Goal: Task Accomplishment & Management: Use online tool/utility

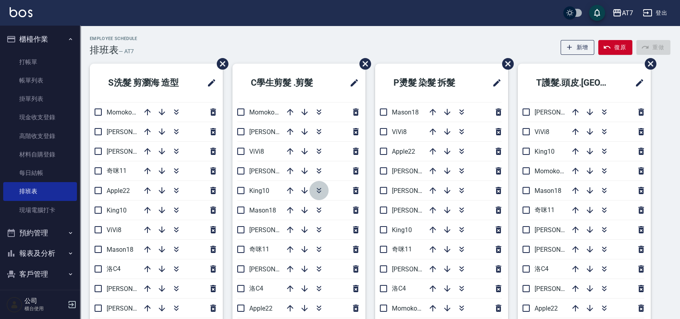
click at [319, 191] on icon "button" at bounding box center [319, 191] width 10 height 10
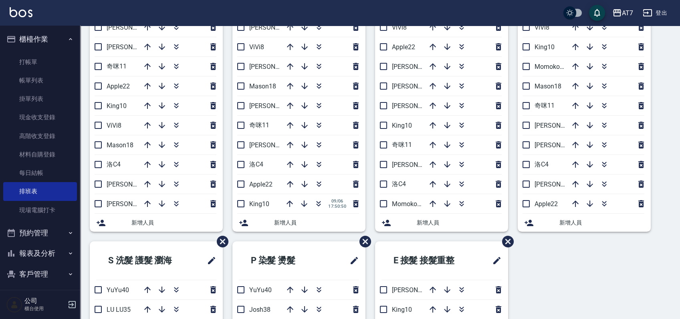
scroll to position [44, 0]
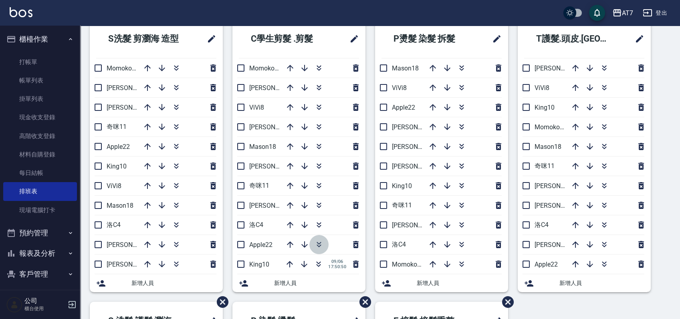
click at [324, 240] on button "button" at bounding box center [318, 244] width 19 height 19
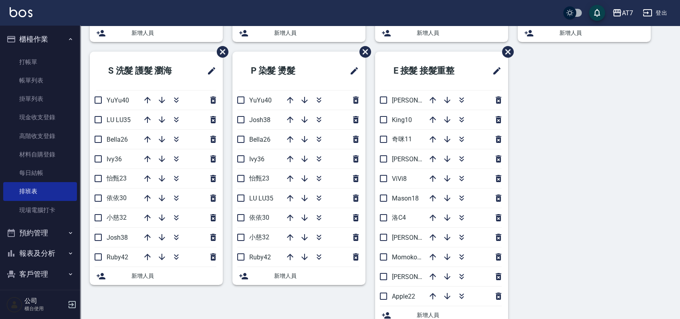
scroll to position [311, 0]
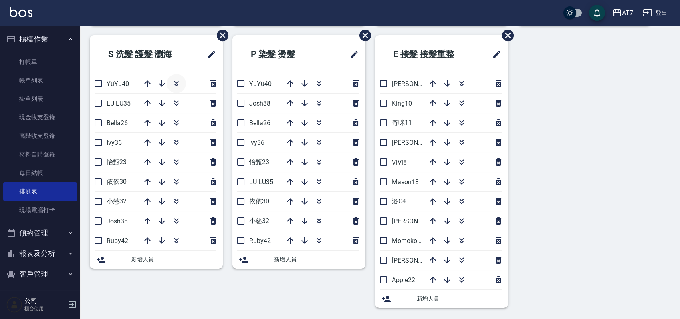
click at [176, 83] on icon "button" at bounding box center [176, 84] width 10 height 10
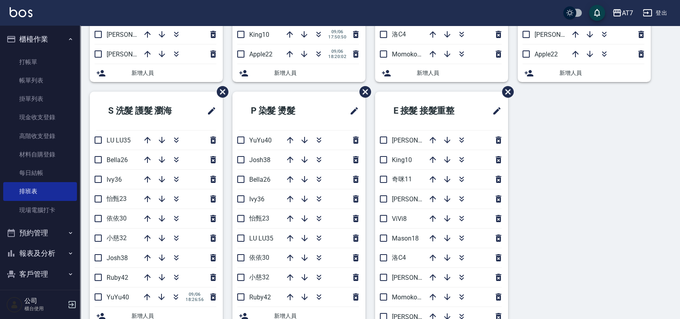
scroll to position [258, 0]
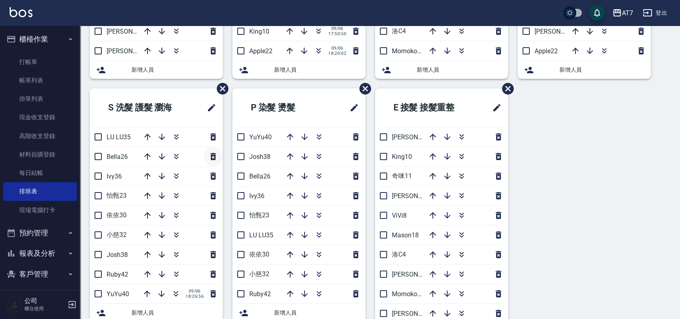
click at [213, 157] on icon "button" at bounding box center [213, 157] width 10 height 10
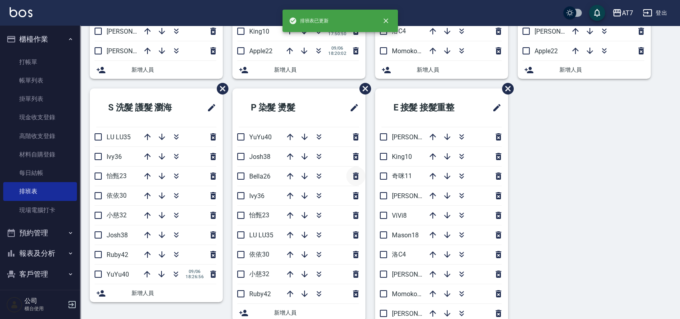
click at [355, 173] on icon "button" at bounding box center [356, 176] width 6 height 7
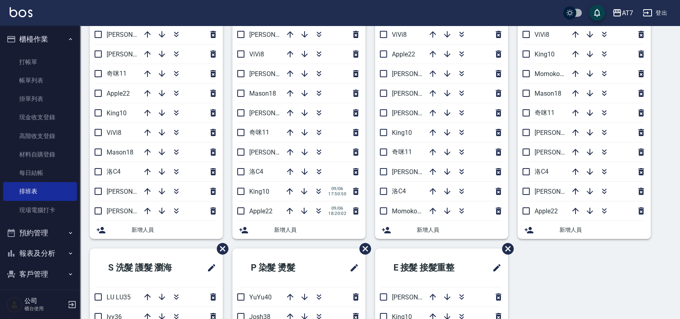
scroll to position [44, 0]
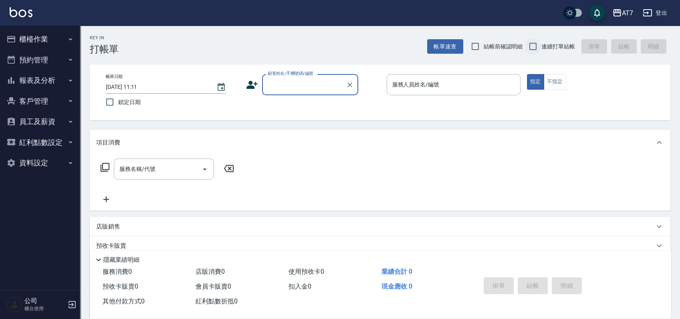
click at [531, 47] on input "連續打單結帳" at bounding box center [532, 46] width 17 height 17
checkbox input "true"
click at [299, 84] on div "顧客姓名/手機號碼/編號 顧客姓名/手機號碼/編號" at bounding box center [310, 84] width 96 height 21
type input "公司/公司15500/15500"
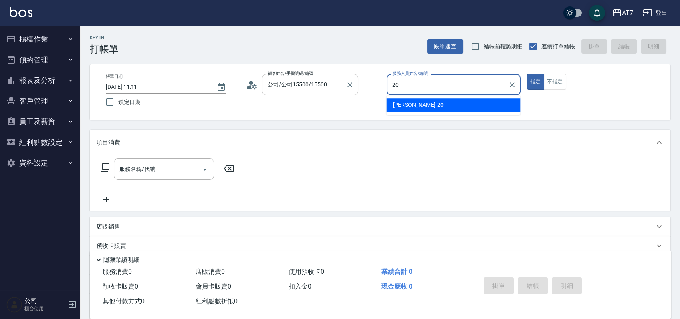
type input "20"
type button "true"
type input "妮可-20"
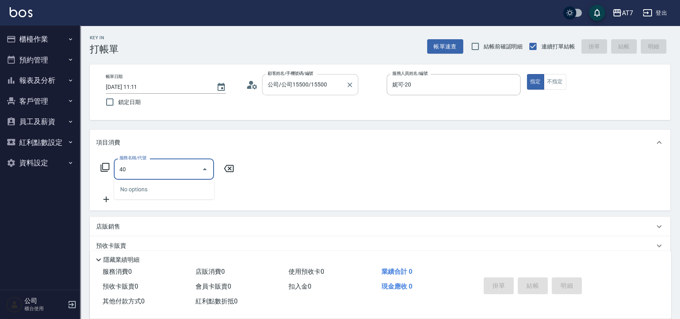
type input "400"
type input "150"
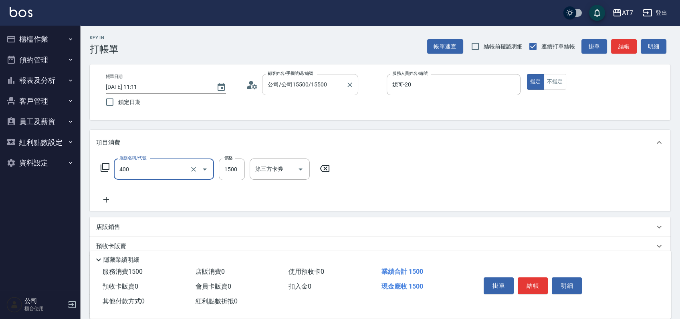
type input "染髮(400)"
type input "7"
type input "0"
type input "700"
type input "70"
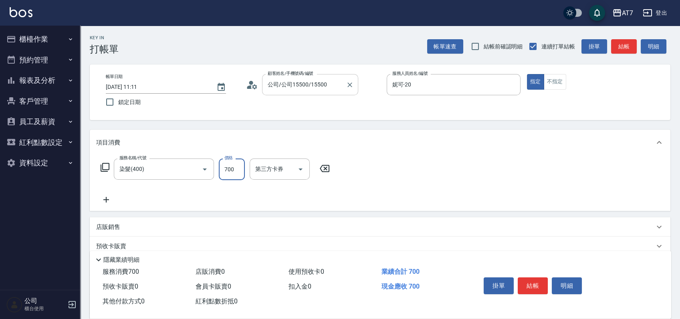
type input "7000"
type input "700"
type input "7000"
click at [535, 284] on button "結帳" at bounding box center [533, 286] width 30 height 17
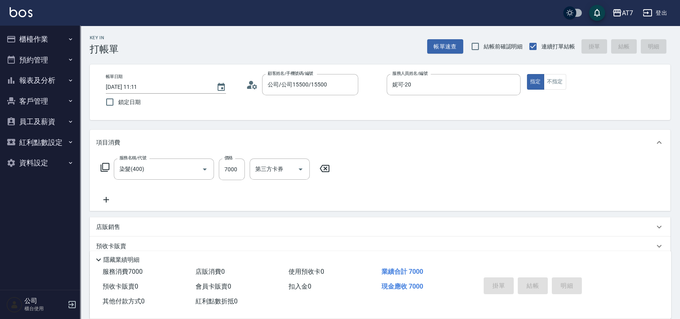
type input "[DATE] 19:01"
type input "0"
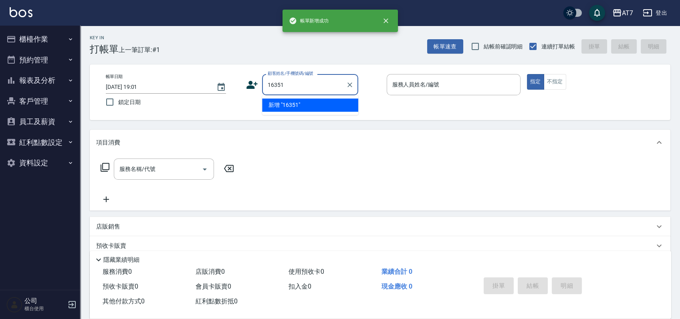
type input "16351"
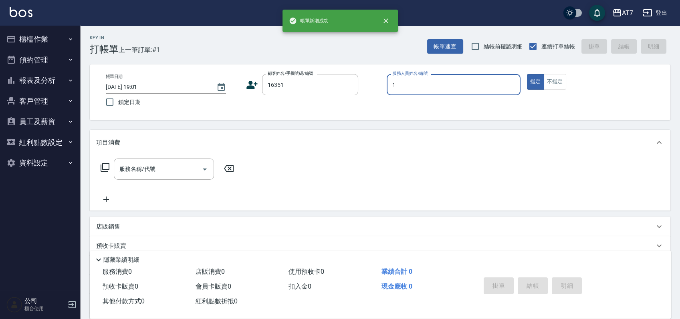
type input "[PERSON_NAME]-1"
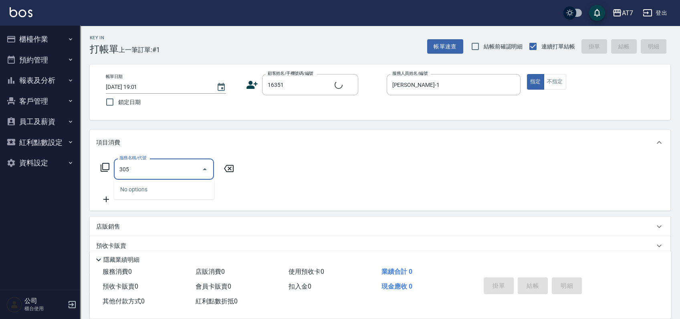
type input "305"
type input "公司/公司16351/16351"
type input "A++剪髮(305)"
type input "50"
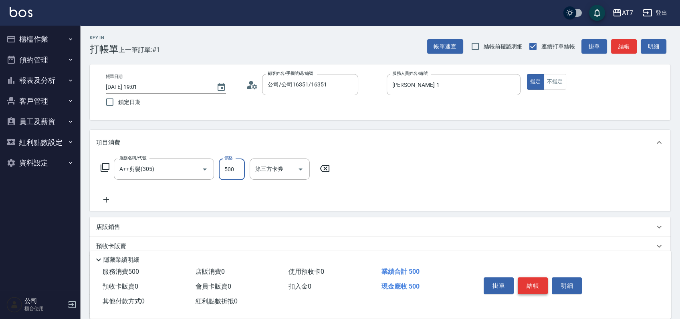
type input "6"
type input "0"
type input "650"
type input "60"
type input "650"
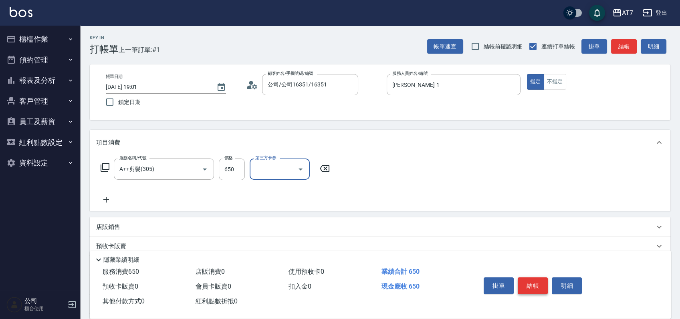
click at [526, 283] on button "結帳" at bounding box center [533, 286] width 30 height 17
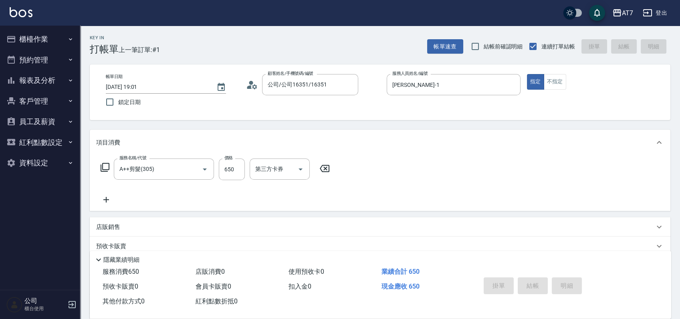
type input "0"
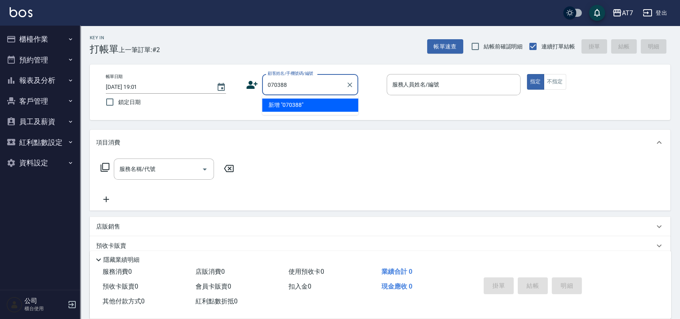
type input "070388"
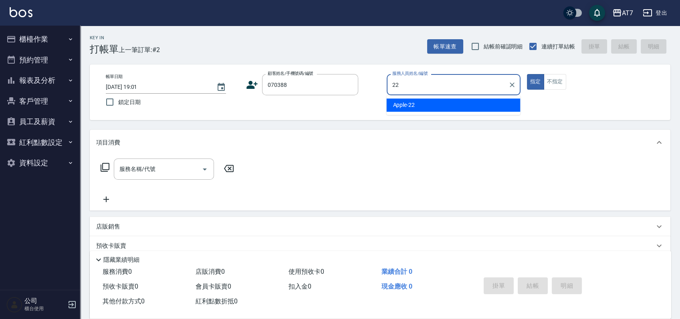
type input "Apple-22"
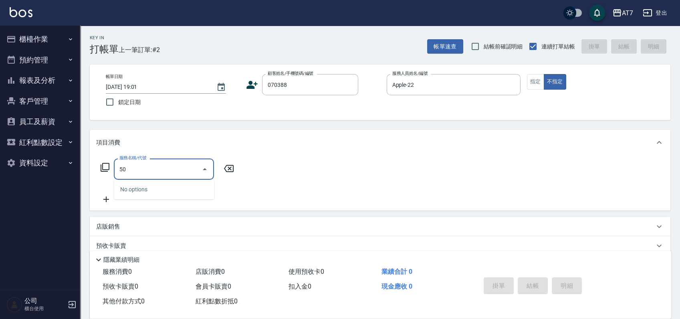
type input "501"
type input "30"
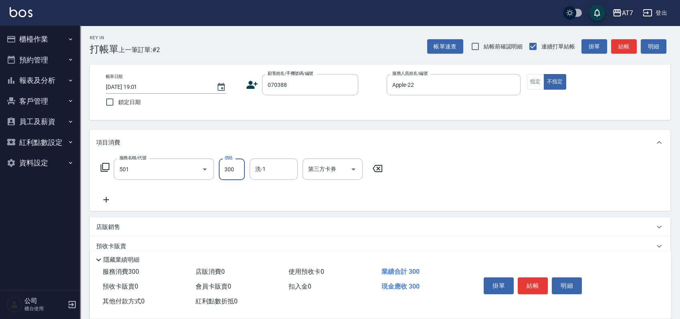
type input "洗髮(互助)(501)"
type input "2"
type input "0"
type input "250"
type input "20"
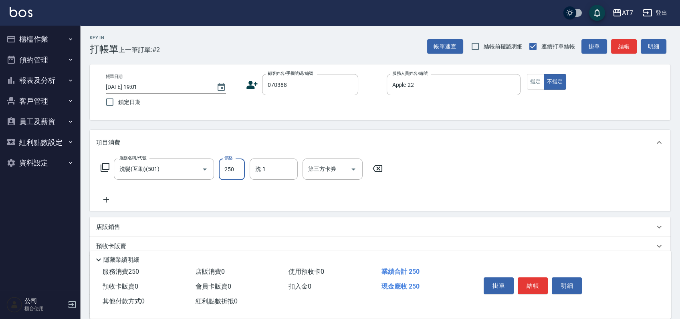
type input "250"
type input "YuYu-40"
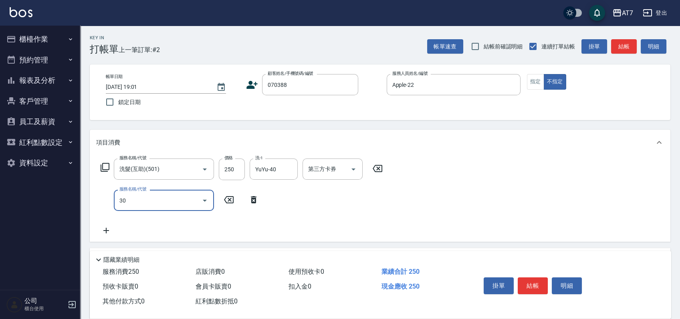
type input "302"
type input "60"
type input "剪髮(302)"
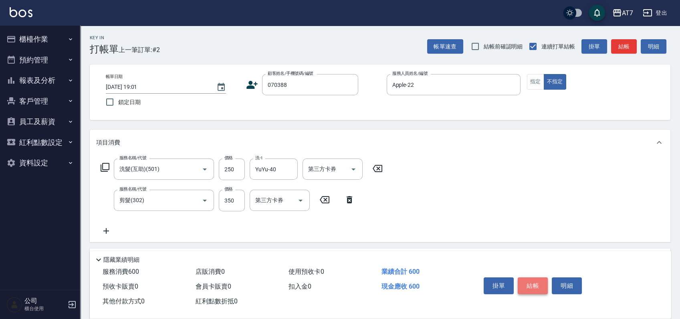
click at [530, 279] on button "結帳" at bounding box center [533, 286] width 30 height 17
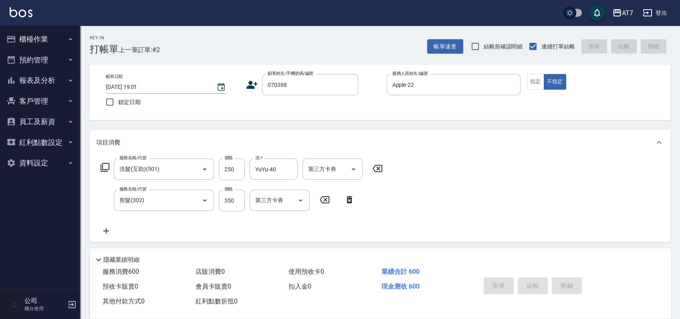
type input "0"
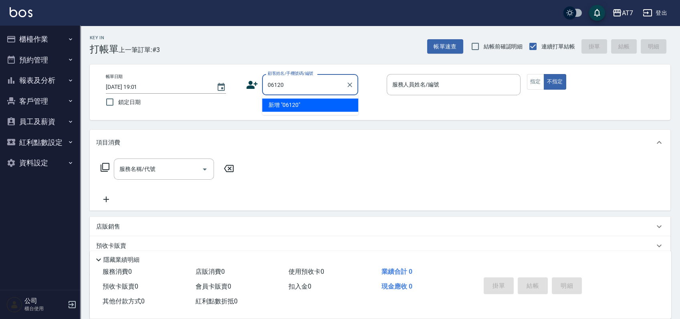
type input "06120"
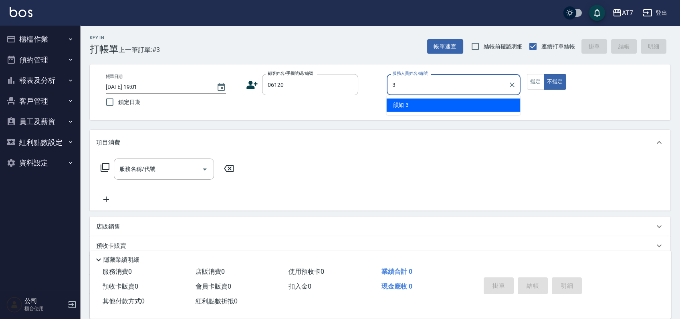
type input "韻如-3"
type button "false"
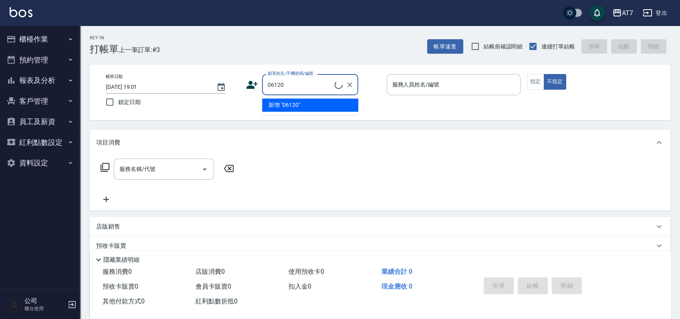
type input "06120"
type input "3"
type input "公司單/06120-1/06120"
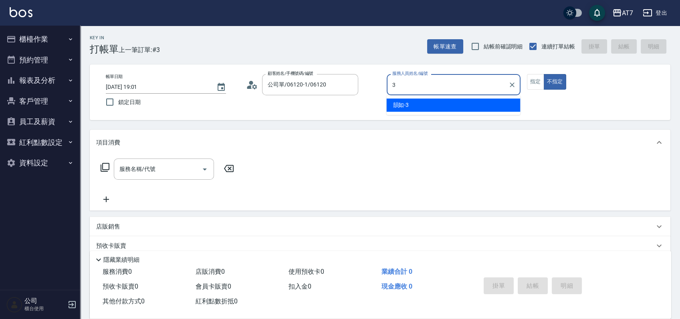
type input "韻如-3"
type button "false"
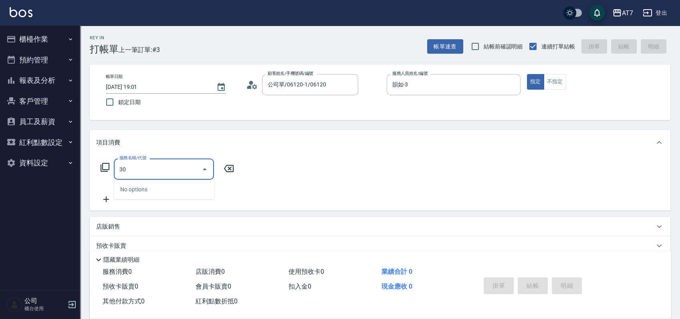
type input "301"
type input "30"
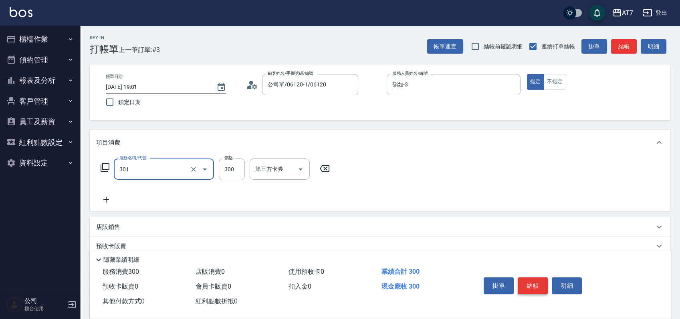
type input "學生剪髮(301)"
click at [526, 283] on button "結帳" at bounding box center [533, 286] width 30 height 17
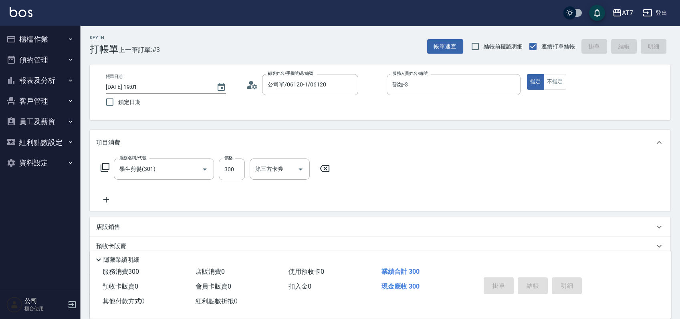
type input "[DATE] 19:02"
type input "0"
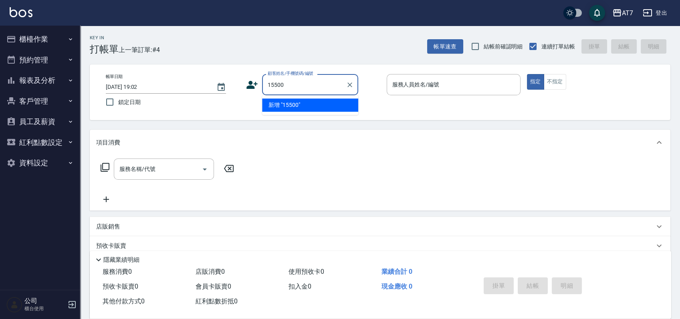
type input "15500"
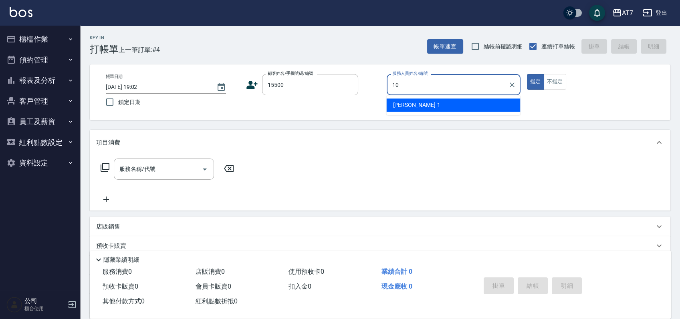
type input "King-10"
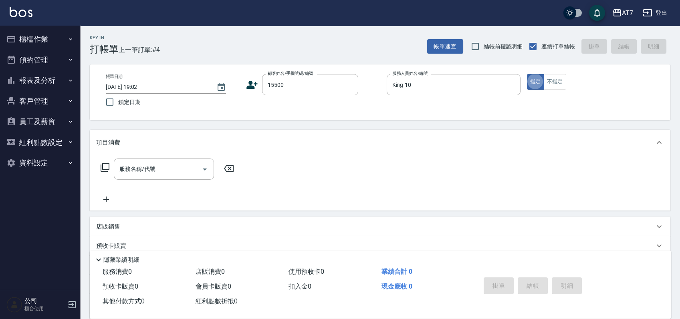
type button "true"
type input "公司/公司15500/15500"
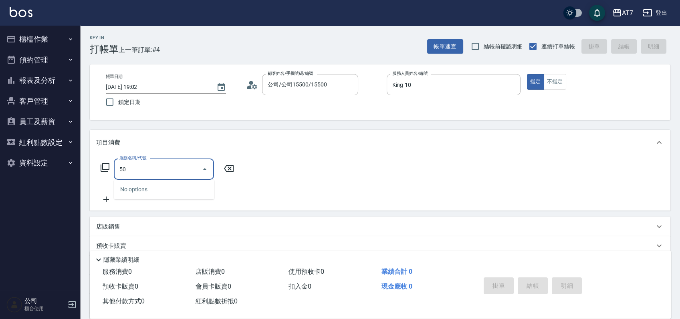
type input "501"
type input "30"
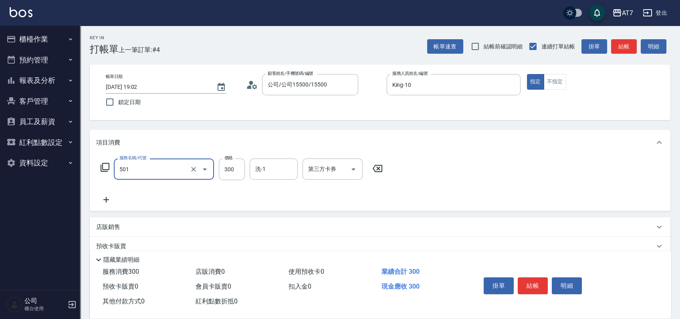
type input "洗髮(互助)(501)"
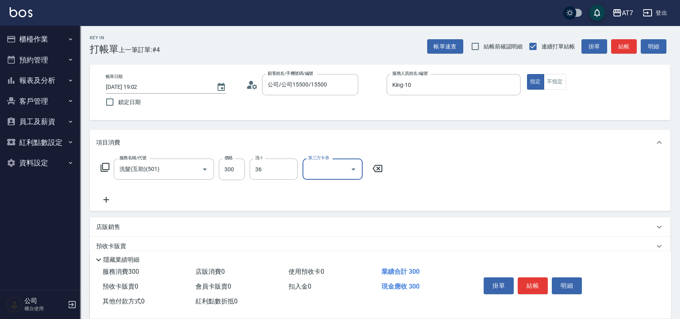
type input "Ivy-36"
click at [534, 283] on button "結帳" at bounding box center [533, 286] width 30 height 17
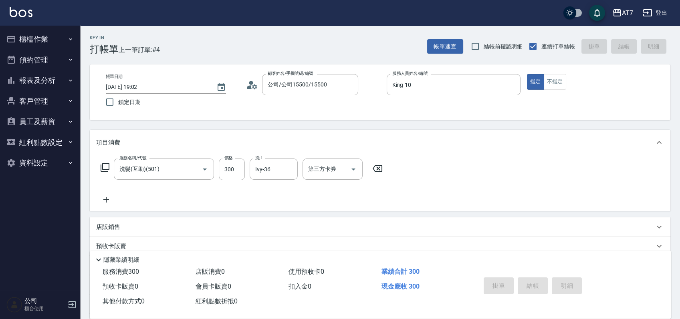
type input "0"
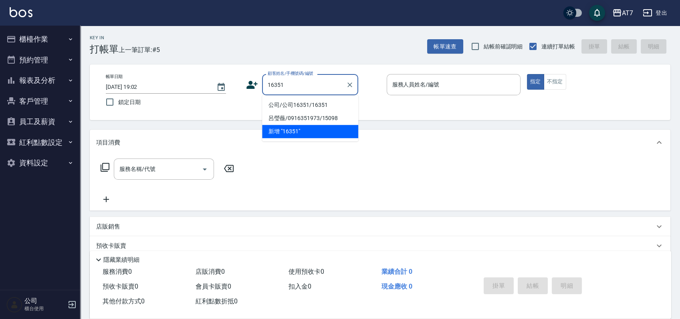
type input "公司/公司16351/16351"
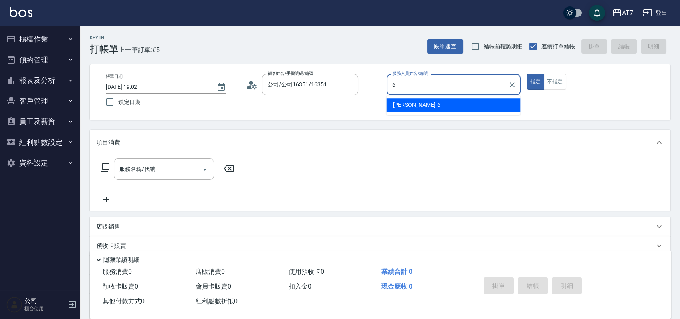
type input "[PERSON_NAME]-6"
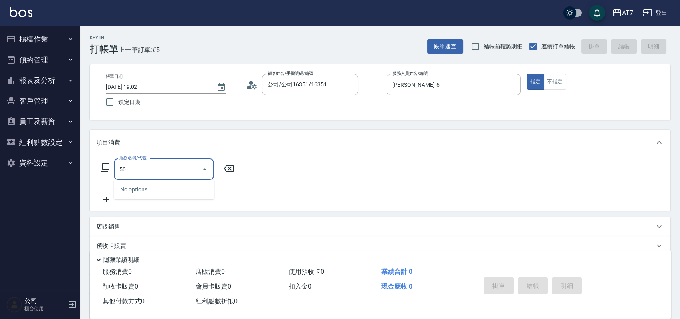
type input "500"
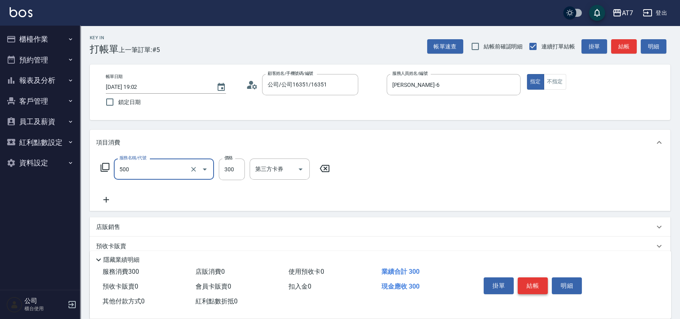
type input "30"
type input "洗髮(500)"
type input "0"
type input "25"
type input "20"
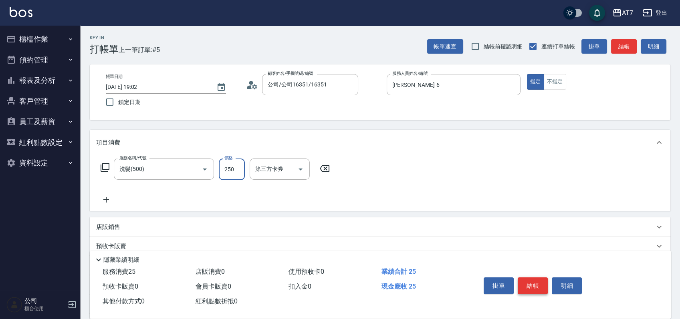
type input "250"
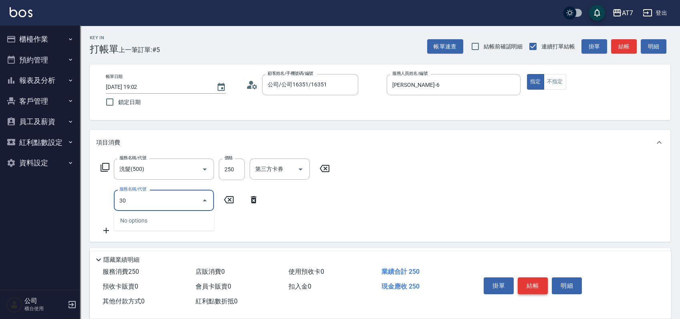
type input "301"
type input "50"
type input "20"
type input "302"
type input "60"
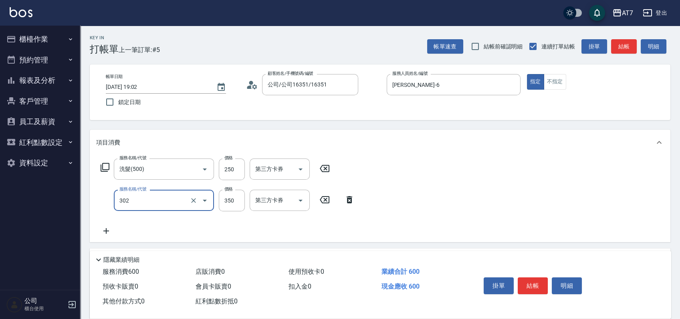
type input "剪髮(302)"
click at [516, 280] on div "掛單 結帳 明細" at bounding box center [532, 286] width 105 height 25
click at [527, 280] on button "結帳" at bounding box center [533, 286] width 30 height 17
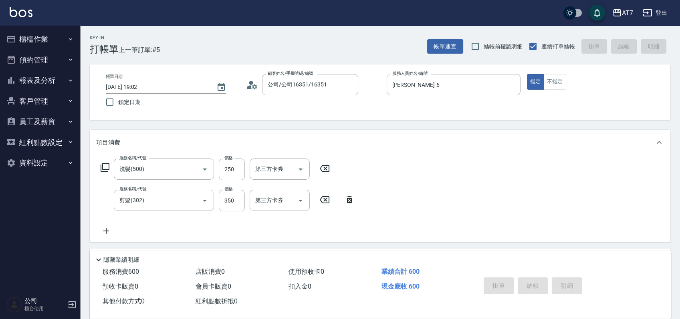
type input "0"
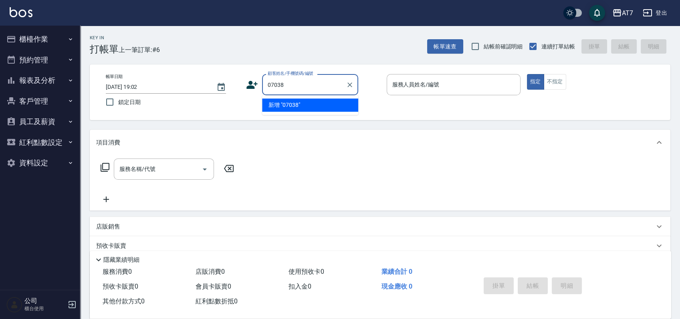
type input "07038"
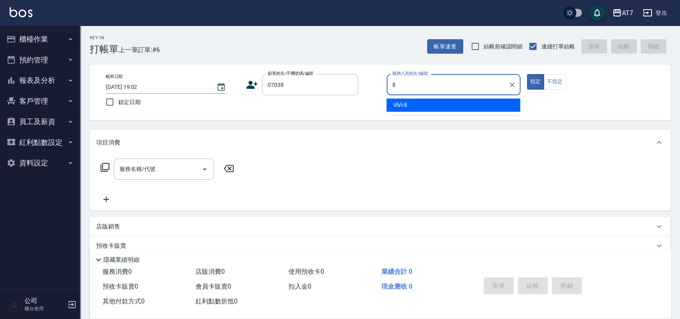
type input "ViVi-8"
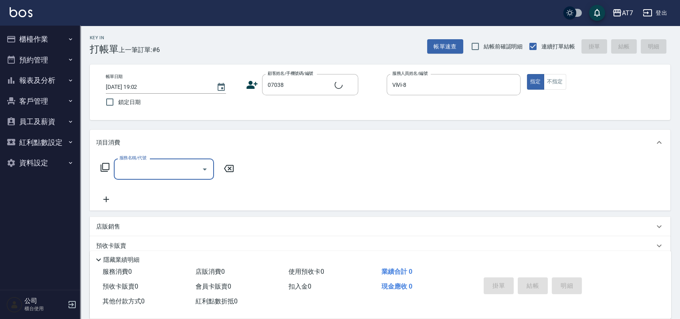
type input "公司/公司07038/07038"
type input "401"
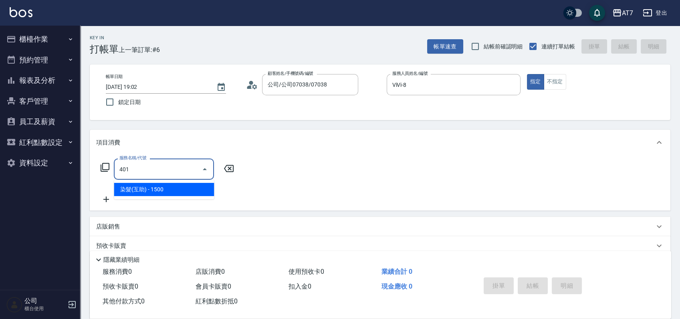
type input "150"
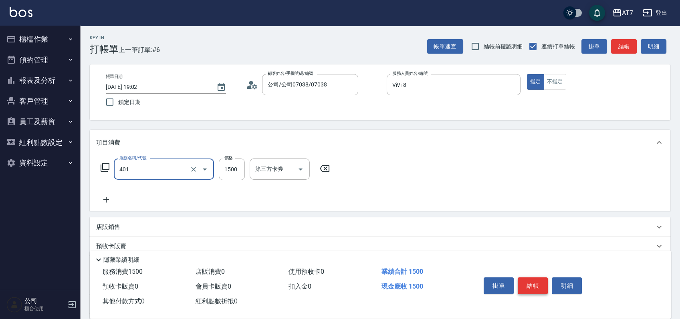
type input "染髮(互助)(401)"
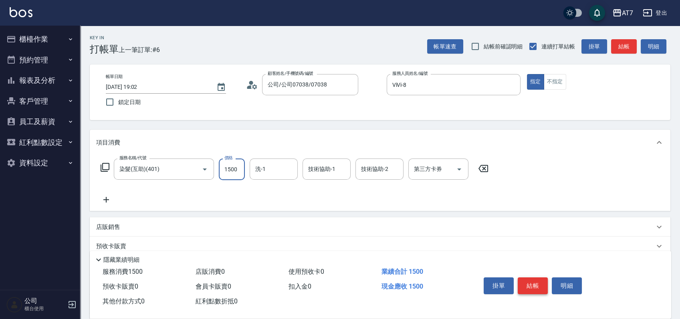
type input "1"
type input "0"
type input "189"
type input "10"
type input "1899"
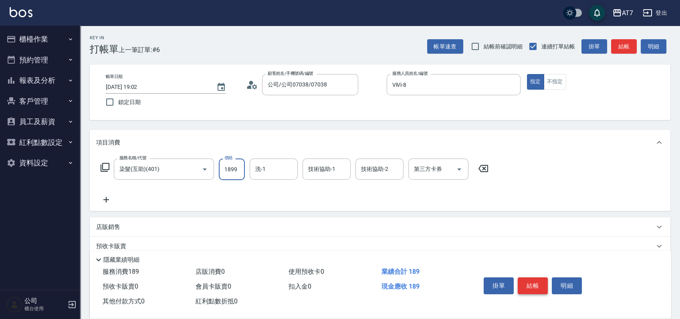
type input "180"
type input "1899"
type input "小慈-32"
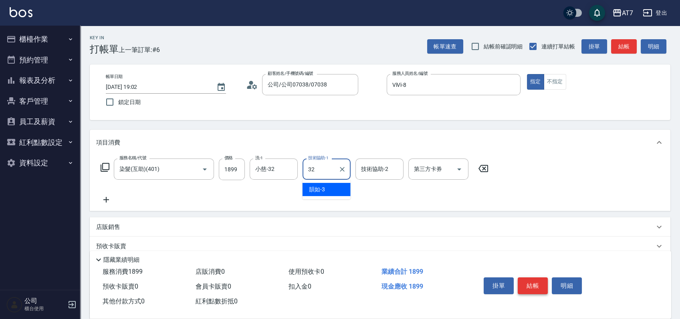
type input "小慈-32"
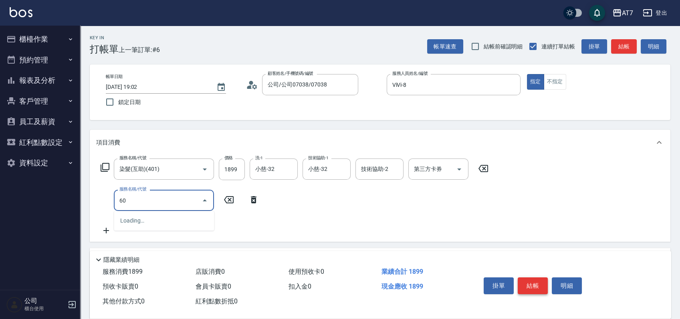
type input "608"
type input "380"
type input "鉑金護髮S（自領(608)"
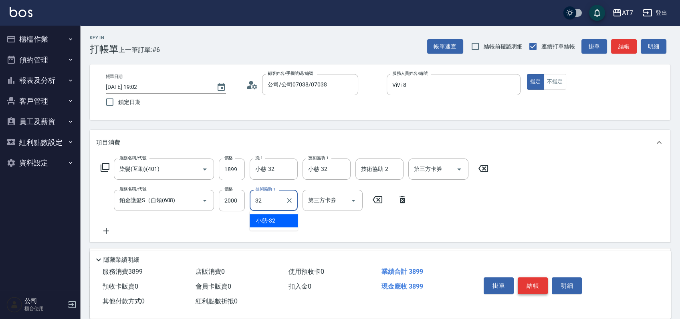
type input "小慈-32"
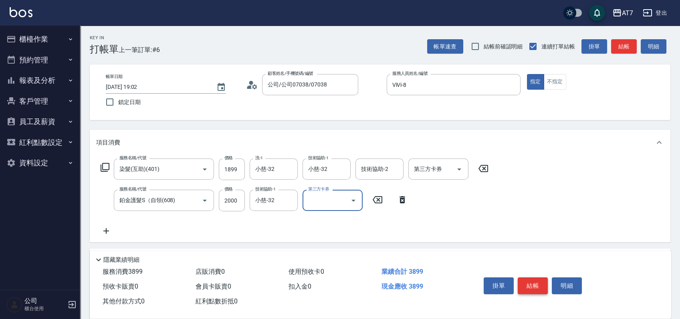
click at [527, 280] on button "結帳" at bounding box center [533, 286] width 30 height 17
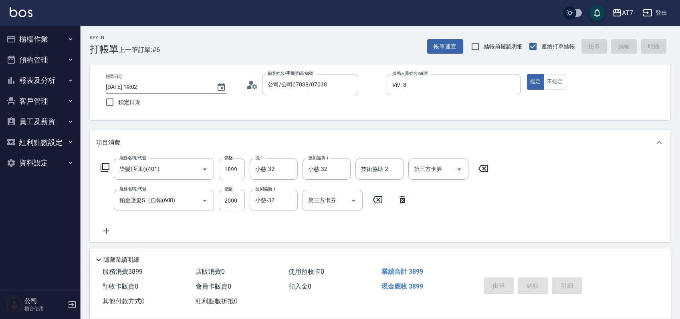
type input "0"
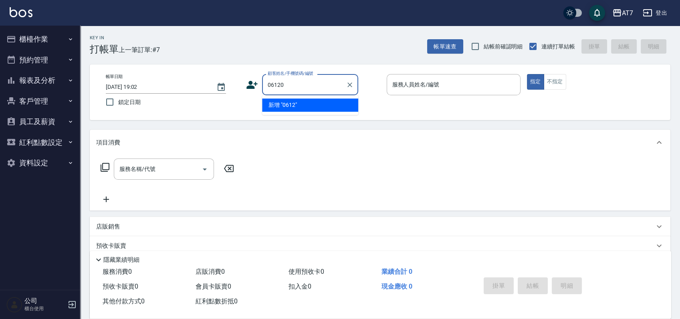
type input "06120"
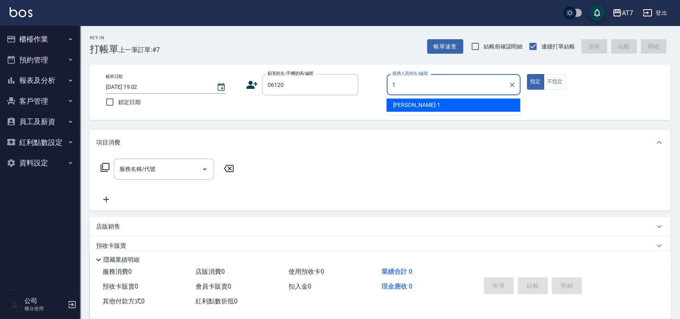
type input "[PERSON_NAME]-1"
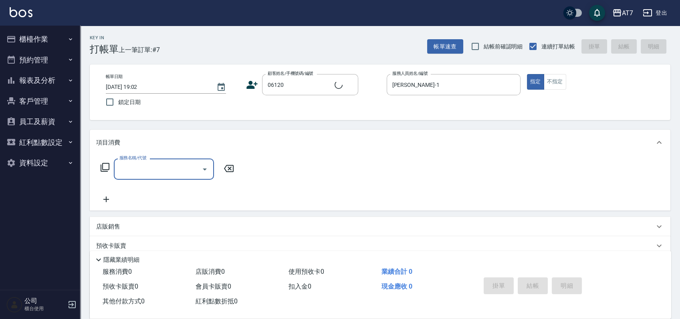
type input "2"
type input "公司單/06120-1/06120"
type input "200"
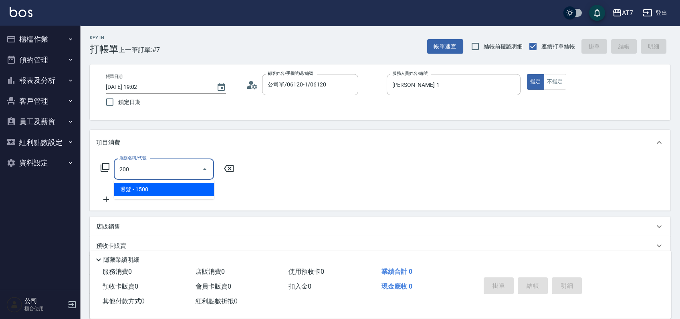
type input "150"
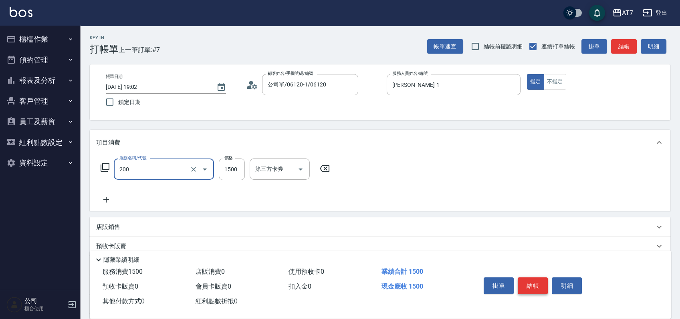
type input "燙髮(200)"
click at [527, 280] on button "結帳" at bounding box center [533, 286] width 30 height 17
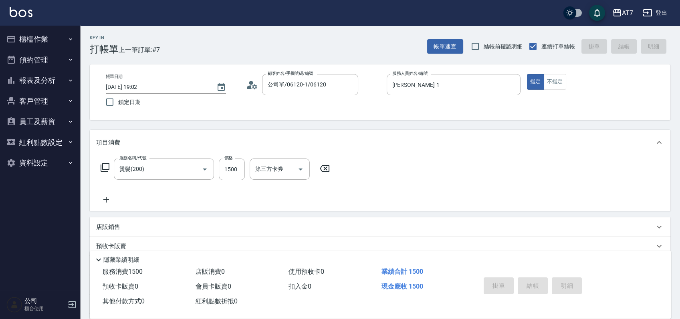
type input "0"
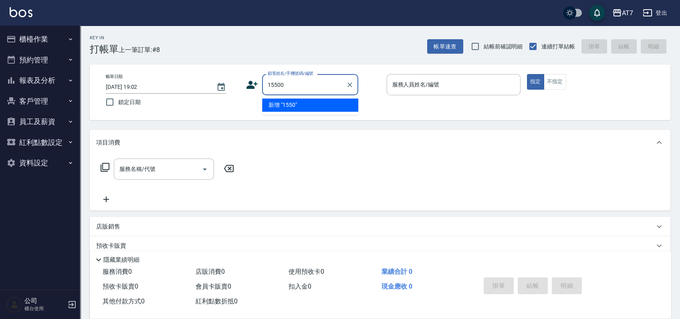
type input "15500"
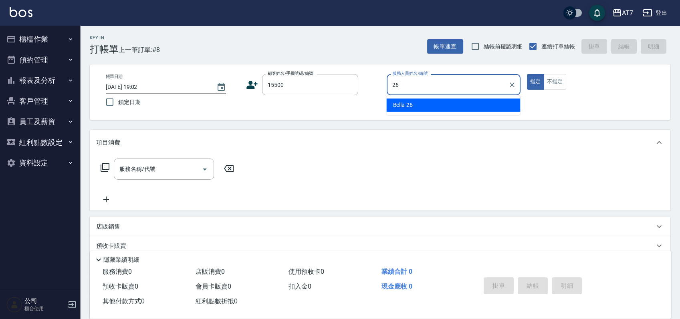
type input "Bella-26"
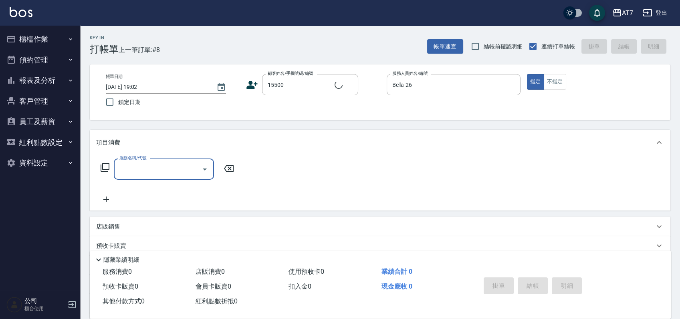
type input "公司/公司15500/15500"
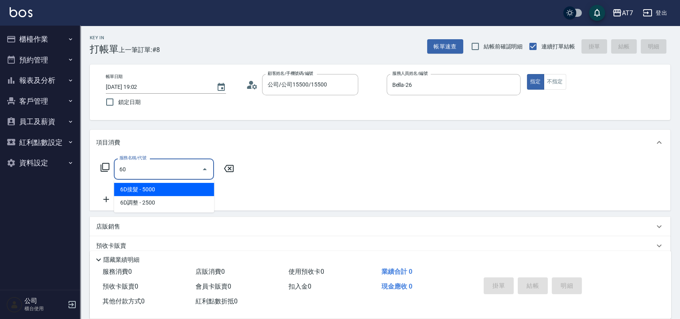
type input "609"
type input "250"
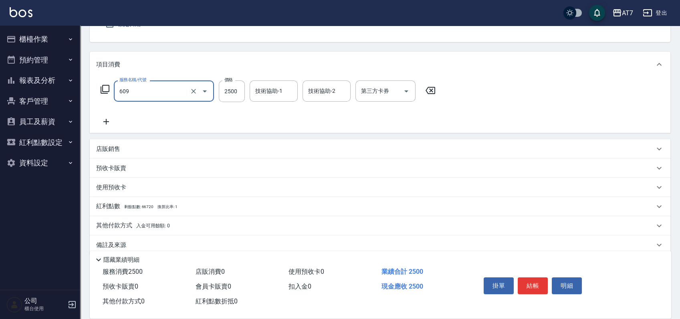
scroll to position [89, 0]
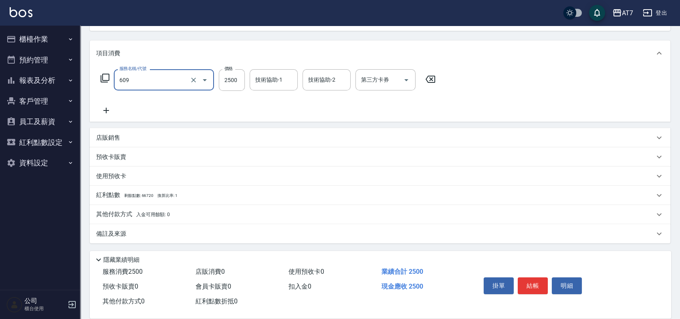
type input "鉑金護髮M（自領(609)"
click at [210, 218] on div "其他付款方式 入金可用餘額: 0" at bounding box center [375, 214] width 558 height 9
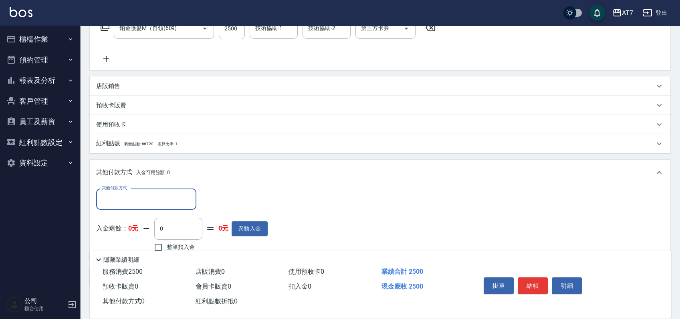
scroll to position [183, 0]
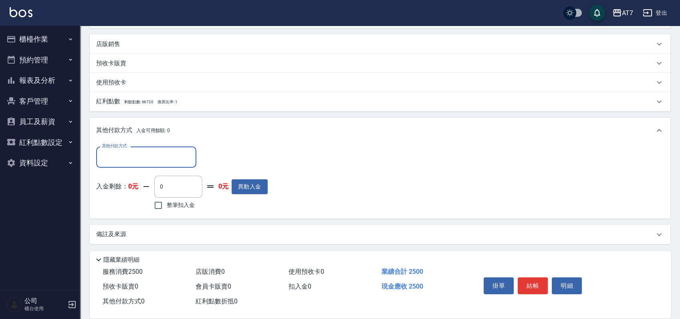
click at [154, 165] on div "其他付款方式" at bounding box center [146, 157] width 100 height 21
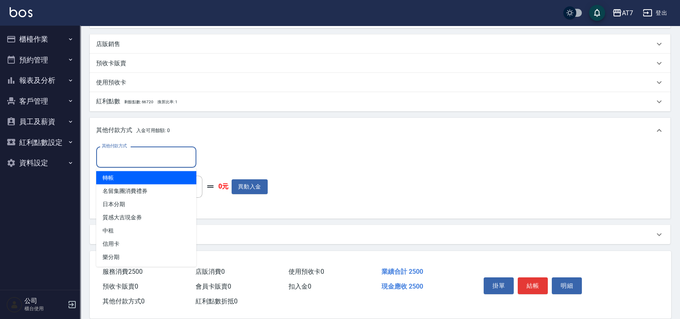
click at [146, 179] on span "轉帳" at bounding box center [146, 177] width 100 height 13
type input "轉帳"
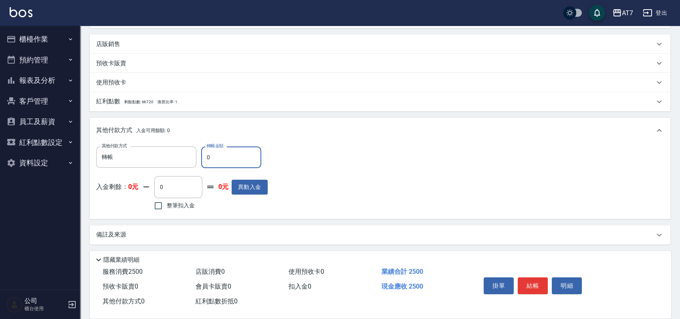
click at [205, 163] on input "0" at bounding box center [231, 158] width 60 height 22
type input "20"
type input "240"
type input "250"
type input "220"
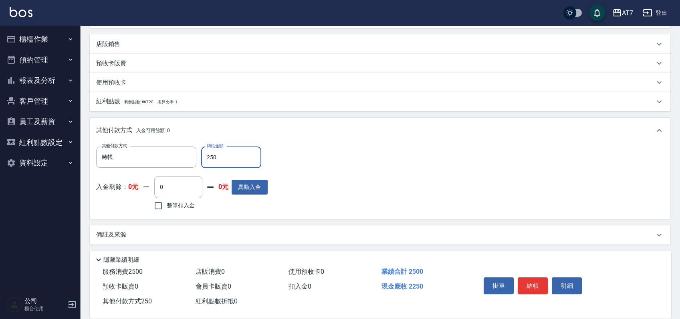
type input "2500"
type input "0"
type input "2500"
click at [533, 288] on button "結帳" at bounding box center [533, 286] width 30 height 17
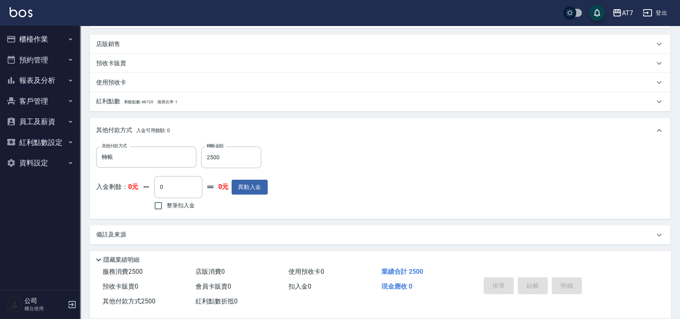
type input "2025/09/06 19:03"
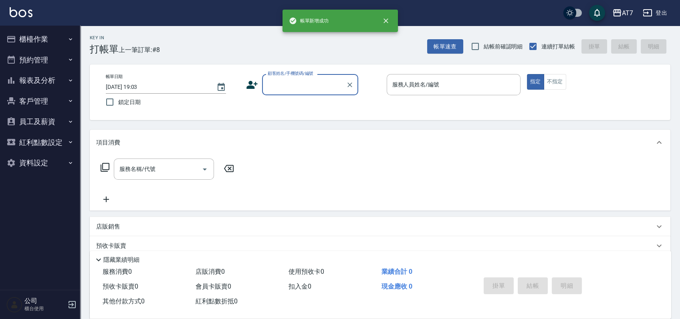
scroll to position [0, 0]
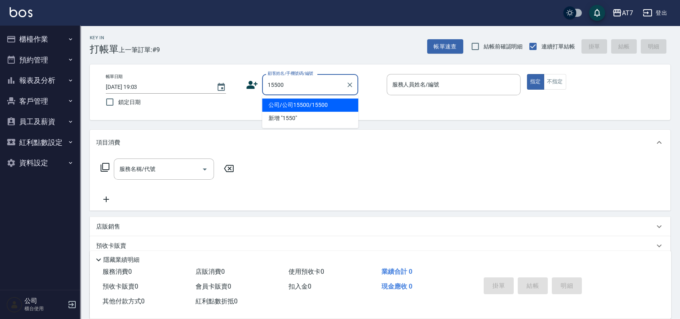
type input "公司/公司15500/15500"
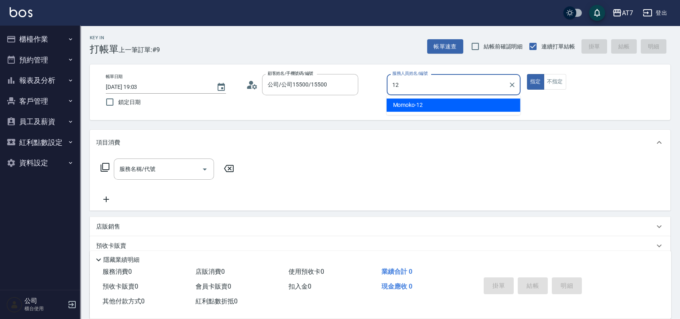
type input "Momoko-12"
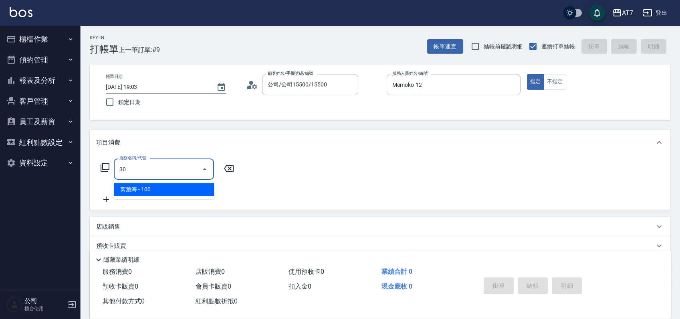
type input "300"
type input "10"
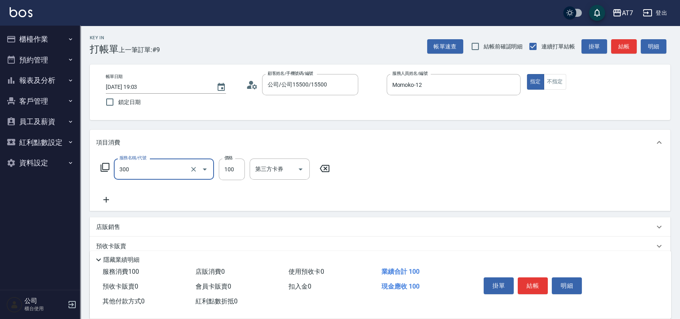
type input "剪瀏海(300)"
type input "0"
type input "150"
type input "10"
type input "150"
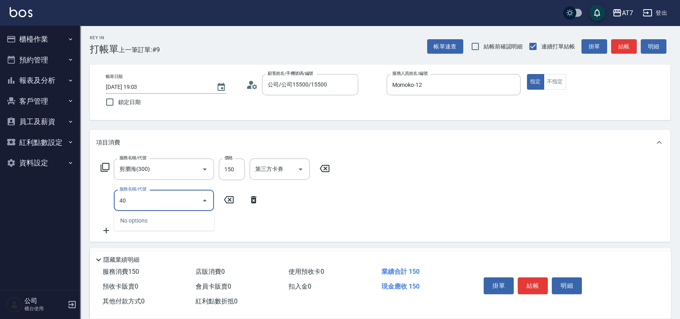
type input "401"
type input "160"
type input "染髮(互助)(401)"
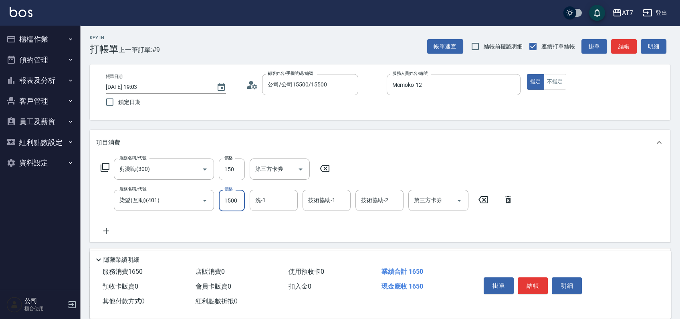
type input "1"
type input "10"
type input "168"
type input "180"
type input "1680"
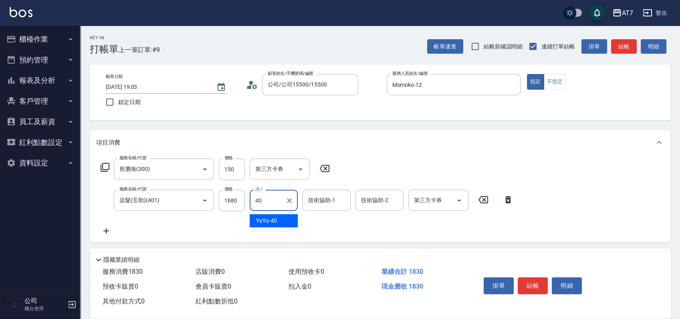
type input "YuYu-40"
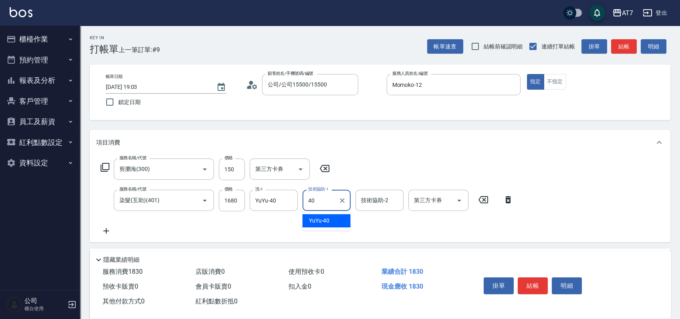
type input "YuYu-40"
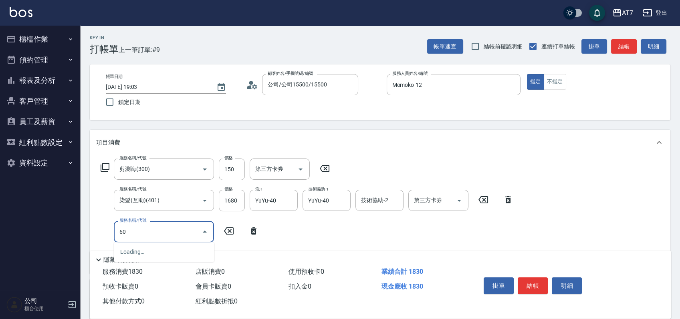
type input "603"
type input "260"
type input "TKO護髮（助(603)"
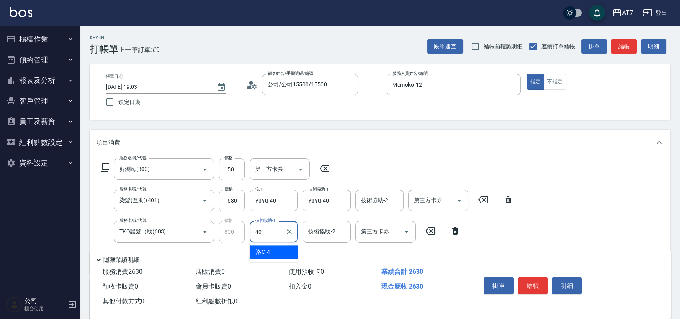
type input "YuYu-40"
click at [544, 284] on button "結帳" at bounding box center [533, 286] width 30 height 17
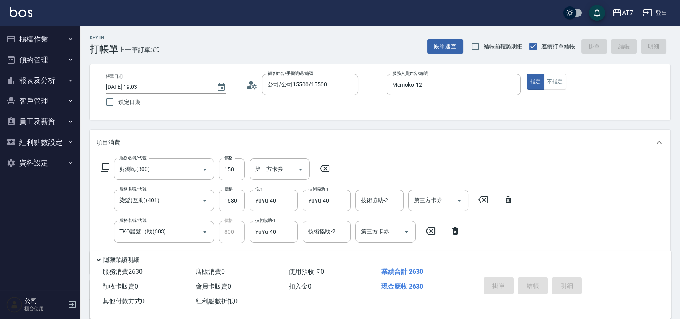
type input "0"
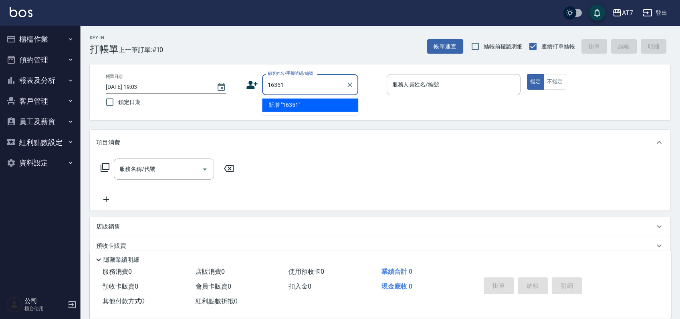
type input "16351"
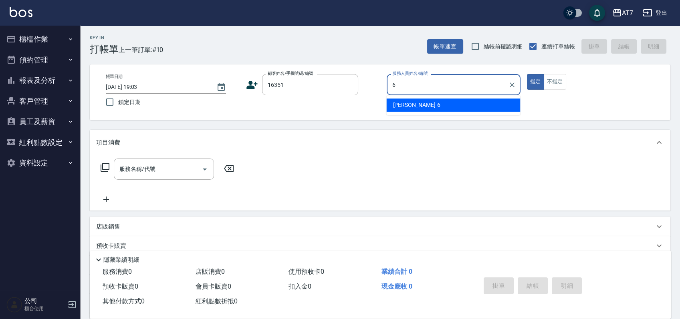
type input "杜莎莎-6"
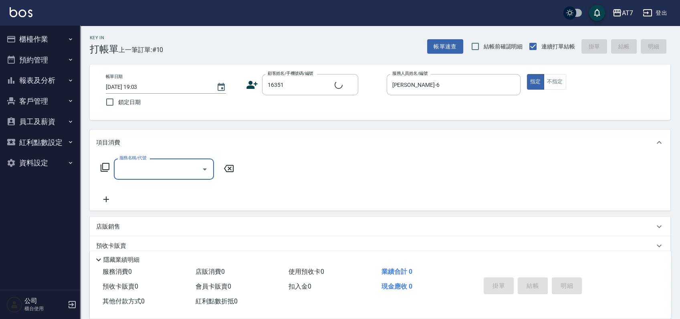
type input "公司/公司16351/16351"
type input "401"
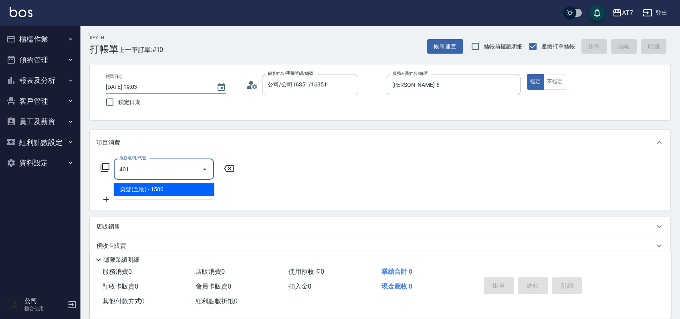
type input "150"
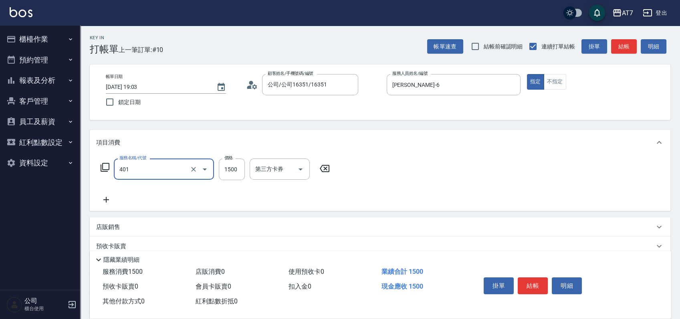
type input "染髮(互助)(401)"
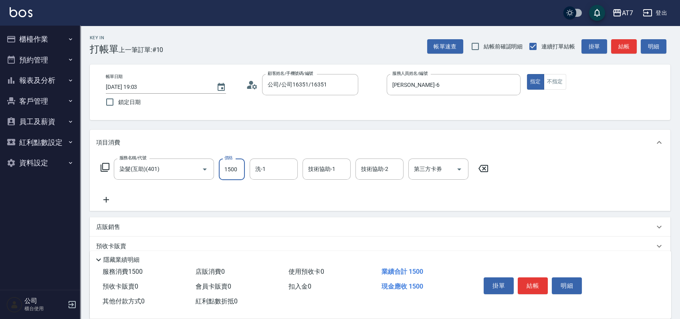
type input "1"
type input "0"
type input "168"
type input "160"
type input "1680"
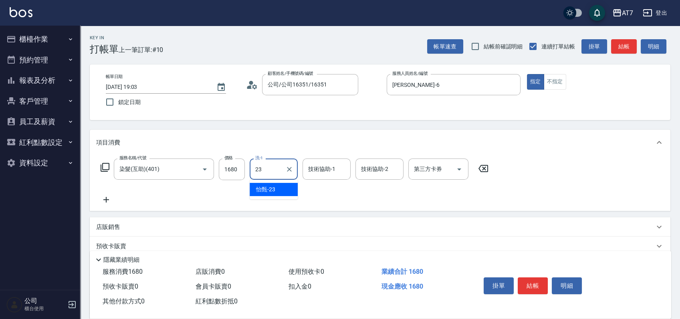
type input "怡甄-23"
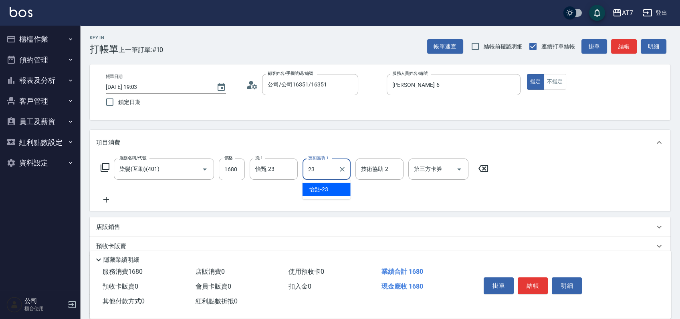
type input "怡甄-23"
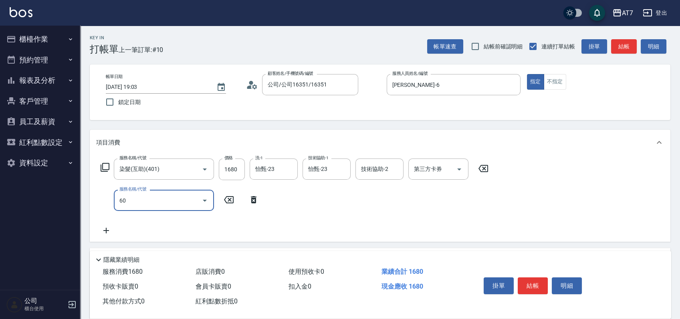
type input "608"
type input "360"
type input "鉑金護髮S（自領(608)"
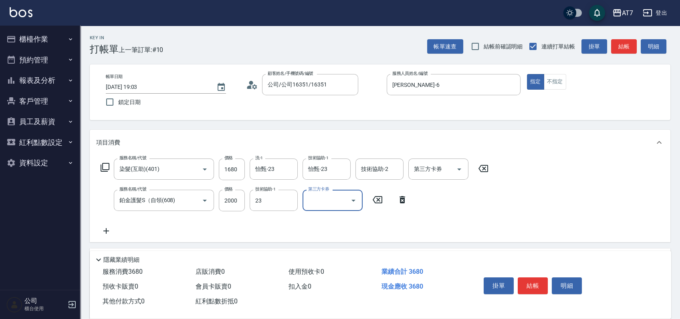
type input "怡甄-23"
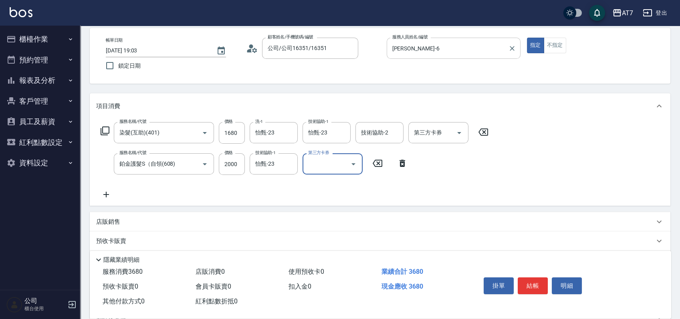
scroll to position [53, 0]
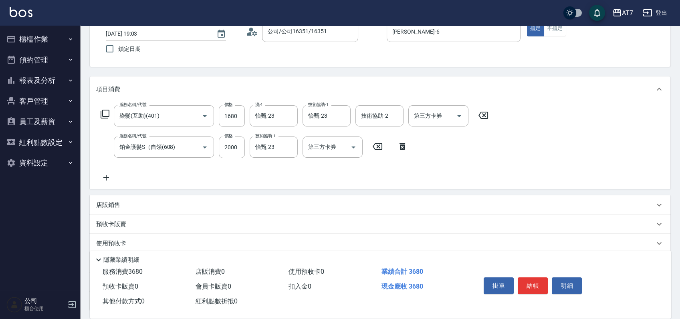
click at [453, 206] on div "店販銷售" at bounding box center [375, 205] width 558 height 8
type input "杜莎莎-6"
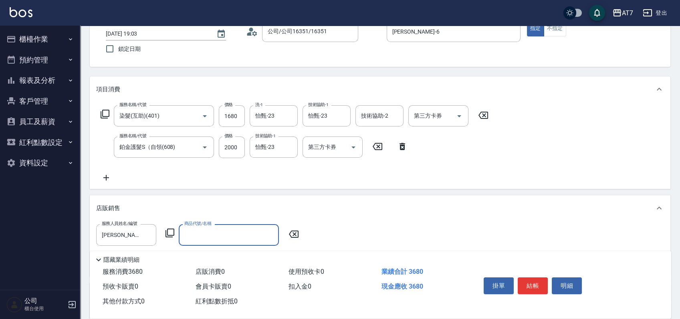
type input "z"
type input "艾巴 奇蹟復活霜"
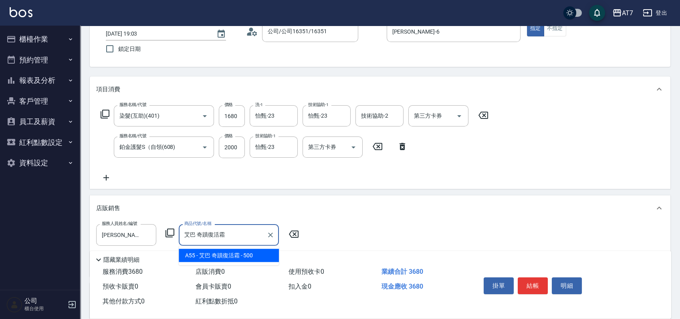
type input "410"
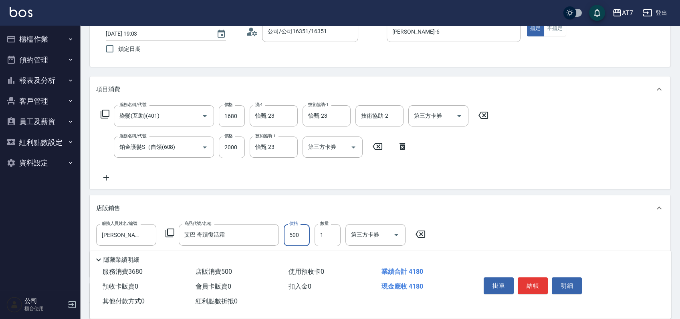
type input "4"
type input "360"
type input "48"
type input "410"
type input "480"
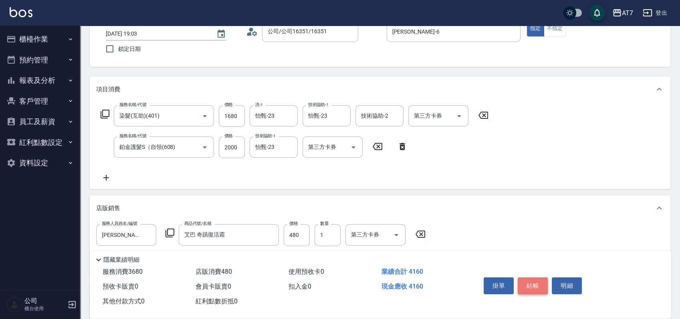
click at [532, 287] on button "結帳" at bounding box center [533, 286] width 30 height 17
type input "0"
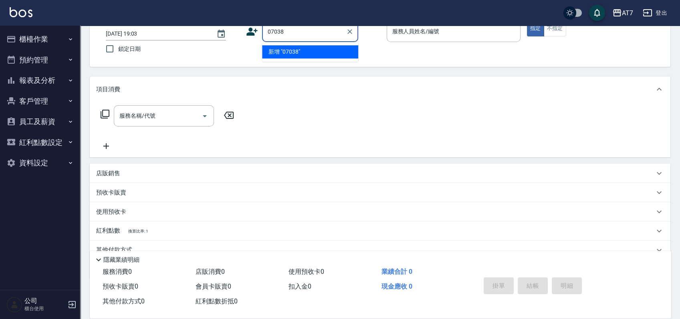
type input "07038"
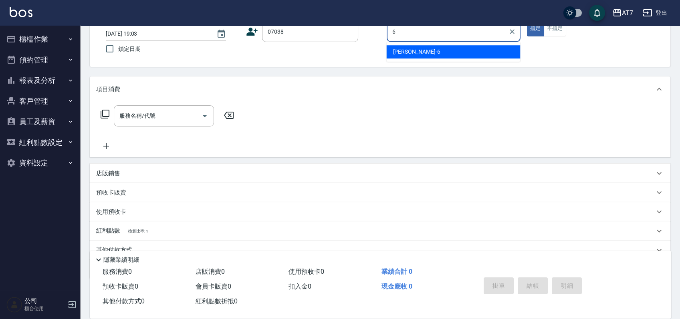
type input "杜莎莎-6"
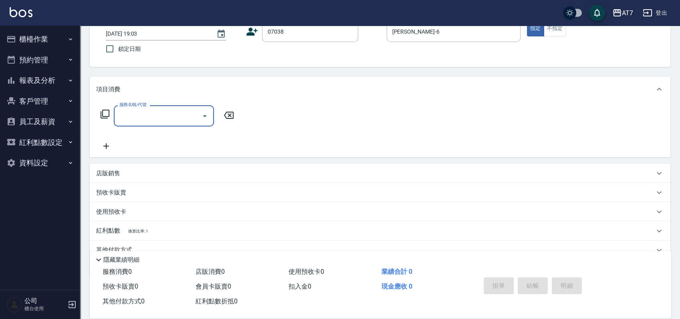
type input "公司/公司07038/07038"
type input "401"
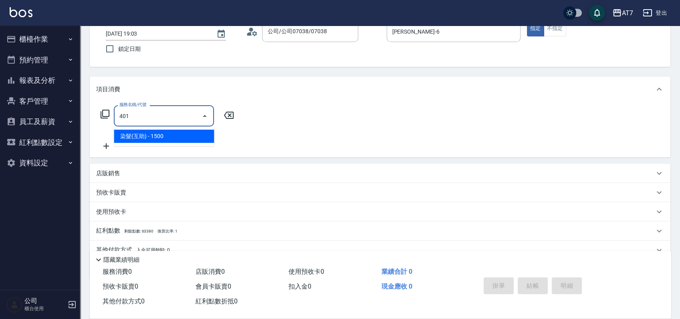
type input "150"
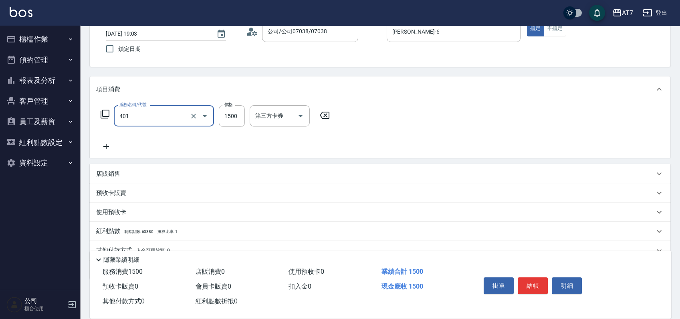
type input "染髮(互助)(401)"
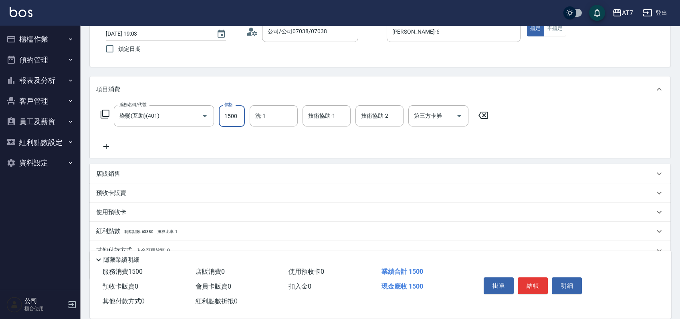
type input "0"
type input "208"
type input "200"
type input "2080"
type input "怡甄-23"
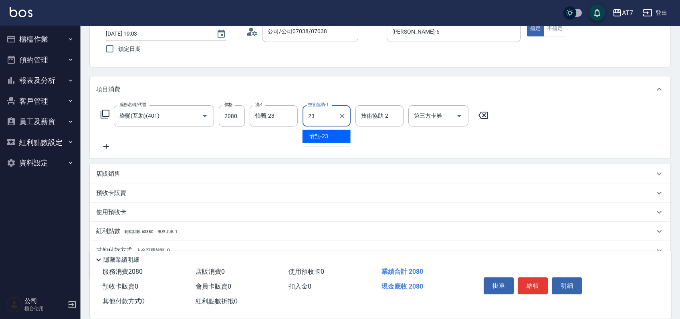
type input "怡甄-23"
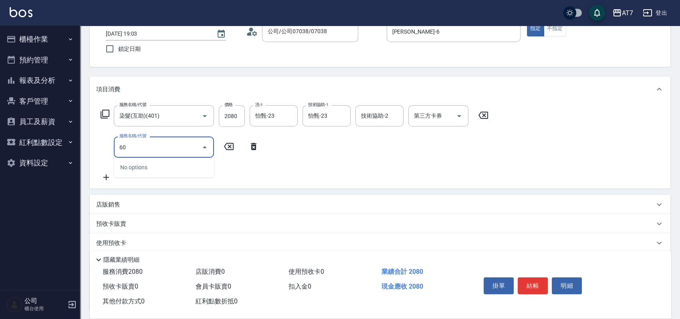
type input "609"
type input "450"
type input "鉑金護髮M（自領(609)"
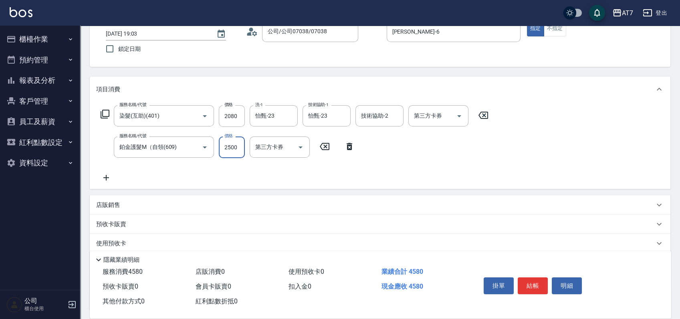
type input "2"
type input "200"
type input "24"
type input "210"
type input "248"
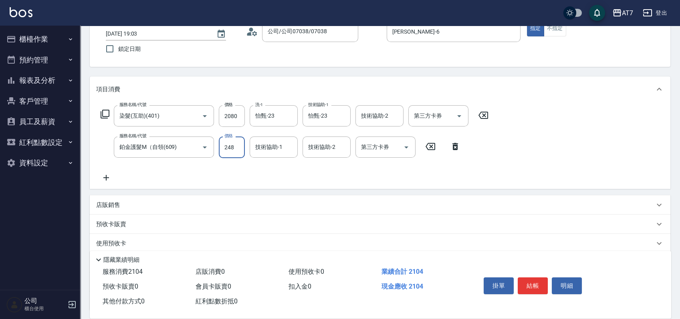
type input "230"
type input "2480"
type input "450"
type input "2480"
type input "怡甄-23"
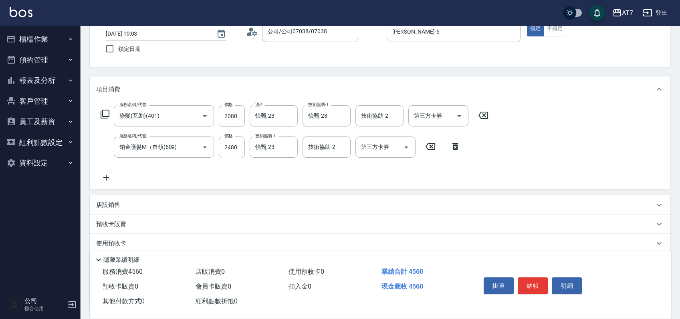
click at [499, 203] on div "店販銷售" at bounding box center [375, 205] width 558 height 8
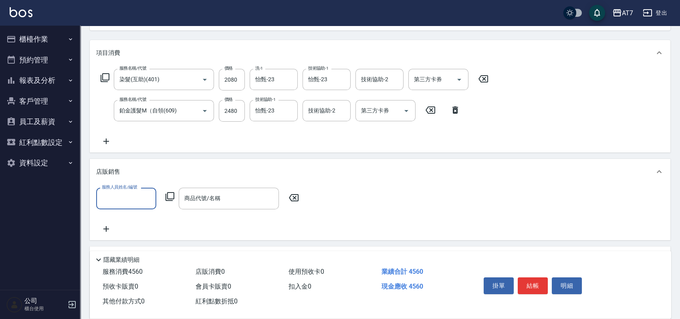
scroll to position [107, 0]
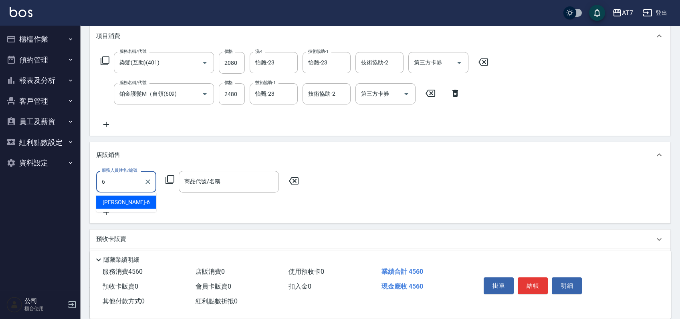
type input "杜莎莎-6"
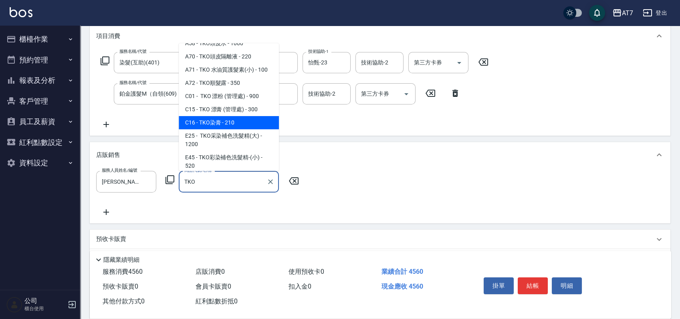
scroll to position [53, 0]
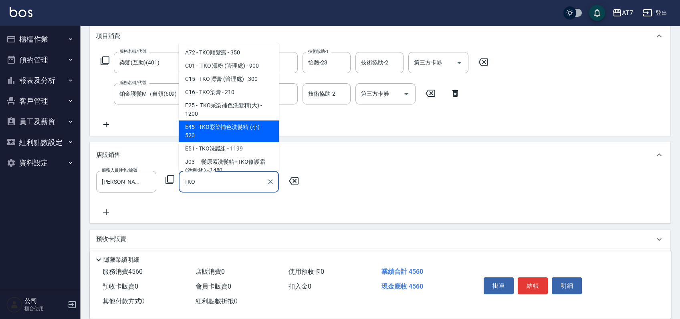
click at [225, 134] on span "E45 - TKO彩染補色洗髮精-(小) - 520" at bounding box center [229, 132] width 100 height 22
type input "TKO彩染補色洗髮精-(小)"
type input "500"
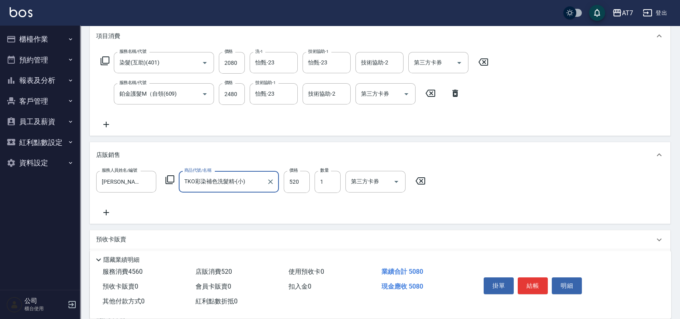
type input "TKO彩染補色洗髮精-(小)"
type input "4"
type input "450"
type input "40"
type input "490"
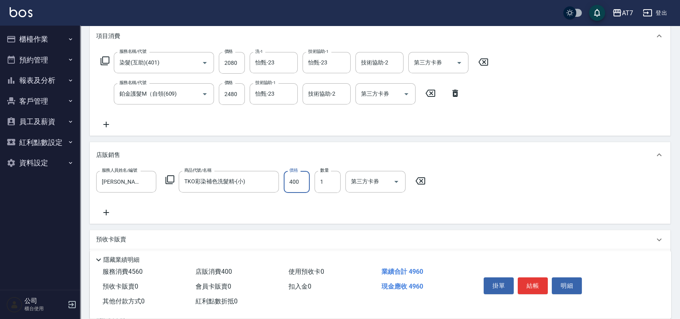
scroll to position [0, 0]
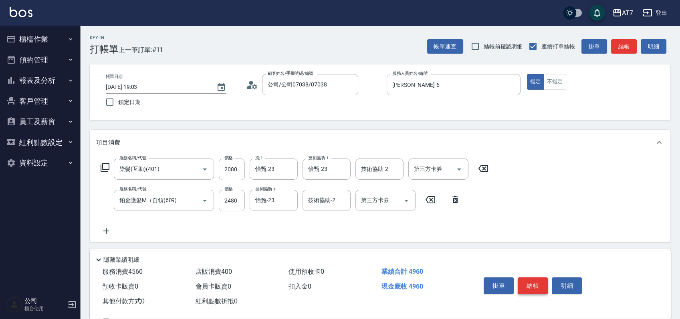
type input "400"
click at [538, 288] on button "結帳" at bounding box center [533, 286] width 30 height 17
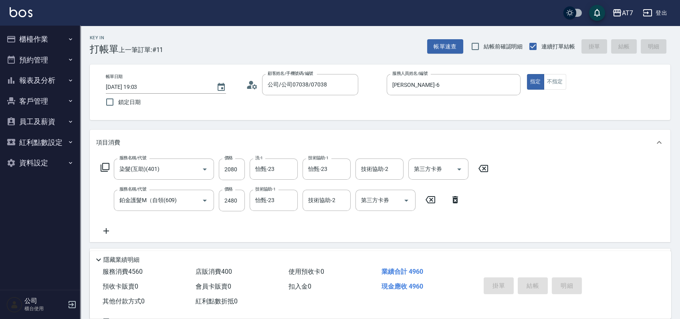
type input "2025/09/06 19:04"
type input "0"
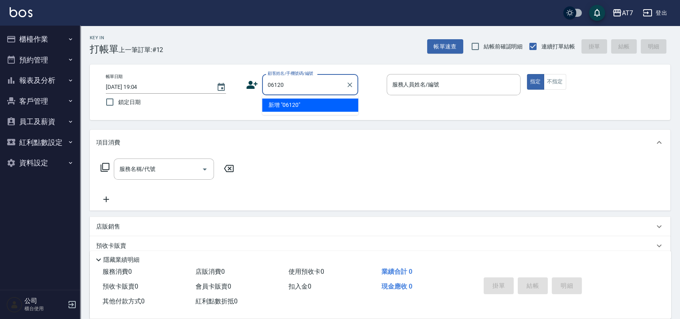
type input "06120"
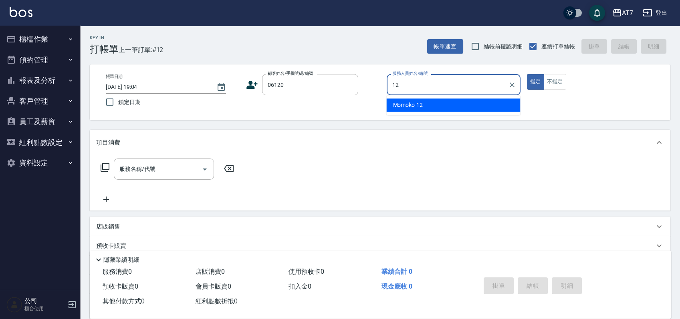
type input "Momoko-12"
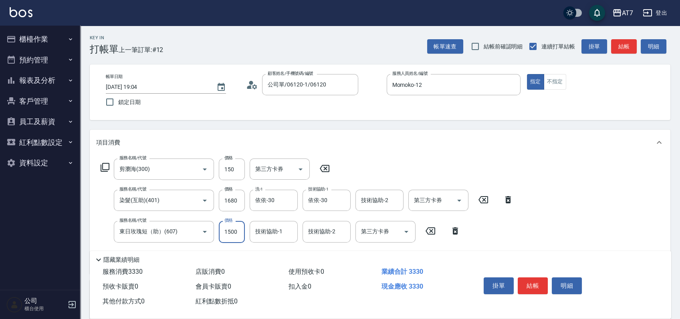
click at [234, 235] on input "1500" at bounding box center [232, 232] width 26 height 22
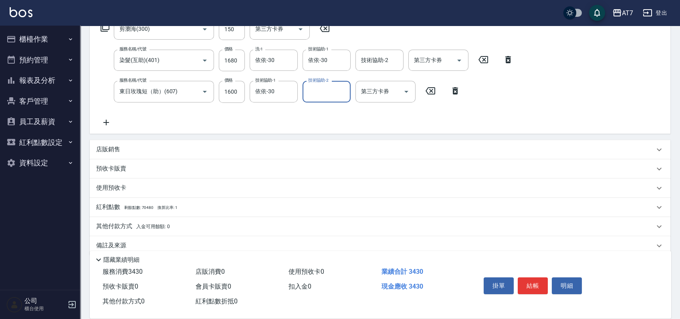
scroll to position [152, 0]
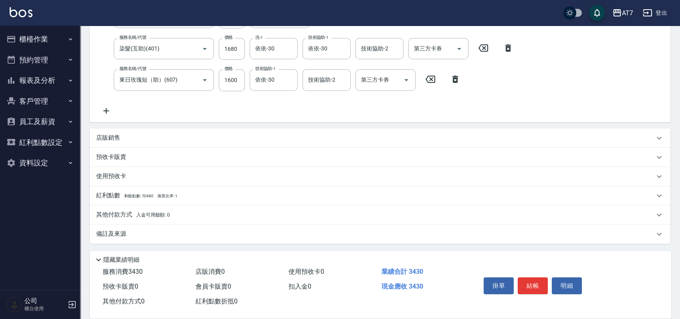
click at [306, 143] on div "店販銷售" at bounding box center [380, 138] width 580 height 19
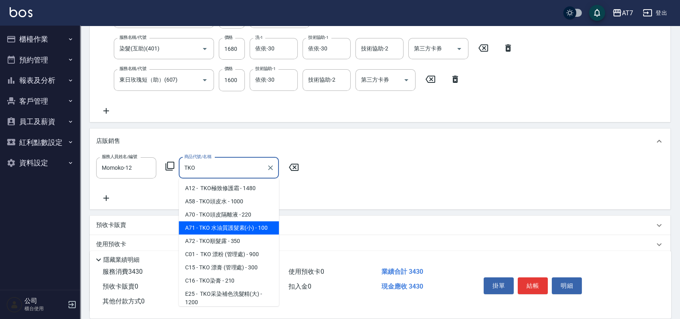
scroll to position [53, 0]
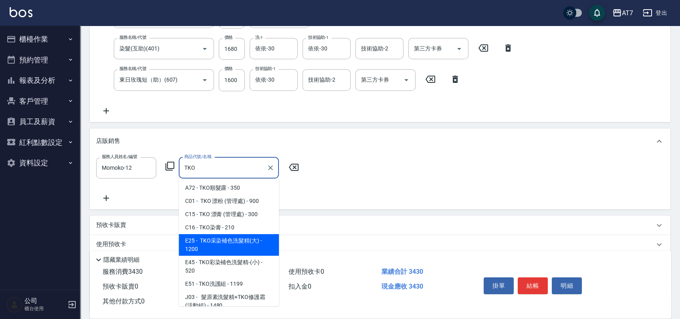
click at [231, 244] on span "E25 - TKO采染補色洗髮精(大) - 1200" at bounding box center [229, 245] width 100 height 22
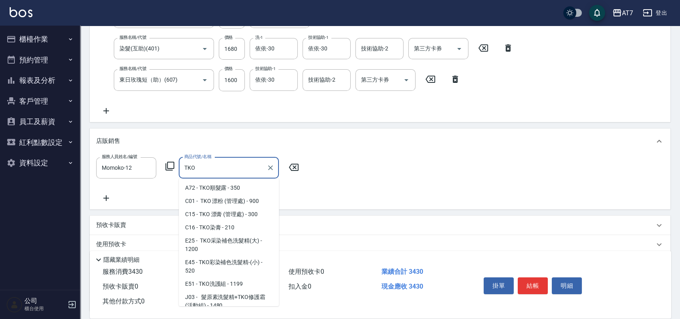
click at [231, 244] on span "E25 - TKO采染補色洗髮精(大) - 1200" at bounding box center [229, 245] width 100 height 22
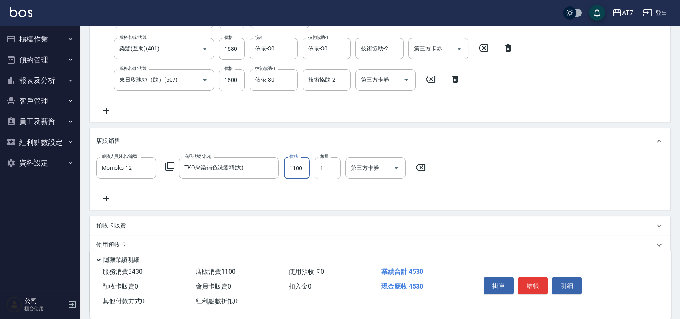
scroll to position [0, 0]
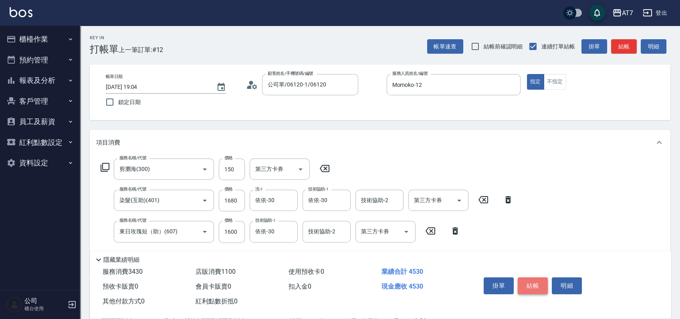
click at [534, 282] on button "結帳" at bounding box center [533, 286] width 30 height 17
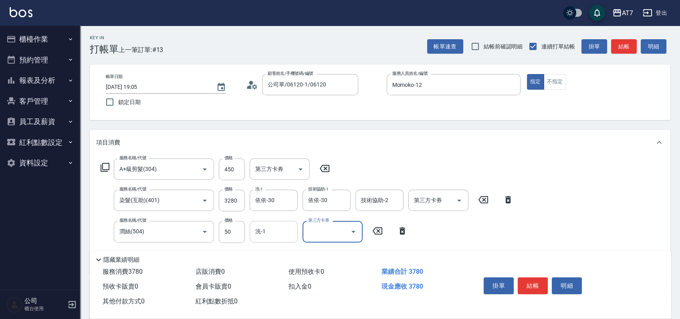
click at [275, 233] on input "洗-1" at bounding box center [273, 232] width 41 height 14
click at [525, 291] on button "結帳" at bounding box center [533, 286] width 30 height 17
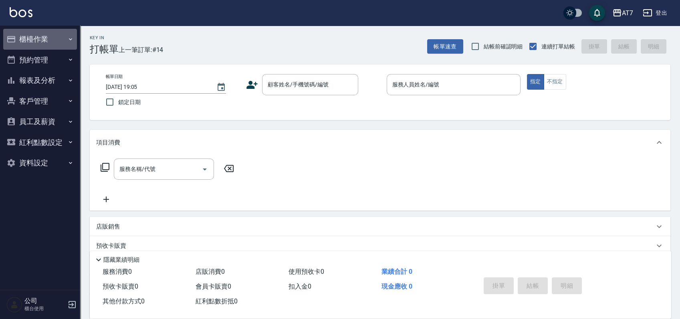
click at [42, 40] on button "櫃檯作業" at bounding box center [40, 39] width 74 height 21
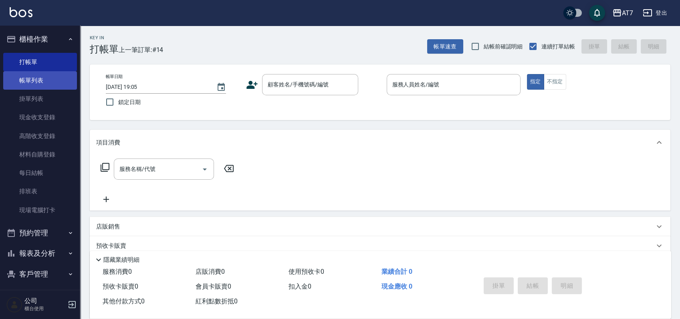
click at [42, 82] on link "帳單列表" at bounding box center [40, 80] width 74 height 18
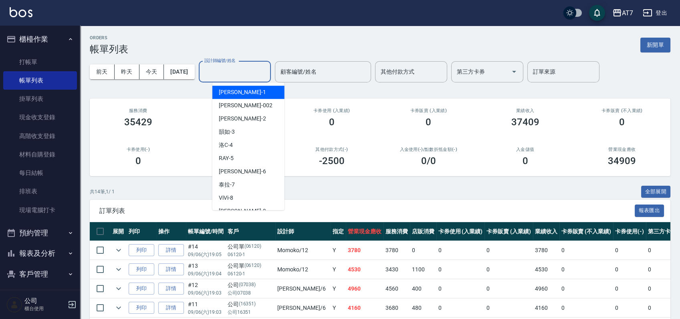
click at [256, 75] on input "設計師編號/姓名" at bounding box center [234, 72] width 65 height 14
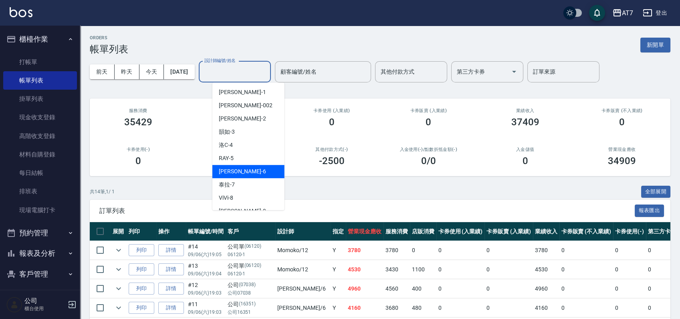
click at [247, 172] on div "杜莎莎 -6" at bounding box center [248, 171] width 72 height 13
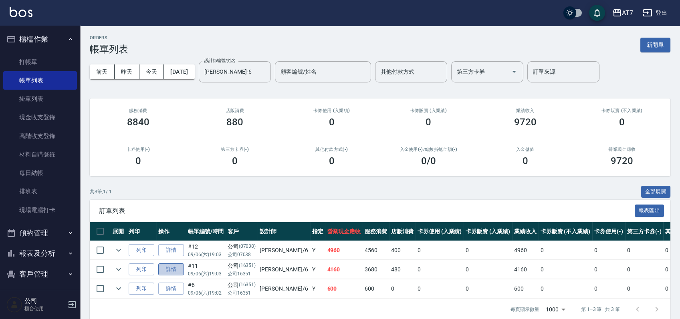
click at [173, 268] on link "詳情" at bounding box center [171, 270] width 26 height 12
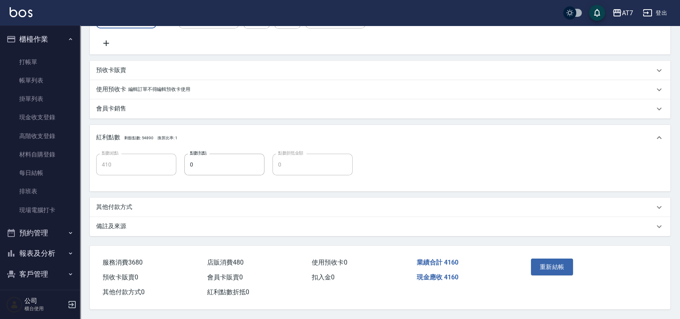
scroll to position [282, 0]
click at [159, 208] on div "其他付款方式" at bounding box center [375, 207] width 558 height 8
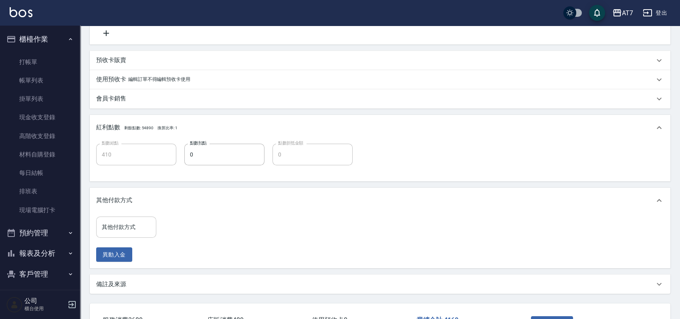
click at [137, 232] on input "其他付款方式" at bounding box center [126, 227] width 53 height 14
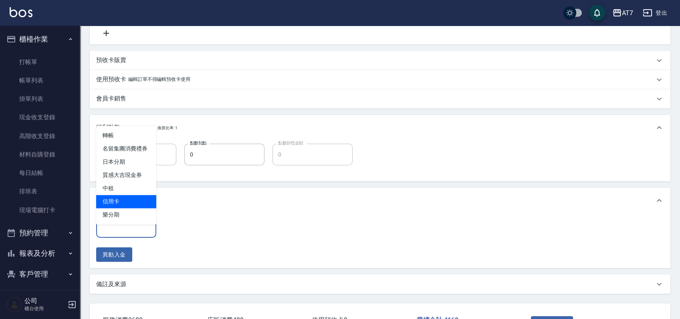
click at [129, 197] on span "信用卡" at bounding box center [126, 201] width 60 height 13
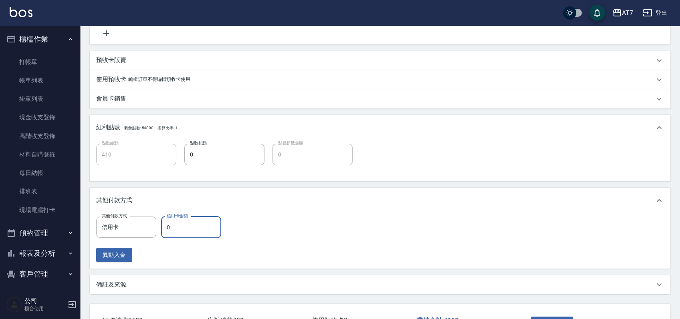
click at [165, 235] on input "0" at bounding box center [191, 228] width 60 height 22
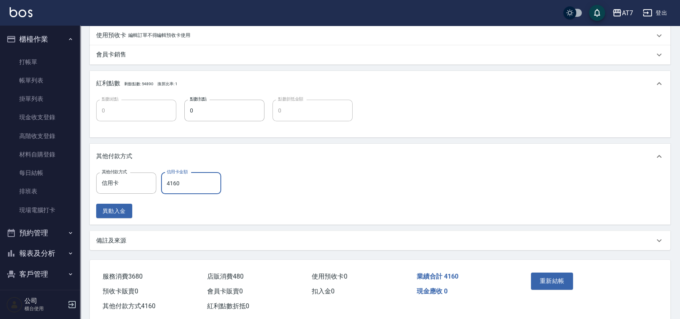
scroll to position [351, 0]
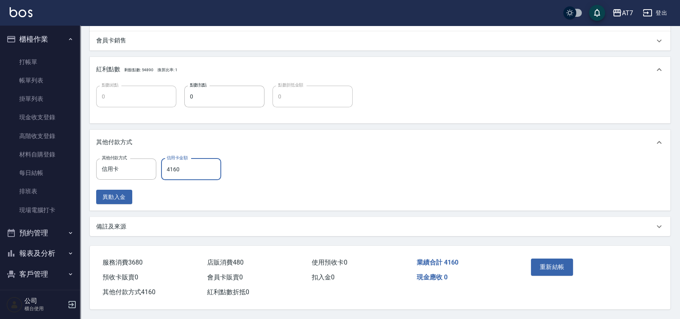
drag, startPoint x: 550, startPoint y: 268, endPoint x: 550, endPoint y: 256, distance: 12.0
click at [550, 264] on button "重新結帳" at bounding box center [552, 267] width 42 height 17
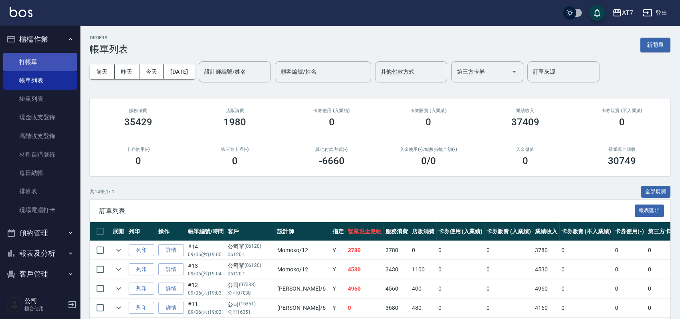
click at [14, 60] on link "打帳單" at bounding box center [40, 62] width 74 height 18
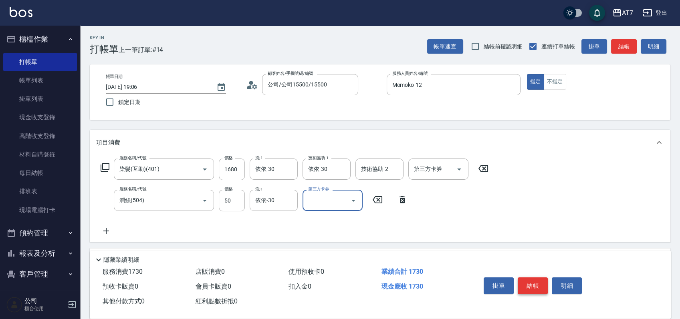
click at [527, 282] on button "結帳" at bounding box center [533, 286] width 30 height 17
click at [527, 281] on button "結帳" at bounding box center [533, 286] width 30 height 17
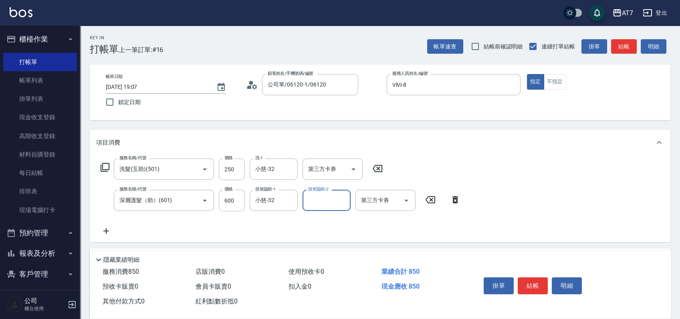
scroll to position [53, 0]
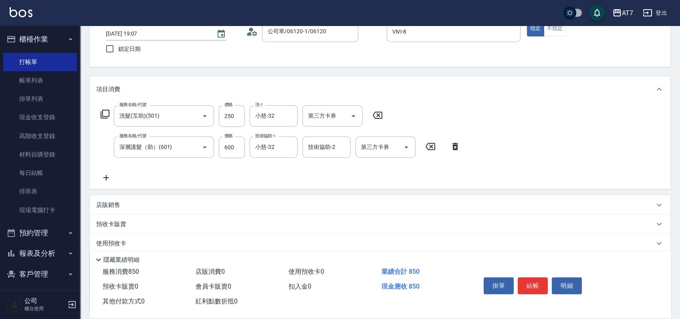
click at [496, 204] on div "店販銷售" at bounding box center [375, 205] width 558 height 8
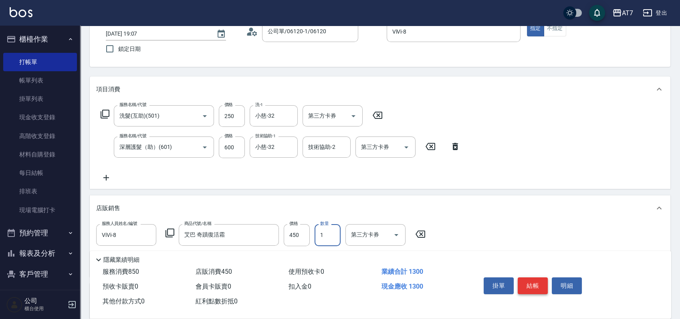
click at [532, 278] on button "結帳" at bounding box center [533, 286] width 30 height 17
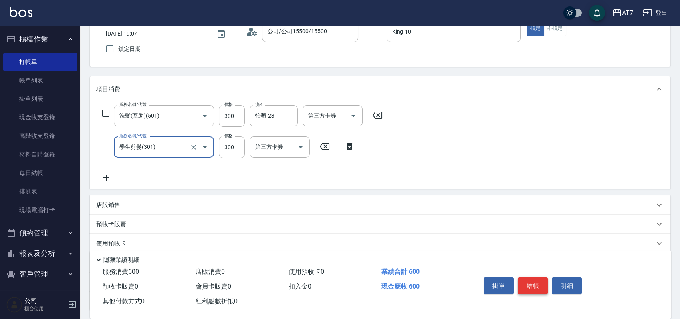
click at [532, 278] on button "結帳" at bounding box center [533, 286] width 30 height 17
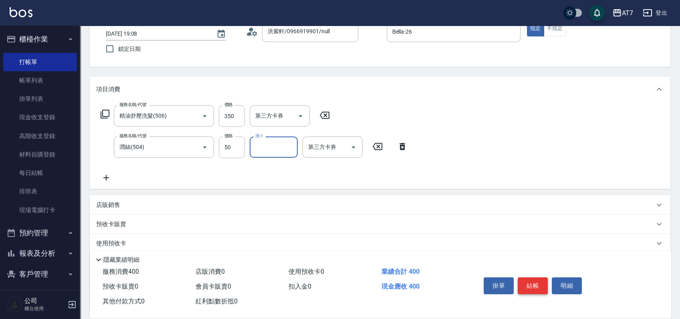
click at [532, 278] on button "結帳" at bounding box center [533, 286] width 30 height 17
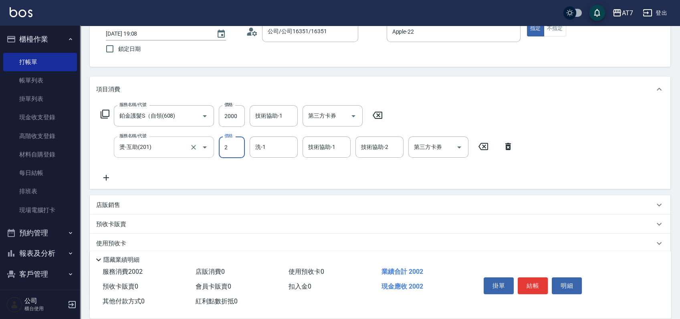
click at [163, 142] on input "燙-互助(201)" at bounding box center [152, 147] width 71 height 14
click at [530, 281] on button "結帳" at bounding box center [533, 286] width 30 height 17
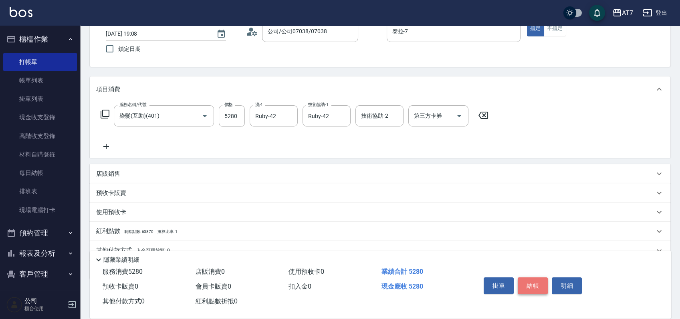
click at [532, 280] on button "結帳" at bounding box center [533, 286] width 30 height 17
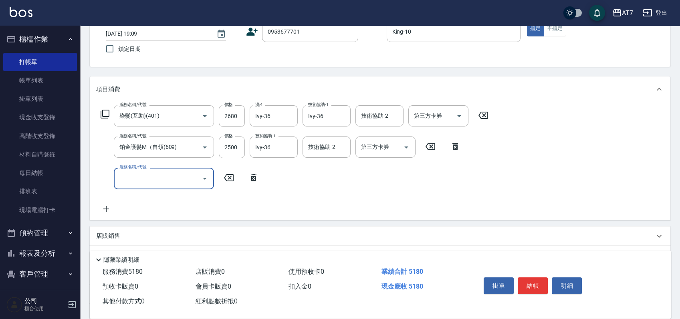
click at [106, 111] on icon at bounding box center [105, 114] width 10 height 10
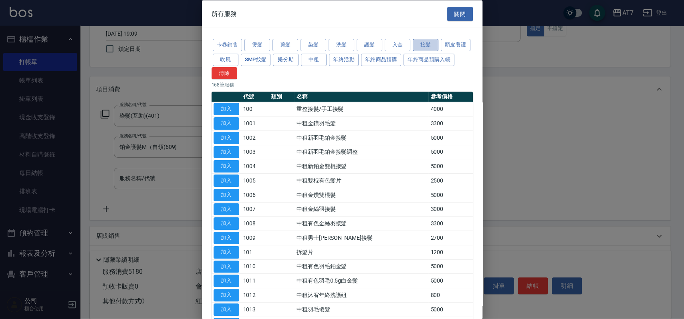
click at [435, 44] on button "接髮" at bounding box center [426, 45] width 26 height 12
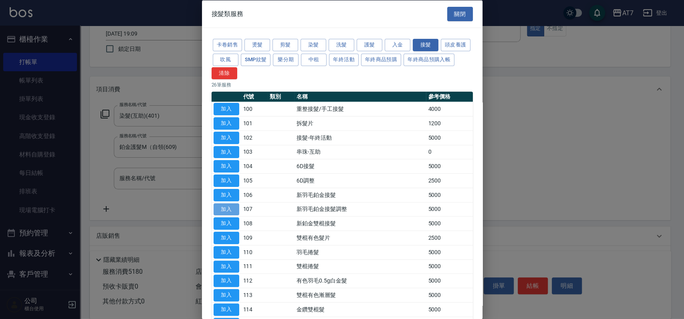
click at [236, 207] on button "加入" at bounding box center [227, 209] width 26 height 12
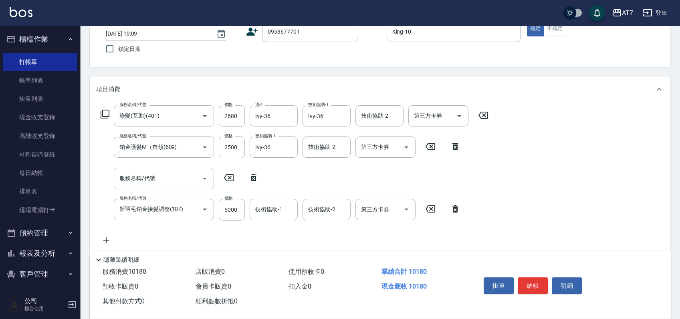
click at [252, 177] on icon at bounding box center [254, 177] width 6 height 7
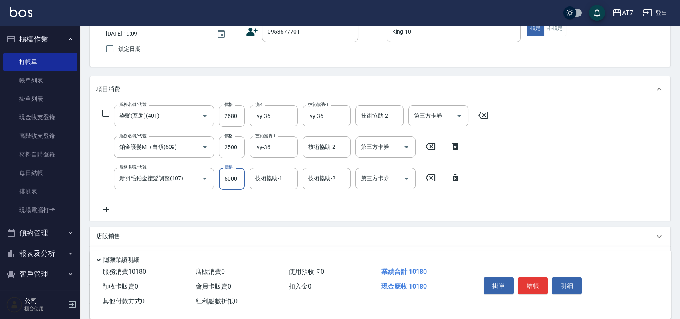
click at [231, 179] on input "5000" at bounding box center [232, 179] width 26 height 22
click at [529, 282] on button "結帳" at bounding box center [533, 286] width 30 height 17
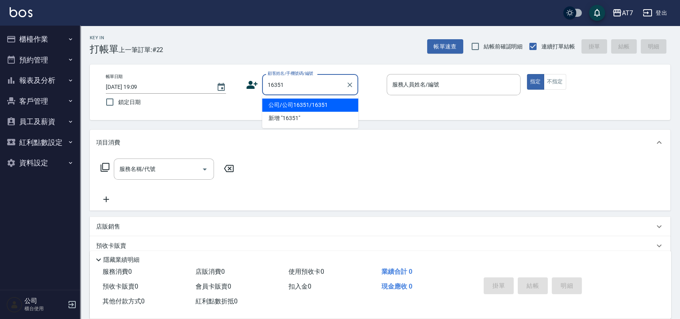
type input "公司/公司16351/16351"
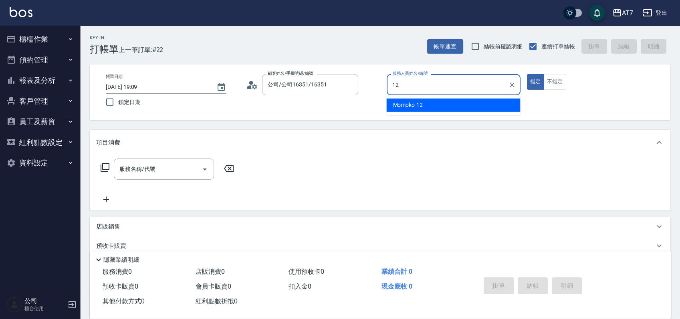
type input "12"
type button "true"
type input "Momoko-12"
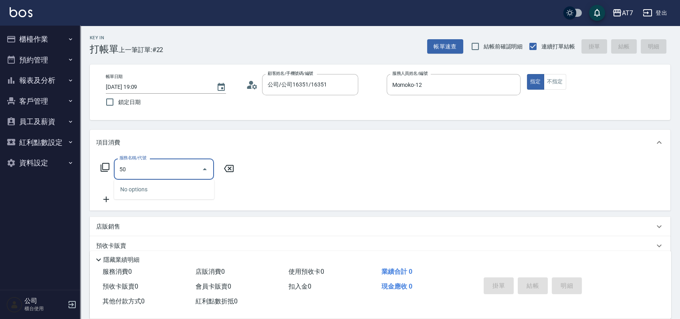
type input "507"
type input "30"
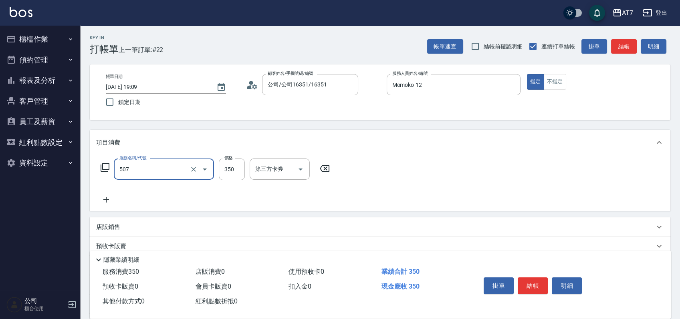
type input "精油洗髮(互助)(507)"
click at [541, 282] on button "結帳" at bounding box center [533, 286] width 30 height 17
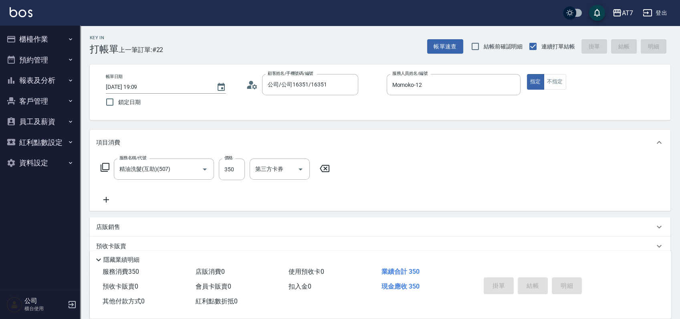
type input "0"
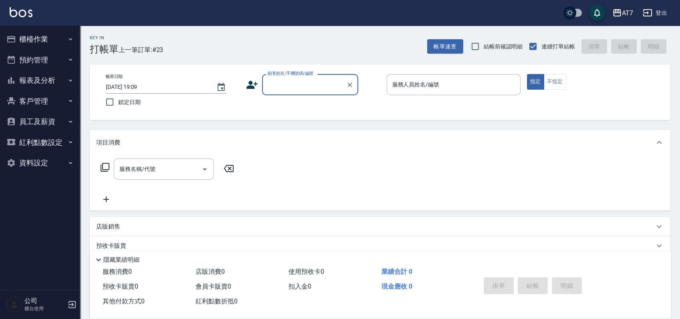
click at [40, 36] on button "櫃檯作業" at bounding box center [40, 39] width 74 height 21
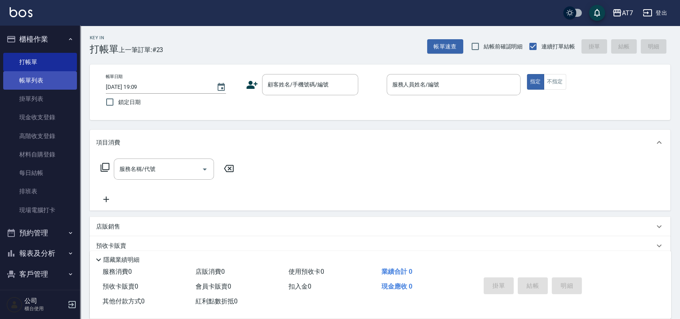
click at [48, 82] on link "帳單列表" at bounding box center [40, 80] width 74 height 18
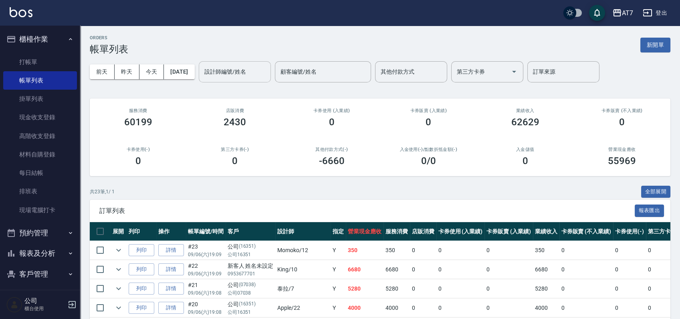
click at [239, 73] on input "設計師編號/姓名" at bounding box center [234, 72] width 65 height 14
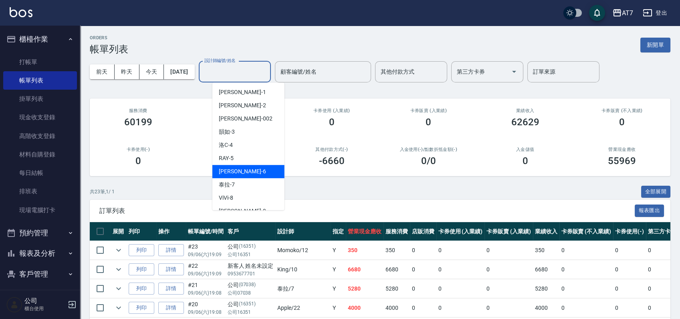
click at [230, 174] on span "[PERSON_NAME] -6" at bounding box center [242, 171] width 47 height 8
type input "[PERSON_NAME]-6"
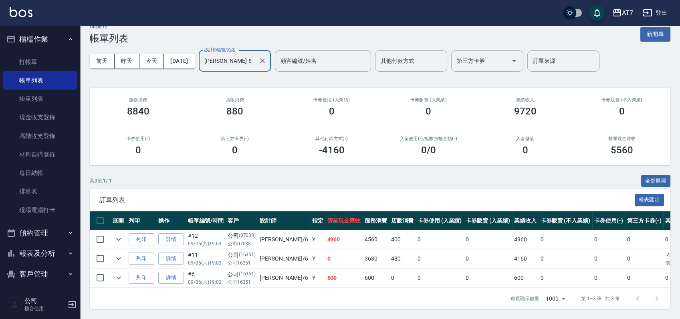
scroll to position [18, 0]
click at [167, 253] on link "詳情" at bounding box center [171, 259] width 26 height 12
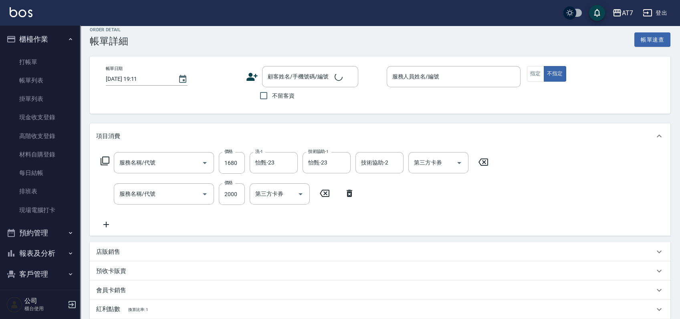
type input "染髮(互助)(401)"
type input "鉑金護髮S（自領(608)"
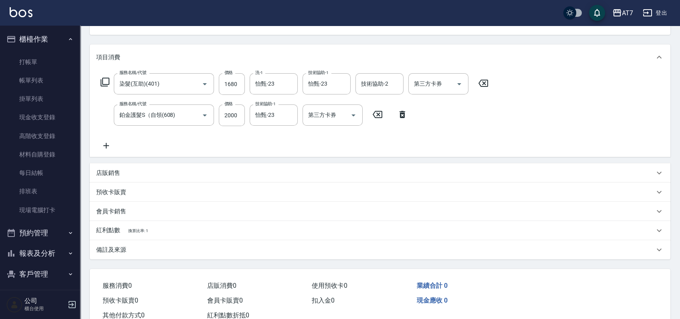
scroll to position [113, 0]
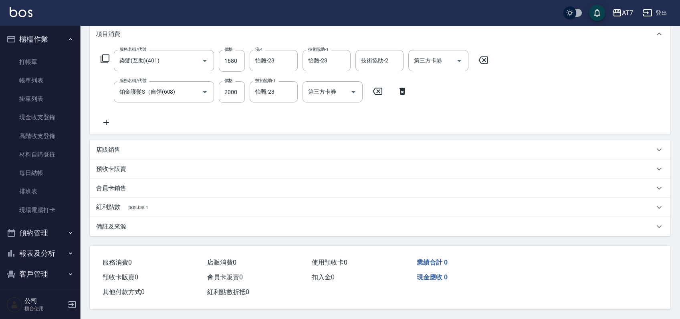
type input "2025/09/06 19:03"
type input "[PERSON_NAME]-6"
type input "0"
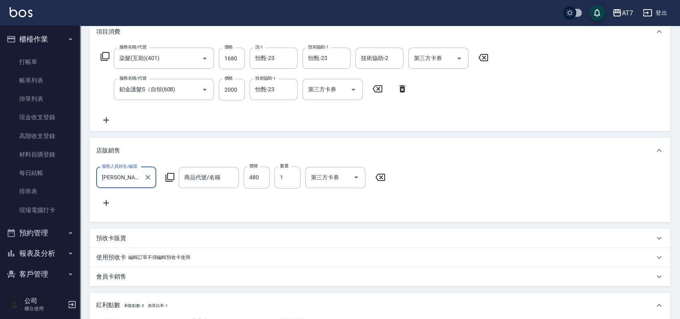
scroll to position [0, 0]
type input "公司/公司16351/16351"
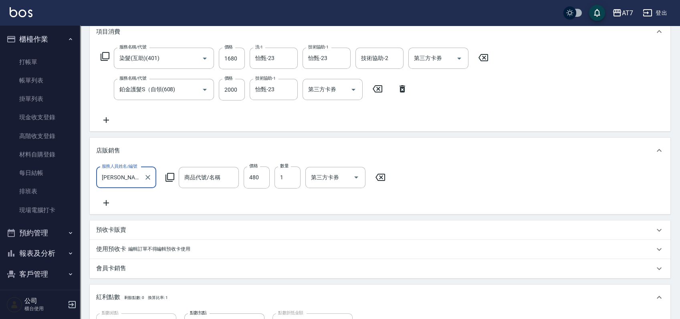
type input "艾巴 奇蹟復活霜"
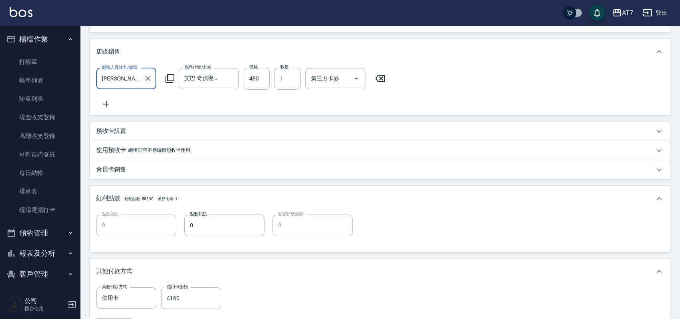
scroll to position [326, 0]
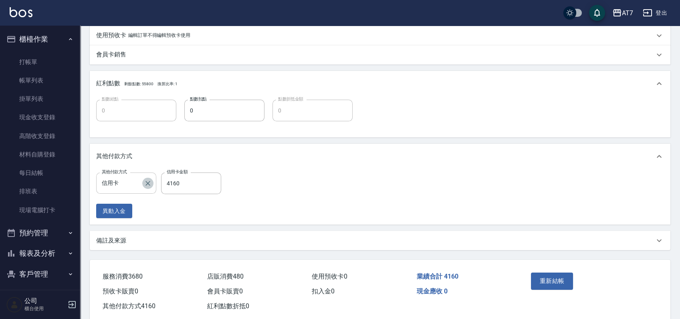
click at [146, 187] on icon "Clear" at bounding box center [148, 183] width 8 height 8
type input "410"
click at [547, 288] on button "重新結帳" at bounding box center [552, 280] width 42 height 17
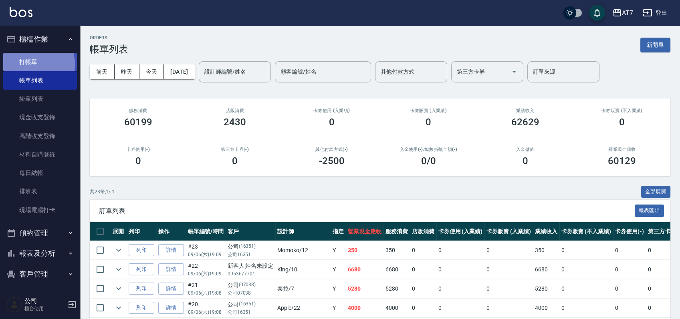
click at [32, 64] on link "打帳單" at bounding box center [40, 62] width 74 height 18
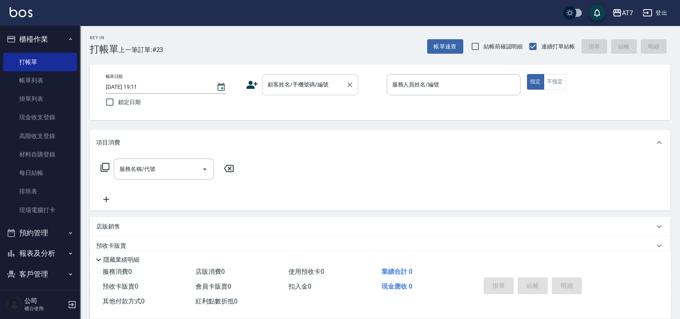
click at [288, 82] on div "顧客姓名/手機號碼/編號 顧客姓名/手機號碼/編號" at bounding box center [310, 84] width 96 height 21
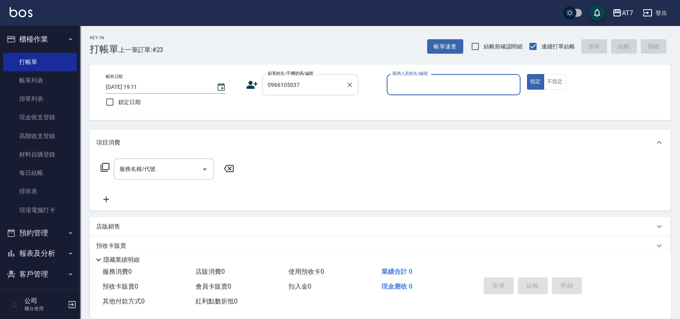
type input "0966105037"
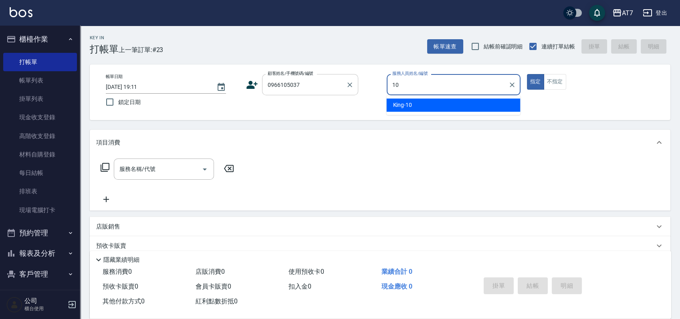
type input "King-10"
type button "true"
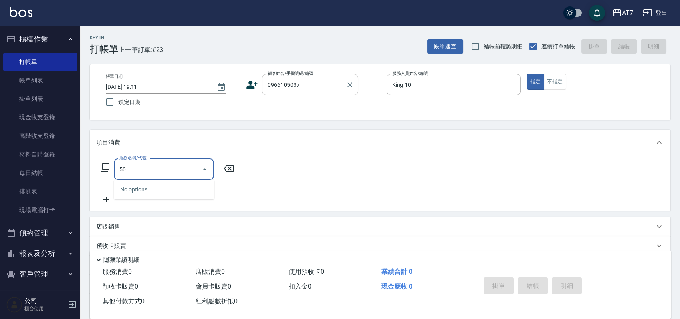
type input "501"
type input "30"
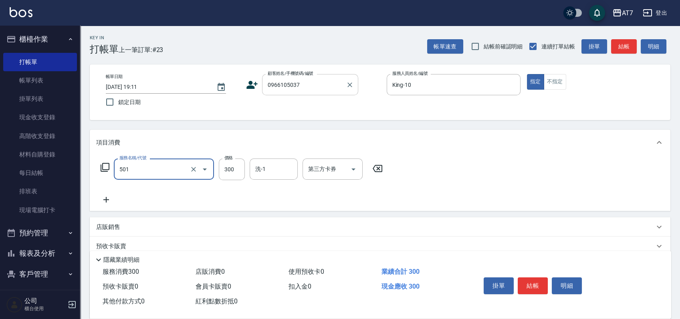
type input "洗髮(互助)(501)"
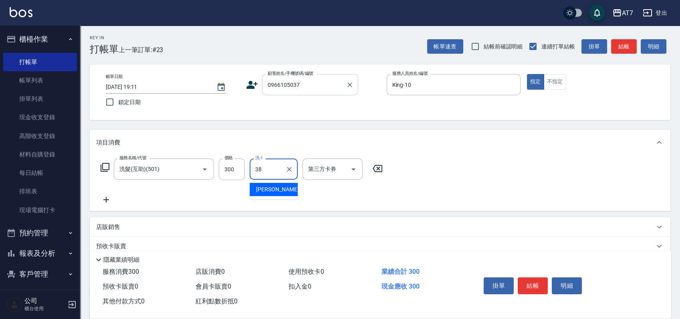
type input "Josh-38"
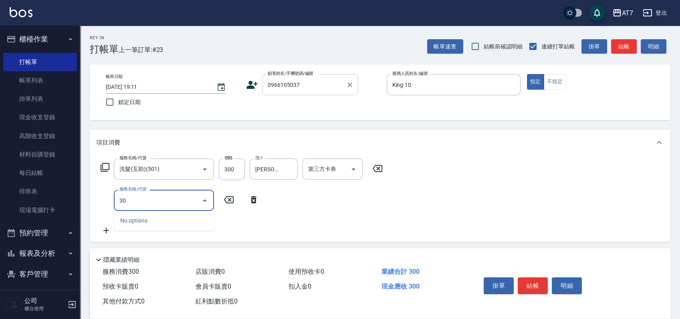
type input "301"
type input "60"
type input "學生剪髮(301)"
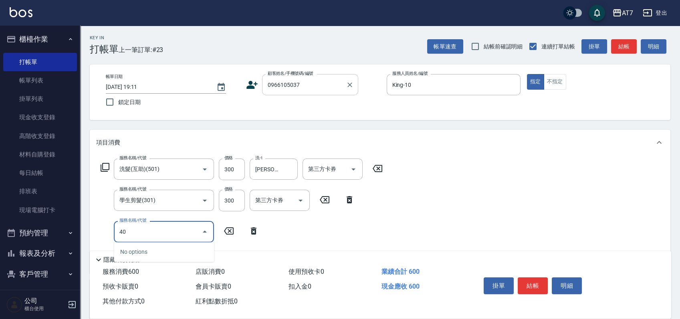
type input "401"
type input "210"
type input "染髮(互助)(401)"
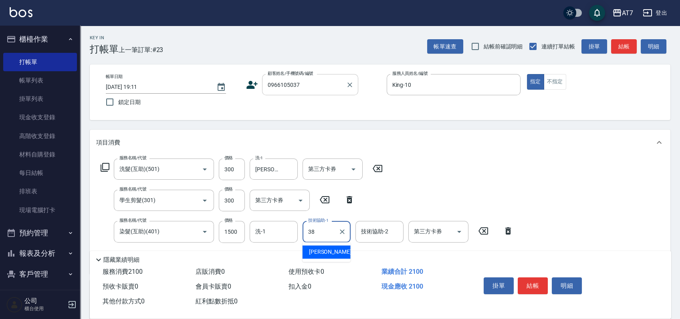
type input "Josh-38"
click at [236, 239] on input "1500" at bounding box center [232, 232] width 26 height 22
type input "60"
type input "100"
type input "70"
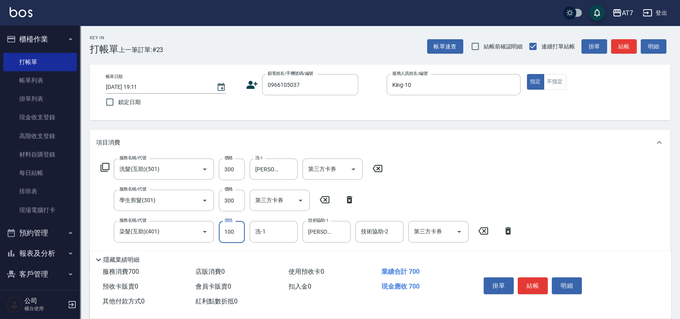
type input "1000"
type input "160"
type input "1000"
click at [191, 168] on icon "Clear" at bounding box center [193, 169] width 8 height 8
type input "洗髮(互助)(501)"
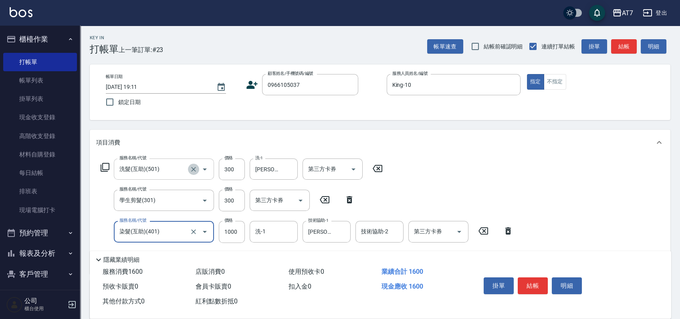
click at [193, 170] on icon "Clear" at bounding box center [193, 169] width 8 height 8
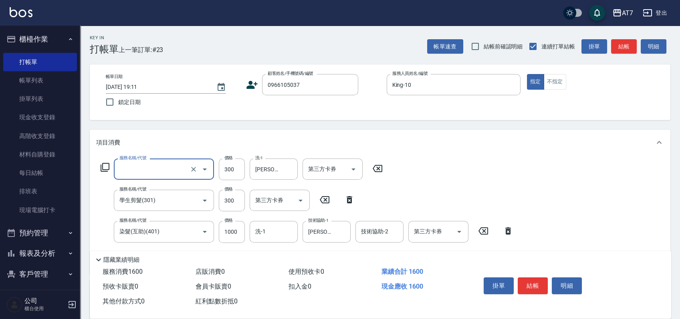
type input "0"
type input "130"
type input "0"
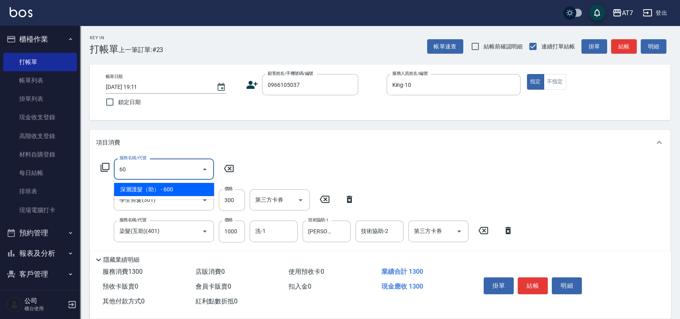
type input "601"
type input "190"
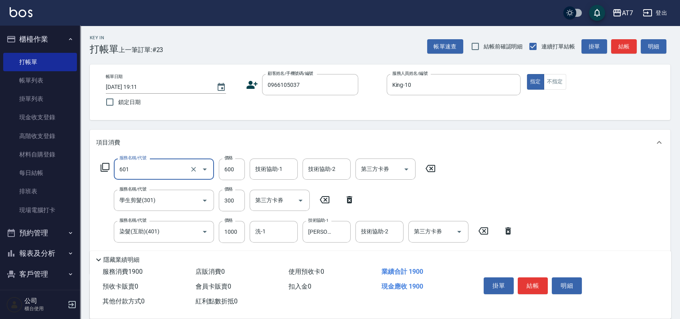
type input "深層護髮（助）(601)"
click at [234, 173] on input "600" at bounding box center [232, 170] width 26 height 22
type input "3"
type input "130"
type input "300"
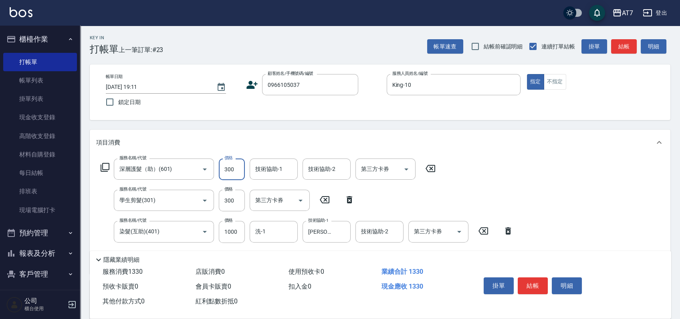
type input "160"
type input "300"
click at [208, 168] on icon "Open" at bounding box center [205, 170] width 10 height 10
click at [195, 169] on icon "Clear" at bounding box center [193, 169] width 8 height 8
type input "0"
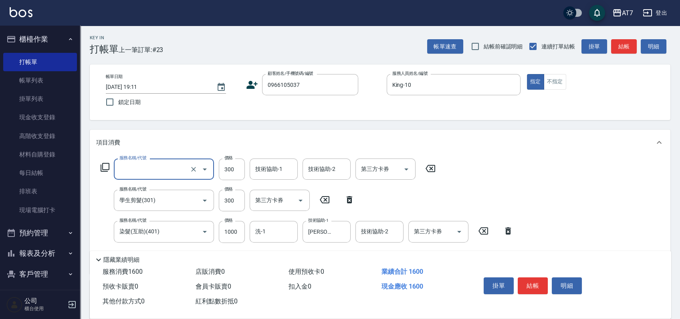
type input "130"
type input "501"
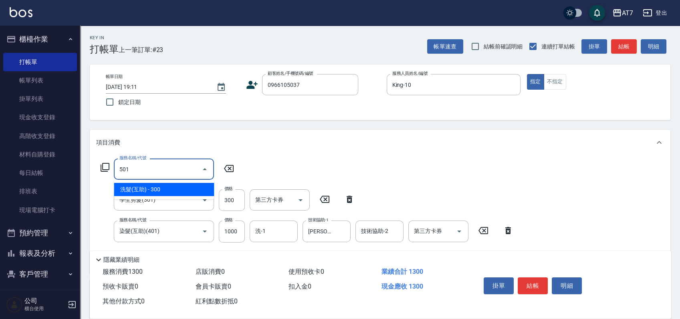
type input "160"
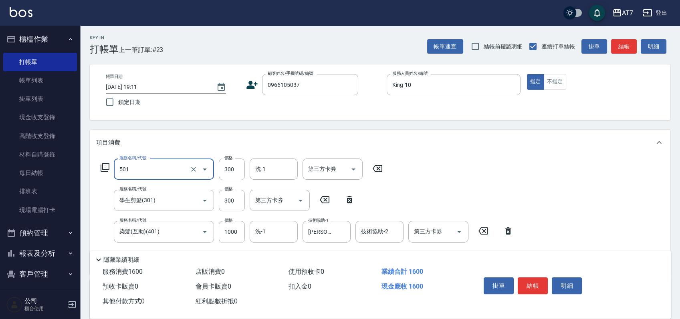
type input "洗髮(互助)(501)"
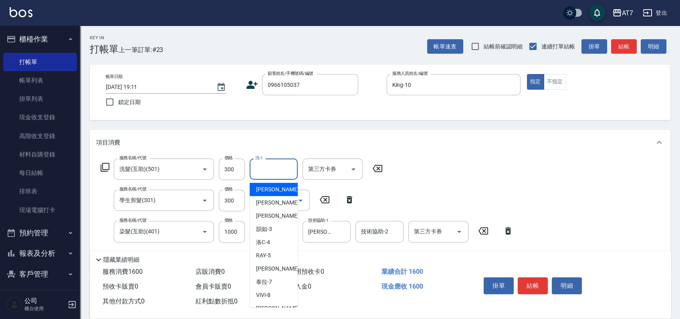
click at [276, 170] on input "洗-1" at bounding box center [273, 169] width 41 height 14
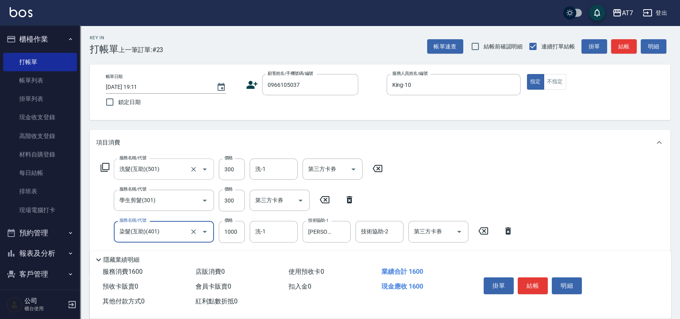
click at [173, 169] on input "洗髮(互助)(501)" at bounding box center [152, 169] width 71 height 14
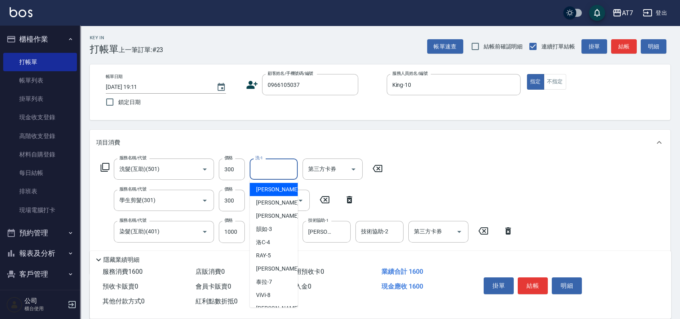
click at [270, 167] on input "洗-1" at bounding box center [273, 169] width 41 height 14
type input "Josh-38"
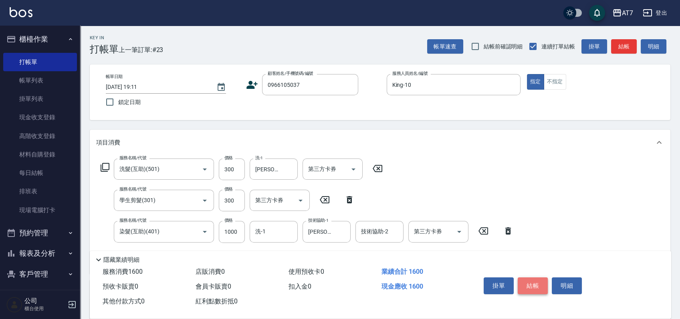
click at [529, 285] on button "結帳" at bounding box center [533, 286] width 30 height 17
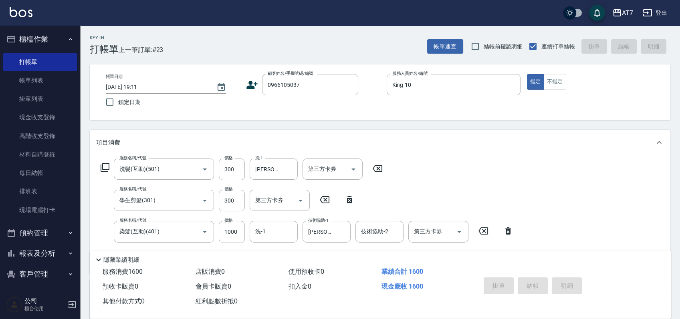
type input "2025/09/06 19:14"
type input "0"
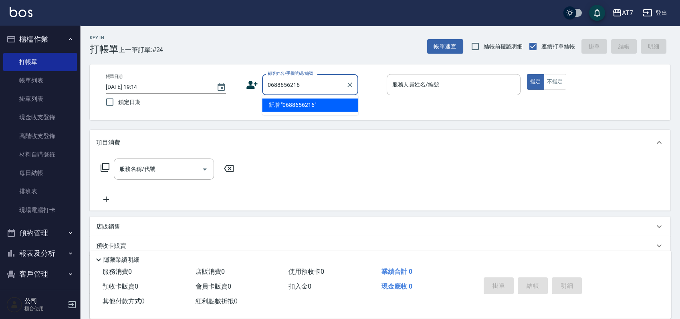
type input "0688656216"
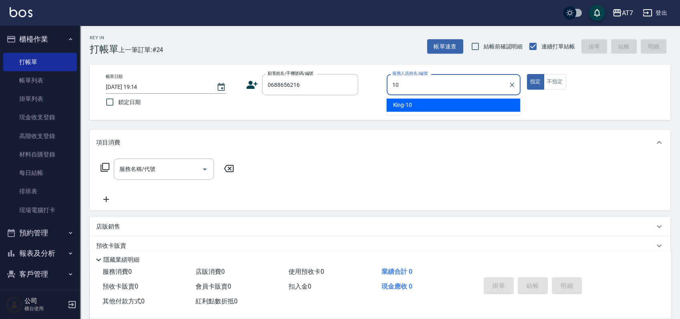
type input "King-10"
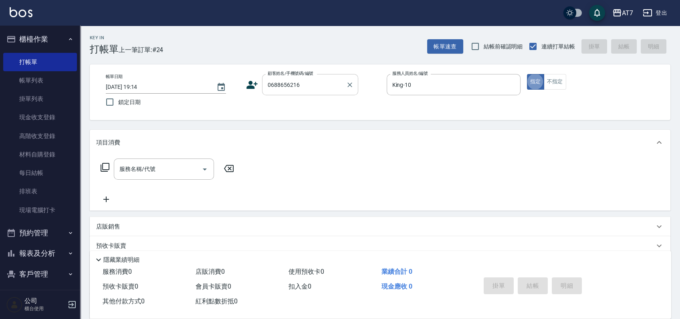
click at [274, 85] on input "0688656216" at bounding box center [304, 85] width 77 height 14
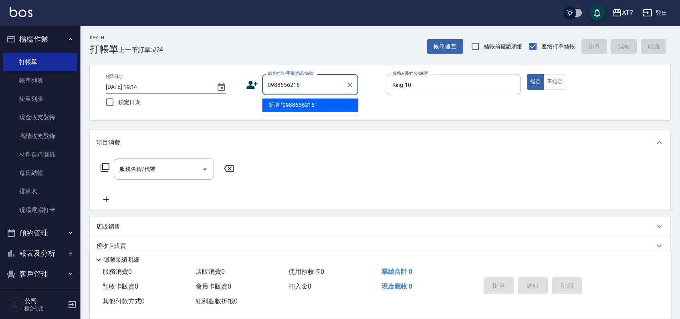
type input "0988656216"
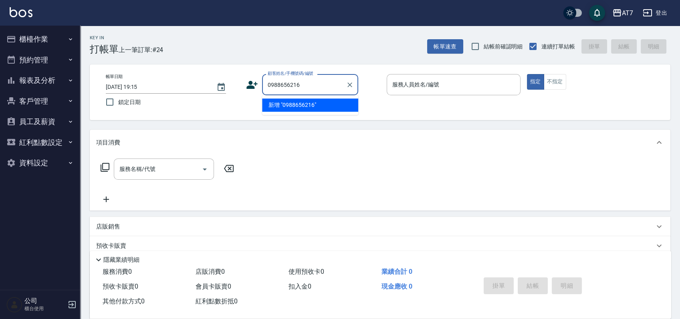
type input "0988656216"
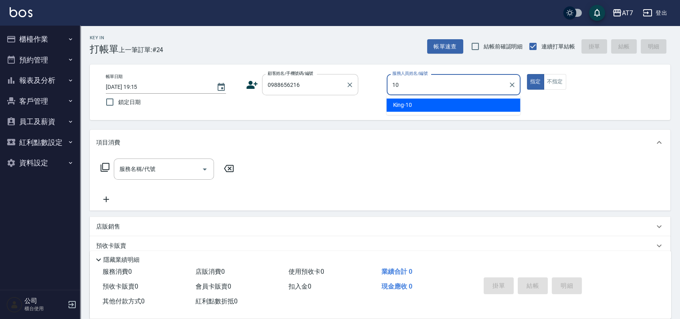
type input "King-10"
type button "true"
type input "吳冠霖/0988656216/19066"
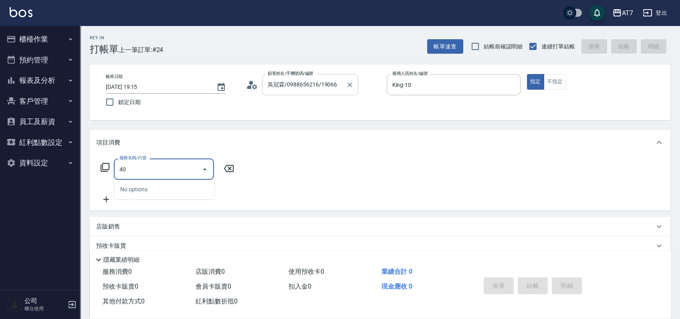
type input "401"
type input "150"
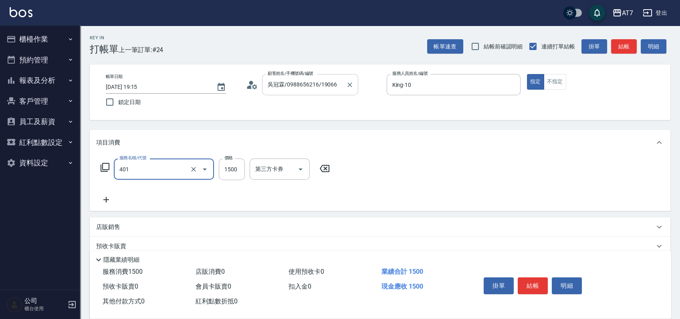
type input "染髮(互助)(401)"
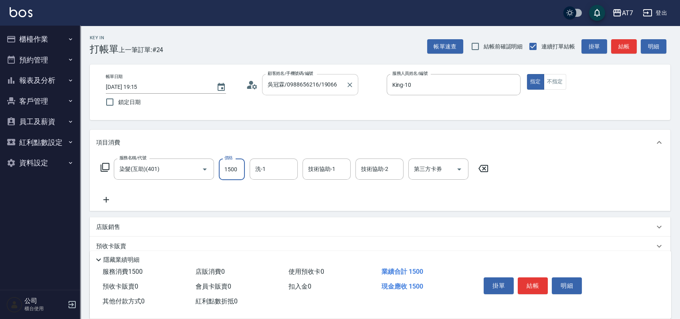
type input "1"
type input "0"
type input "16"
type input "10"
type input "168"
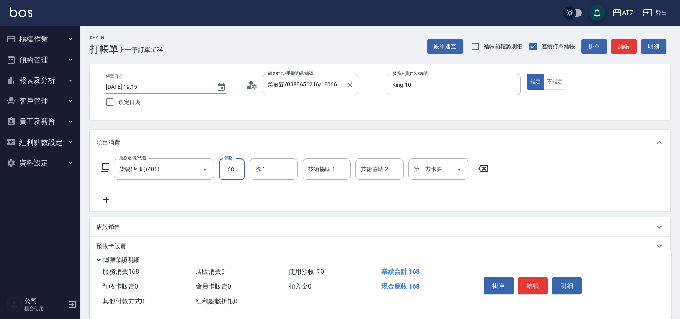
type input "160"
type input "1680"
type input "[PERSON_NAME]-38"
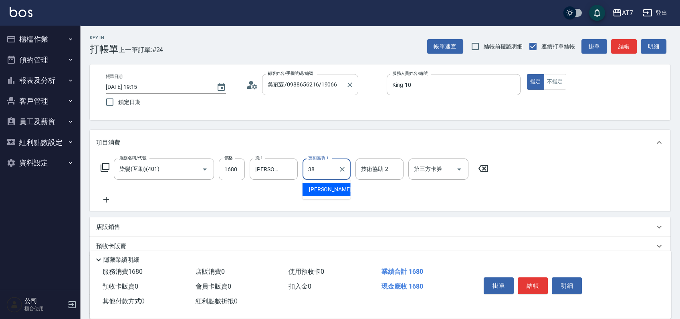
type input "[PERSON_NAME]-38"
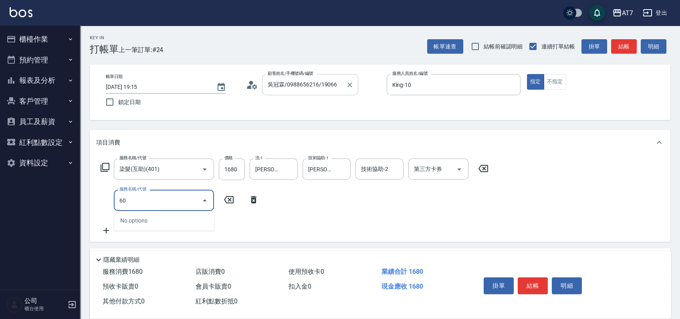
type input "603"
type input "240"
type input "TKO護髮（助(603)"
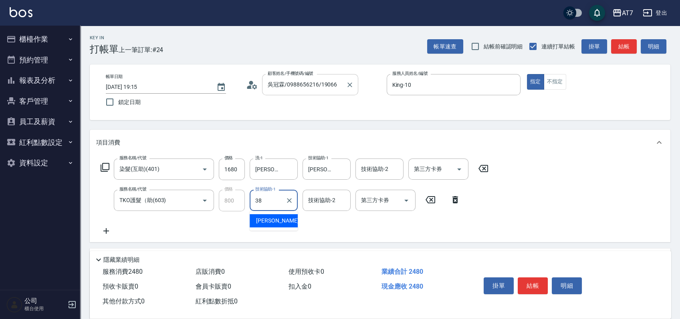
type input "[PERSON_NAME]-38"
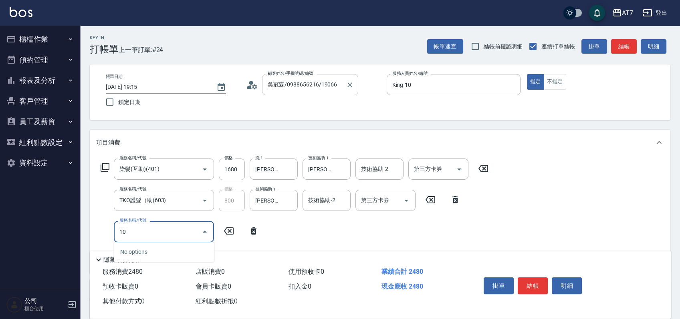
type input "107"
type input "740"
type input "新羽毛鉑金接髮調整(107)"
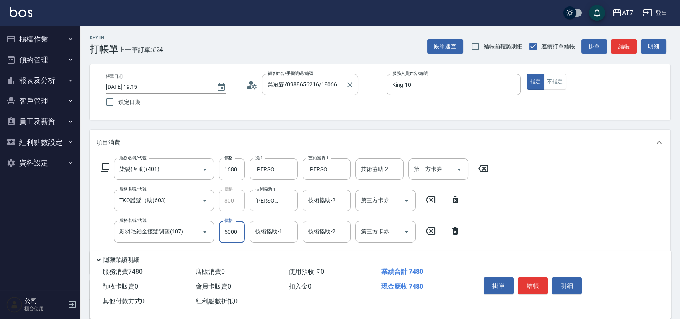
type input "2"
type input "240"
type input "20"
type input "250"
type input "200"
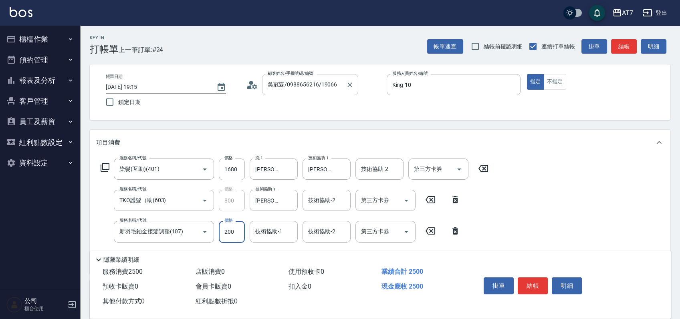
type input "260"
type input "2000"
type input "440"
type input "2000"
type input "Josh-38"
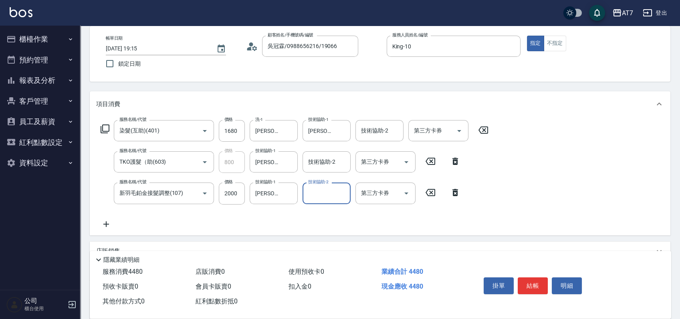
scroll to position [53, 0]
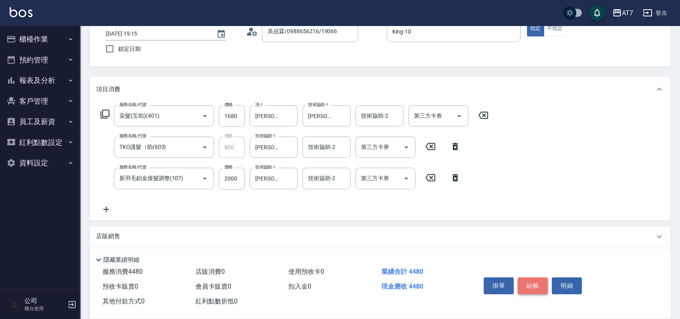
click at [533, 285] on button "結帳" at bounding box center [533, 286] width 30 height 17
type input "0"
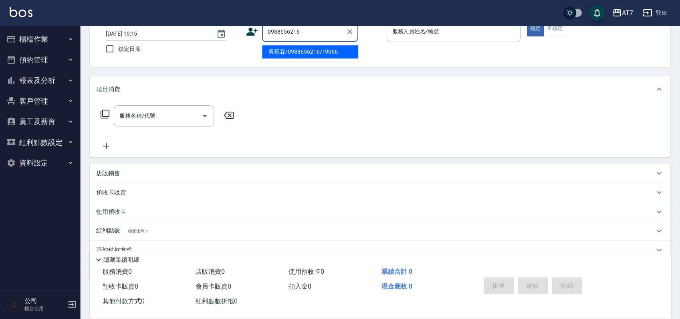
type input "吳冠霖/0988656216/19066"
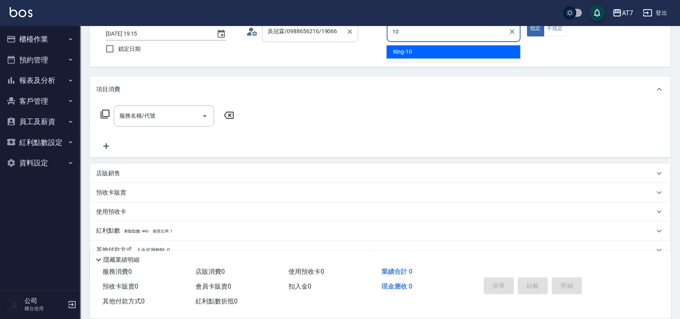
type input "King-10"
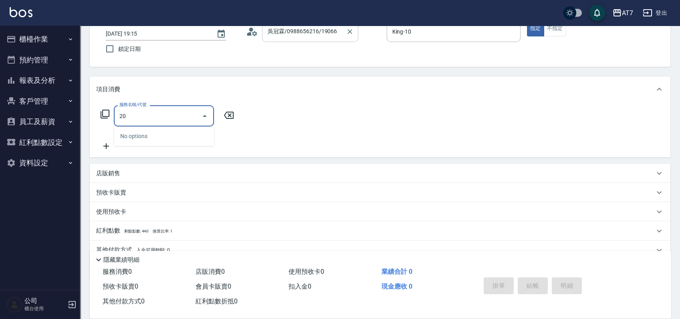
type input "201"
type input "150"
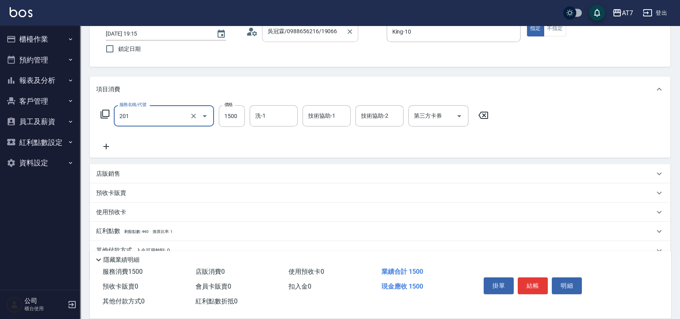
type input "燙-互助(201)"
type input "2"
type input "0"
type input "250"
type input "20"
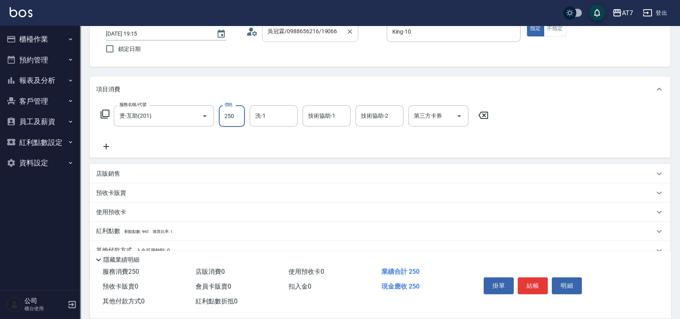
type input "2500"
type input "250"
type input "2500"
type input "Ivy-36"
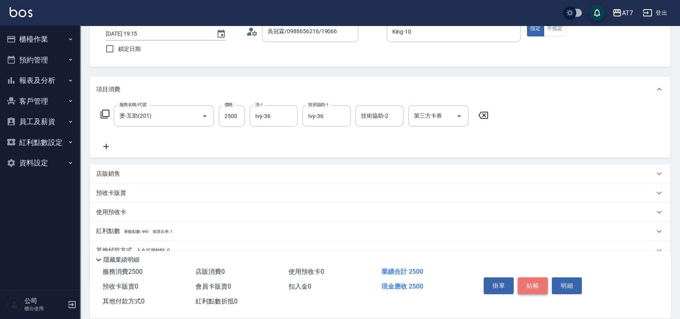
click at [522, 281] on button "結帳" at bounding box center [533, 286] width 30 height 17
type input "2025/09/06 19:16"
type input "0"
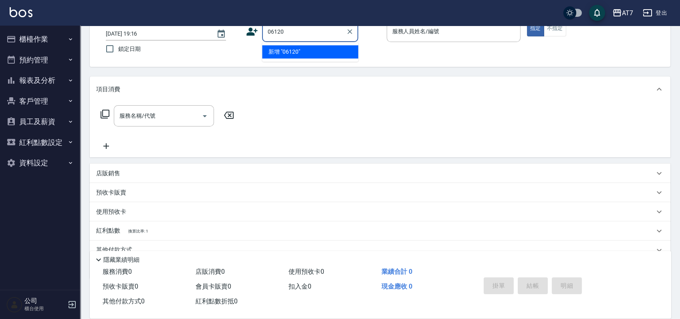
type input "06120"
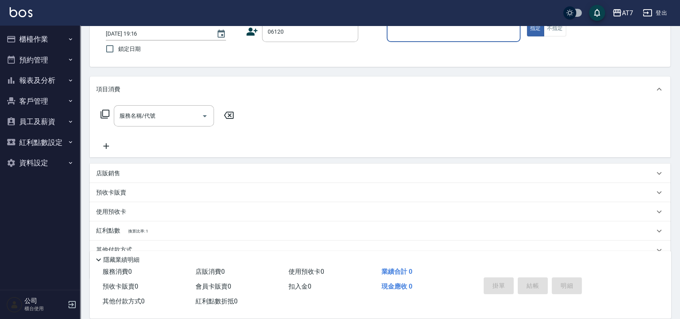
type input "1"
type input "公司單/06120-1/06120"
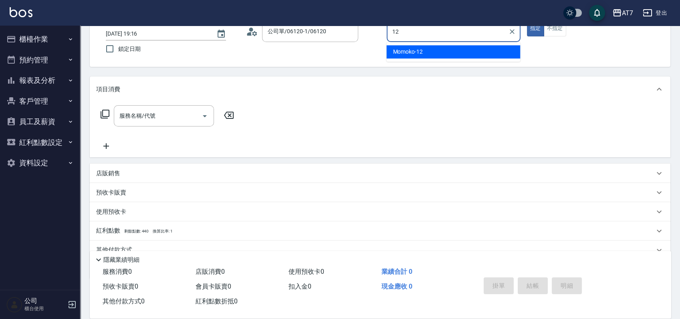
type input "Momoko-12"
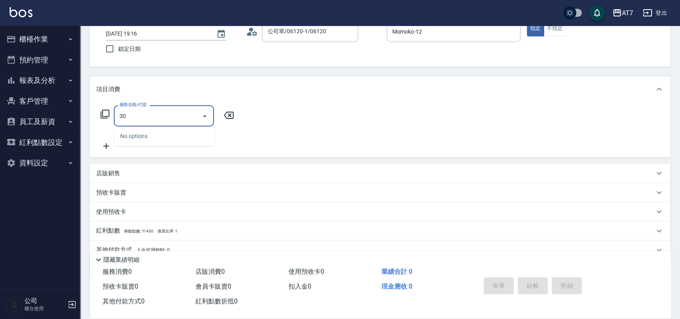
type input "304"
type input "40"
type input "A+級剪髮(304)"
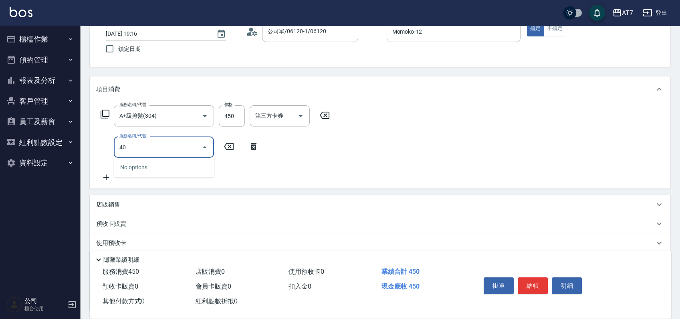
type input "401"
type input "190"
type input "染髮(互助)(401)"
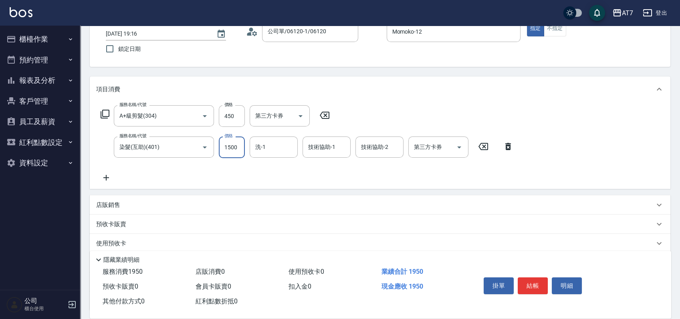
type input "40"
type input "26"
type input "70"
type input "268"
type input "310"
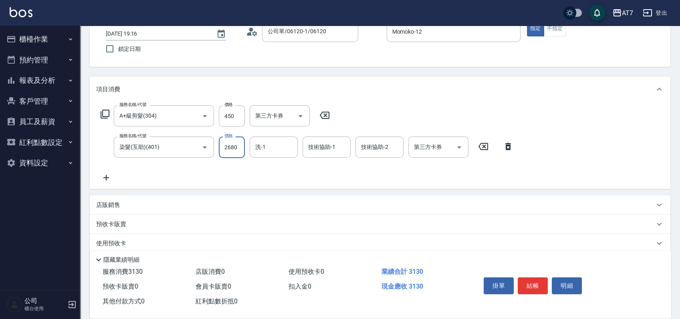
type input "2680"
type input "依依-30"
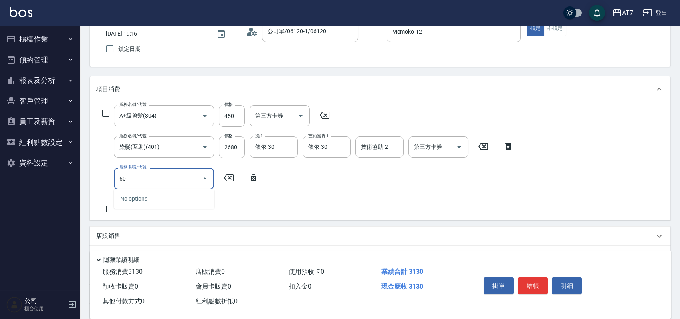
type input "608"
type input "510"
type input "鉑金護髮S（自領(608)"
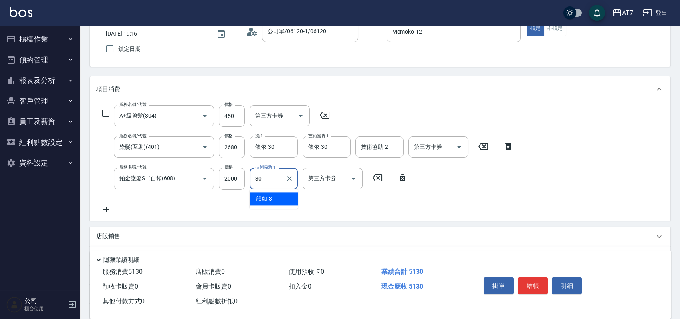
type input "依依-30"
click at [530, 290] on button "結帳" at bounding box center [533, 286] width 30 height 17
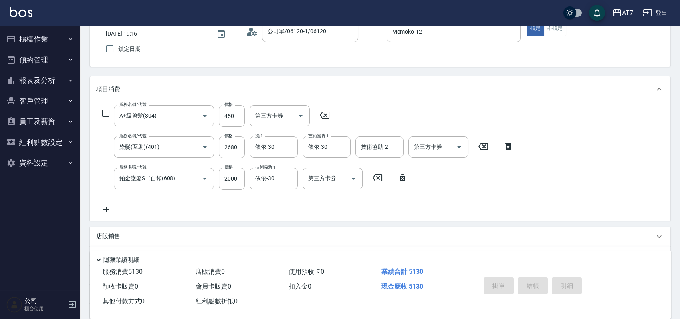
type input "2025/09/06 19:17"
type input "0"
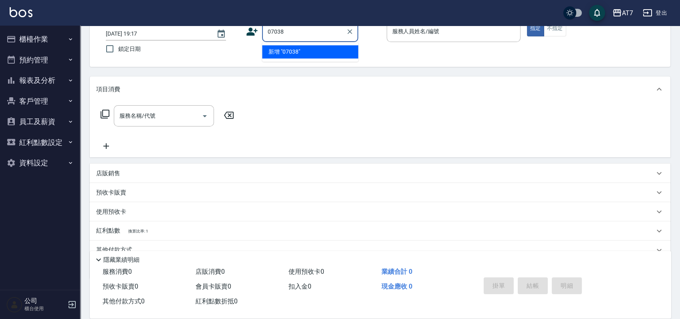
type input "07038"
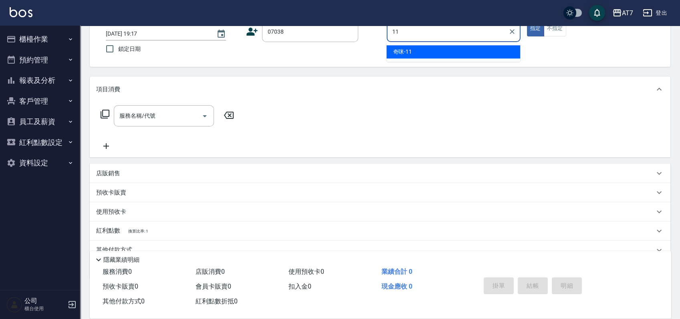
type input "11"
type input "公司/公司07038/07038"
type input "奇咪-11"
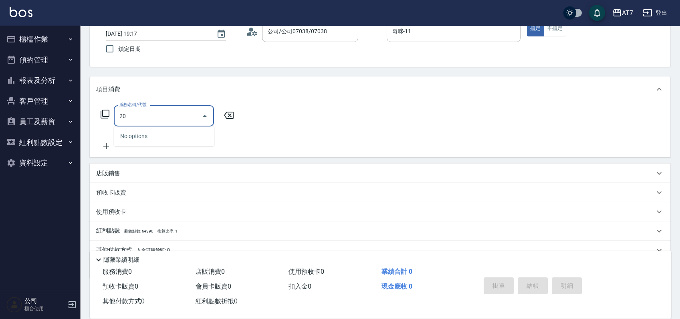
type input "200"
type input "150"
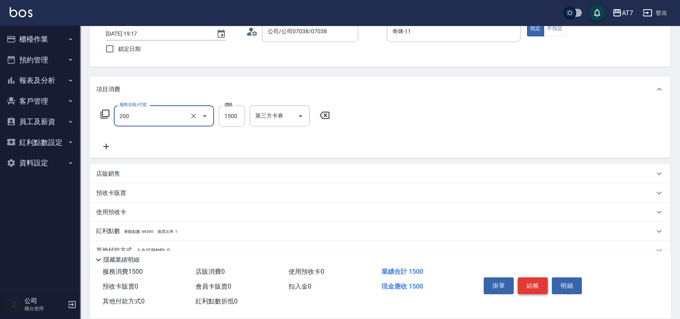
type input "燙髮(200)"
type input "2"
type input "0"
type input "25"
type input "20"
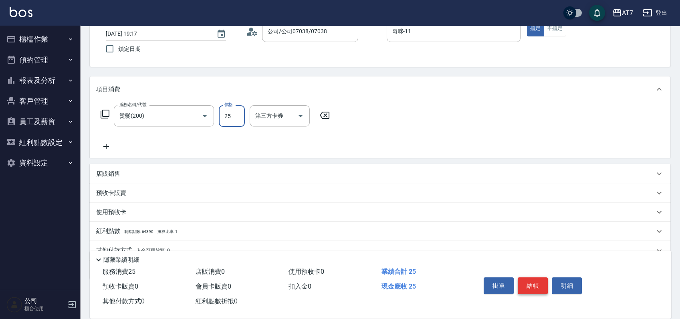
type input "250"
type input "2500"
click at [530, 290] on button "結帳" at bounding box center [533, 286] width 30 height 17
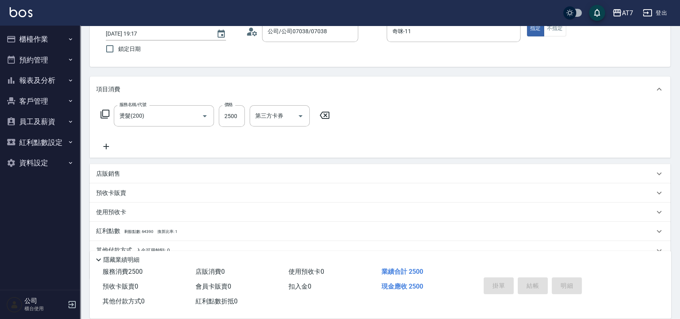
type input "0"
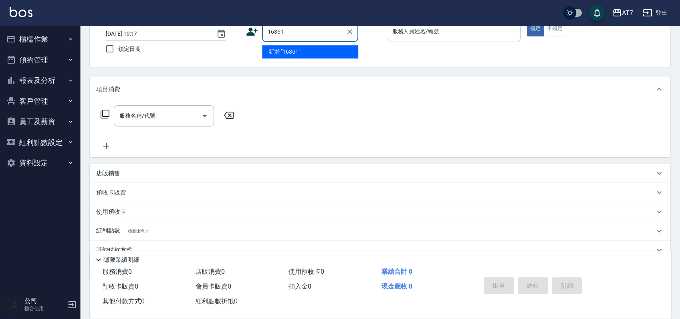
type input "16351"
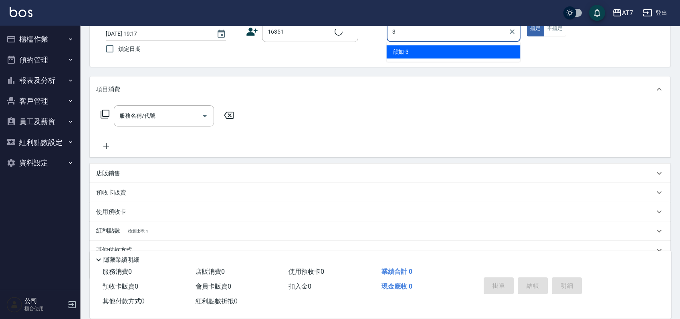
type input "30"
type input "公司/公司16351/16351"
type input "依依-30"
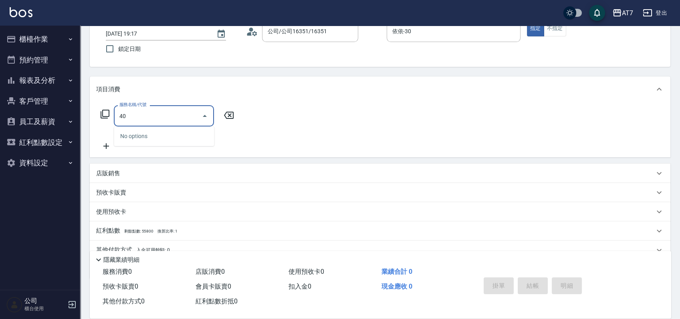
type input "400"
type input "150"
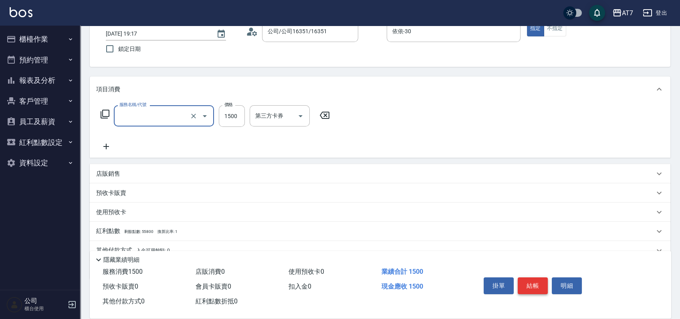
type input "0"
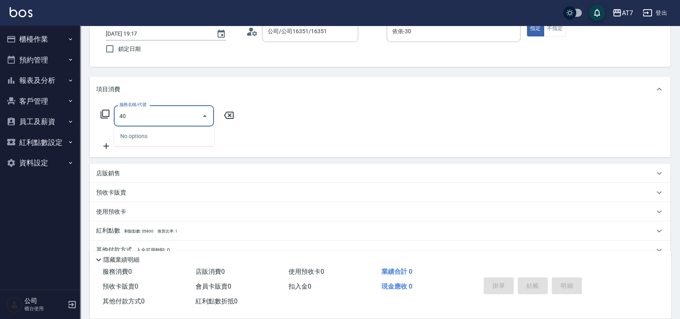
type input "401"
type input "150"
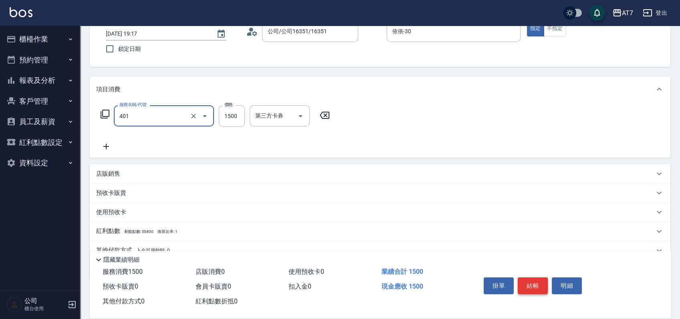
type input "染髮(互助)(401)"
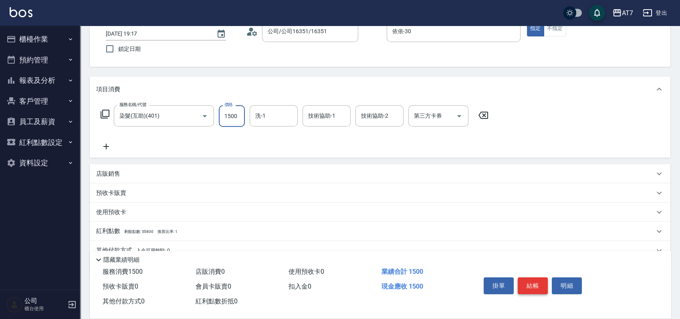
type input "1"
type input "0"
type input "188"
type input "10"
type input "1880"
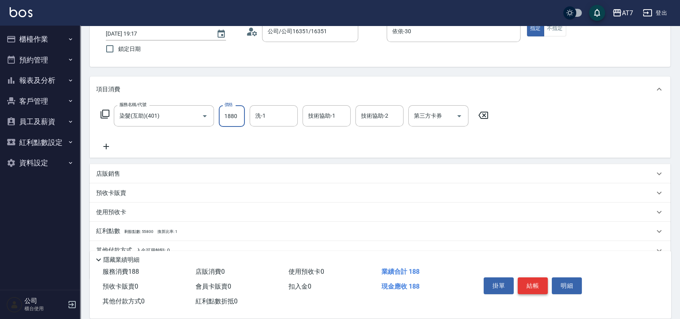
type input "180"
type input "1880"
type input "依依-30"
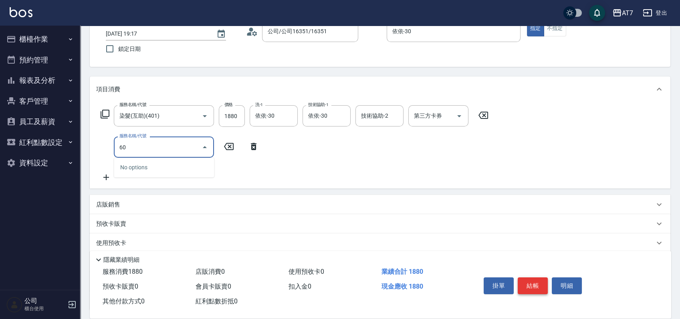
type input "603"
type input "260"
type input "TKO護髮（助(603)"
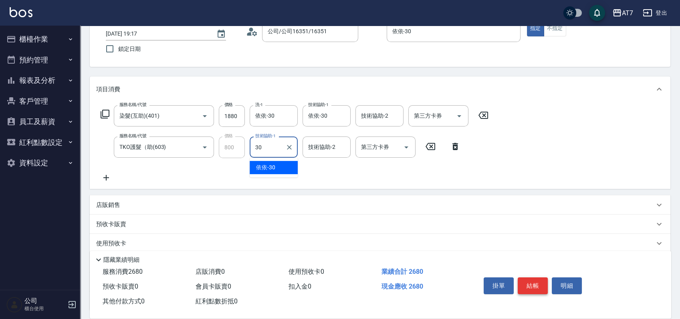
type input "依依-30"
click at [599, 146] on div "服務名稱/代號 染髮(互助)(401) 服務名稱/代號 價格 1880 價格 洗-1 依依-30 洗-1 技術協助-1 依依-30 技術協助-1 技術協助-2…" at bounding box center [380, 145] width 580 height 87
click at [536, 284] on button "結帳" at bounding box center [533, 286] width 30 height 17
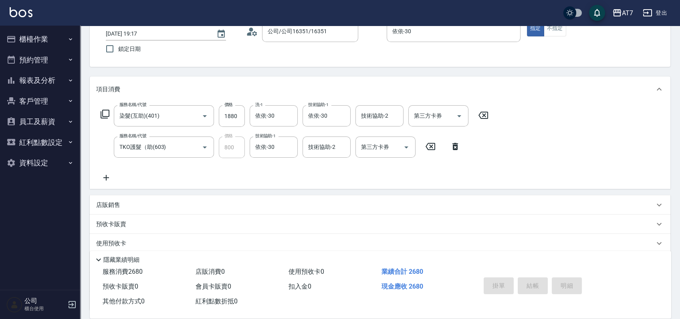
type input "2025/09/06 19:18"
type input "0"
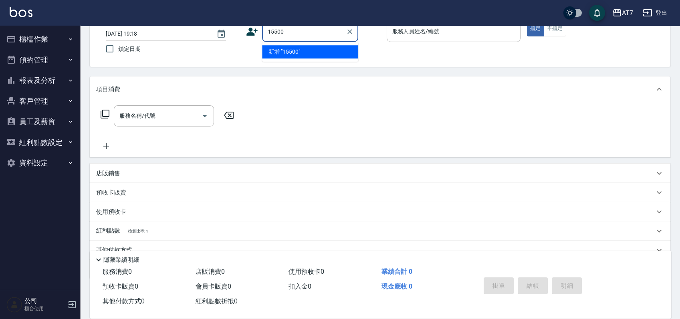
type input "15500"
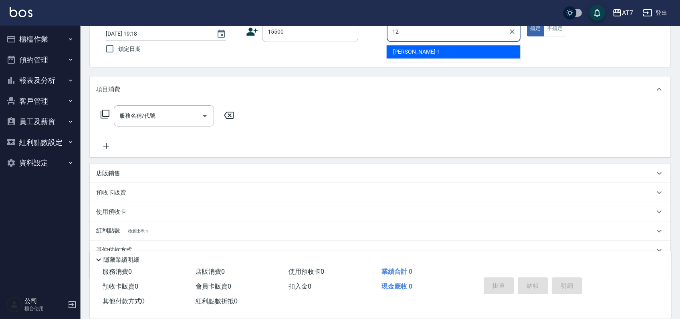
type input "12"
type input "公司/公司15500/15500"
type input "Momoko-12"
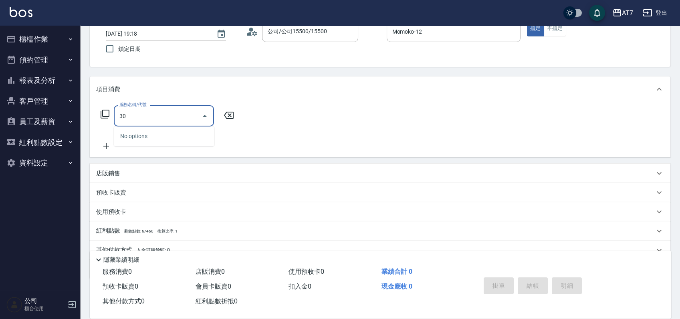
type input "304"
type input "40"
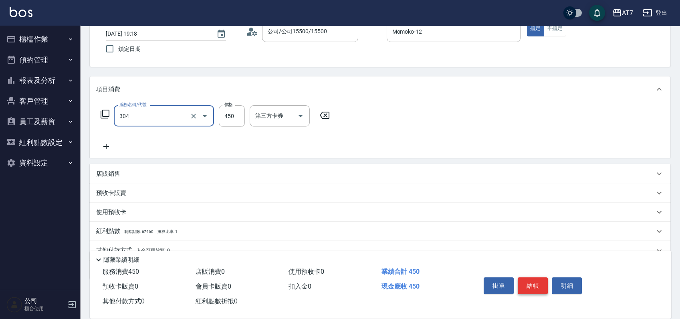
type input "A+級剪髮(304)"
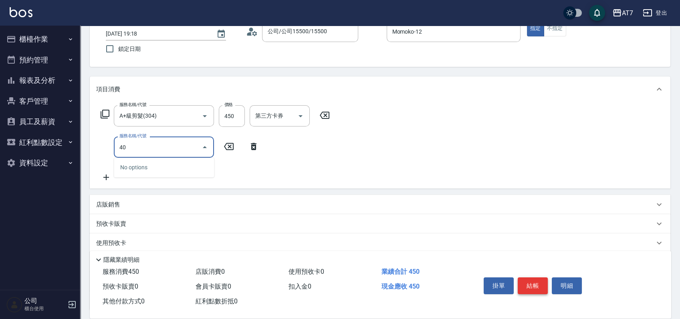
type input "401"
type input "190"
type input "染髮(互助)(401)"
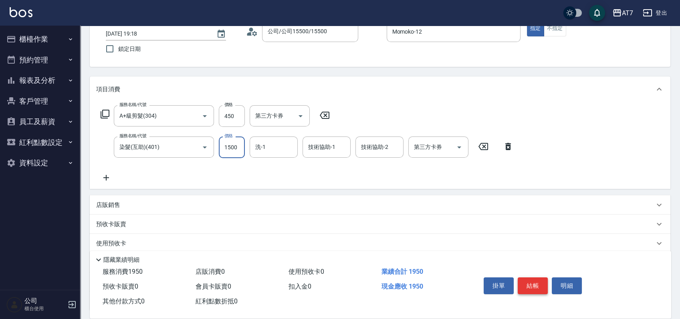
type input "1"
type input "40"
type input "168"
type input "210"
type input "1680"
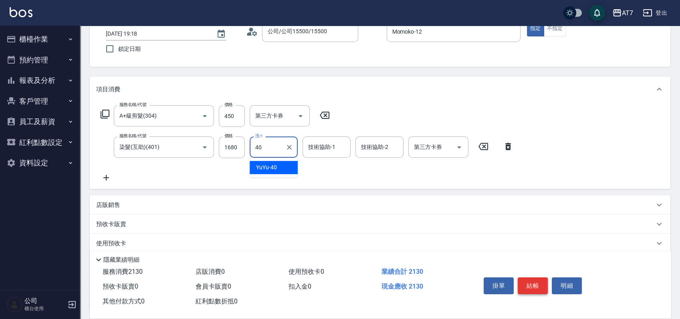
type input "YuYu-40"
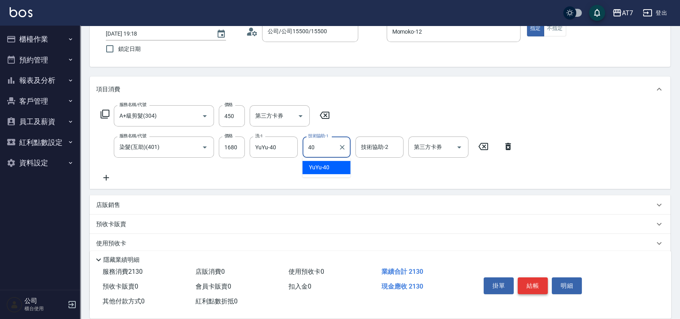
type input "YuYu-40"
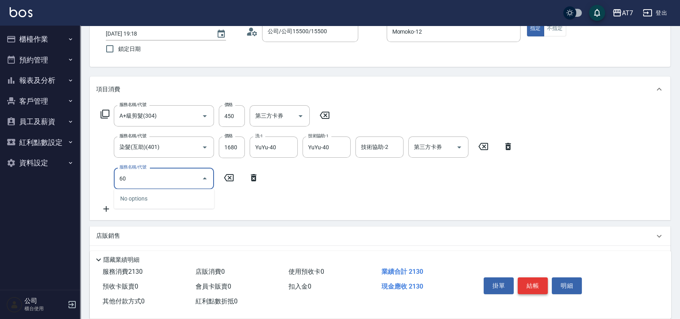
type input "603"
type input "290"
type input "TKO護髮（助(603)"
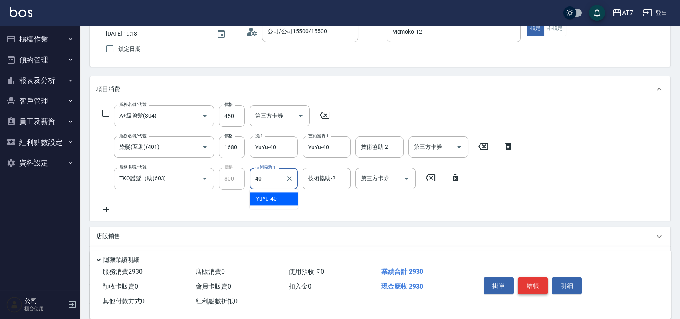
type input "YuYu-40"
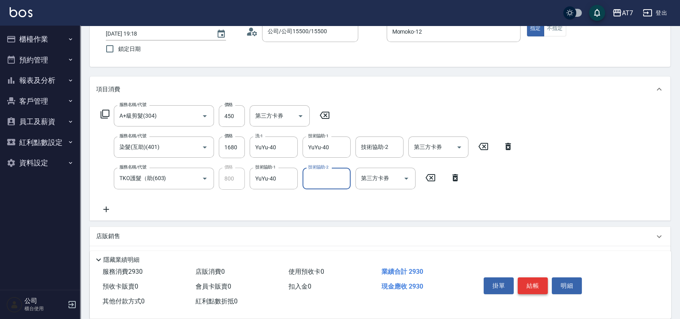
click at [536, 284] on button "結帳" at bounding box center [533, 286] width 30 height 17
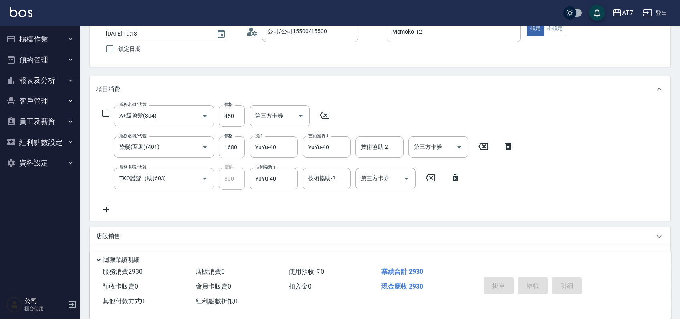
type input "0"
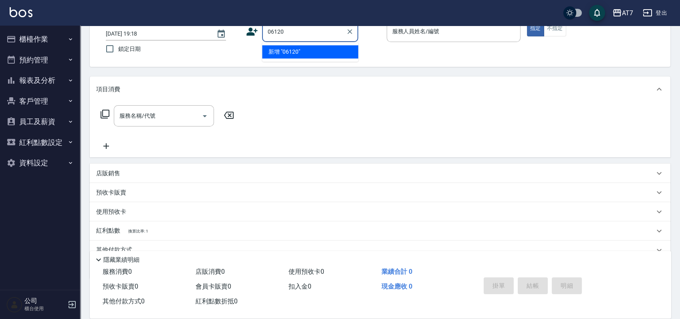
type input "06120"
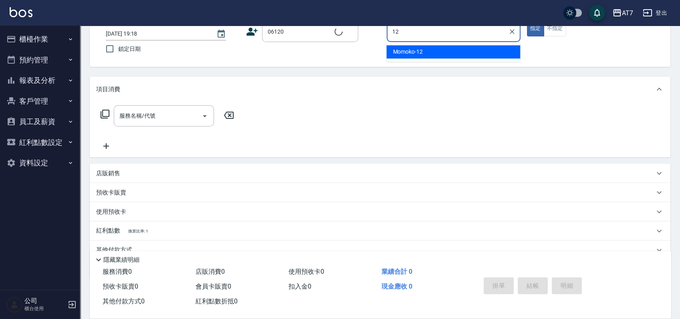
type input "12"
type input "公司單/06120-1/06120"
type input "Momoko-12"
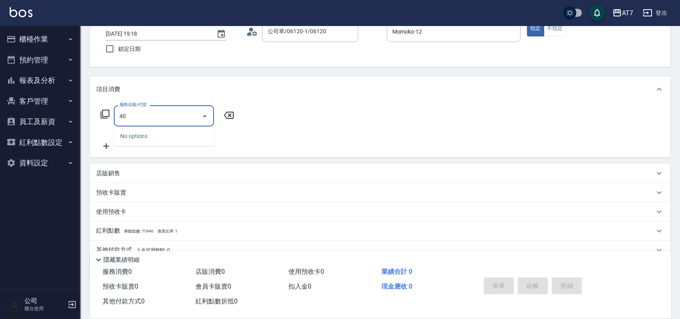
type input "401"
type input "150"
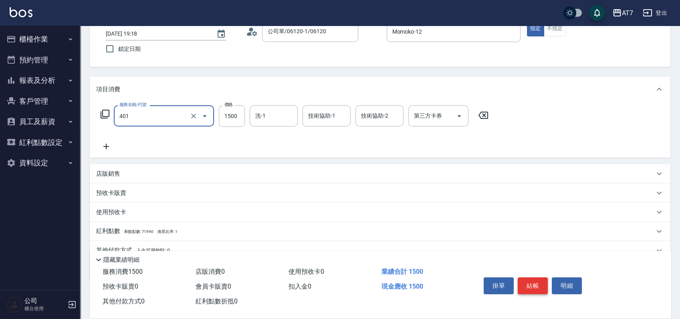
type input "染髮(互助)(401)"
type input "1"
type input "0"
type input "168"
type input "160"
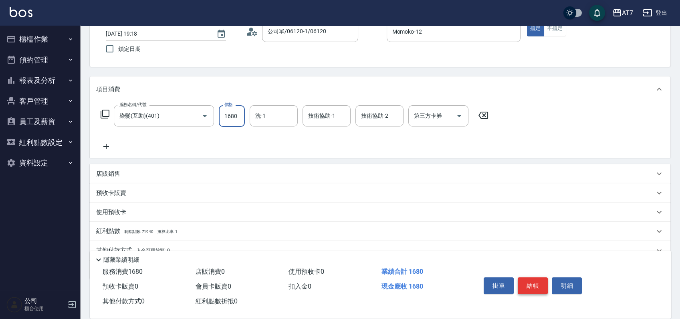
type input "1680"
type input "依依-30"
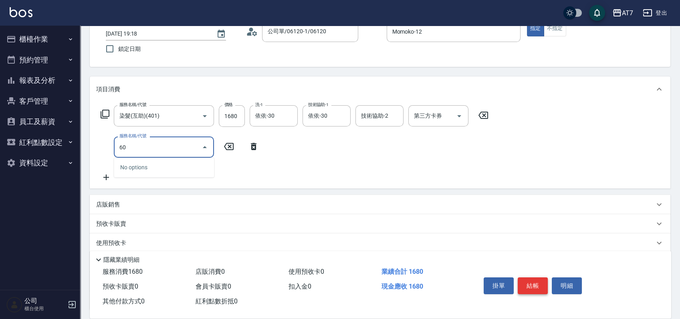
type input "601"
type input "220"
type input "深層護髮（助）(601)"
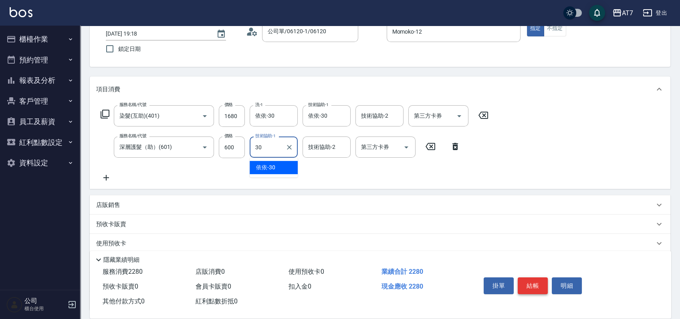
type input "依依-30"
click at [536, 284] on button "結帳" at bounding box center [533, 286] width 30 height 17
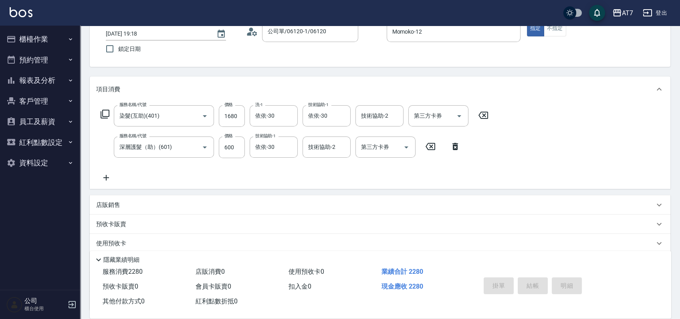
type input "0"
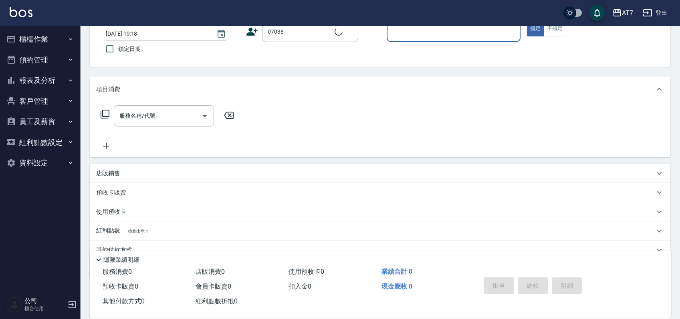
type input "公司/公司07038/07038"
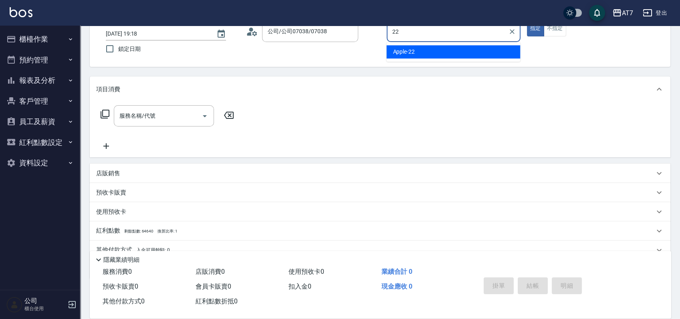
type input "Apple-22"
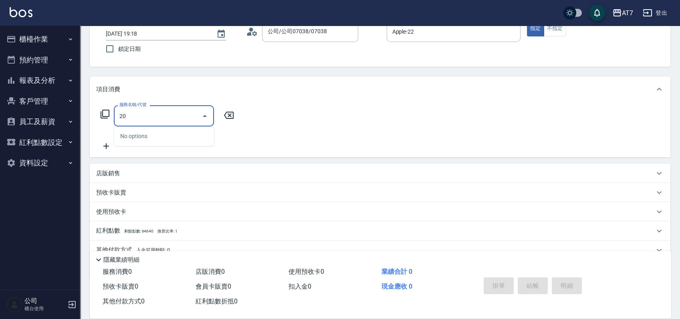
type input "200"
type input "150"
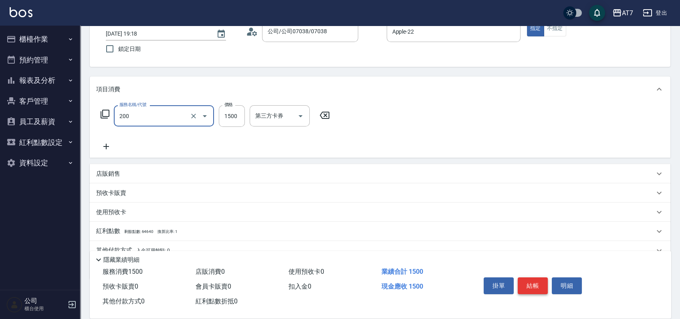
type input "燙髮(200)"
type input "2"
type input "0"
type input "268"
type input "260"
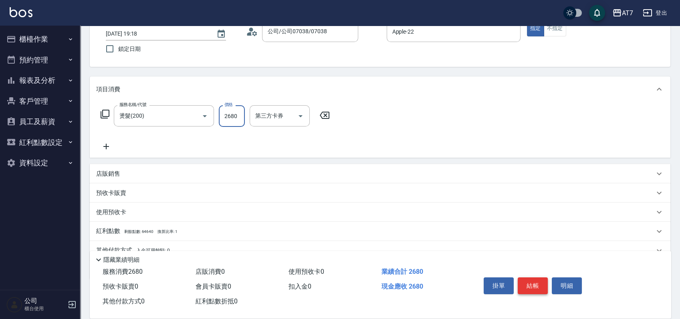
type input "2680"
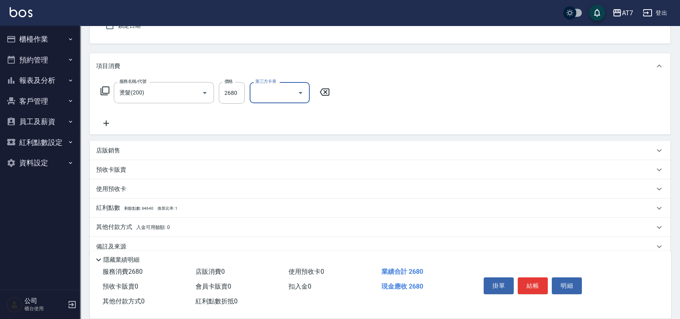
scroll to position [89, 0]
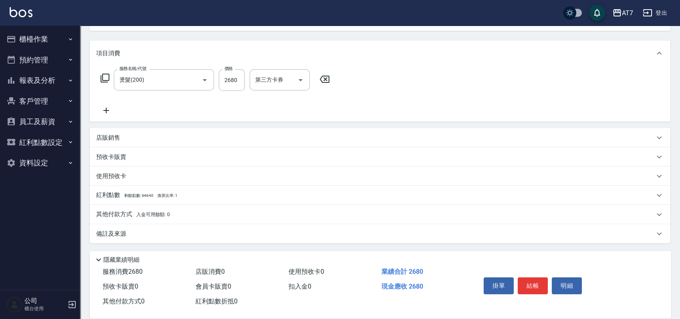
click at [113, 134] on p "店販銷售" at bounding box center [108, 138] width 24 height 8
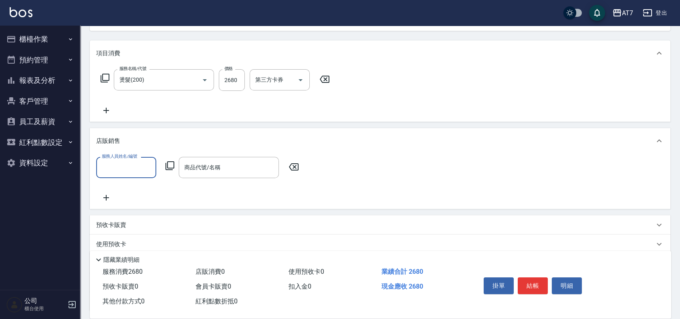
scroll to position [0, 0]
type input "Apple-22"
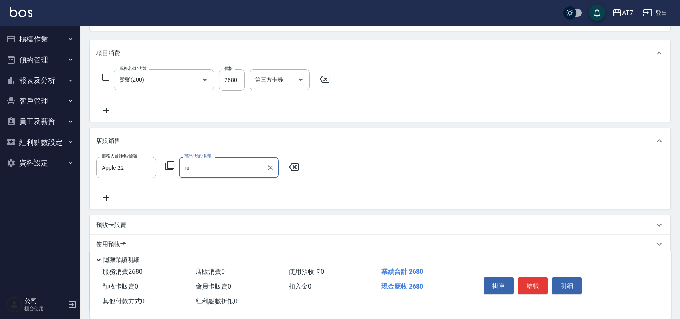
type input "r"
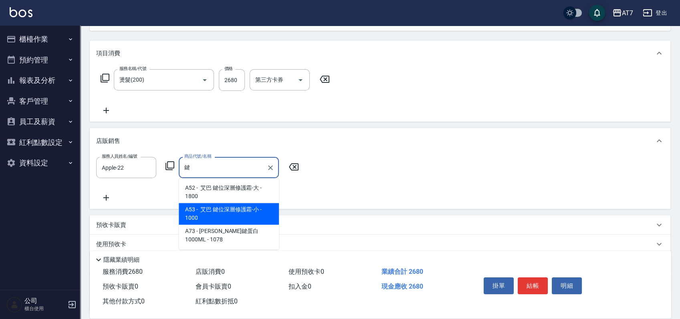
type input "艾巴 鍵位深層修護霜-小"
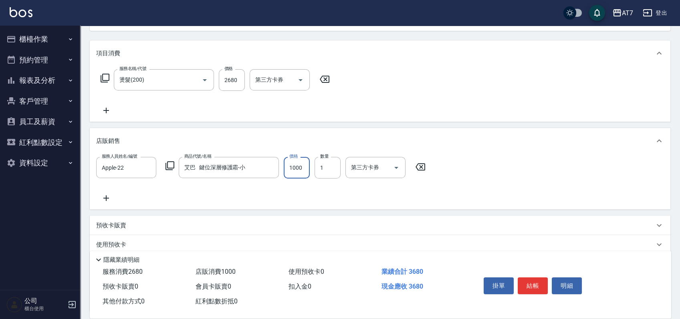
type input "360"
type input "9"
type input "260"
type input "90"
type input "350"
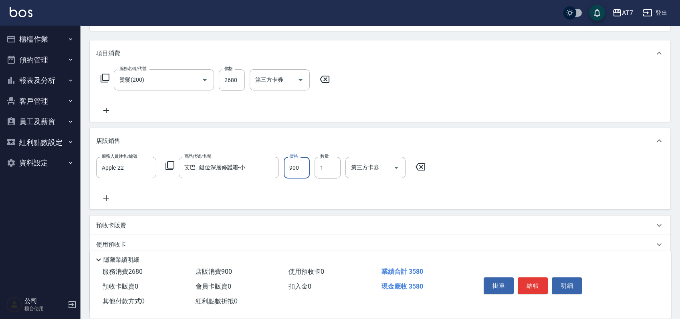
type input "900"
click at [535, 280] on button "結帳" at bounding box center [533, 286] width 30 height 17
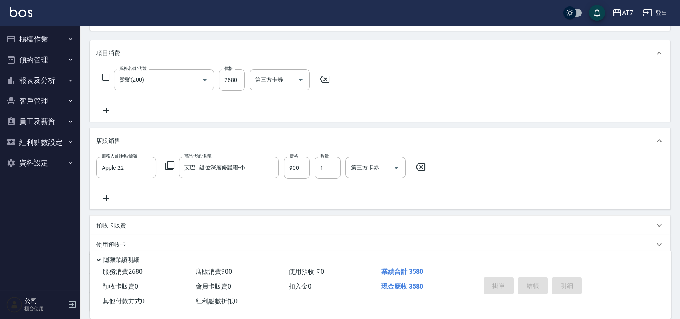
type input "2025/09/06 19:19"
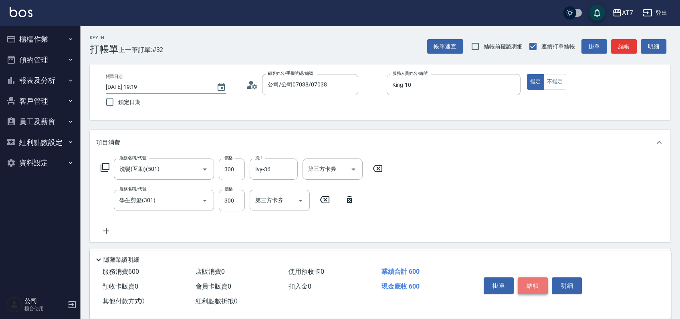
click at [524, 282] on button "結帳" at bounding box center [533, 286] width 30 height 17
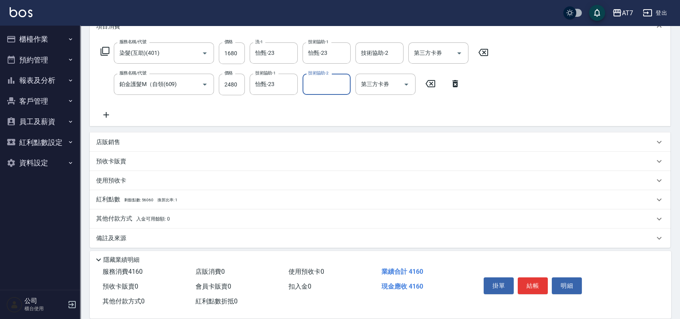
scroll to position [121, 0]
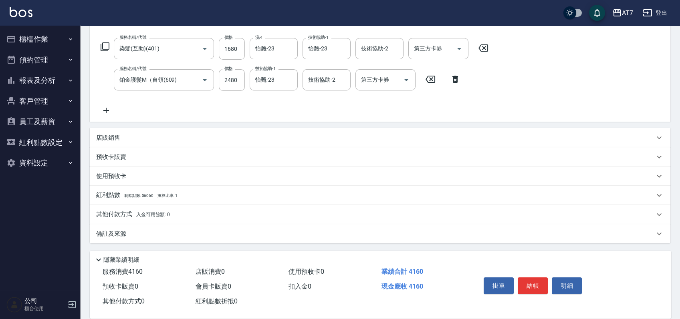
click at [119, 218] on p "其他付款方式 入金可用餘額: 0" at bounding box center [133, 214] width 74 height 9
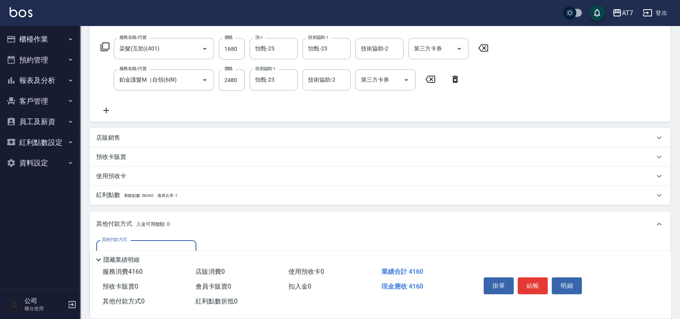
scroll to position [174, 0]
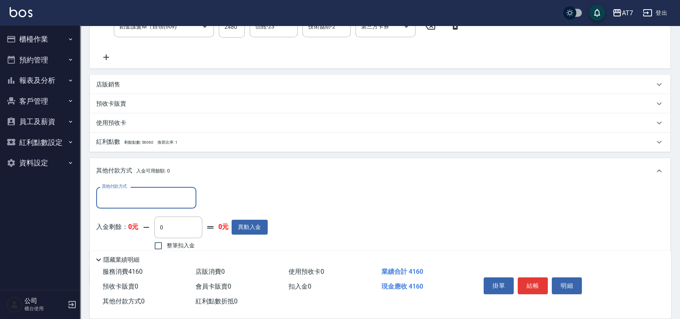
click at [149, 195] on input "其他付款方式" at bounding box center [146, 198] width 93 height 14
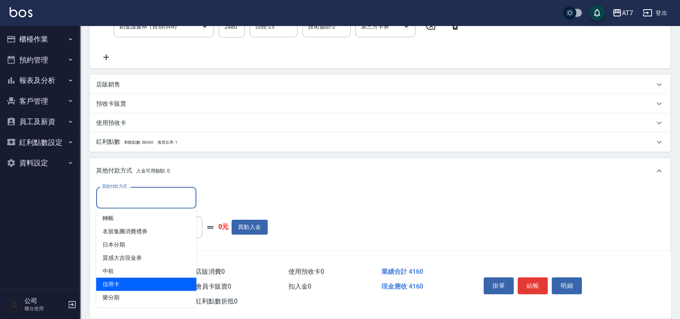
click at [130, 280] on span "信用卡" at bounding box center [146, 284] width 100 height 13
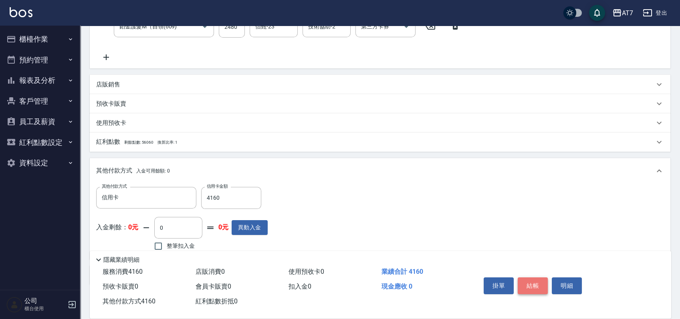
click at [534, 278] on button "結帳" at bounding box center [533, 286] width 30 height 17
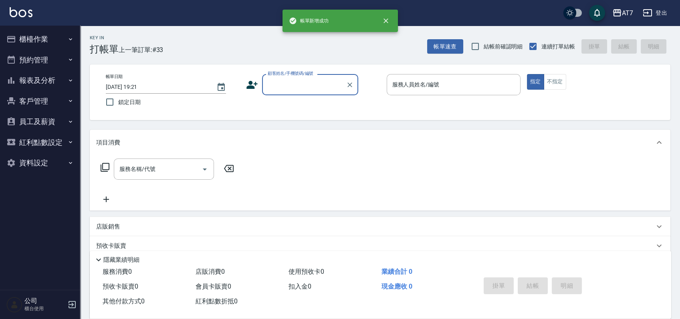
scroll to position [0, 0]
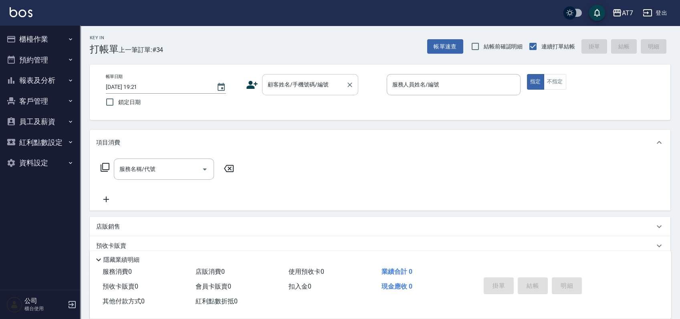
click at [295, 88] on div "顧客姓名/手機號碼/編號 顧客姓名/手機號碼/編號" at bounding box center [310, 84] width 96 height 21
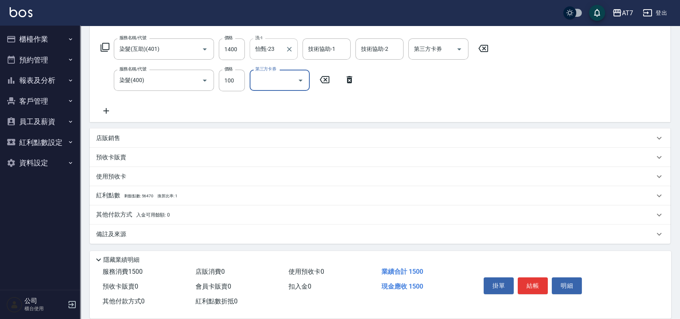
scroll to position [121, 0]
click at [105, 217] on p "其他付款方式 入金可用餘額: 0" at bounding box center [133, 214] width 74 height 9
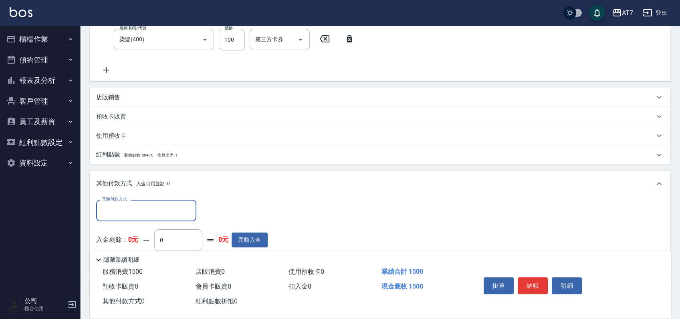
scroll to position [215, 0]
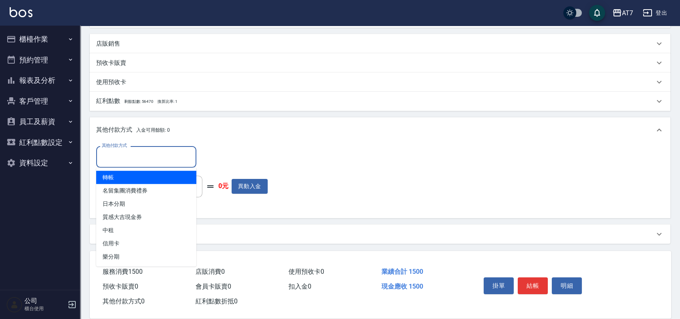
click at [145, 159] on input "其他付款方式" at bounding box center [146, 157] width 93 height 14
click at [135, 178] on span "轉帳" at bounding box center [146, 177] width 100 height 13
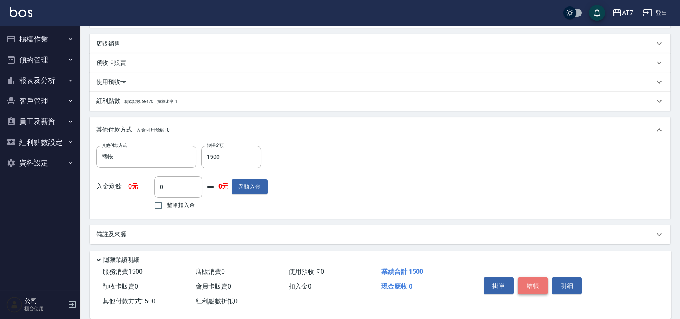
click at [535, 287] on button "結帳" at bounding box center [533, 286] width 30 height 17
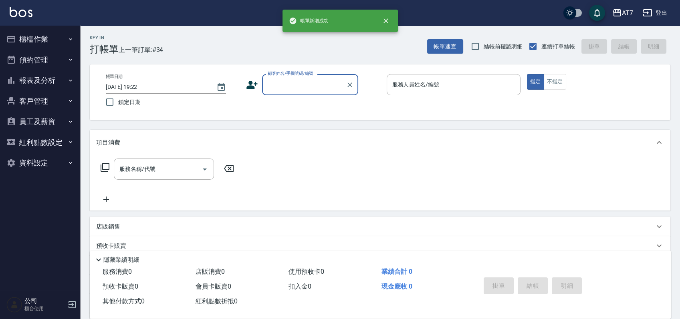
scroll to position [0, 0]
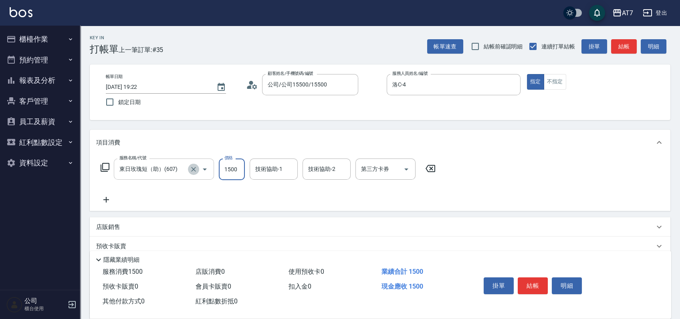
click at [193, 171] on icon "Clear" at bounding box center [193, 169] width 8 height 8
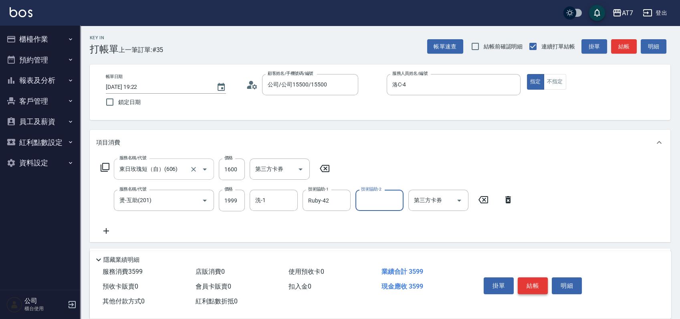
click at [528, 288] on button "結帳" at bounding box center [533, 286] width 30 height 17
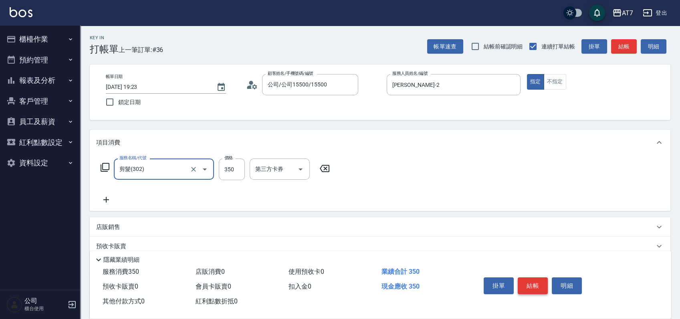
click at [528, 288] on button "結帳" at bounding box center [533, 286] width 30 height 17
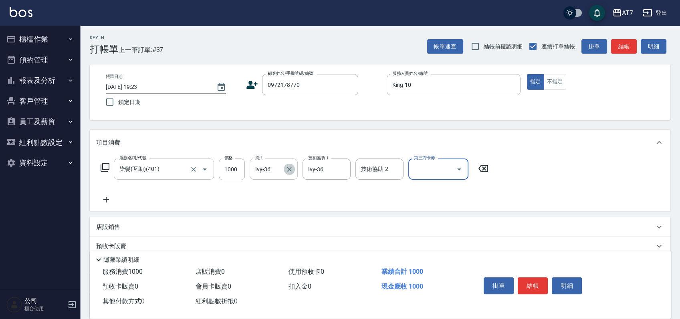
click at [292, 168] on icon "Clear" at bounding box center [289, 169] width 8 height 8
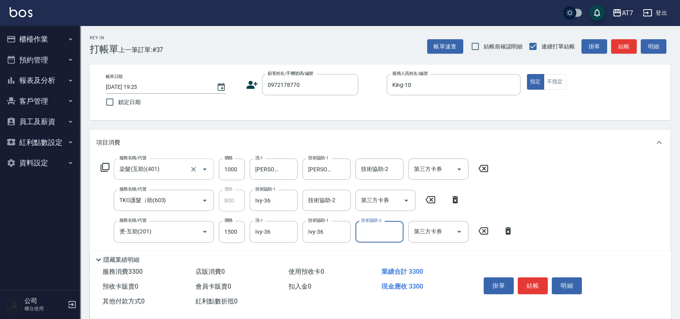
scroll to position [152, 0]
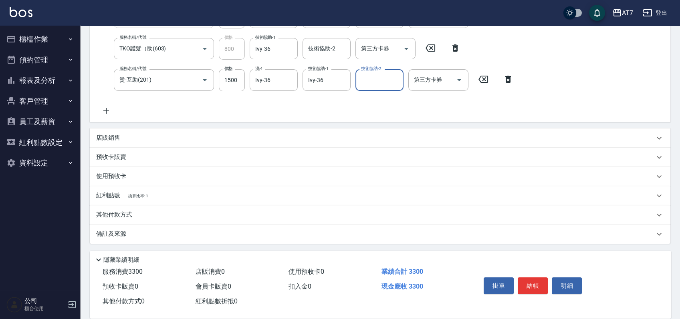
click at [106, 216] on p "其他付款方式" at bounding box center [116, 215] width 40 height 9
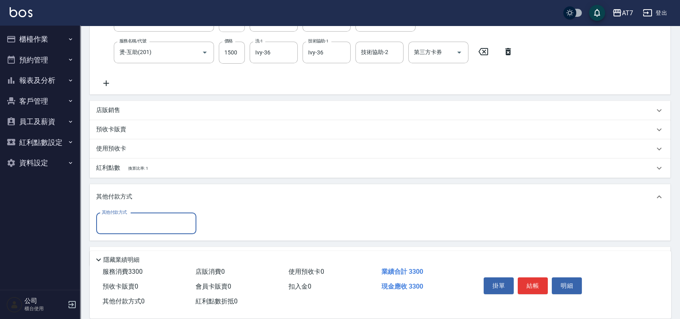
scroll to position [202, 0]
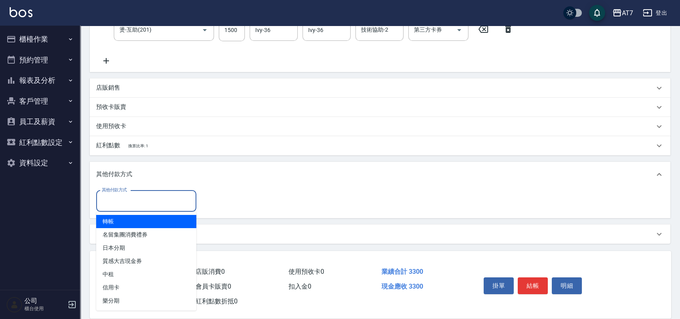
click at [139, 205] on input "其他付款方式" at bounding box center [146, 201] width 93 height 14
click at [138, 222] on span "轉帳" at bounding box center [146, 221] width 100 height 13
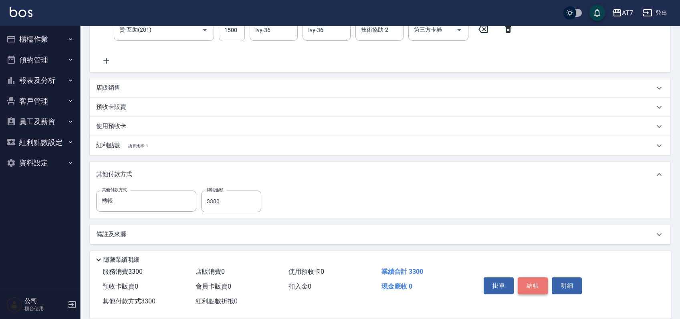
click at [536, 288] on button "結帳" at bounding box center [533, 286] width 30 height 17
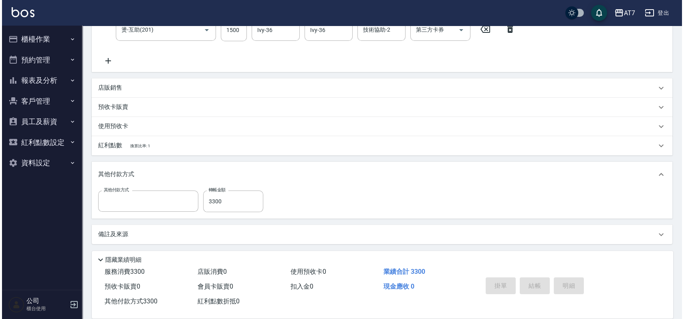
scroll to position [0, 0]
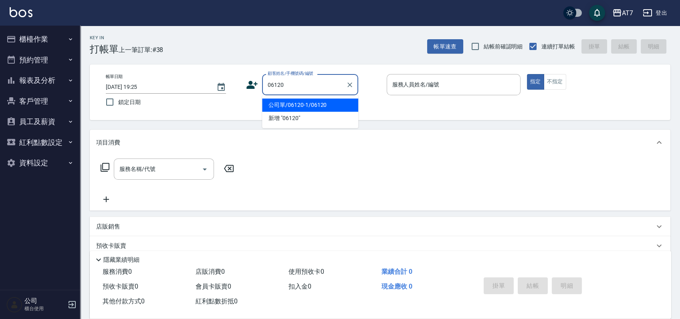
type input "公司單/06120-1/06120"
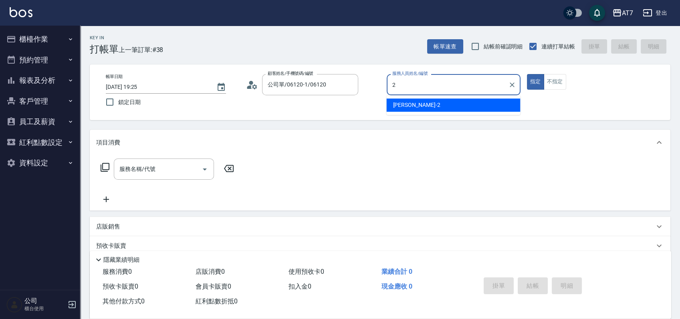
type input "[PERSON_NAME]-2"
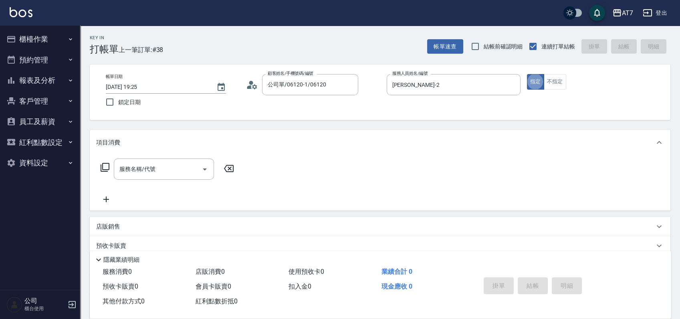
type button "true"
type input "501"
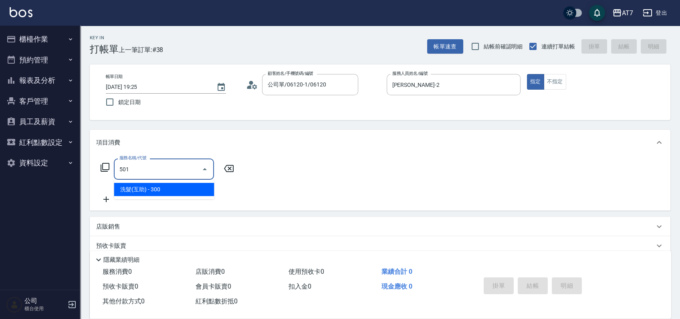
type input "30"
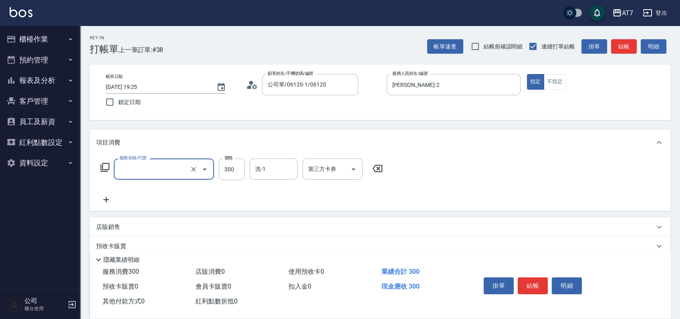
type input "0"
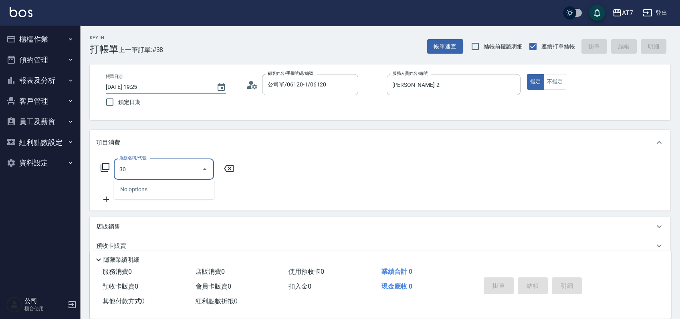
type input "301"
type input "30"
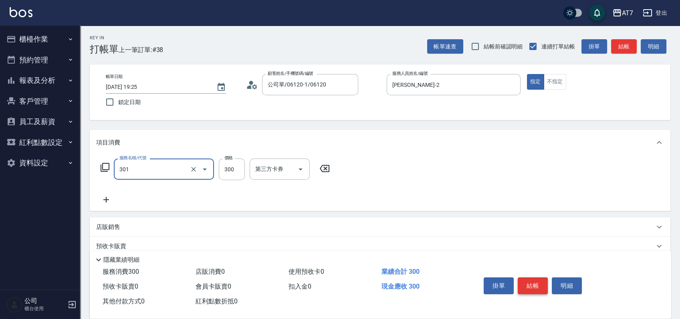
type input "學生剪髮(301)"
click at [531, 288] on button "結帳" at bounding box center [533, 286] width 30 height 17
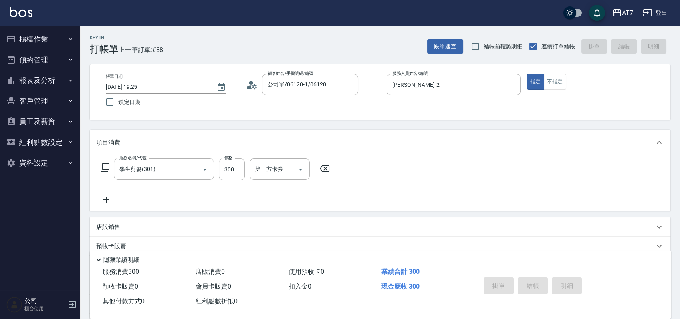
type input "0"
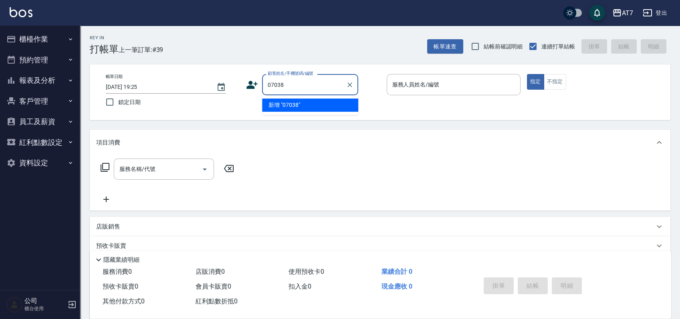
type input "07038"
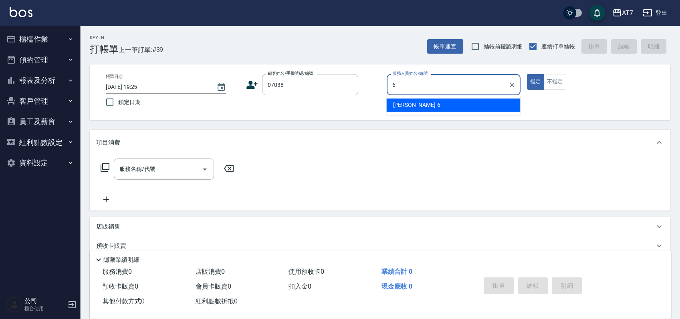
type input "[PERSON_NAME]-6"
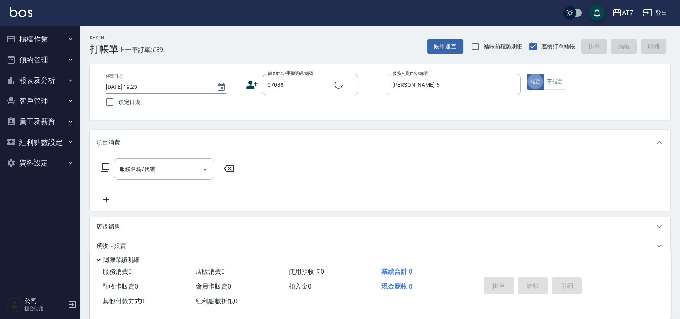
type input "公司/公司07038/07038"
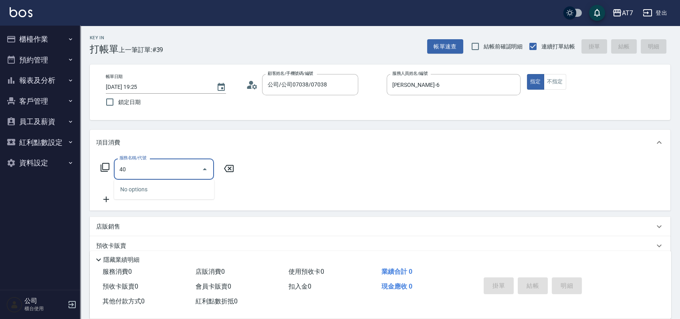
type input "401"
type input "150"
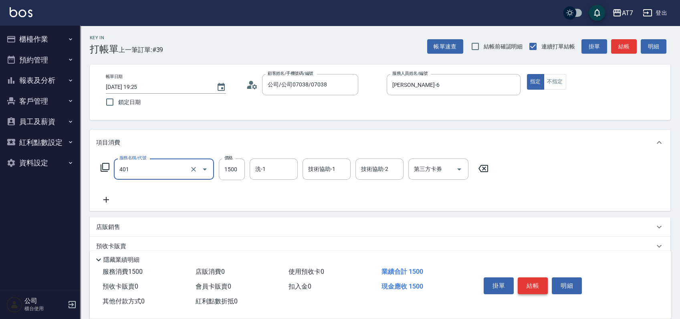
type input "染髮(互助)(401)"
type input "2"
type input "0"
type input "248"
type input "20"
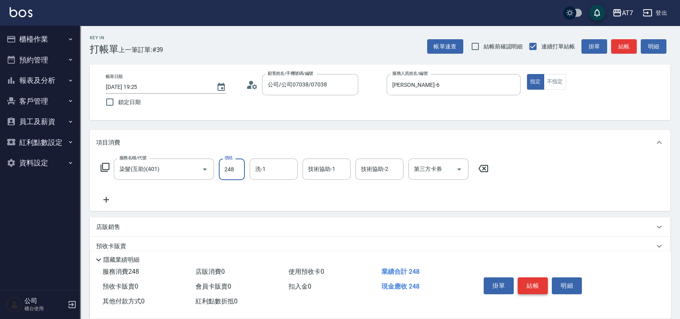
type input "2480"
type input "240"
type input "2480"
type input "怡甄-23"
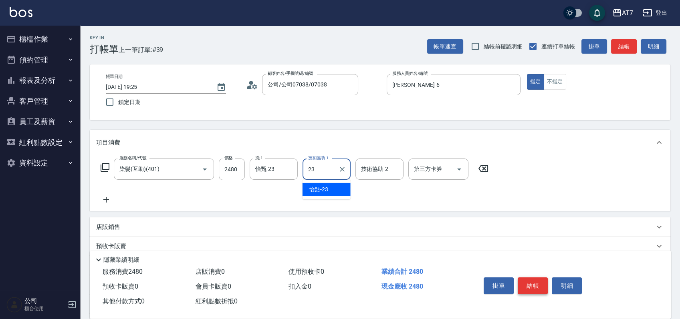
type input "怡甄-23"
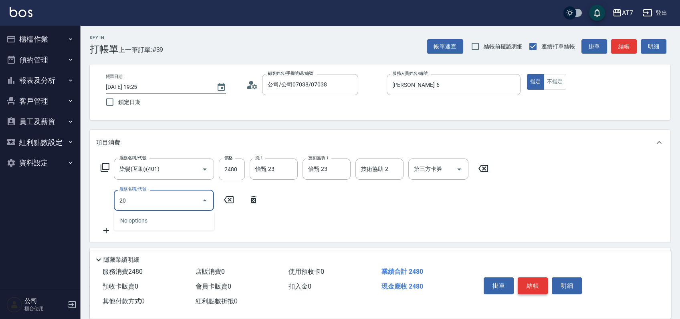
type input "201"
type input "390"
type input "燙-互助(201)"
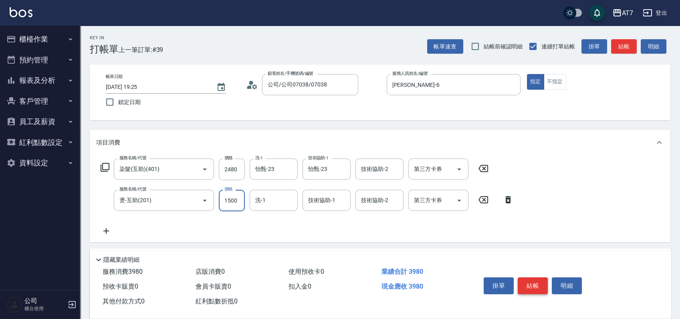
type input "2"
type input "240"
type input "24"
type input "250"
type input "248"
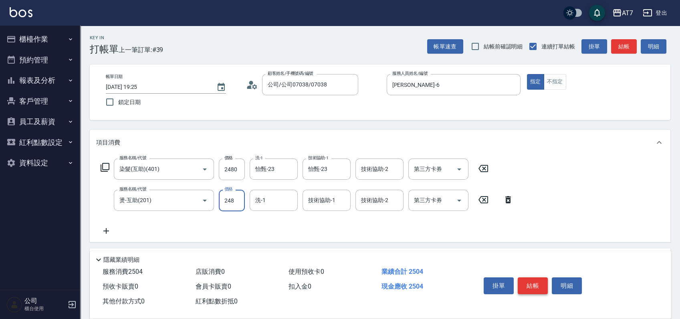
type input "270"
type input "2480"
type input "490"
type input "2480"
type input "怡甄-23"
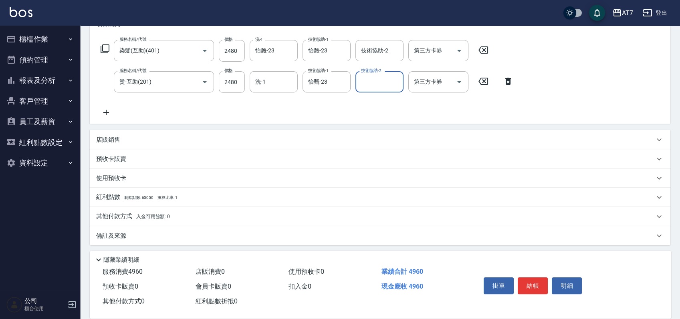
scroll to position [121, 0]
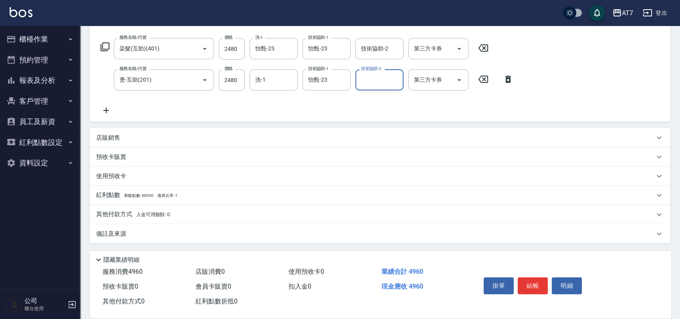
click at [111, 214] on p "其他付款方式 入金可用餘額: 0" at bounding box center [133, 214] width 74 height 9
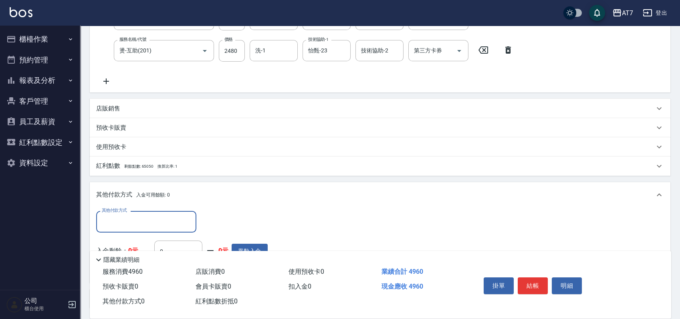
scroll to position [174, 0]
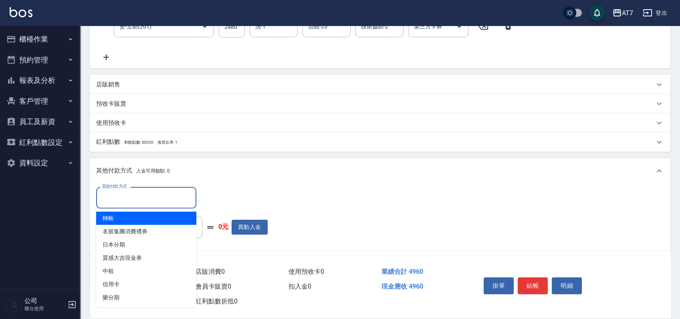
click at [124, 203] on input "其他付款方式" at bounding box center [146, 198] width 93 height 14
click at [123, 217] on span "轉帳" at bounding box center [146, 218] width 100 height 13
type input "轉帳"
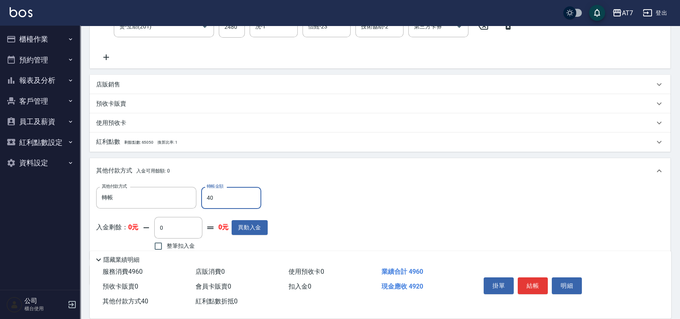
type input "490"
type input "440"
type input "4960"
type input "0"
type input "4960"
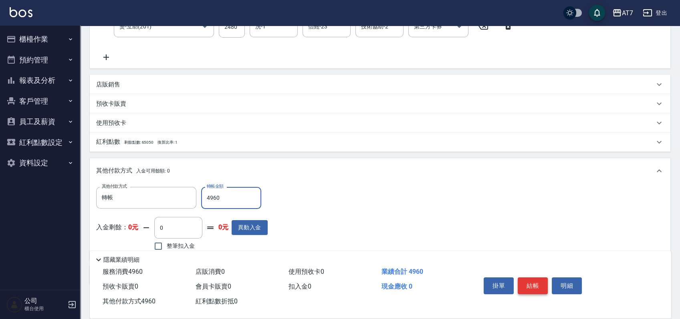
click at [539, 279] on button "結帳" at bounding box center [533, 286] width 30 height 17
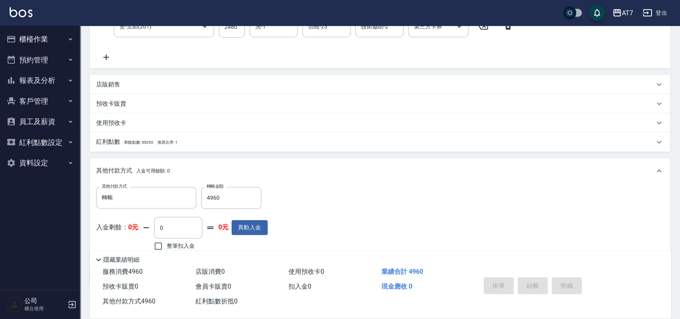
type input "2025/09/06 19:26"
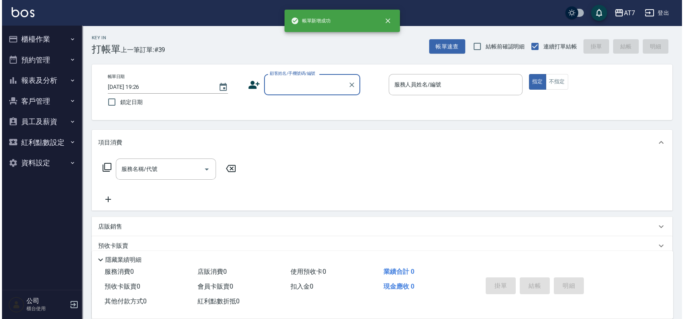
scroll to position [0, 0]
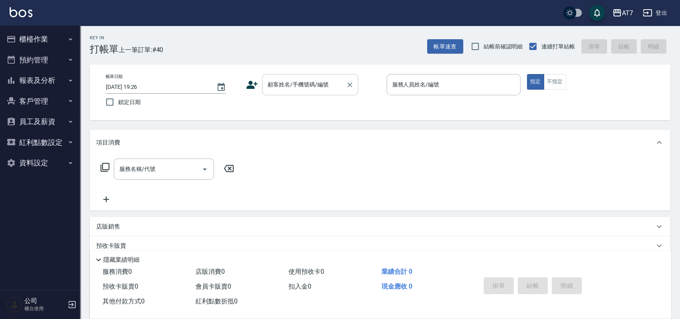
click at [318, 91] on input "顧客姓名/手機號碼/編號" at bounding box center [304, 85] width 77 height 14
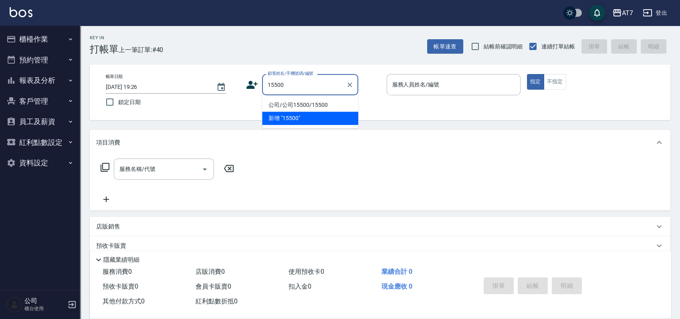
type input "公司/公司15500/15500"
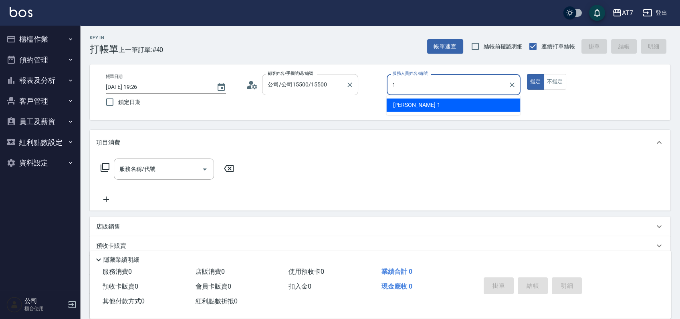
type input "[PERSON_NAME]-1"
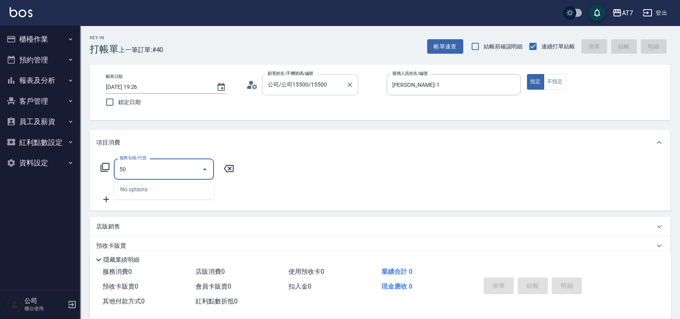
type input "500"
type input "30"
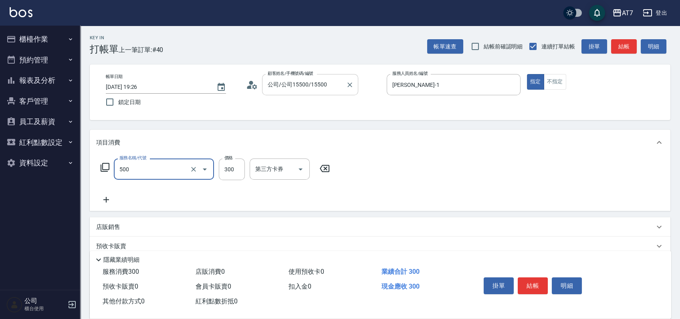
type input "洗髮(500)"
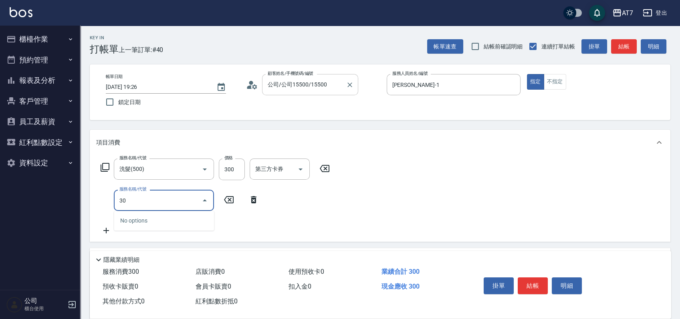
type input "301"
type input "60"
type input "學生剪髮(301)"
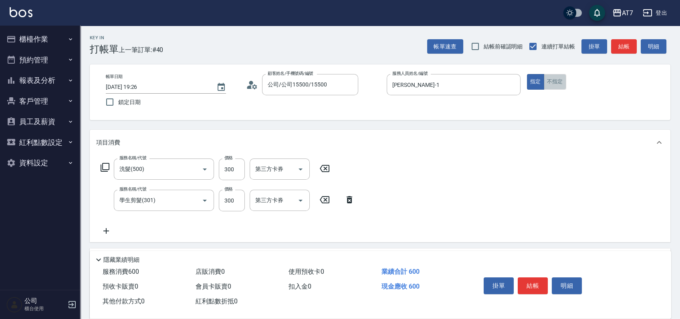
click at [554, 81] on button "不指定" at bounding box center [555, 82] width 22 height 16
click at [528, 286] on button "結帳" at bounding box center [533, 286] width 30 height 17
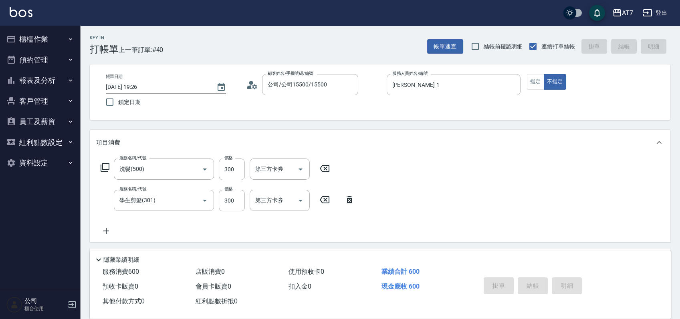
type input "2025/09/06 19:27"
type input "0"
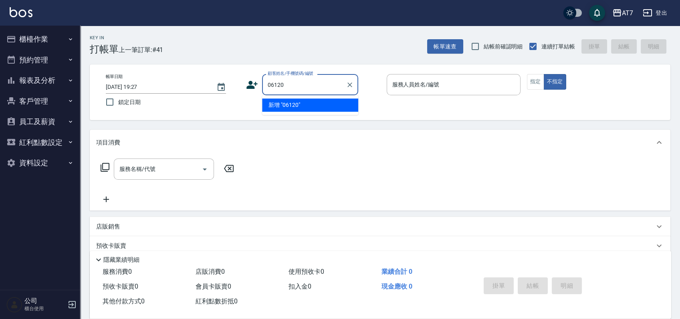
type input "06120"
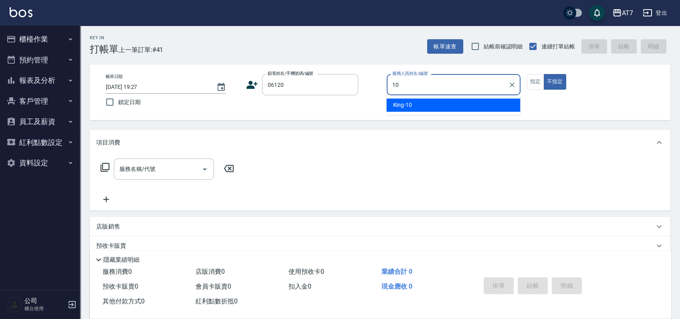
type input "10"
type button "false"
type input "公司單/06120-1/06120"
type input "King-10"
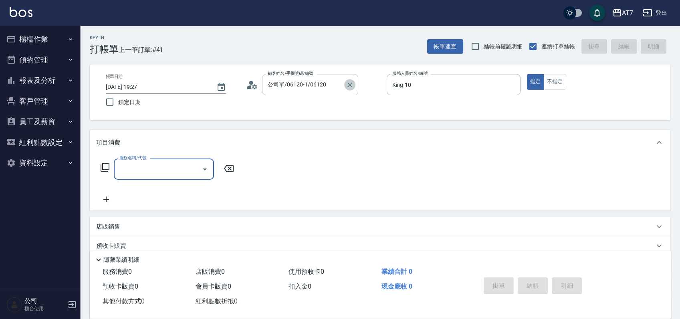
click at [352, 85] on icon "Clear" at bounding box center [350, 85] width 8 height 8
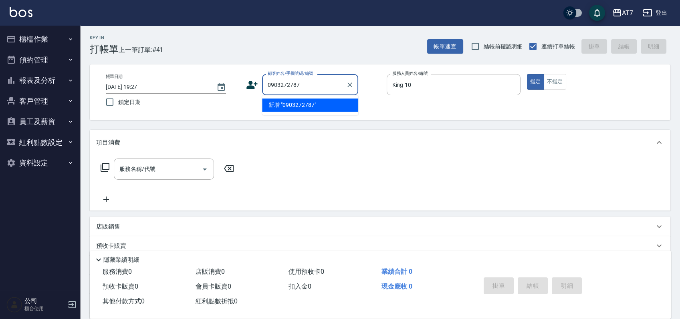
type input "0903272787"
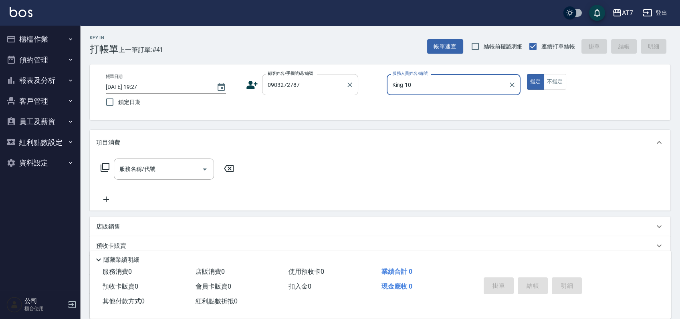
click at [527, 74] on button "指定" at bounding box center [535, 82] width 17 height 16
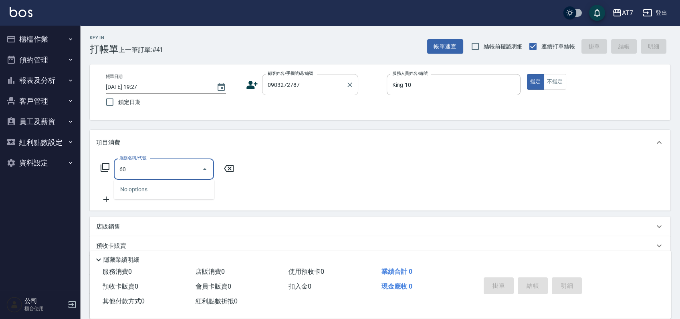
type input "602"
type input "80"
type input "TKO護髮（自(602)"
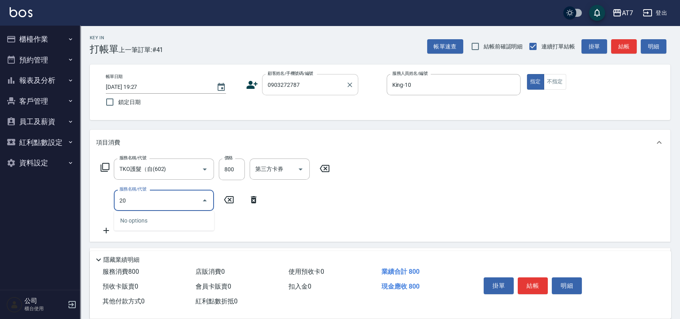
type input "200"
type input "230"
type input "燙髮(200)"
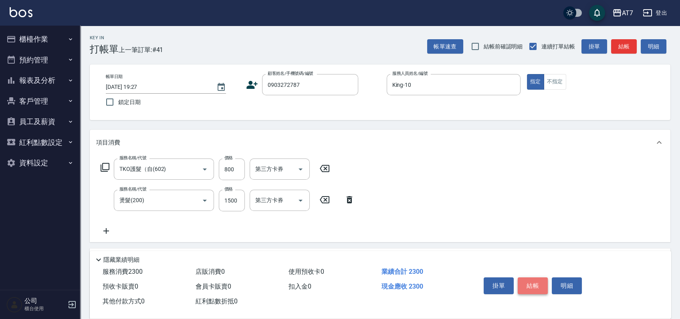
click at [530, 289] on button "結帳" at bounding box center [533, 286] width 30 height 17
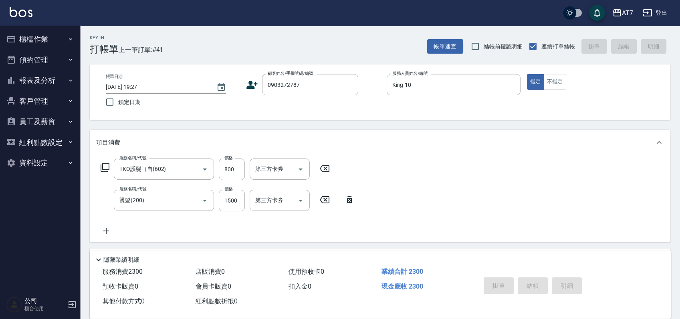
type input "2025/09/06 19:28"
type input "0"
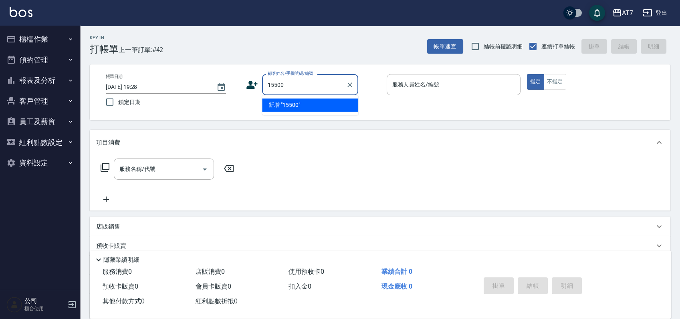
type input "15500"
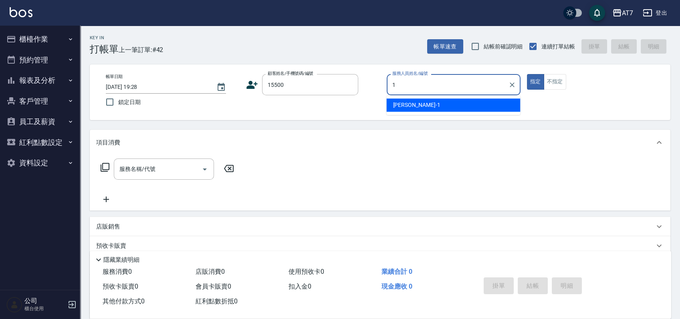
type input "米雪兒-1"
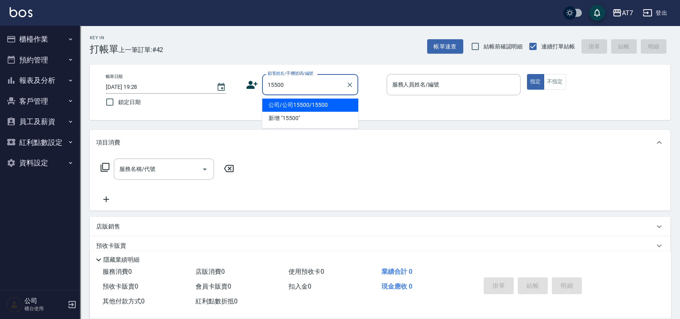
type input "公司/公司15500/15500"
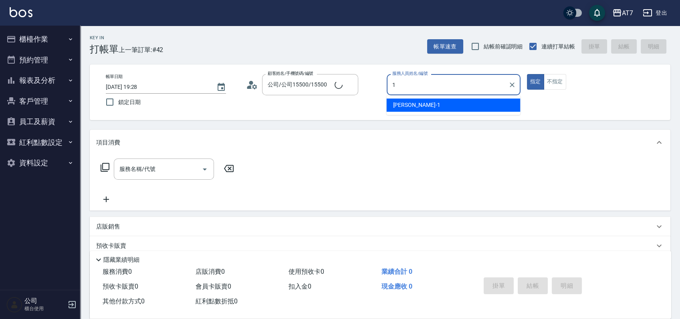
type input "[PERSON_NAME]-1"
type button "true"
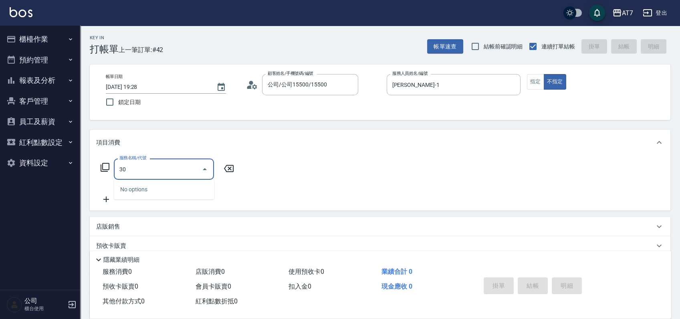
type input "305"
type input "50"
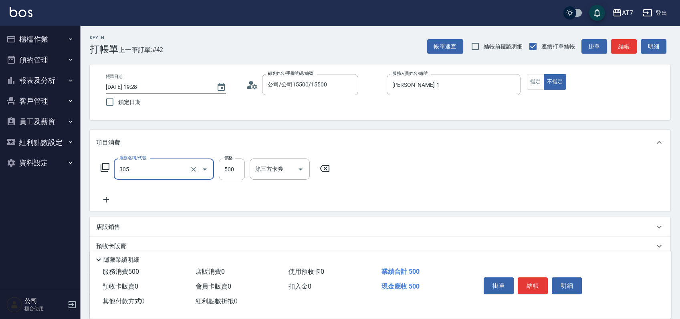
type input "A++剪髮(305)"
type input "0"
type input "650"
type input "60"
type input "650"
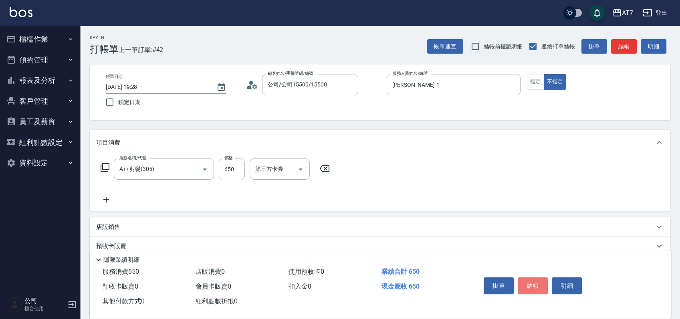
click at [530, 289] on button "結帳" at bounding box center [533, 286] width 30 height 17
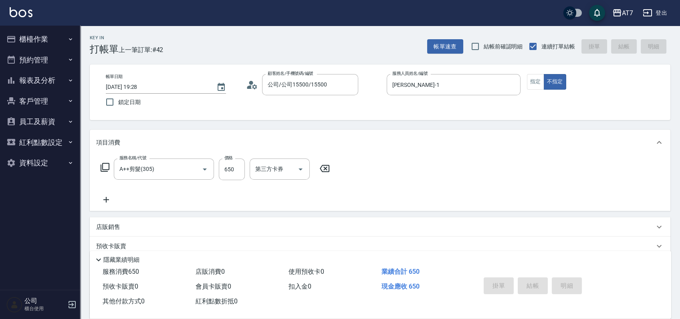
type input "0"
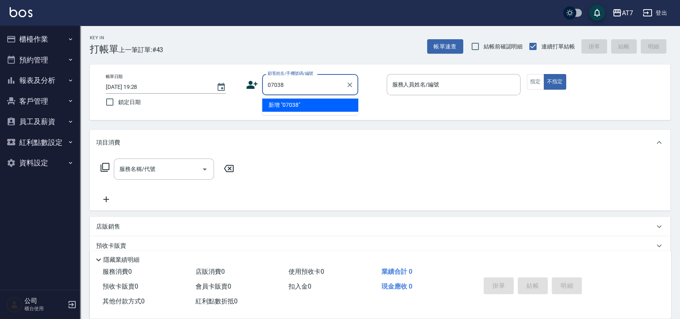
type input "07038"
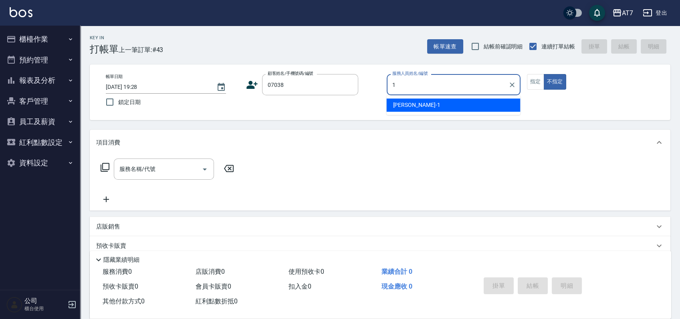
type input "[PERSON_NAME]-1"
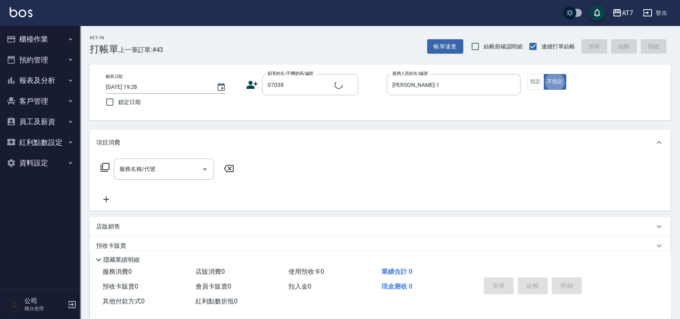
type button "false"
type input "公司/公司07038/07038"
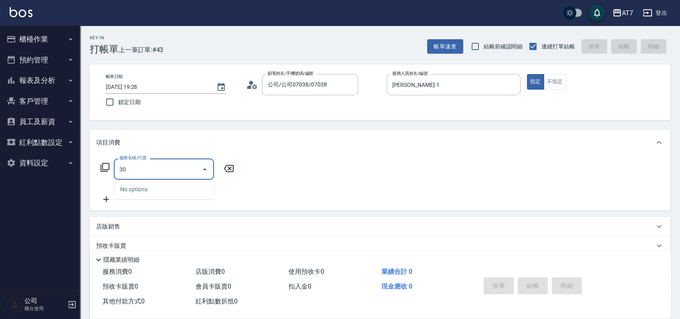
type input "302"
type input "30"
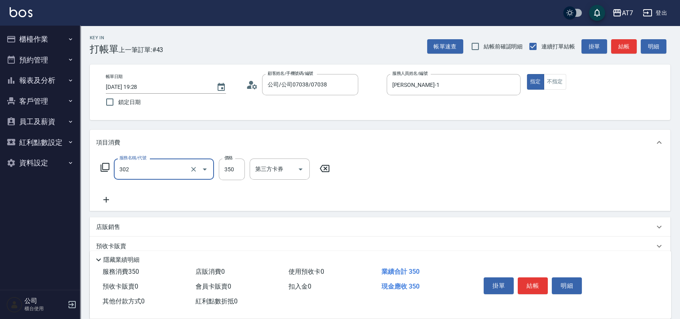
type input "剪髮(302)"
click at [532, 284] on button "結帳" at bounding box center [533, 286] width 30 height 17
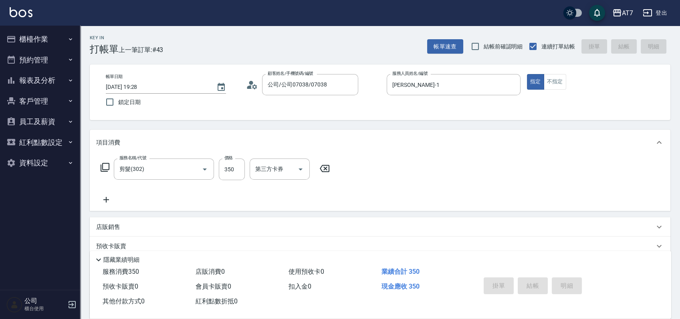
type input "[DATE] 19:29"
type input "0"
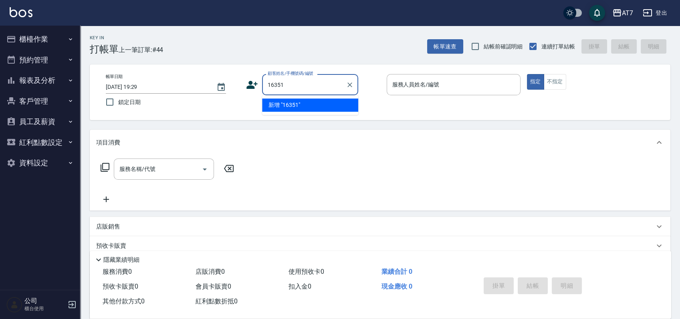
type input "16351"
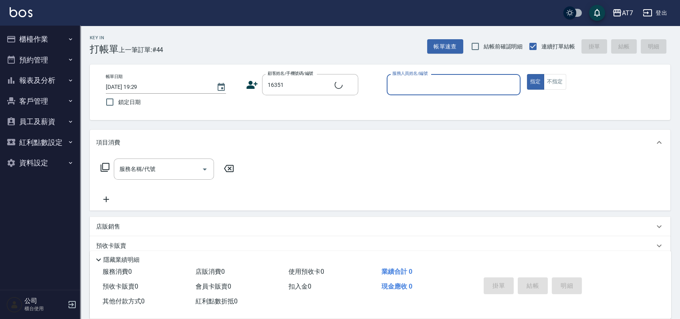
type input "1"
type input "公司/公司16351/16351"
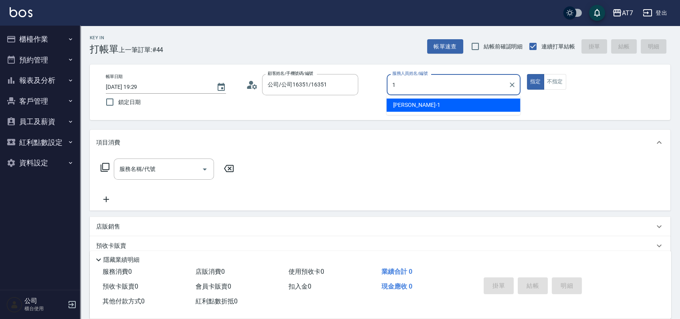
type input "[PERSON_NAME]-1"
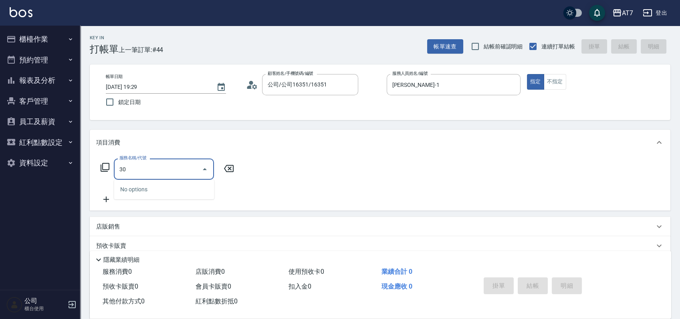
type input "301"
type input "30"
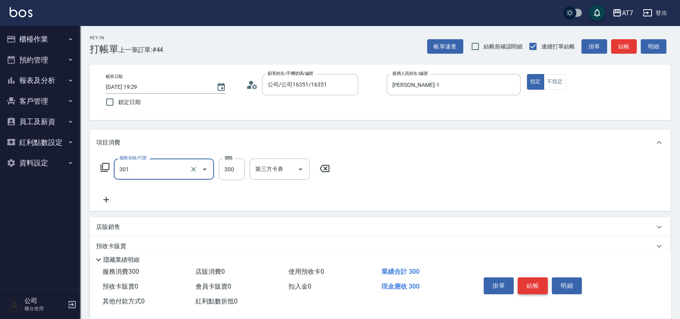
type input "學生剪髮(301)"
type input "0"
type input "250"
type input "20"
type input "250"
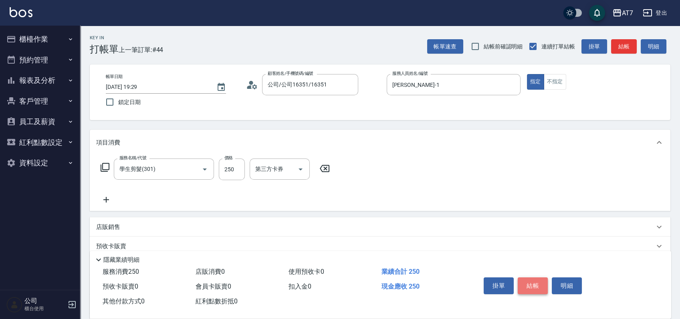
click at [532, 284] on button "結帳" at bounding box center [533, 286] width 30 height 17
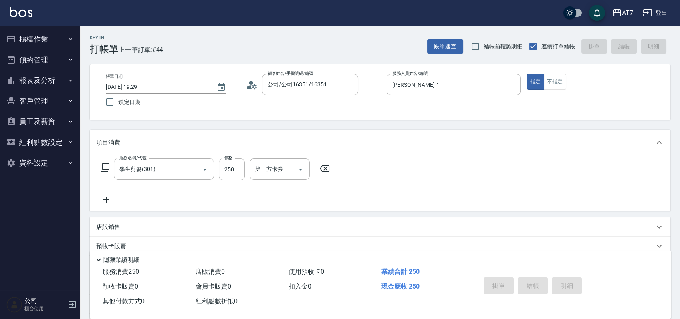
type input "[DATE] 19:30"
type input "0"
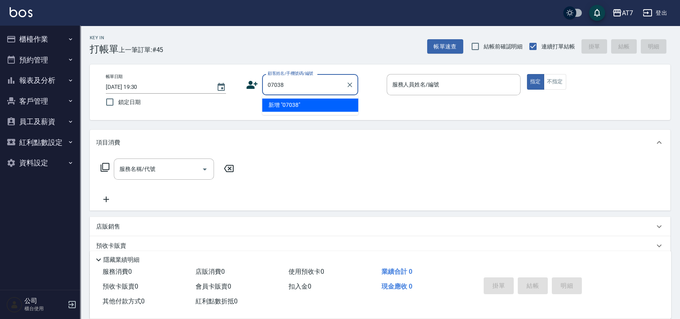
type input "07038"
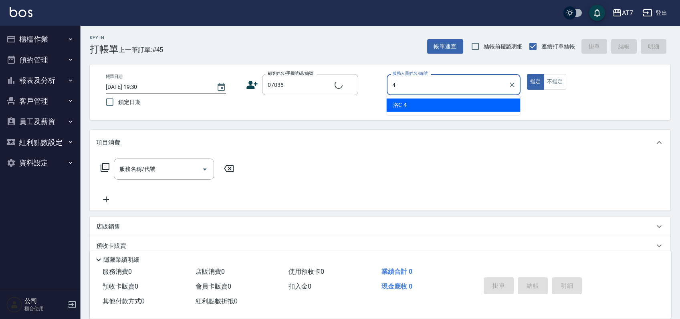
type input "洛C-4"
type input "公司/公司07038/07038"
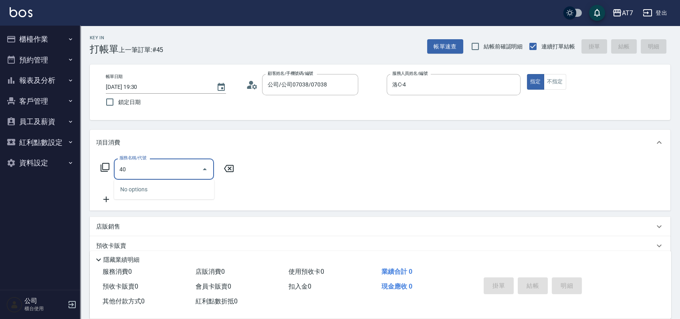
type input "401"
type input "150"
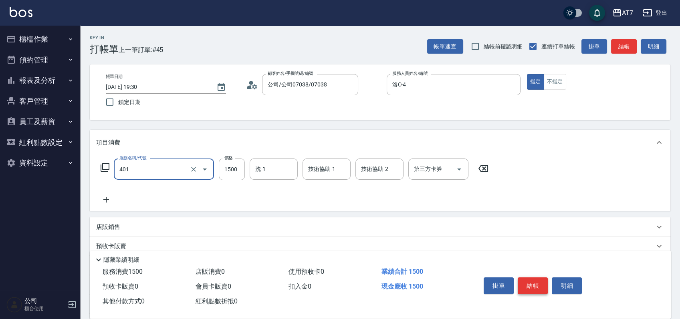
type input "染髮(互助)(401)"
type input "0"
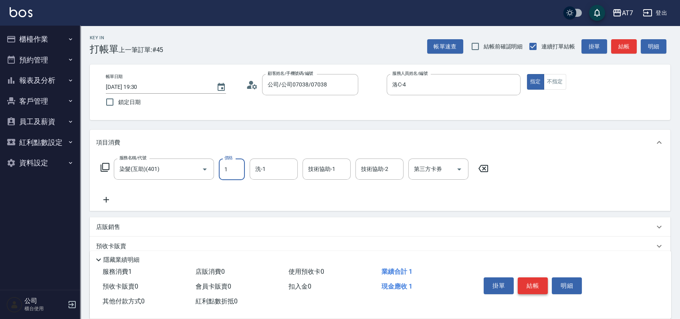
type input "16"
type input "10"
type input "168"
type input "160"
type input "1680"
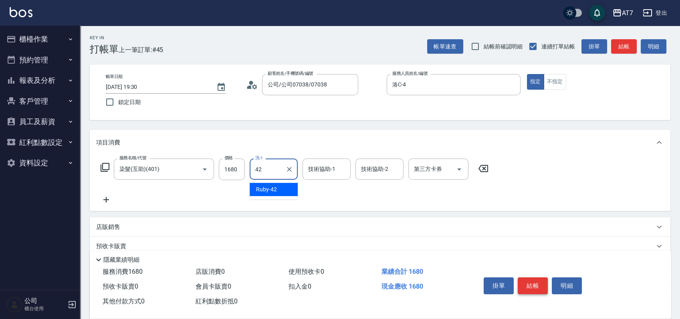
type input "Ruby-42"
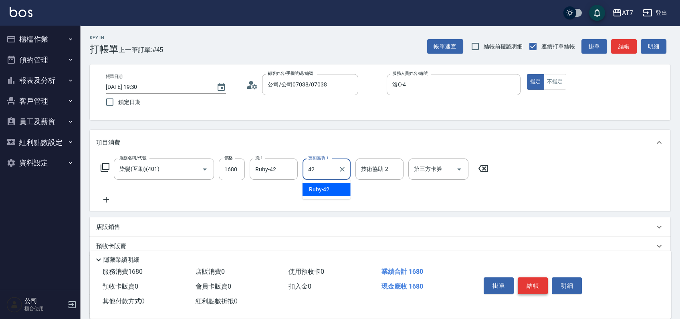
type input "Ruby-42"
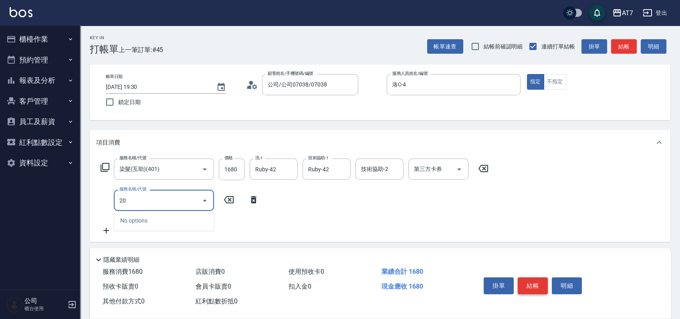
type input "200"
type input "310"
type input "燙髮(200)"
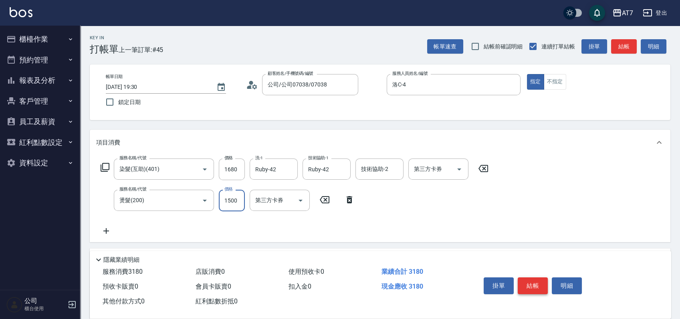
type input "1"
type input "160"
type input "199"
type input "180"
type input "1999"
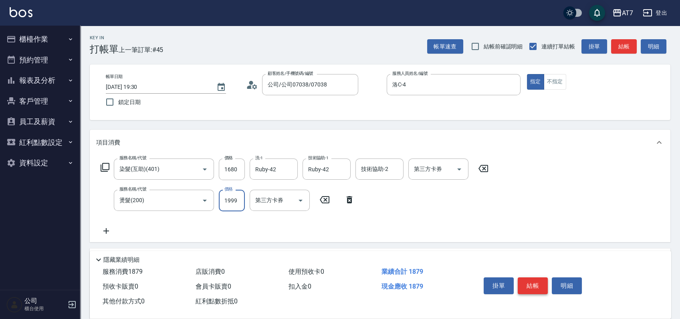
type input "360"
type input "1999"
click at [543, 284] on button "結帳" at bounding box center [533, 286] width 30 height 17
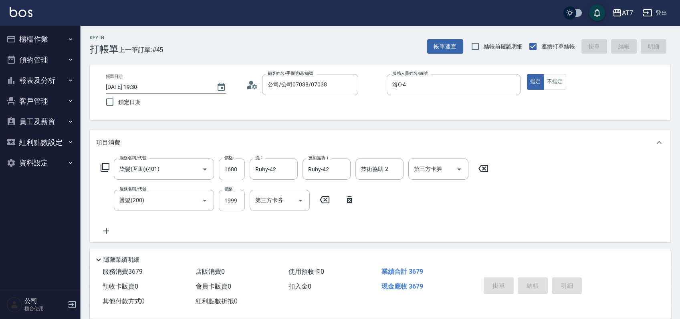
type input "[DATE] 19:32"
type input "0"
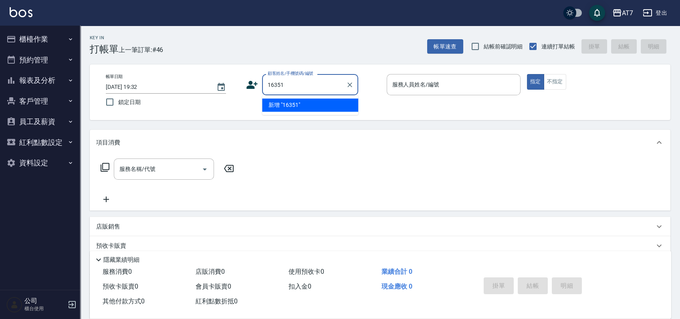
type input "16351"
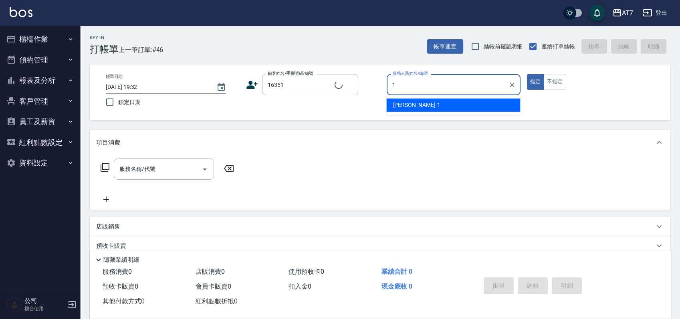
type input "10"
type input "公司/公司16351/16351"
type input "King-10"
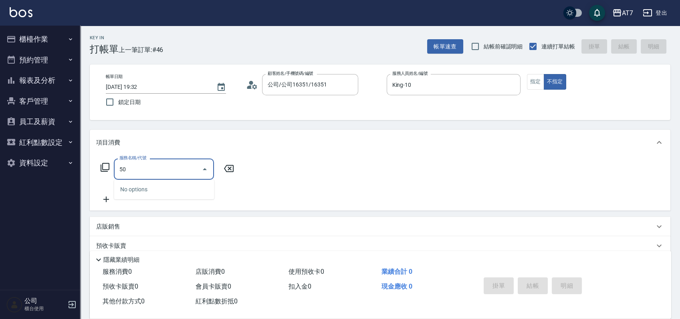
type input "501"
type input "30"
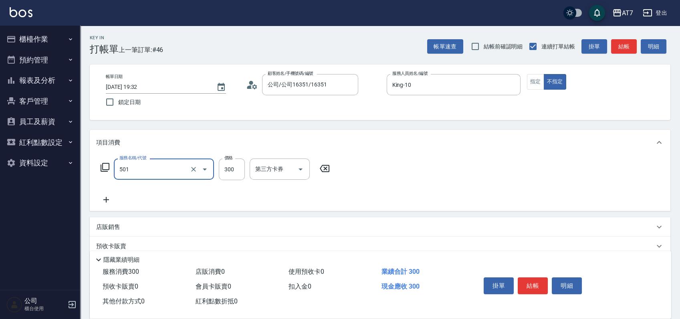
type input "洗髮(互助)(501)"
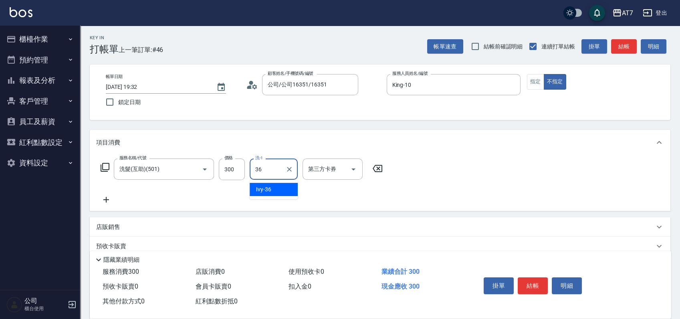
type input "Ivy-36"
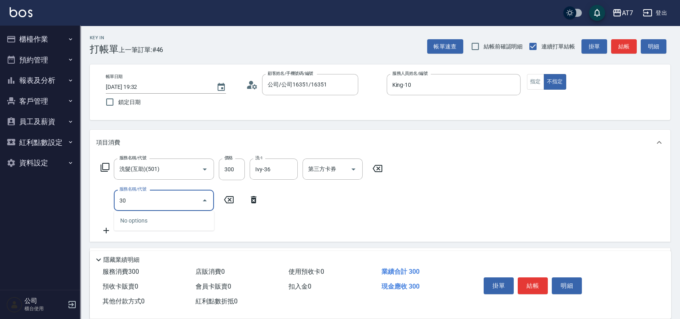
type input "302"
type input "60"
type input "30"
type input "301"
type input "60"
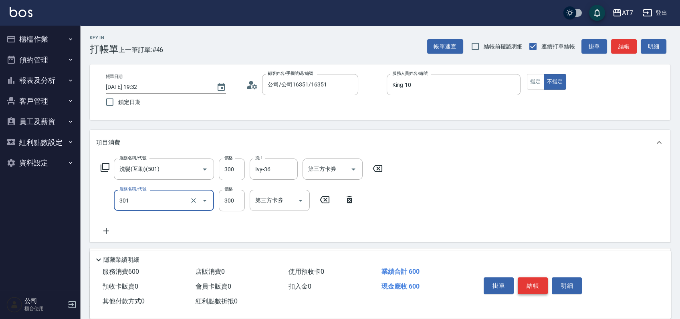
type input "學生剪髮(301)"
click at [536, 284] on button "結帳" at bounding box center [533, 286] width 30 height 17
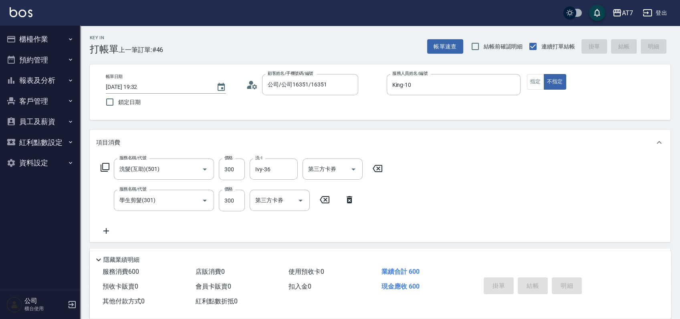
type input "0"
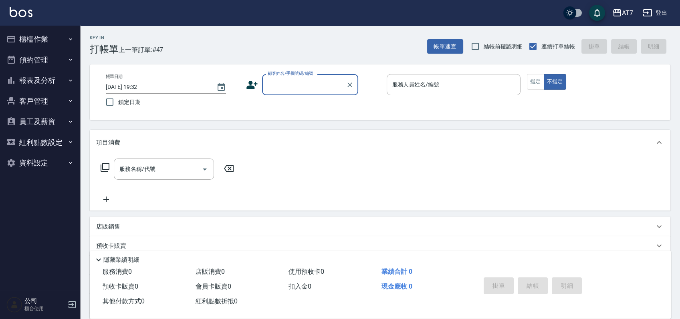
type input "1"
type input "公司/公司15500/15500"
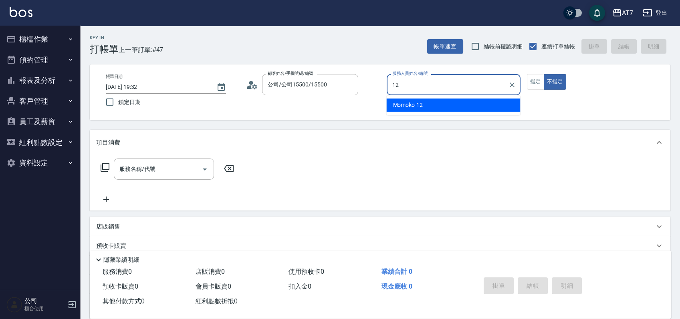
type input "Momoko-12"
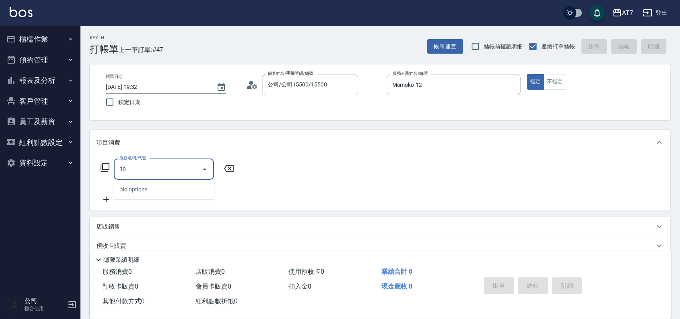
type input "304"
type input "40"
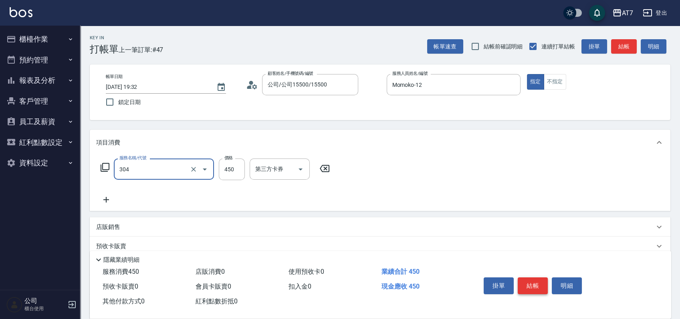
type input "A+級剪髮(304)"
click at [536, 284] on button "結帳" at bounding box center [533, 286] width 30 height 17
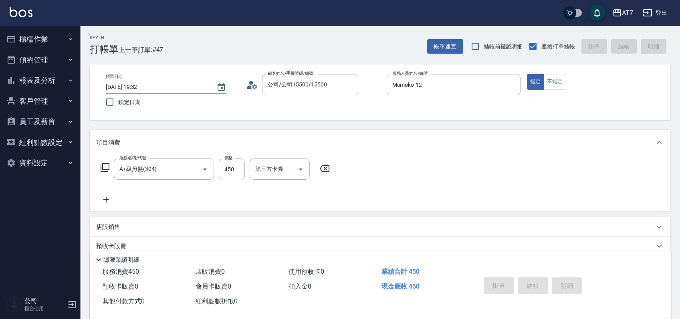
type input "[DATE] 19:33"
type input "0"
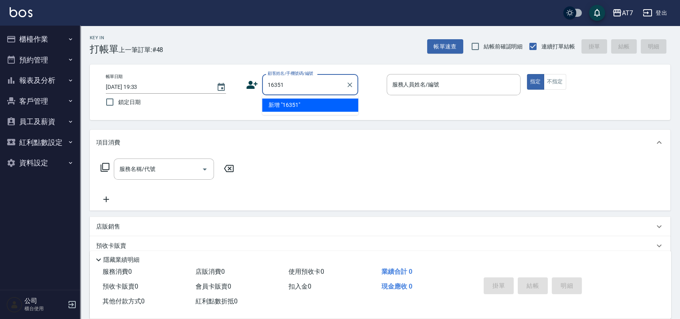
type input "16351"
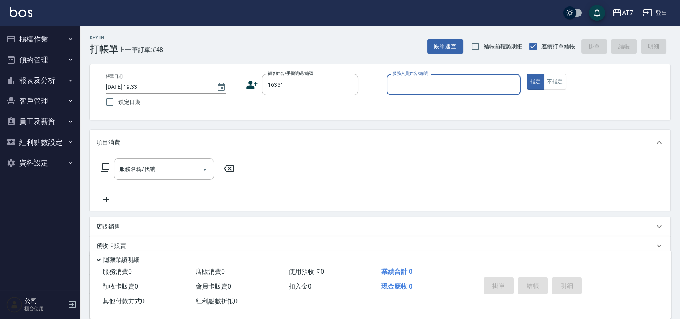
type input "2"
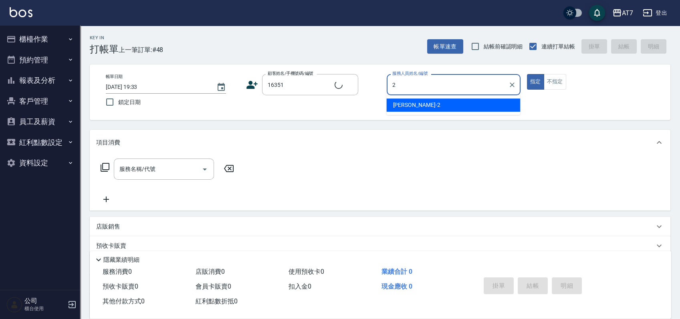
type input "公司/公司16351/16351"
type input "Apple-22"
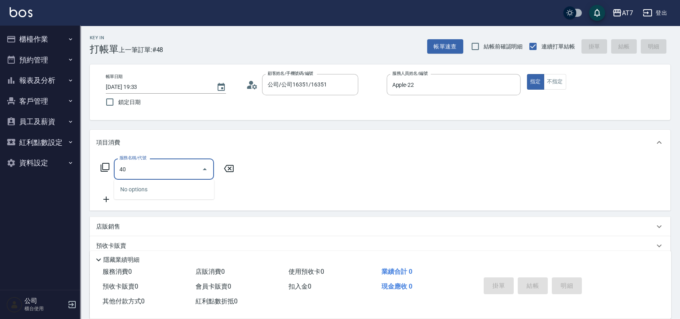
type input "400"
type input "150"
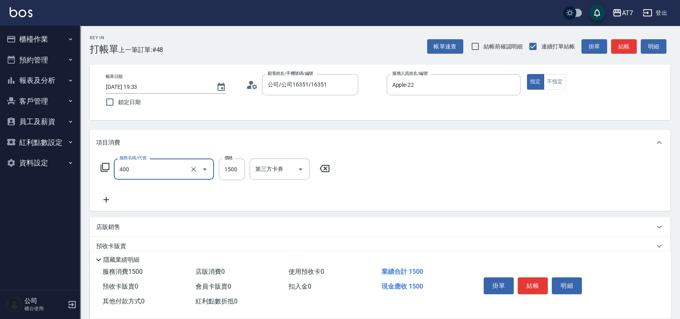
type input "染髮(400)"
type input "3"
type input "0"
type input "318"
type input "310"
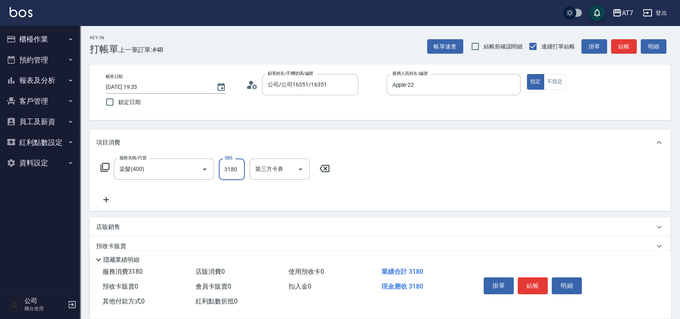
type input "3180"
click at [528, 284] on button "結帳" at bounding box center [533, 286] width 30 height 17
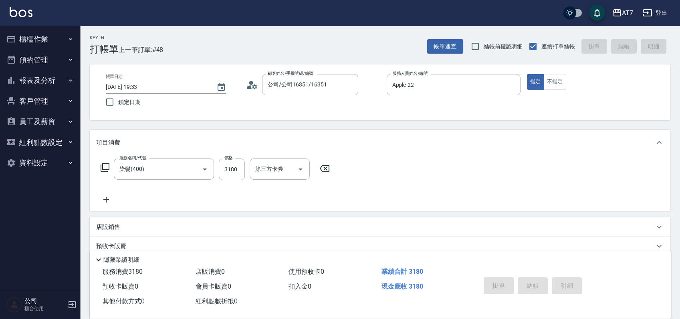
type input "2025/09/06 19:34"
type input "0"
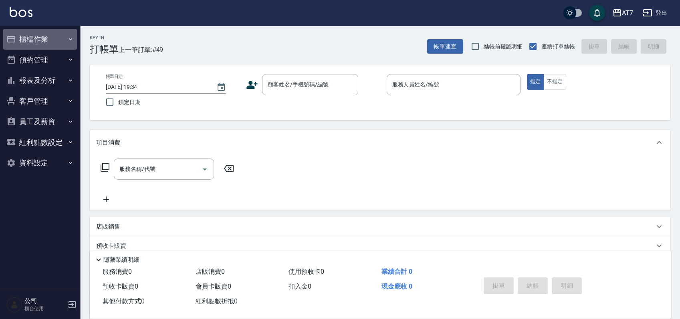
click at [53, 30] on button "櫃檯作業" at bounding box center [40, 39] width 74 height 21
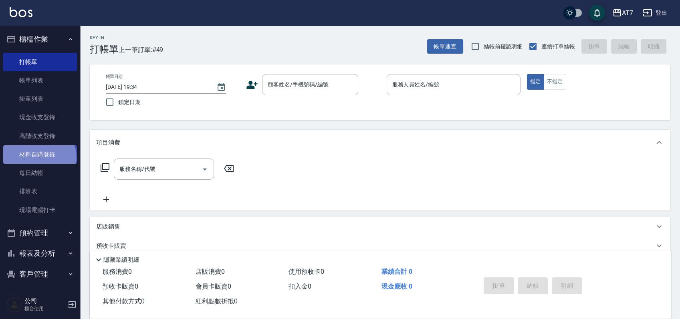
click at [38, 158] on link "材料自購登錄" at bounding box center [40, 154] width 74 height 18
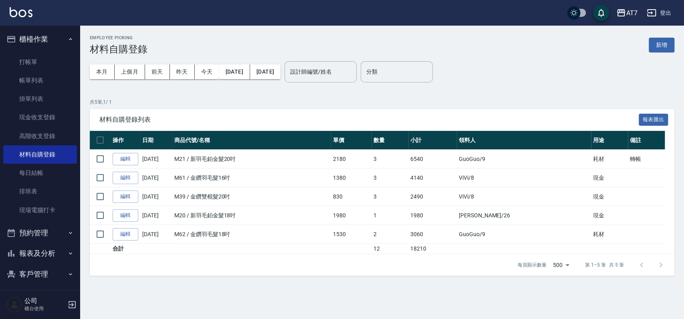
click at [657, 46] on button "新增" at bounding box center [662, 45] width 26 height 15
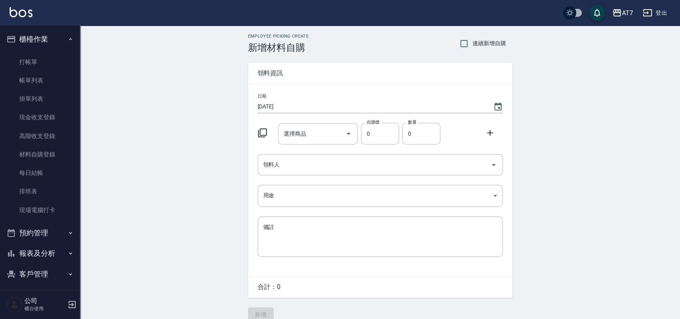
click at [263, 132] on icon at bounding box center [263, 133] width 10 height 10
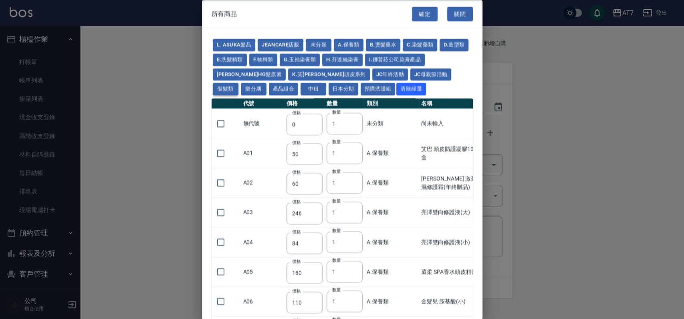
click at [238, 83] on button "假髮類" at bounding box center [226, 89] width 26 height 12
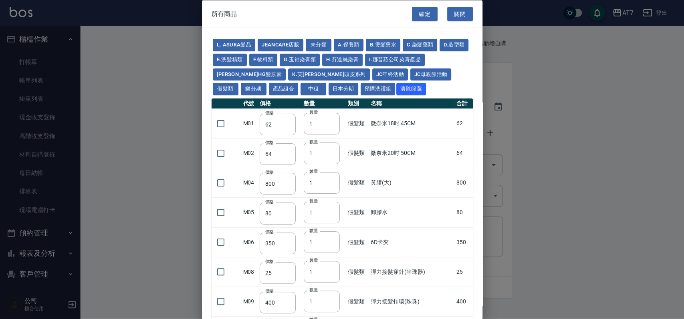
type input "62"
type input "64"
type input "800"
type input "80"
type input "350"
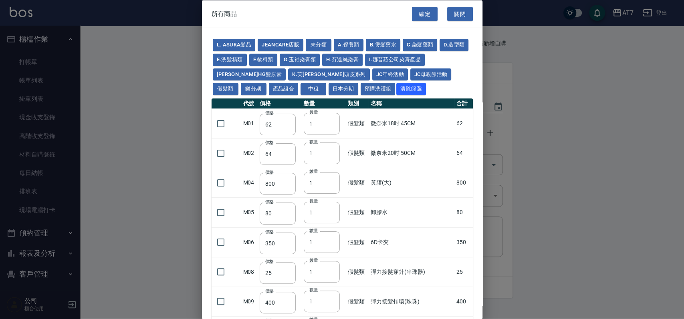
type input "25"
type input "400"
type input "100"
type input "880"
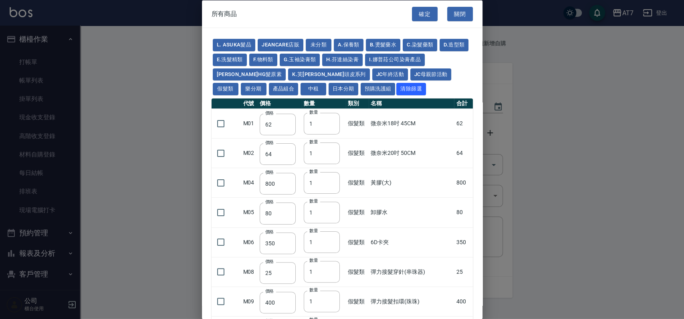
type input "930"
type input "980"
type input "1030"
type input "1130"
type input "1230"
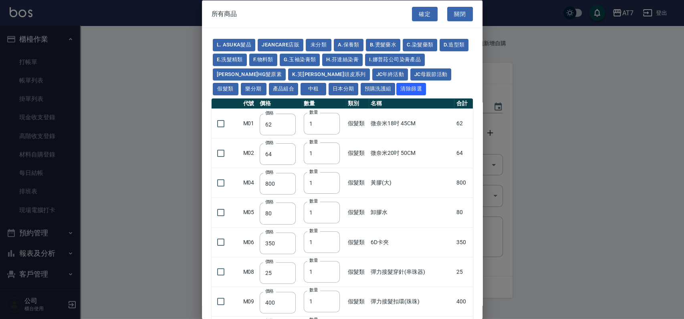
type input "1330"
type input "1780"
type input "1980"
type input "2180"
type input "2380"
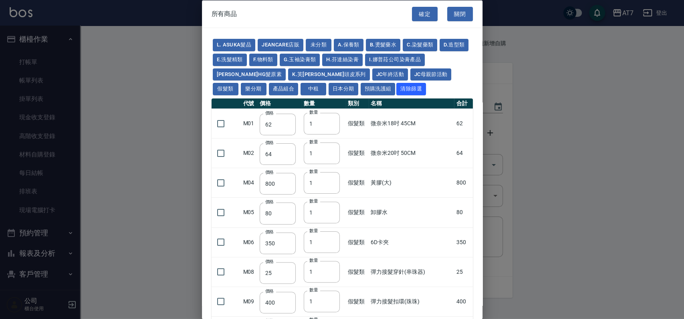
type input "2580"
type input "2780"
type input "2980"
type input "1030"
type input "1080"
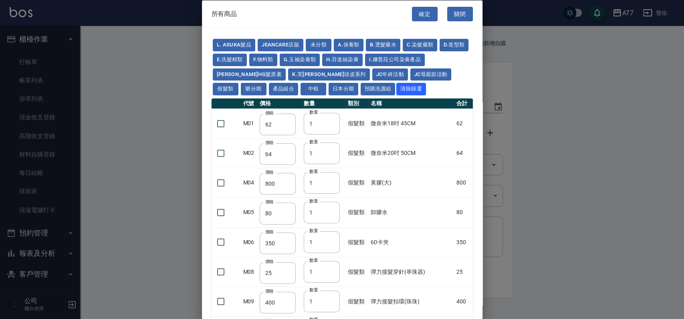
type input "1130"
type input "1230"
type input "1280"
type input "1380"
type input "2180"
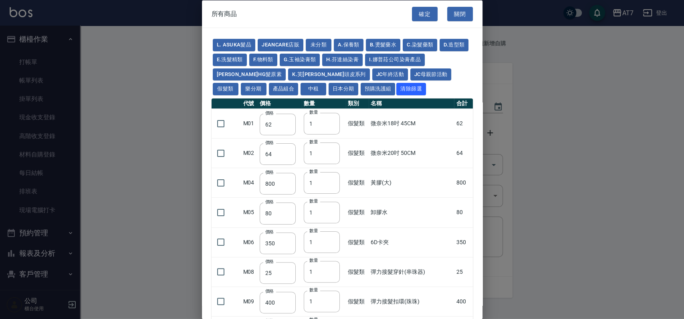
type input "2380"
type input "2580"
type input "2780"
type input "2980"
type input "730"
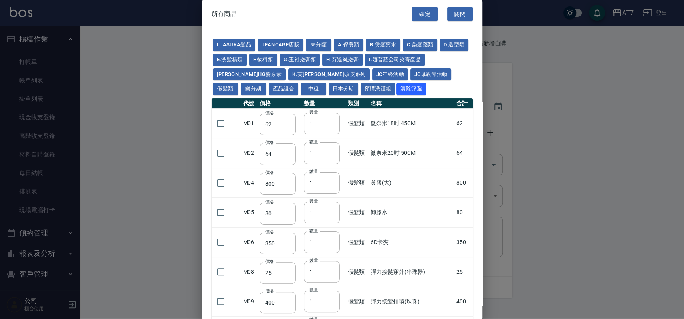
type input "780"
type input "830"
type input "930"
type input "980"
type input "560"
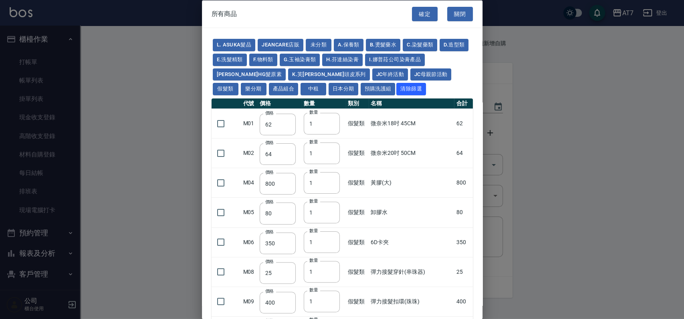
type input "775"
type input "580"
type input "2230"
type input "1180"
type input "1030"
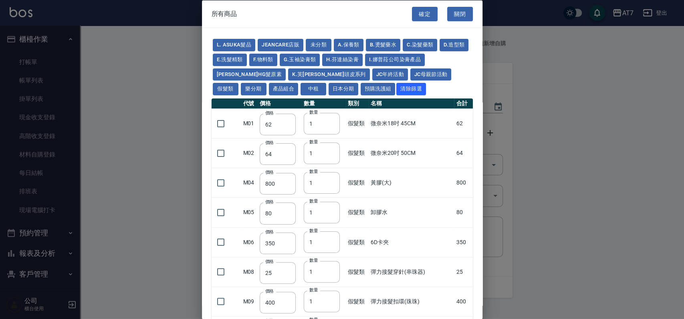
type input "1080"
type input "1130"
type input "1180"
type input "1230"
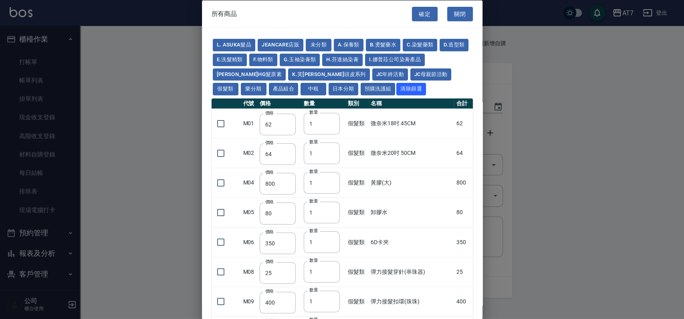
type input "2130"
type input "2330"
type input "2530"
type input "930"
type input "170"
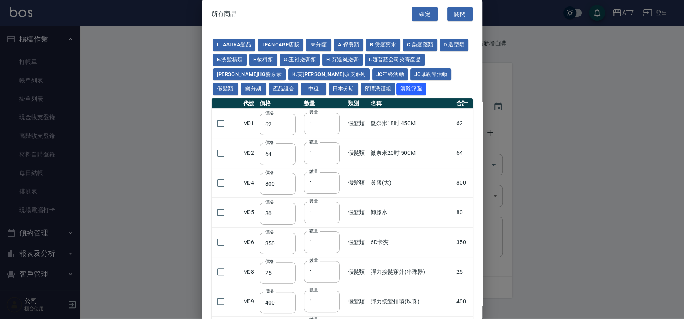
type input "170"
type input "1380"
type input "1530"
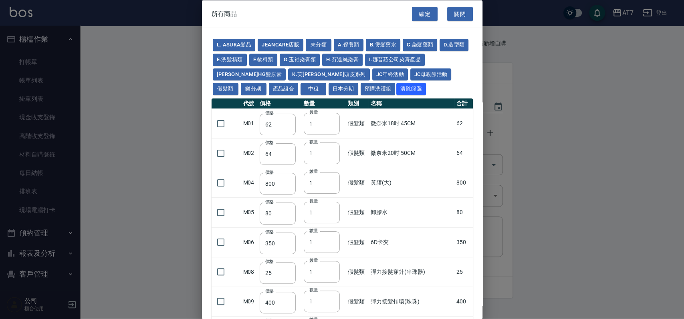
type input "1680"
type input "1830"
type input "1980"
type input "2130"
type input "1930"
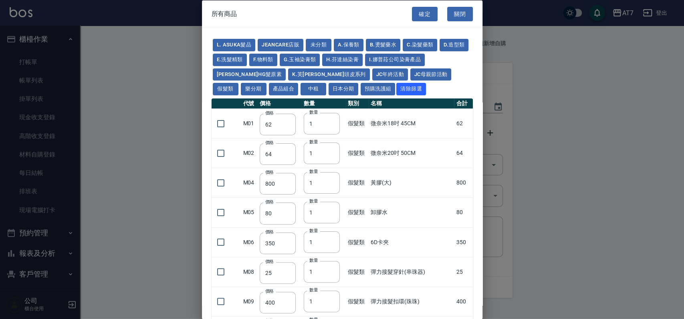
type input "2730"
type input "2780"
type input "2980"
type input "2380"
type input "2580"
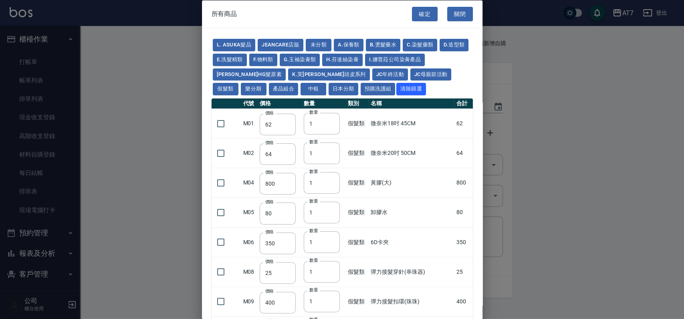
type input "2780"
type input "2980"
type input "3180"
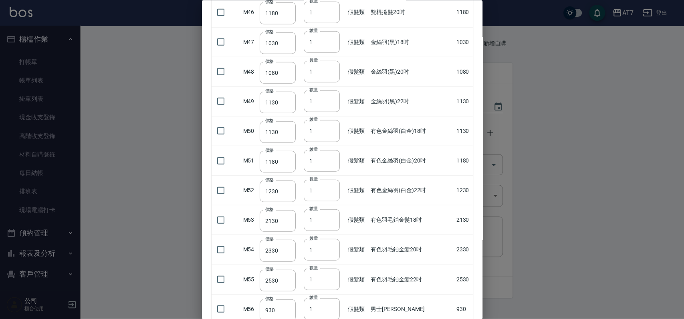
scroll to position [1388, 0]
drag, startPoint x: 397, startPoint y: 222, endPoint x: 390, endPoint y: 225, distance: 7.7
click at [390, 225] on td "有色羽毛鉑金髮18吋" at bounding box center [411, 220] width 85 height 30
click at [224, 216] on input "checkbox" at bounding box center [220, 219] width 17 height 17
checkbox input "true"
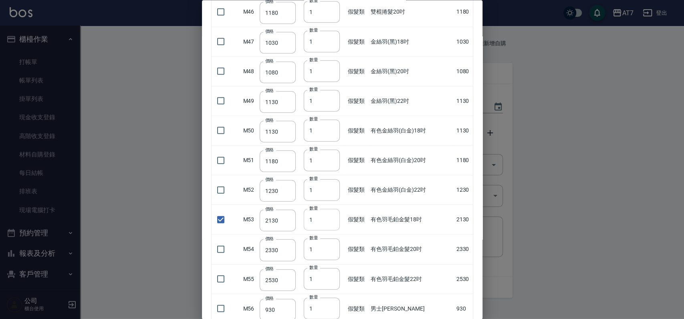
click at [332, 216] on input "2" at bounding box center [322, 220] width 36 height 22
type input "3"
click at [332, 216] on input "3" at bounding box center [322, 220] width 36 height 22
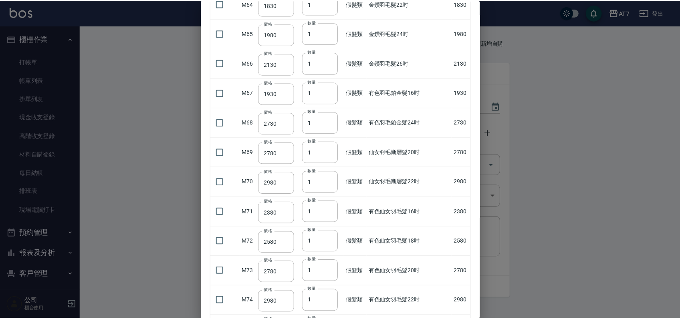
scroll to position [2003, 0]
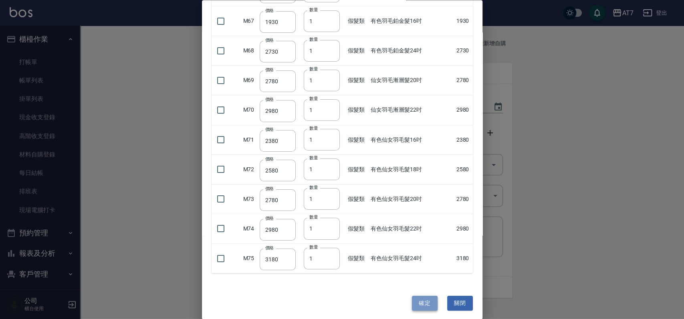
click at [419, 300] on button "確定" at bounding box center [425, 303] width 26 height 15
type input "有色羽毛鉑金髮18吋"
type input "2130"
type input "3"
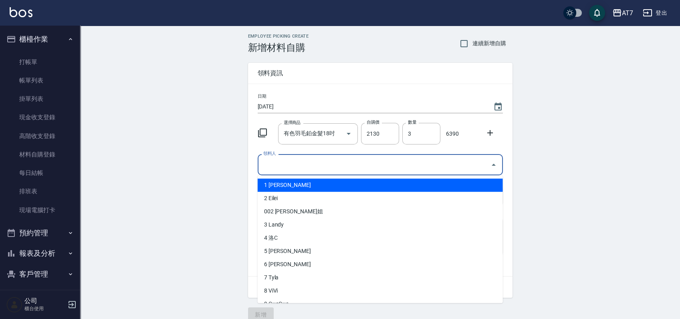
click at [373, 166] on input "領料人" at bounding box center [374, 165] width 226 height 14
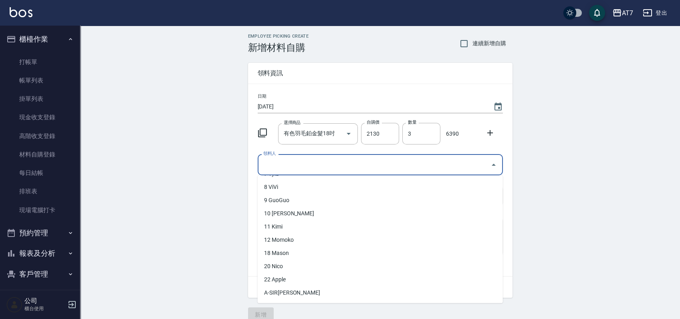
scroll to position [267, 0]
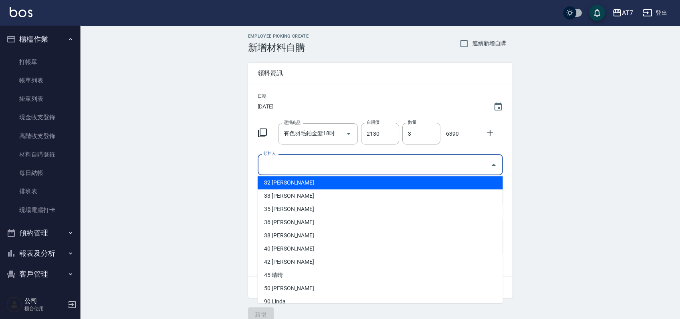
click at [294, 187] on li "32 華敏慈" at bounding box center [380, 182] width 245 height 13
type input "華敏慈"
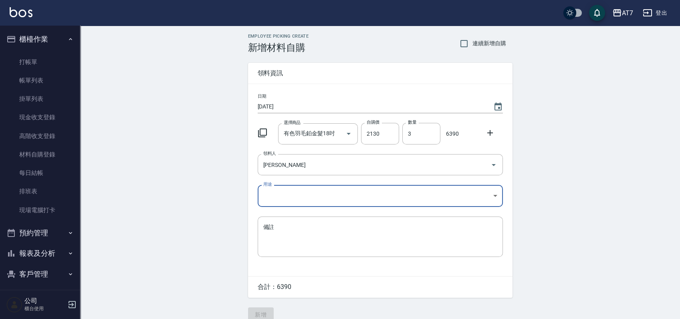
click at [293, 194] on body "AT7 登出 櫃檯作業 打帳單 帳單列表 掛單列表 現金收支登錄 高階收支登錄 材料自購登錄 每日結帳 排班表 現場電腦打卡 預約管理 預約管理 單日預約紀錄…" at bounding box center [340, 165] width 680 height 330
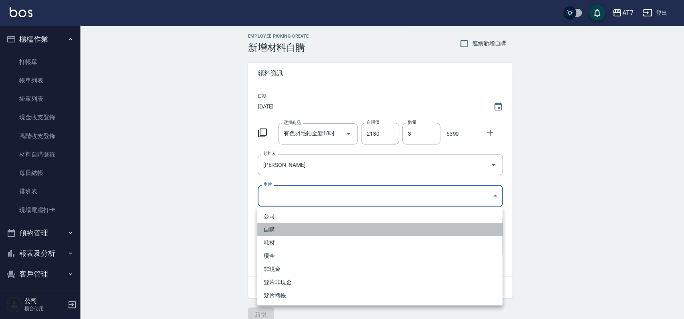
click at [295, 232] on li "自購" at bounding box center [379, 229] width 245 height 13
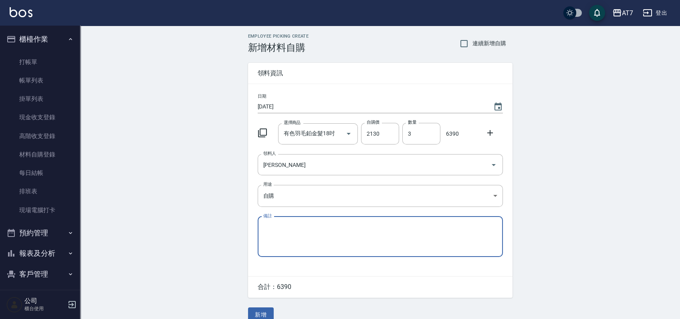
scroll to position [11, 0]
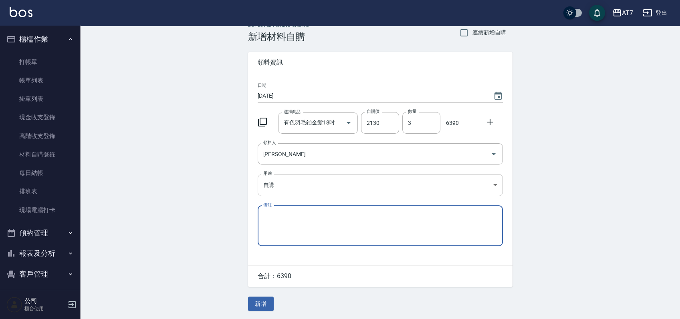
click at [326, 182] on body "AT7 登出 櫃檯作業 打帳單 帳單列表 掛單列表 現金收支登錄 高階收支登錄 材料自購登錄 每日結帳 排班表 現場電腦打卡 預約管理 預約管理 單日預約紀錄…" at bounding box center [340, 154] width 680 height 330
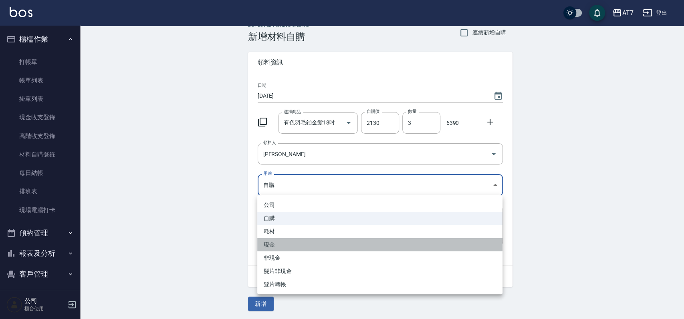
click at [290, 242] on li "現金" at bounding box center [379, 244] width 245 height 13
type input "現金"
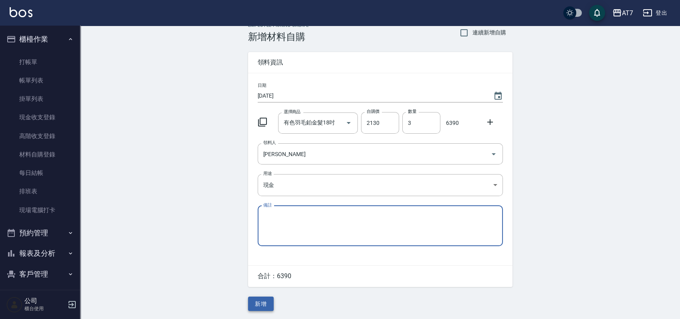
click at [262, 306] on button "新增" at bounding box center [261, 304] width 26 height 15
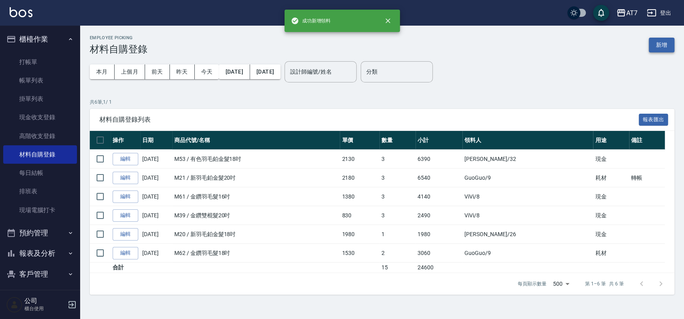
click at [657, 42] on button "新增" at bounding box center [662, 45] width 26 height 15
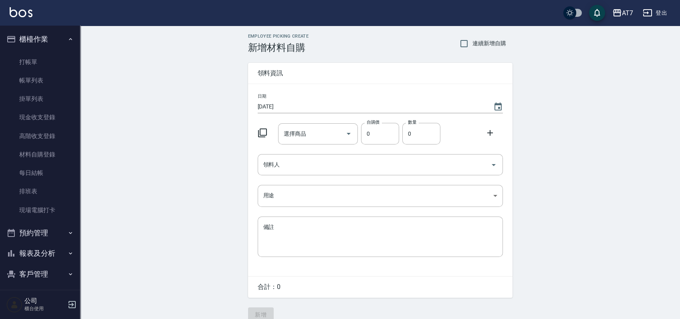
click at [265, 135] on icon at bounding box center [263, 133] width 10 height 10
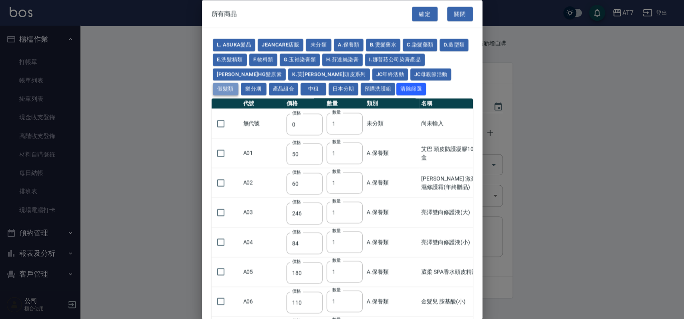
click at [238, 83] on button "假髮類" at bounding box center [226, 89] width 26 height 12
type input "62"
type input "64"
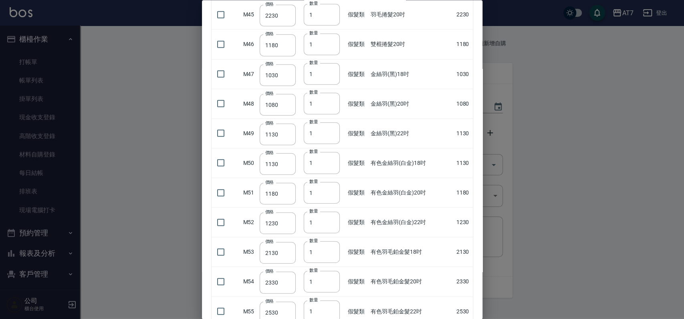
scroll to position [1388, 0]
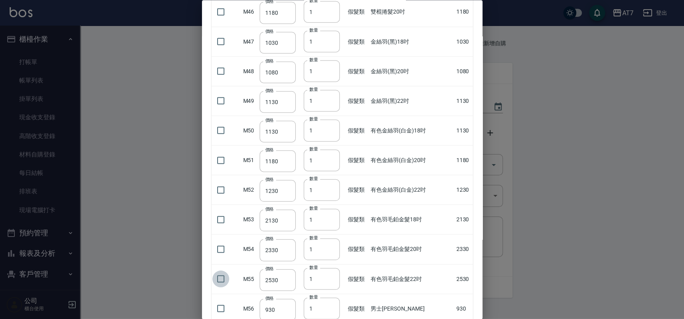
click at [223, 273] on input "checkbox" at bounding box center [220, 279] width 17 height 17
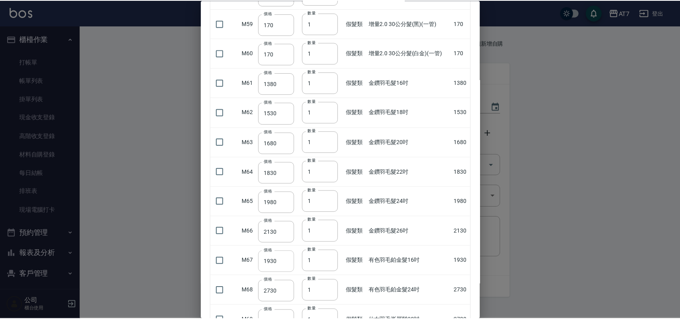
scroll to position [2003, 0]
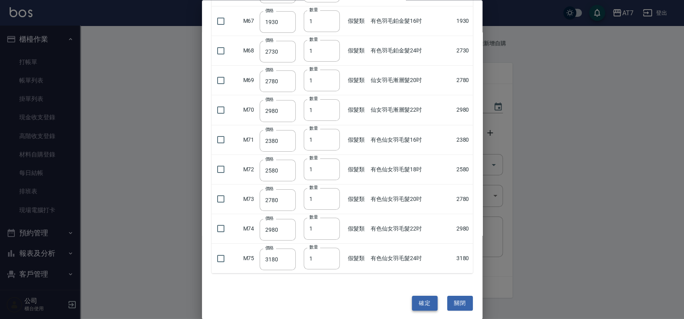
click at [418, 296] on button "確定" at bounding box center [425, 303] width 26 height 15
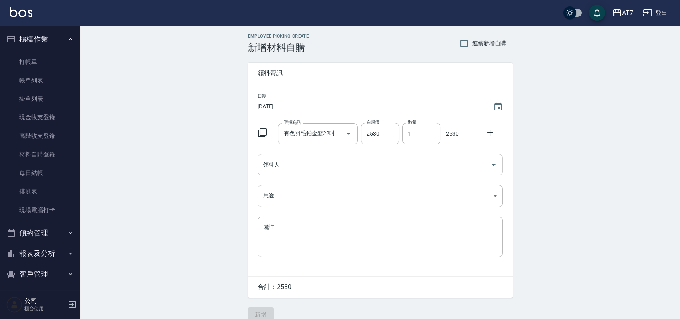
click at [380, 168] on input "領料人" at bounding box center [374, 165] width 226 height 14
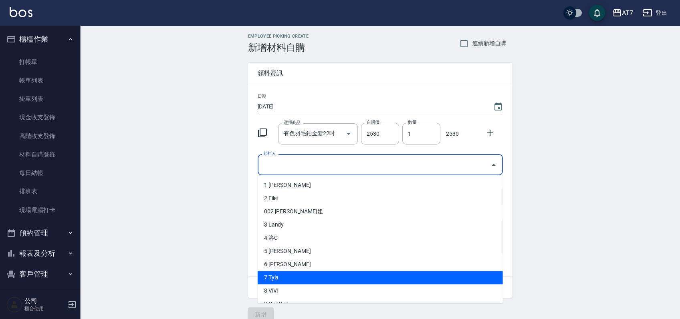
click at [297, 280] on li "7 Tyla" at bounding box center [380, 277] width 245 height 13
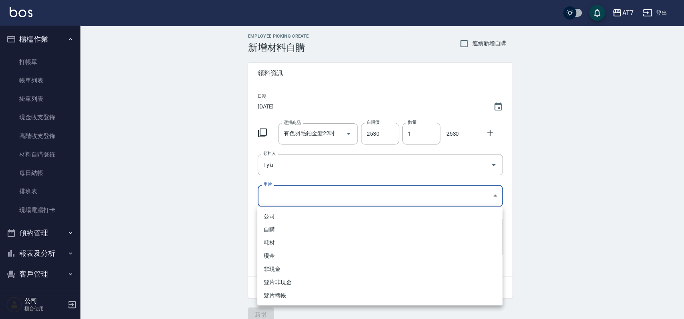
click at [327, 192] on body "AT7 登出 櫃檯作業 打帳單 帳單列表 掛單列表 現金收支登錄 高階收支登錄 材料自購登錄 每日結帳 排班表 現場電腦打卡 預約管理 預約管理 單日預約紀錄…" at bounding box center [342, 165] width 684 height 330
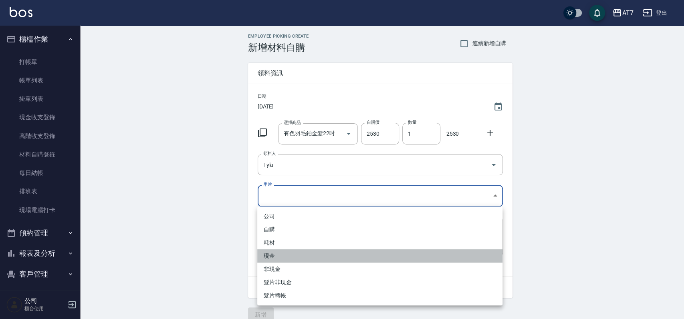
click at [307, 251] on li "現金" at bounding box center [379, 256] width 245 height 13
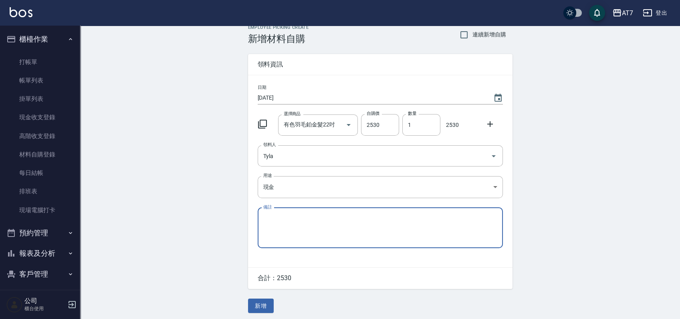
scroll to position [11, 0]
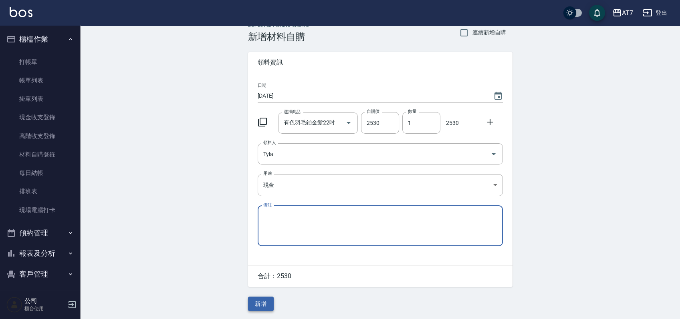
click at [262, 304] on button "新增" at bounding box center [261, 304] width 26 height 15
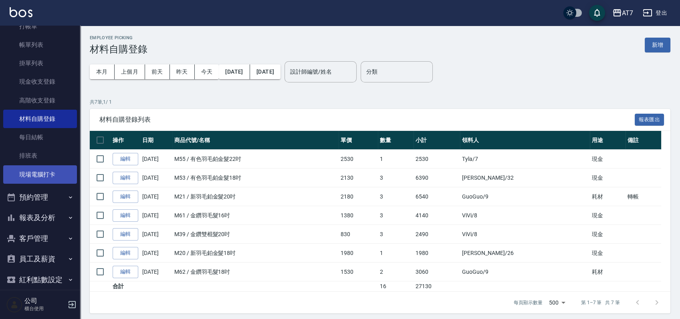
scroll to position [66, 0]
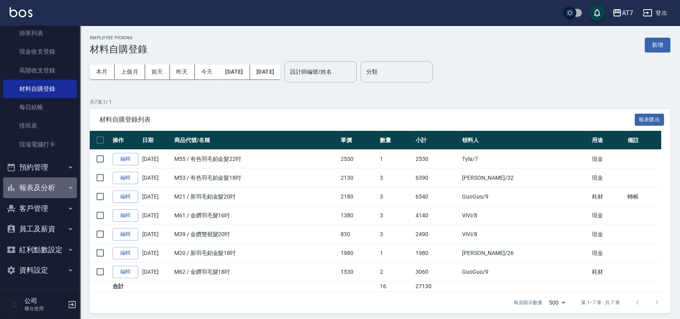
click at [42, 190] on button "報表及分析" at bounding box center [40, 187] width 74 height 21
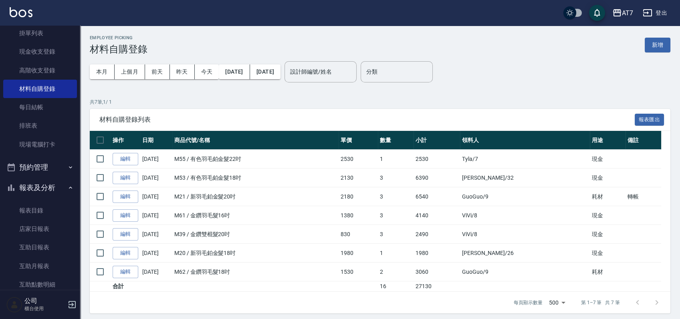
scroll to position [226, 0]
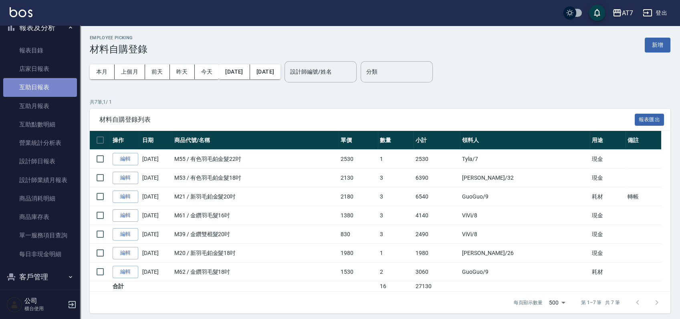
click at [49, 86] on link "互助日報表" at bounding box center [40, 87] width 74 height 18
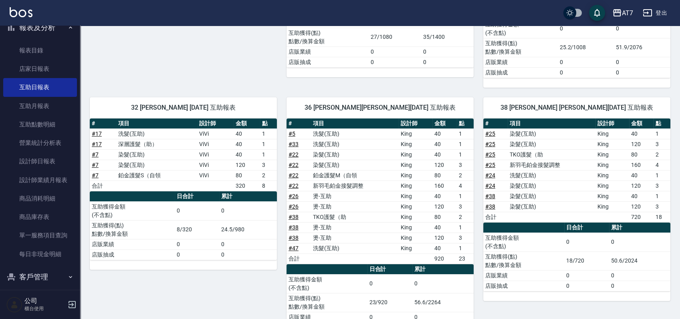
scroll to position [481, 0]
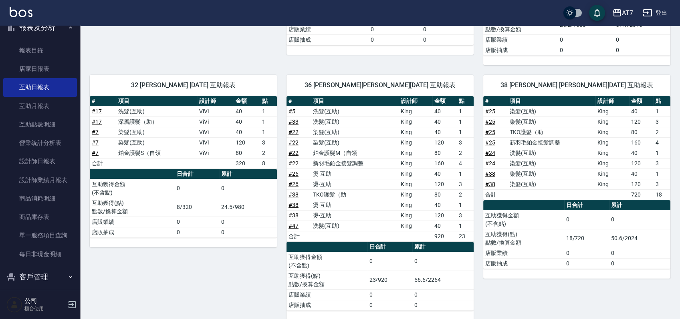
click at [491, 141] on link "# 25" at bounding box center [490, 142] width 10 height 6
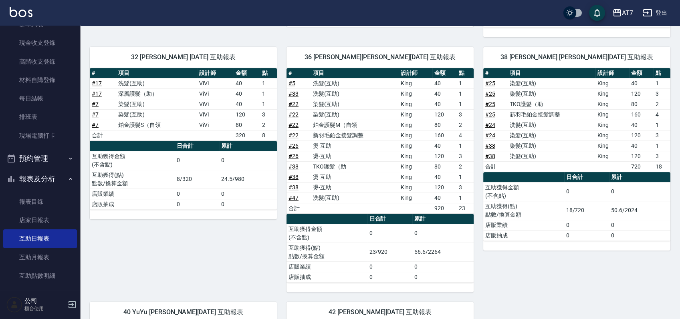
scroll to position [0, 0]
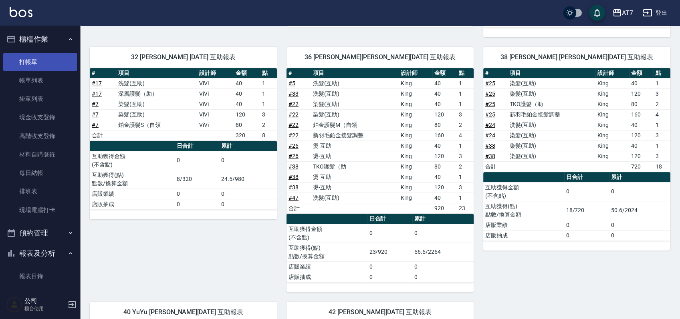
click at [34, 59] on link "打帳單" at bounding box center [40, 62] width 74 height 18
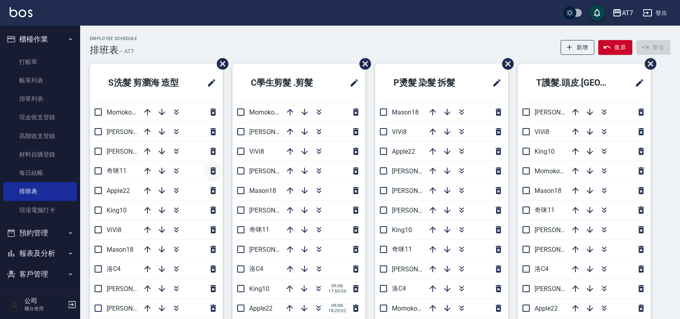
scroll to position [44, 0]
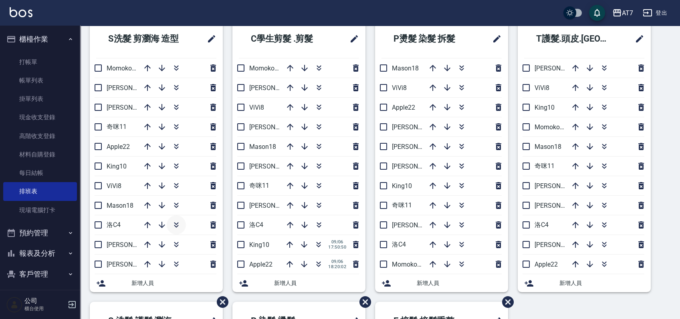
click at [175, 225] on icon "button" at bounding box center [176, 225] width 10 height 10
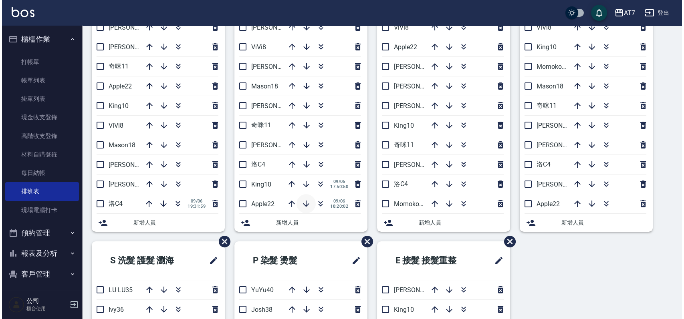
scroll to position [0, 0]
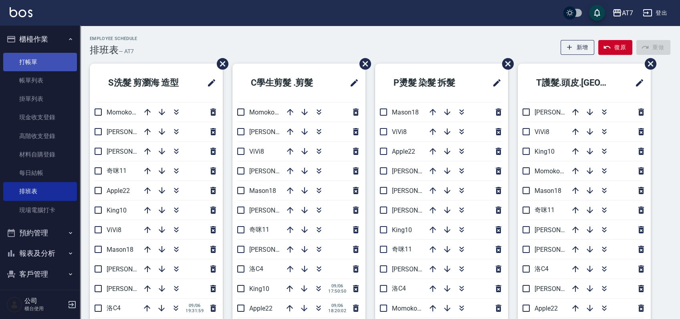
click at [47, 65] on link "打帳單" at bounding box center [40, 62] width 74 height 18
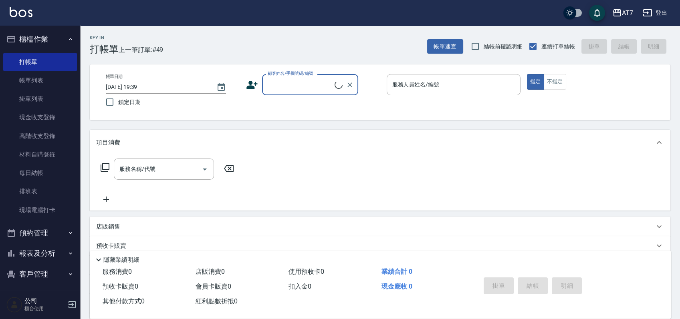
click at [290, 84] on input "顧客姓名/手機號碼/編號" at bounding box center [300, 85] width 69 height 14
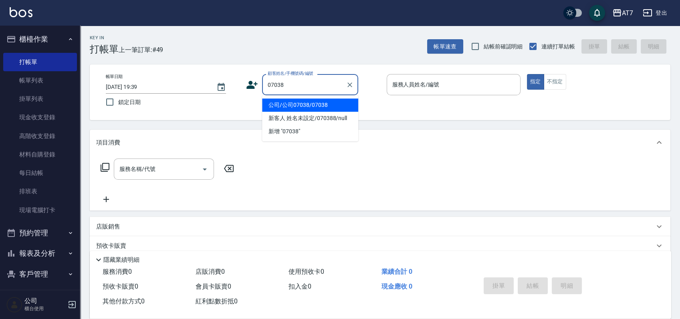
type input "公司/公司07038/07038"
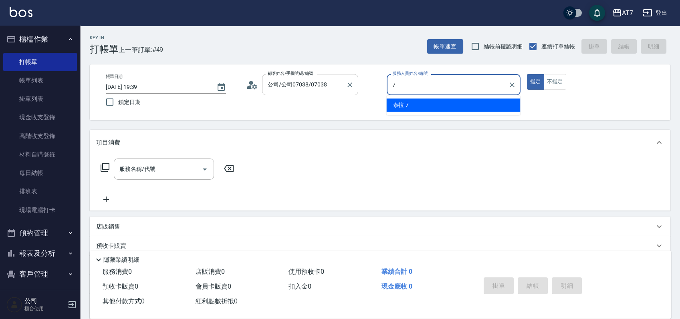
type input "泰拉-7"
type button "true"
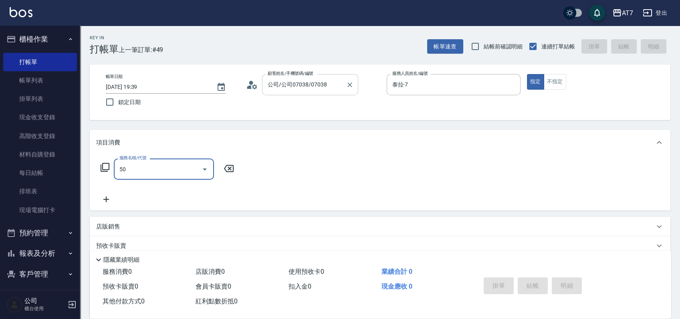
type input "501"
type input "30"
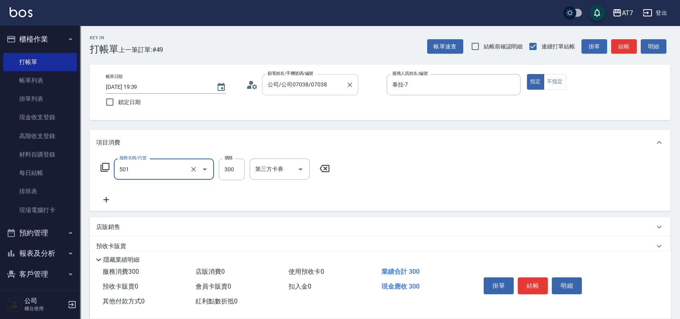
type input "洗髮(互助)(501)"
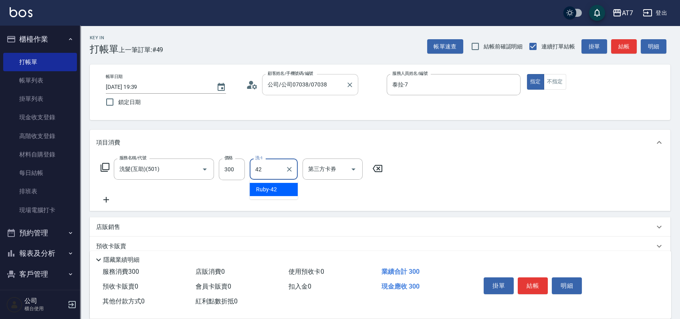
type input "Ruby-42"
click at [107, 168] on icon at bounding box center [105, 168] width 10 height 10
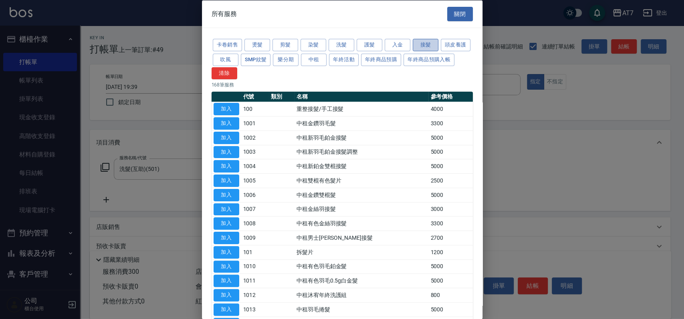
click at [427, 44] on button "接髮" at bounding box center [426, 45] width 26 height 12
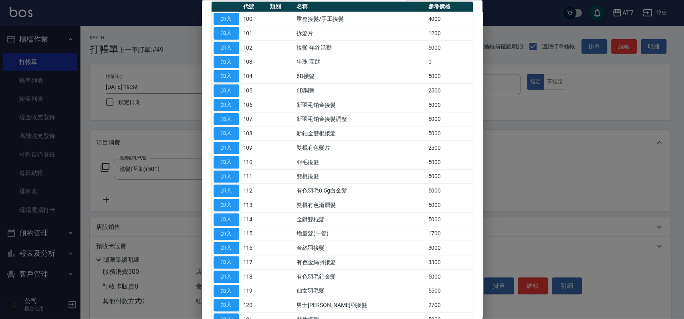
scroll to position [107, 0]
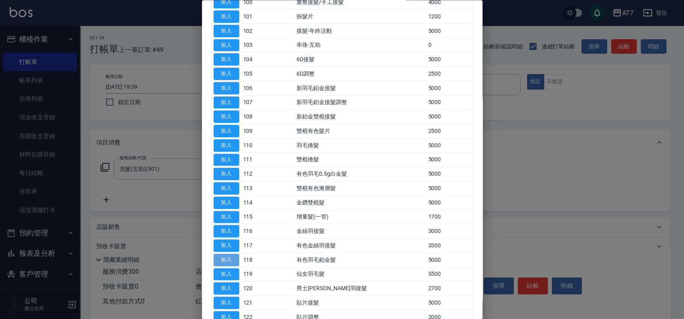
click at [230, 259] on button "加入" at bounding box center [227, 260] width 26 height 12
type input "530"
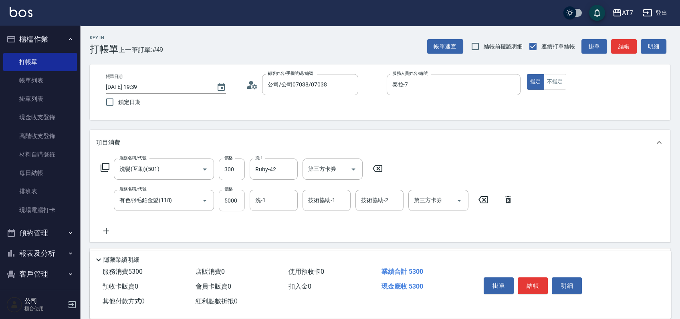
click at [233, 203] on input "5000" at bounding box center [232, 201] width 26 height 22
type input "0"
type input "30"
type input "382"
type input "60"
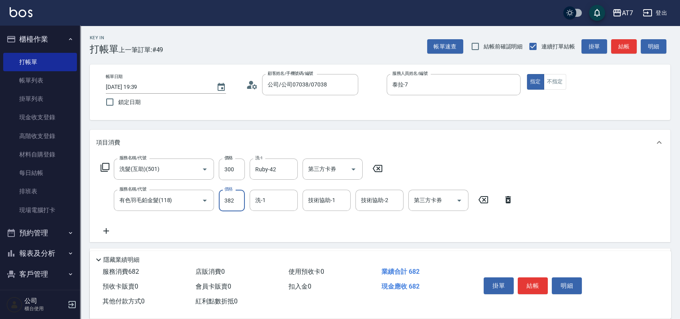
type input "3820"
type input "410"
type input "3820"
type input "Ruby-42"
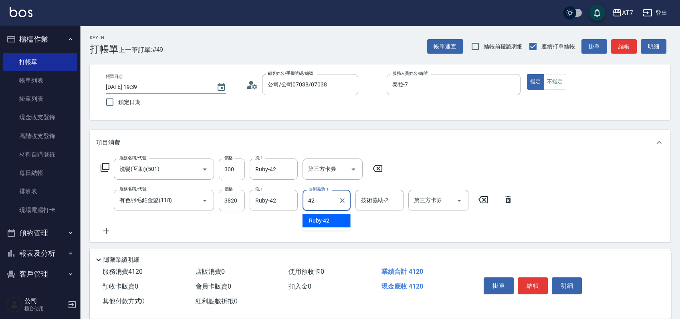
type input "Ruby-42"
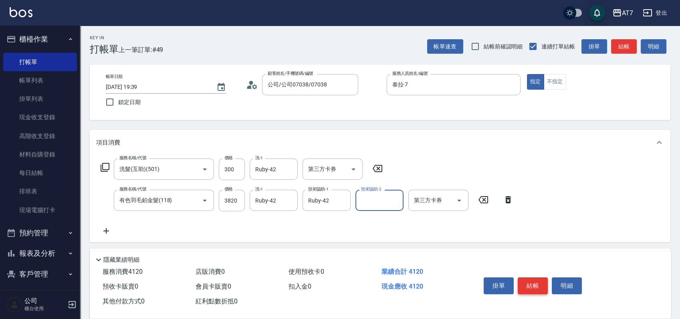
click at [538, 278] on button "結帳" at bounding box center [533, 286] width 30 height 17
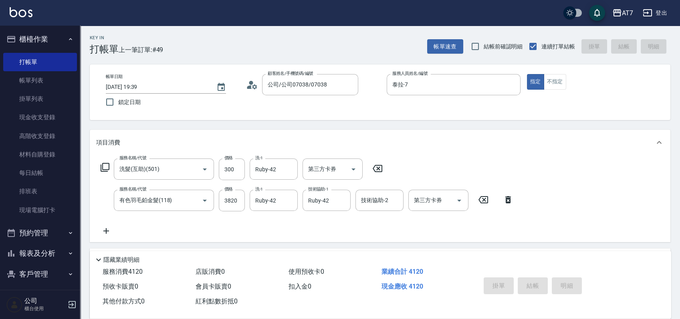
type input "0"
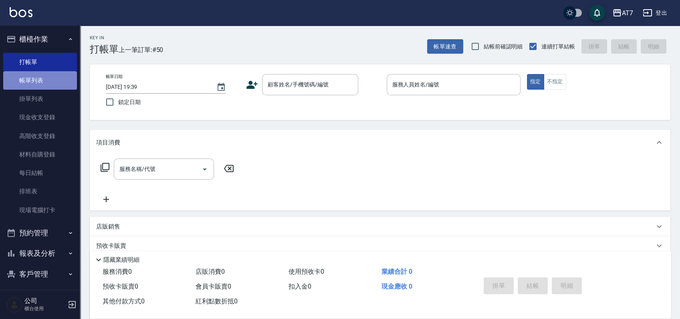
click at [55, 83] on link "帳單列表" at bounding box center [40, 80] width 74 height 18
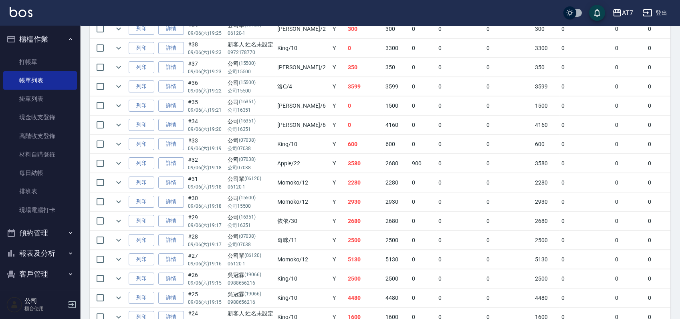
scroll to position [481, 0]
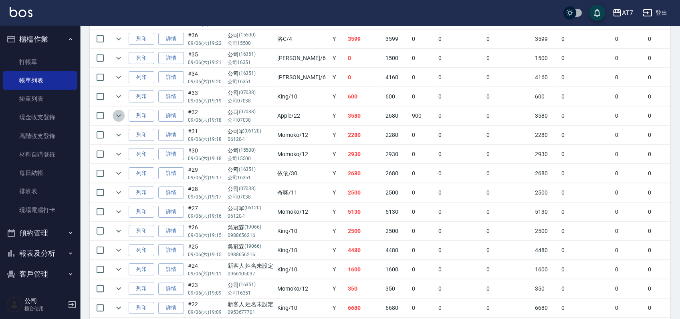
click at [120, 115] on icon "expand row" at bounding box center [118, 116] width 5 height 3
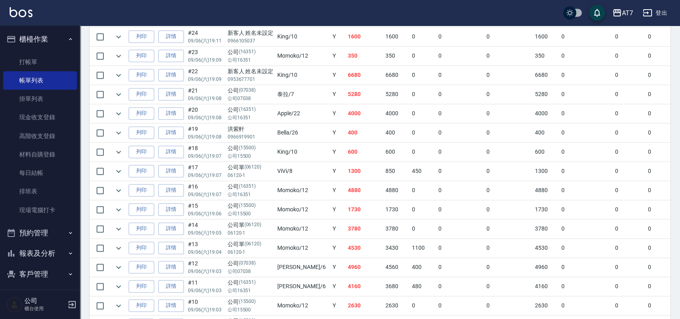
scroll to position [747, 0]
click at [116, 166] on icon "expand row" at bounding box center [119, 171] width 10 height 10
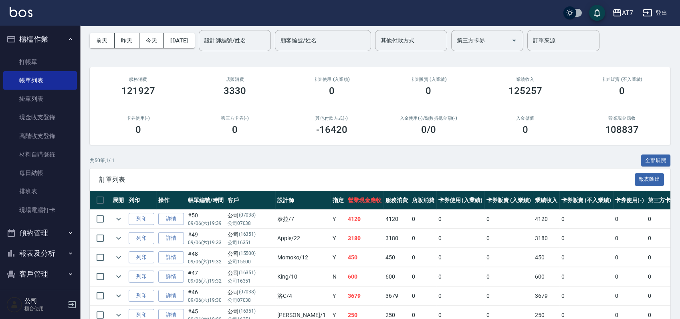
scroll to position [191, 0]
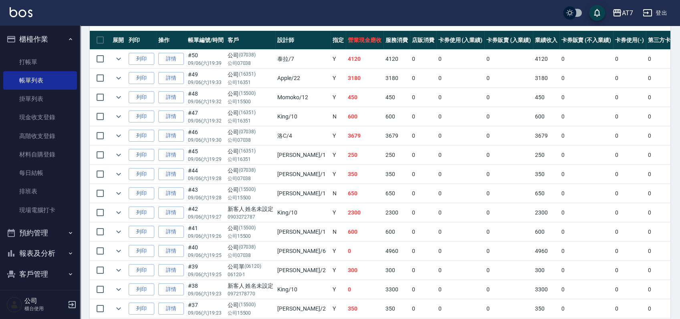
click at [358, 143] on td "3679" at bounding box center [365, 136] width 38 height 19
click at [119, 115] on icon "expand row" at bounding box center [119, 117] width 10 height 10
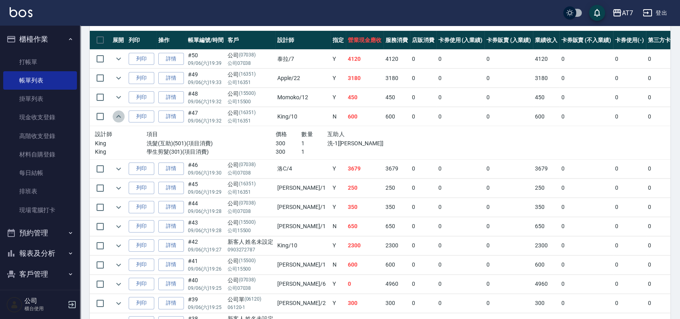
click at [119, 115] on icon "expand row" at bounding box center [118, 116] width 5 height 3
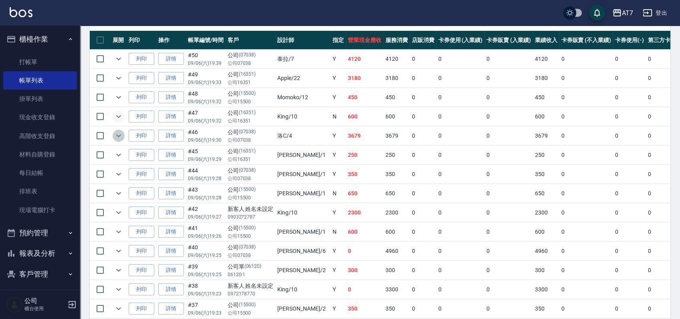
click at [120, 137] on icon "expand row" at bounding box center [119, 136] width 10 height 10
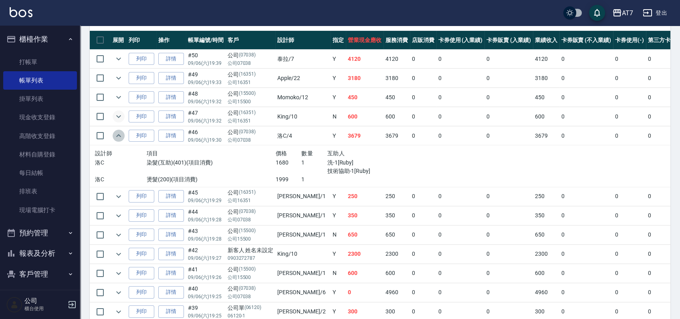
click at [120, 137] on icon "expand row" at bounding box center [119, 136] width 10 height 10
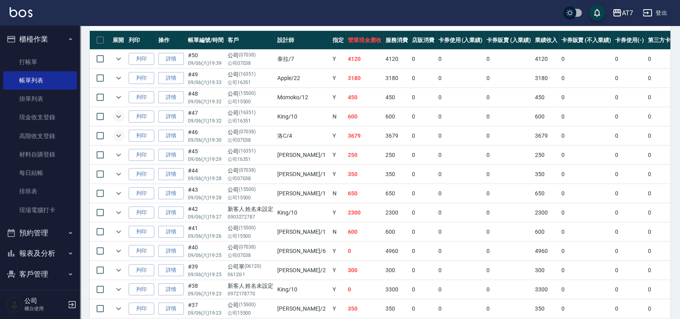
scroll to position [245, 0]
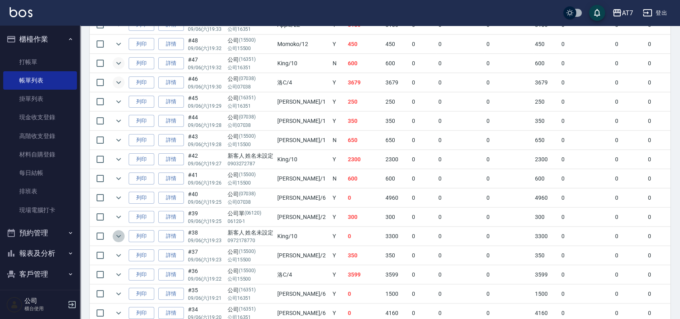
click at [119, 236] on icon "expand row" at bounding box center [118, 236] width 5 height 3
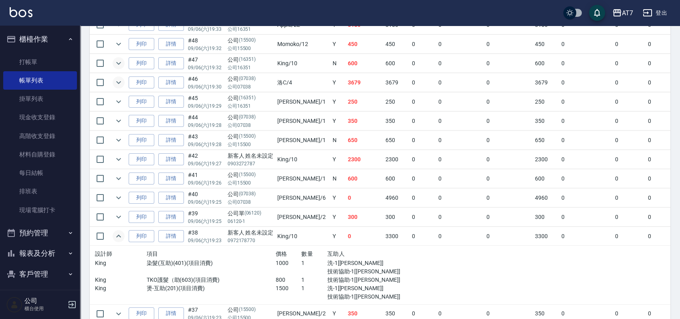
click at [119, 236] on icon "expand row" at bounding box center [119, 237] width 10 height 10
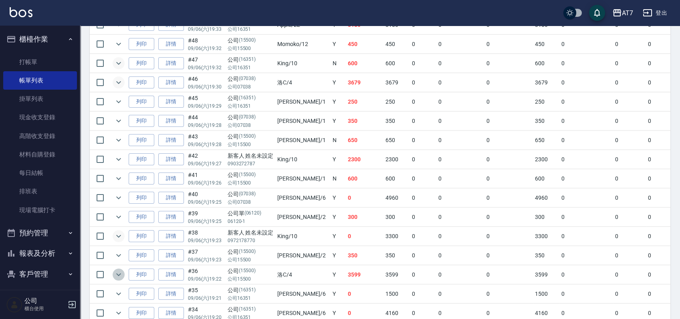
click at [123, 272] on icon "expand row" at bounding box center [119, 275] width 10 height 10
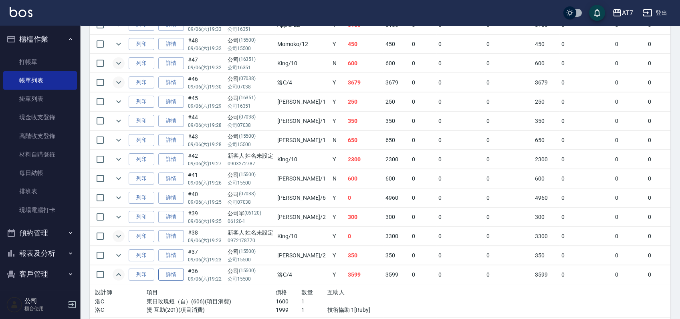
click at [173, 270] on link "詳情" at bounding box center [171, 275] width 26 height 12
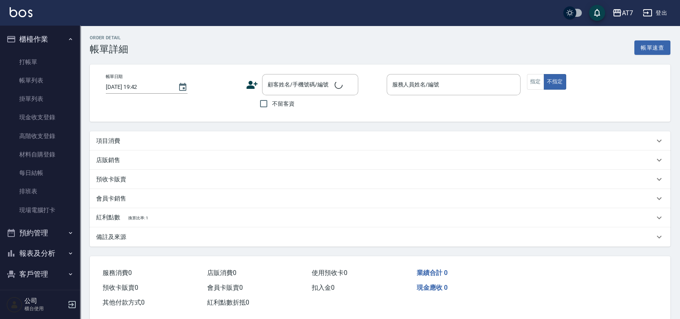
type input "2025/09/06 19:22"
type input "洛C-4"
type input "350"
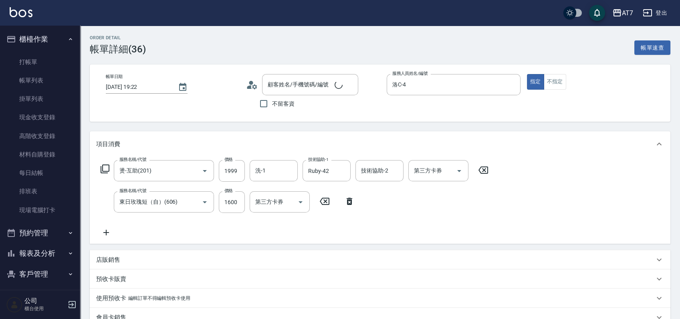
type input "燙-互助(201)"
type input "東日玫瑰短（自）(606)"
type input "公司/公司15500/15500"
click at [184, 207] on input "東日玫瑰短（自）(606)" at bounding box center [152, 202] width 71 height 14
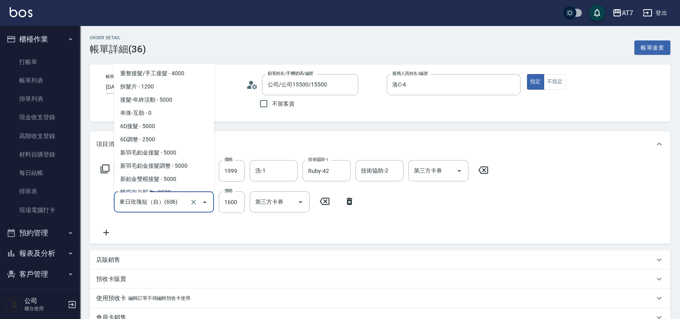
scroll to position [1012, 0]
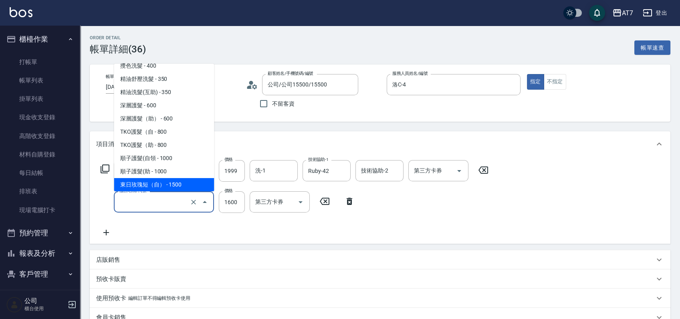
type input "190"
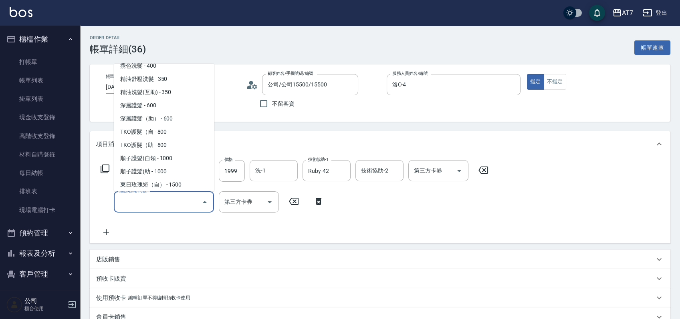
scroll to position [0, 0]
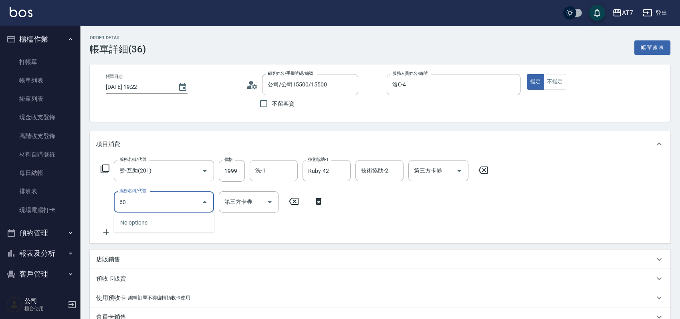
type input "607"
type input "340"
type input "東日玫瑰短（助）(607)"
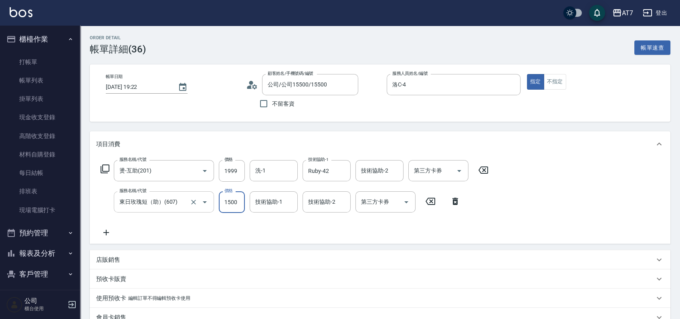
type input "1"
type input "200"
type input "16"
type input "210"
type input "160"
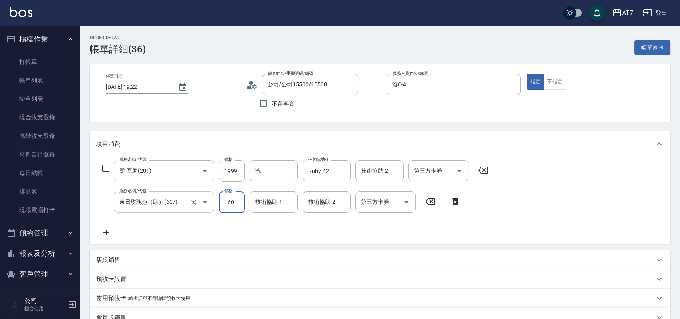
type input "350"
type input "1600"
type input "Ruby-42"
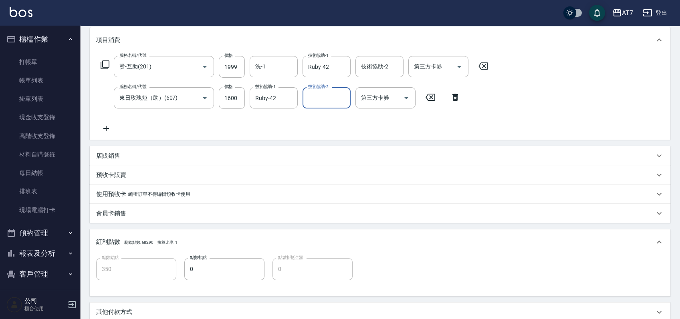
scroll to position [53, 0]
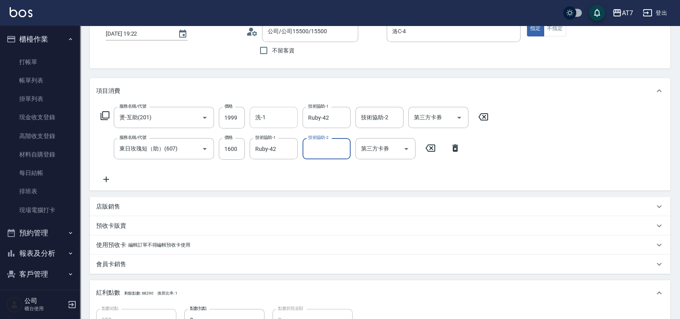
click at [286, 121] on input "洗-1" at bounding box center [273, 118] width 41 height 14
type input "Ruby-42"
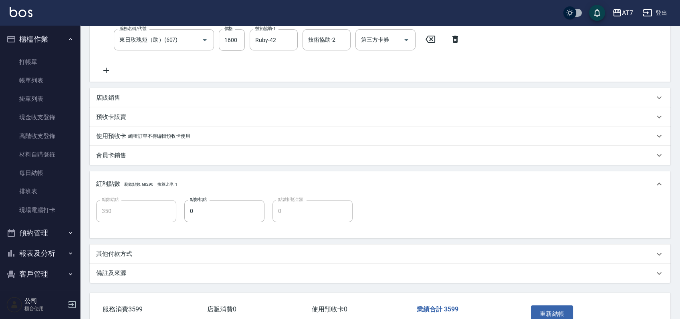
scroll to position [211, 0]
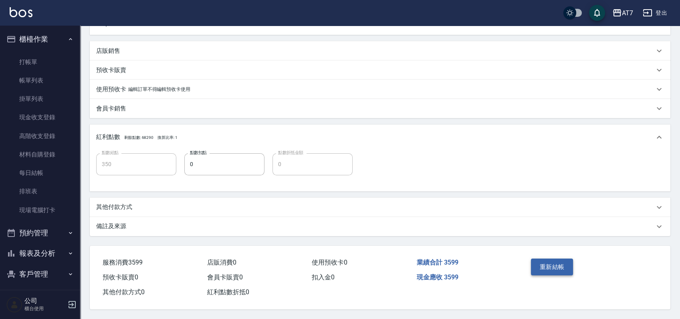
click at [548, 265] on button "重新結帳" at bounding box center [552, 267] width 42 height 17
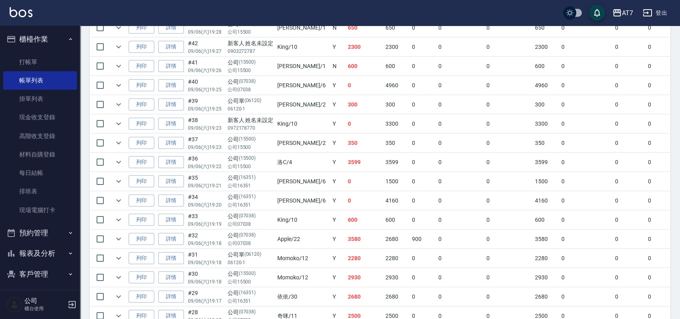
scroll to position [374, 0]
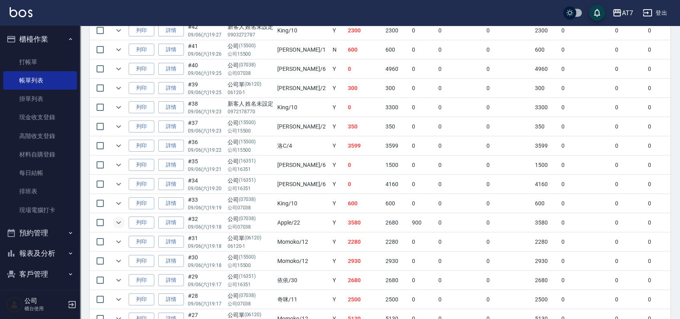
click at [119, 220] on icon "expand row" at bounding box center [119, 223] width 10 height 10
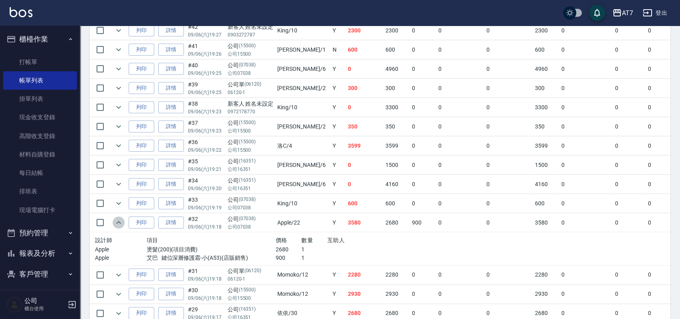
click at [119, 221] on icon "expand row" at bounding box center [118, 222] width 5 height 3
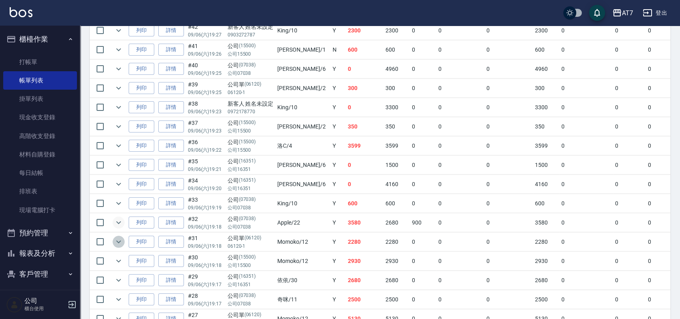
click at [123, 242] on icon "expand row" at bounding box center [119, 242] width 10 height 10
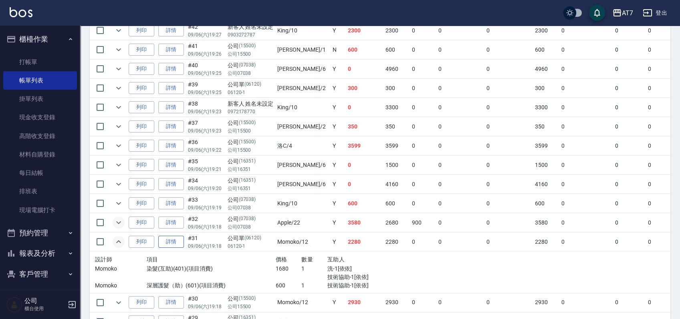
click at [167, 240] on link "詳情" at bounding box center [171, 242] width 26 height 12
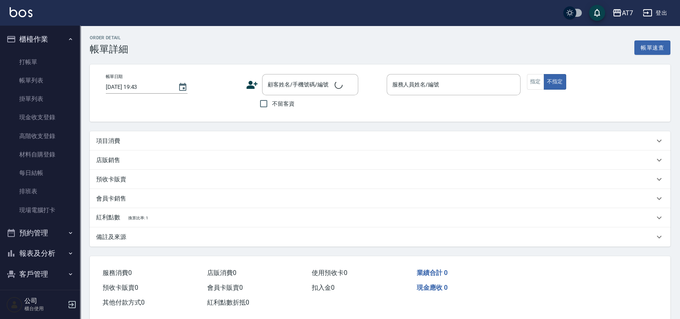
type input "2025/09/06 19:18"
type input "Momoko-12"
type input "220"
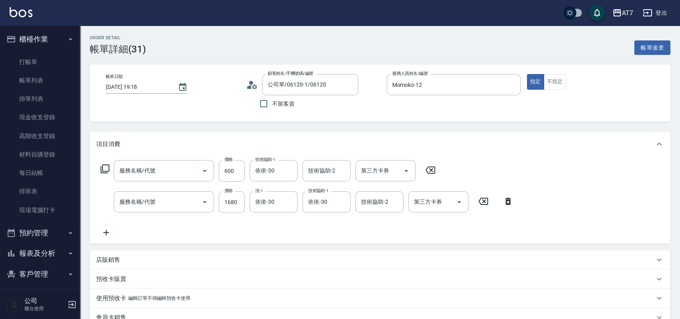
type input "公司單/06120-1/06120"
type input "深層護髮（助）(601)"
type input "染髮(互助)(401)"
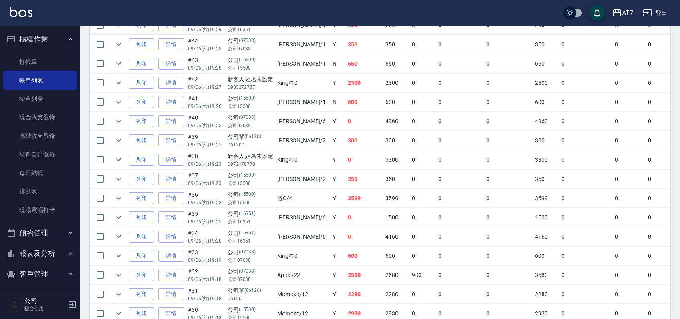
scroll to position [427, 0]
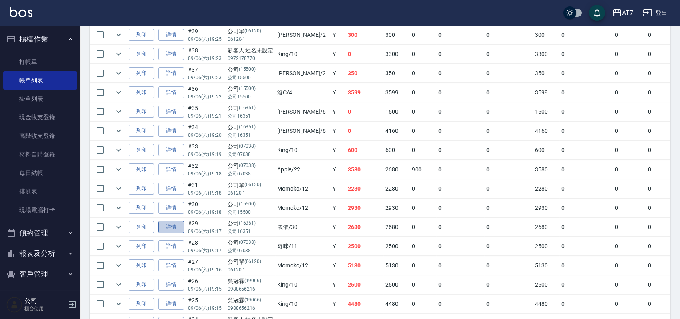
click at [173, 225] on link "詳情" at bounding box center [171, 227] width 26 height 12
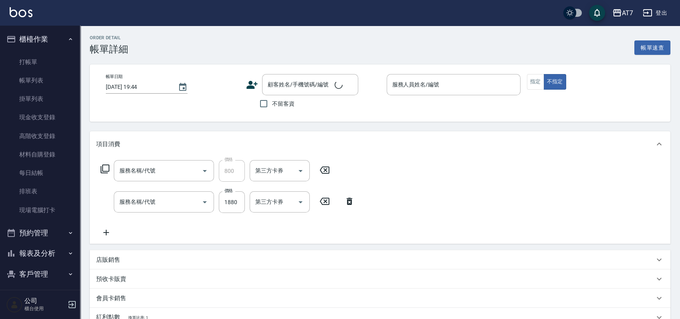
type input "2025/09/06 19:17"
type input "依依-30"
type input "260"
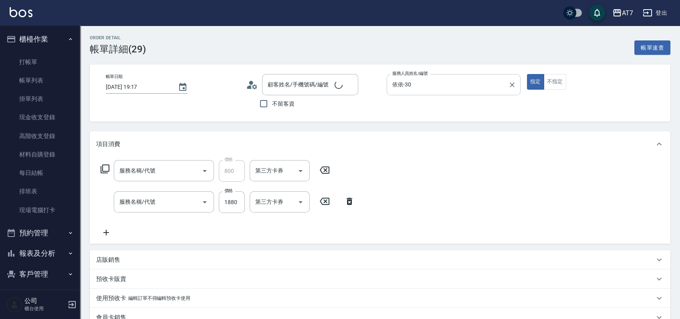
type input "TKO護髮（助(603)"
type input "染髮(互助)(401)"
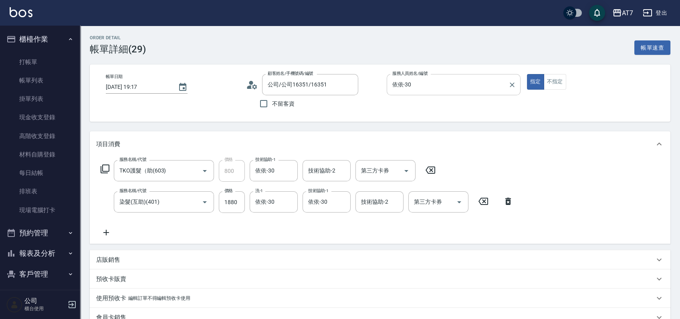
type input "公司/公司16351/16351"
click at [451, 85] on input "依依-30" at bounding box center [447, 85] width 115 height 14
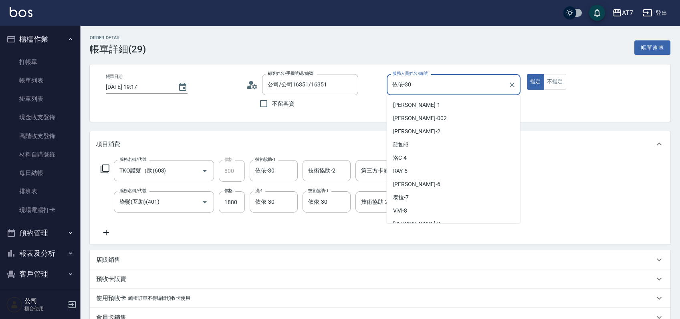
scroll to position [127, 0]
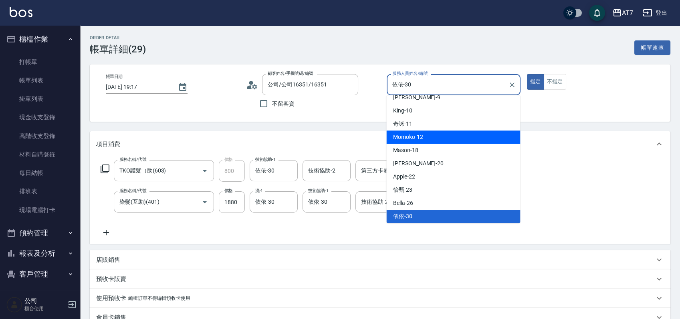
click at [439, 136] on div "Momoko -12" at bounding box center [453, 137] width 134 height 13
type input "Momoko-12"
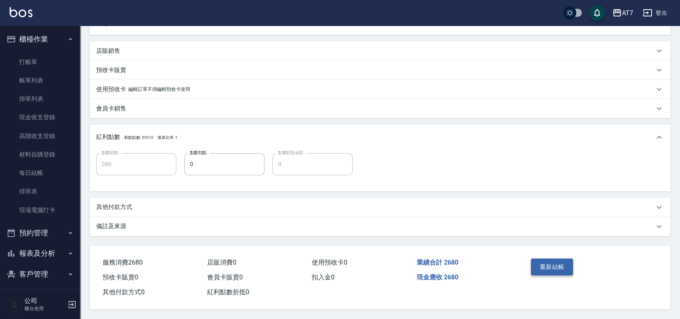
scroll to position [51, 0]
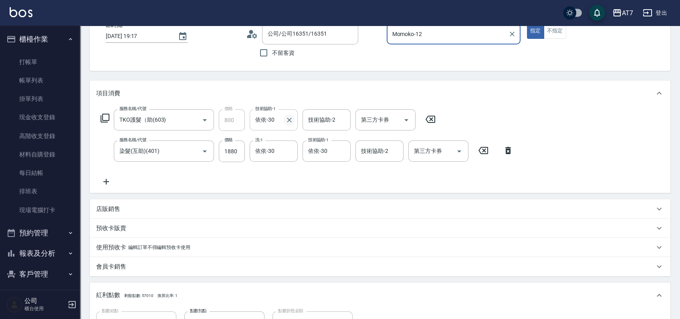
click at [292, 121] on icon "Clear" at bounding box center [289, 120] width 8 height 8
click at [289, 149] on icon "Clear" at bounding box center [289, 151] width 8 height 8
click at [342, 151] on icon "Clear" at bounding box center [342, 151] width 5 height 5
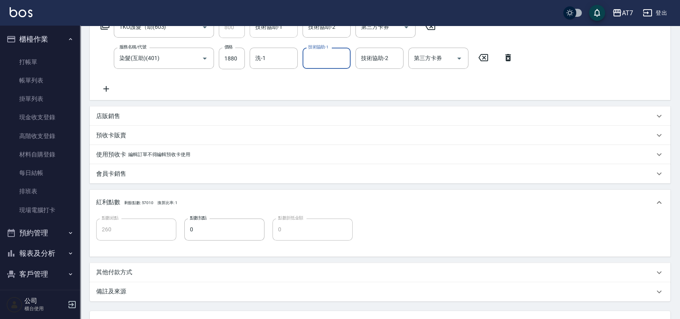
scroll to position [211, 0]
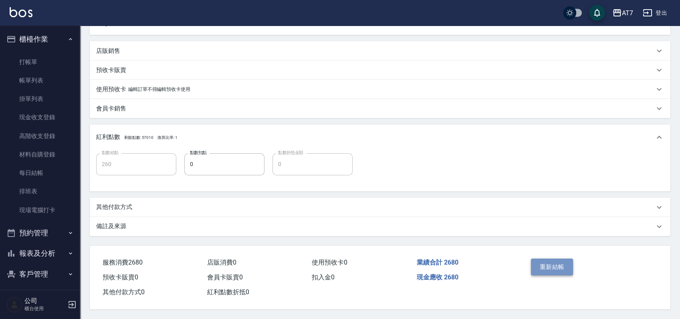
click at [542, 266] on button "重新結帳" at bounding box center [552, 267] width 42 height 17
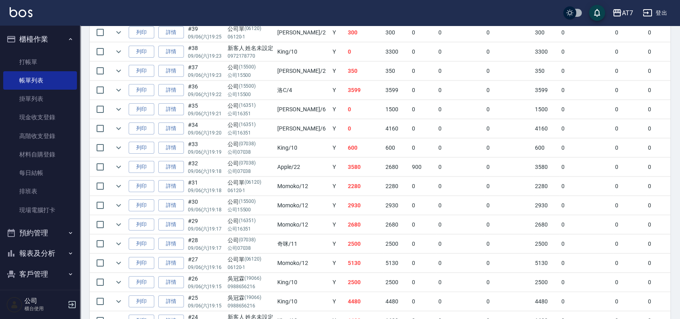
scroll to position [440, 0]
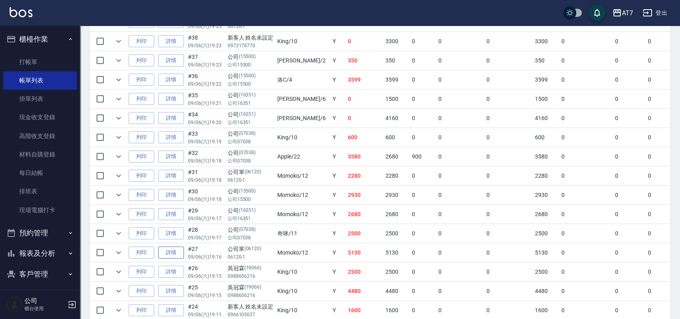
click at [169, 248] on link "詳情" at bounding box center [171, 253] width 26 height 12
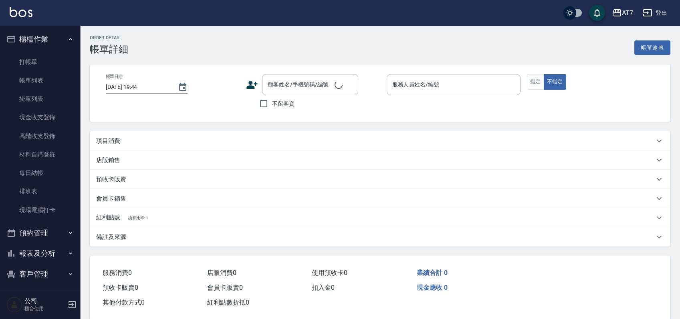
type input "2025/09/06 19:16"
type input "Momoko-12"
type input "510"
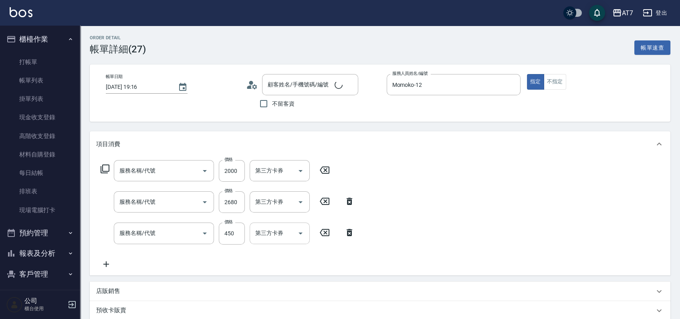
type input "鉑金護髮S（自領(608)"
type input "染髮(互助)(401)"
type input "A+級剪髮(304)"
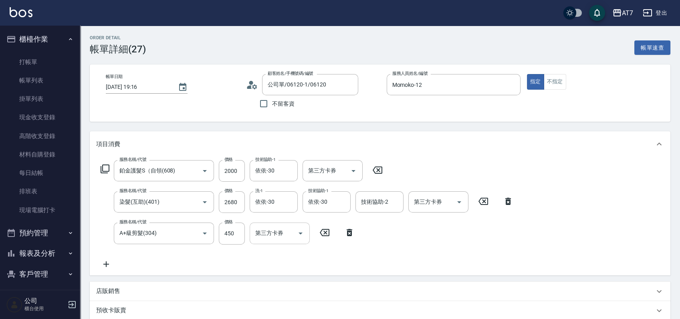
type input "公司單/06120-1/06120"
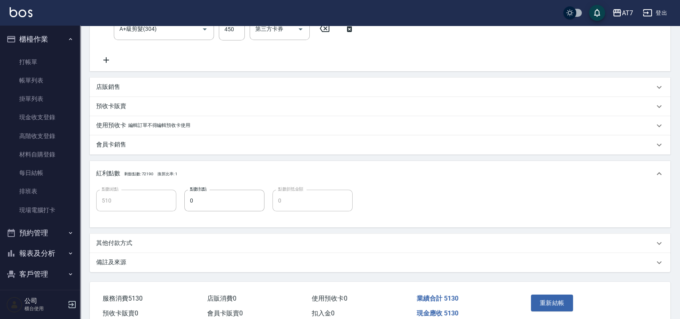
scroll to position [242, 0]
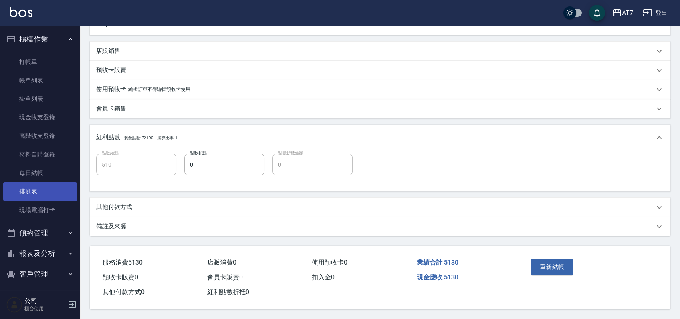
click at [41, 187] on link "排班表" at bounding box center [40, 191] width 74 height 18
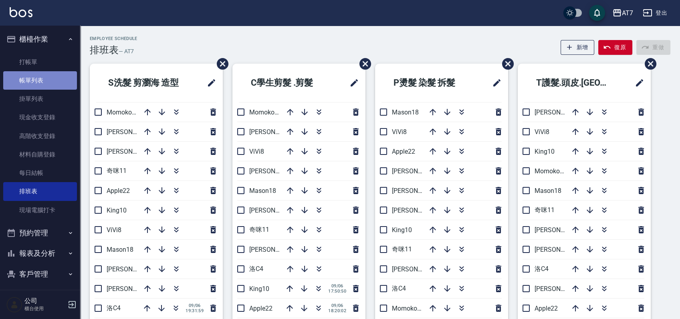
click at [46, 81] on link "帳單列表" at bounding box center [40, 80] width 74 height 18
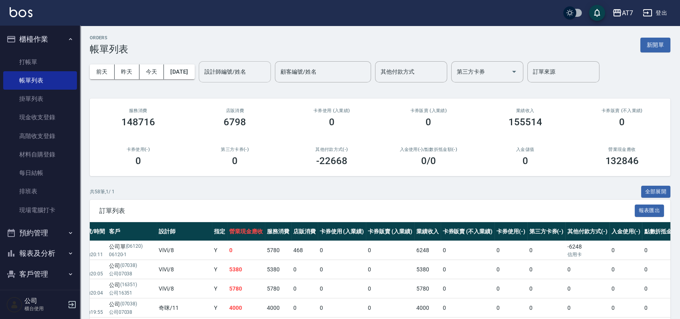
click at [238, 75] on input "設計師編號/姓名" at bounding box center [234, 72] width 65 height 14
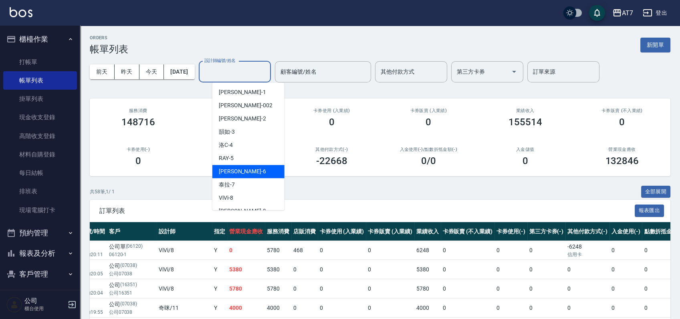
click at [244, 167] on div "杜莎莎 -6" at bounding box center [248, 171] width 72 height 13
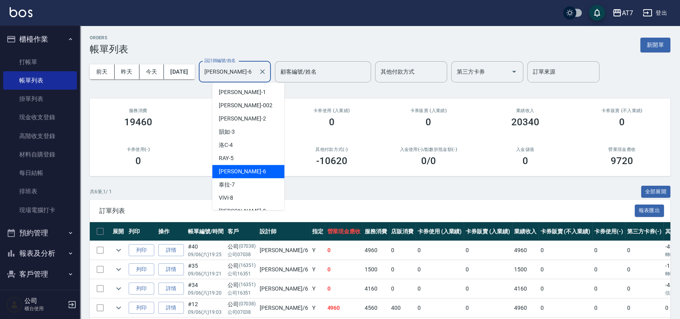
click at [255, 70] on input "杜莎莎-6" at bounding box center [228, 72] width 53 height 14
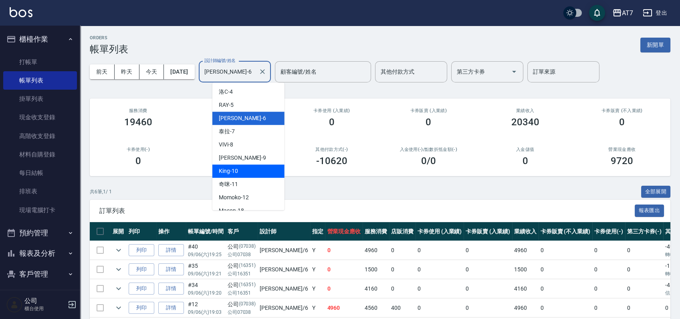
click at [256, 172] on div "King -10" at bounding box center [248, 171] width 72 height 13
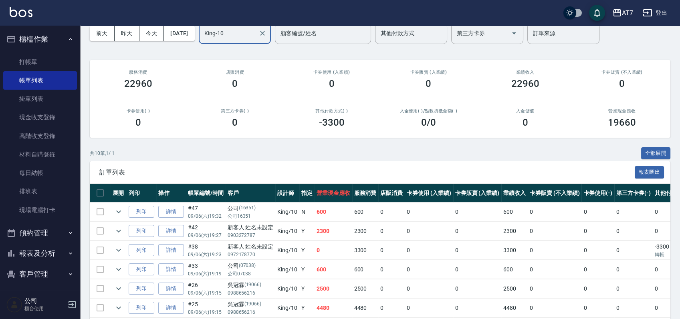
scroll to position [0, 0]
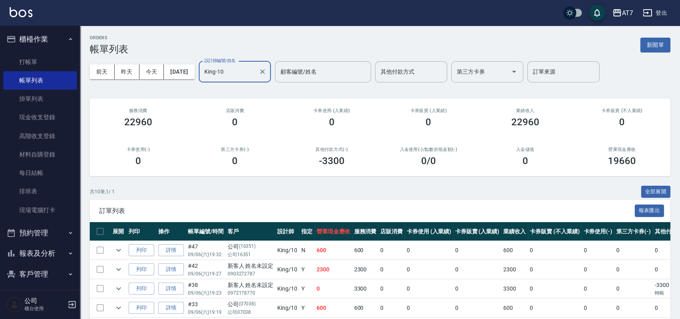
click at [255, 72] on input "King-10" at bounding box center [228, 72] width 53 height 14
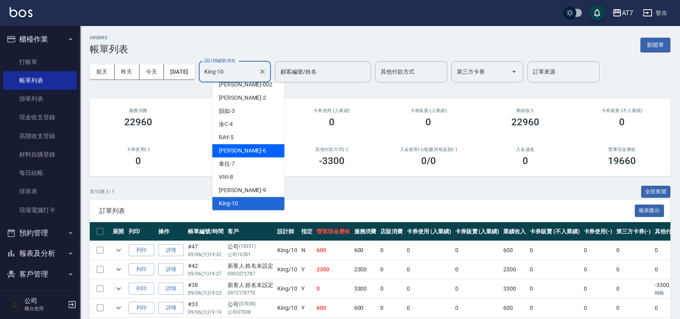
scroll to position [181, 0]
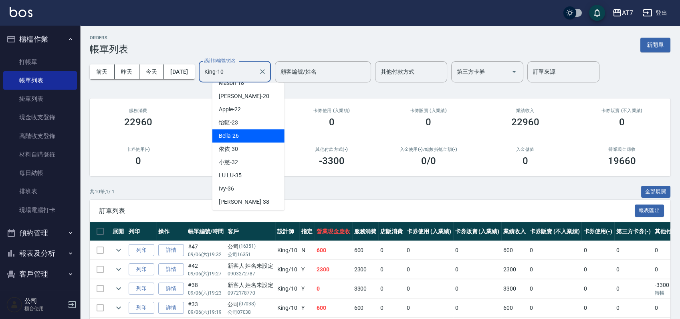
click at [259, 136] on div "Bella -26" at bounding box center [248, 135] width 72 height 13
type input "Bella-26"
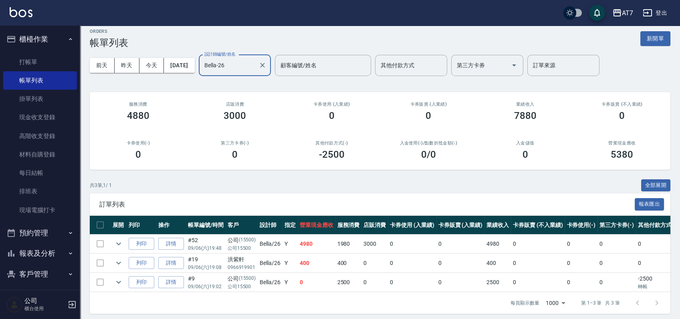
scroll to position [0, 0]
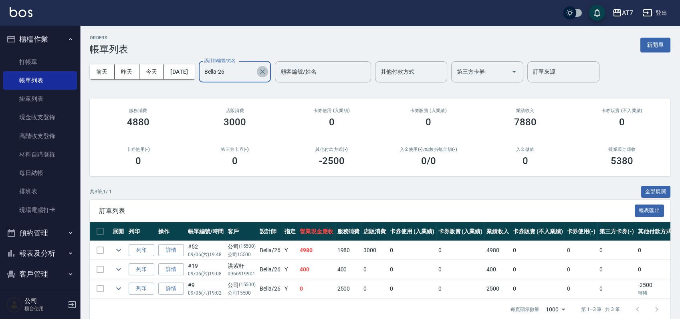
click at [266, 71] on icon "Clear" at bounding box center [262, 72] width 8 height 8
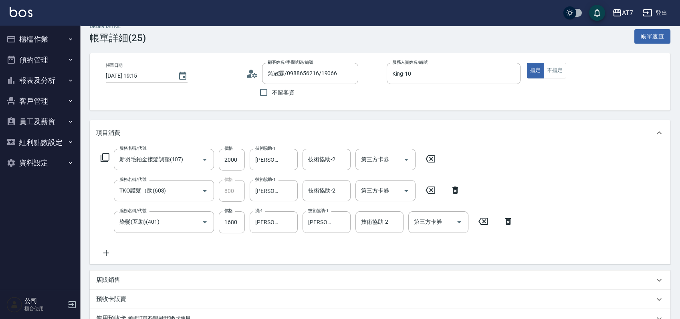
scroll to position [242, 0]
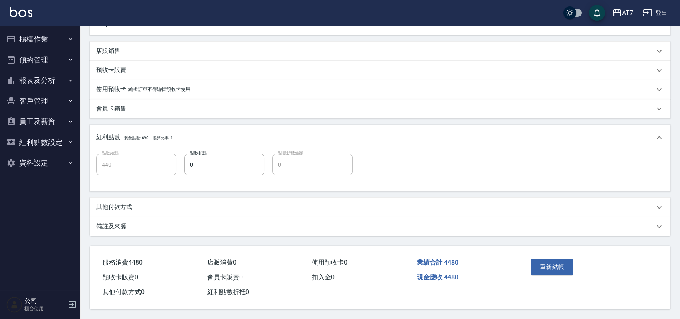
click at [53, 40] on button "櫃檯作業" at bounding box center [40, 39] width 74 height 21
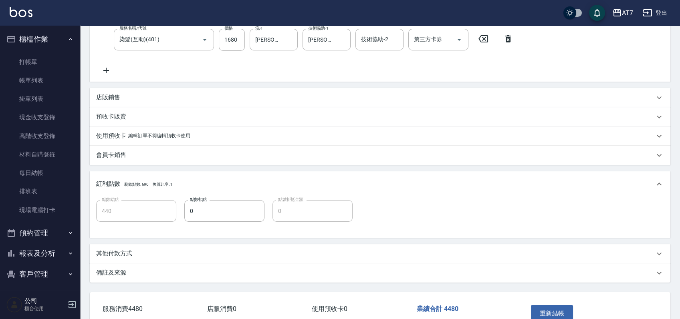
scroll to position [0, 0]
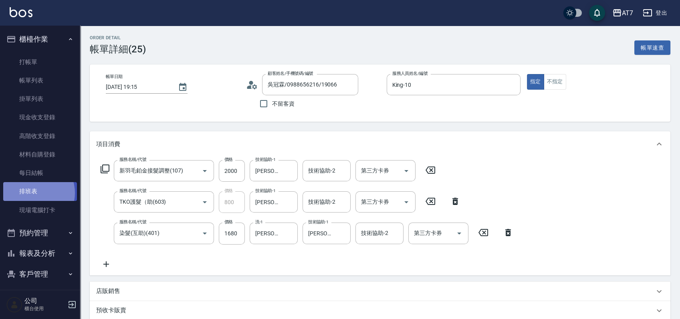
click at [33, 193] on link "排班表" at bounding box center [40, 191] width 74 height 18
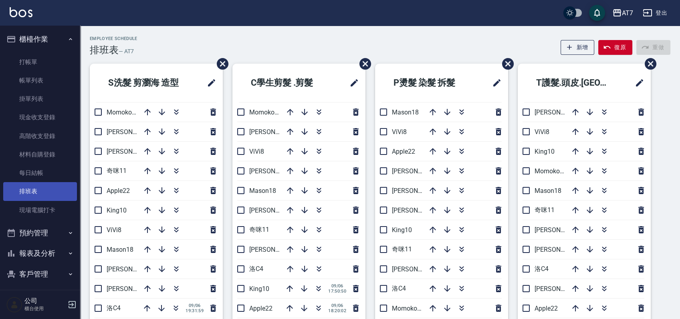
click at [31, 194] on link "排班表" at bounding box center [40, 191] width 74 height 18
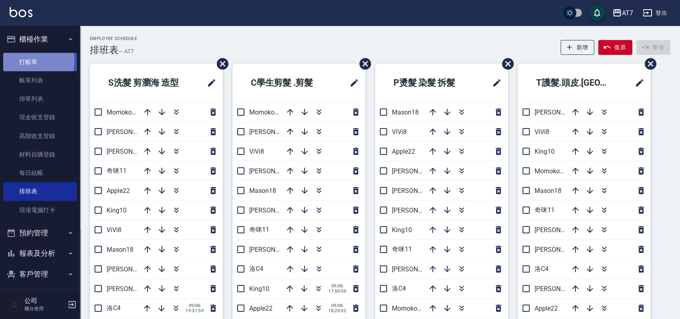
click at [20, 61] on link "打帳單" at bounding box center [40, 62] width 74 height 18
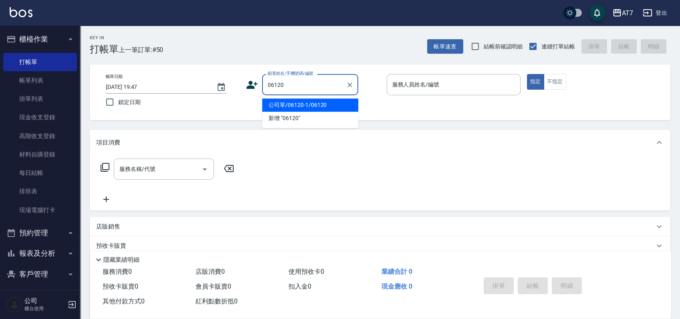
type input "公司單/06120-1/06120"
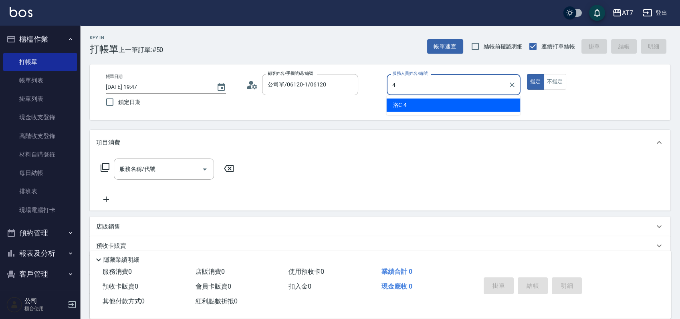
type input "洛C-4"
type button "true"
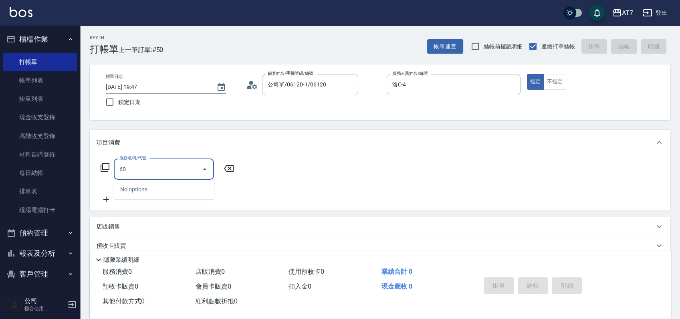
type input "602"
type input "80"
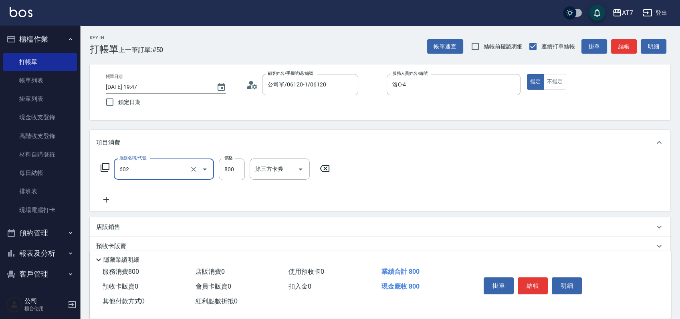
type input "TKO護髮（自(602)"
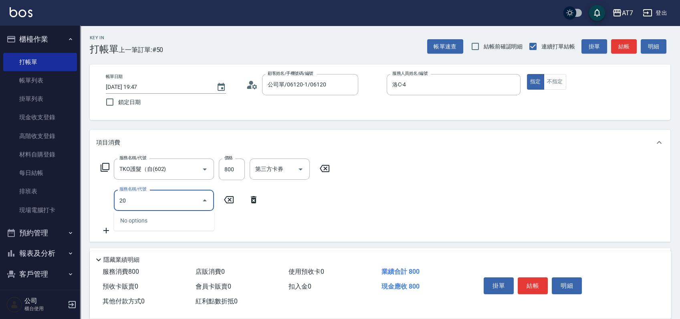
type input "200"
type input "230"
type input "燙髮(200)"
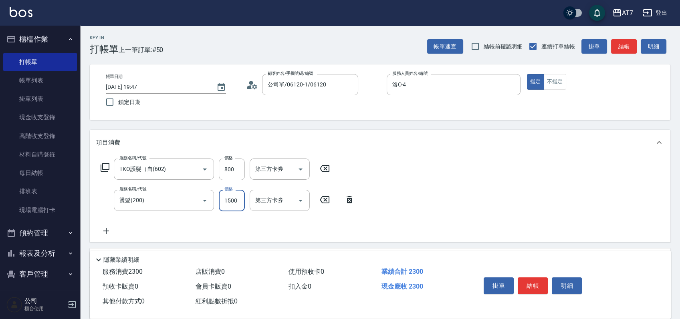
type input "1"
type input "80"
type input "199"
type input "90"
type input "1999"
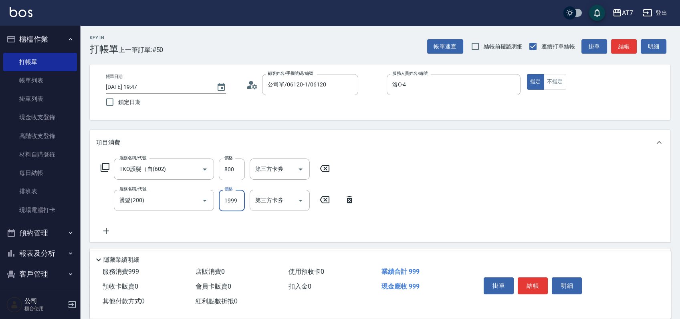
type input "270"
type input "1999"
click at [539, 278] on button "結帳" at bounding box center [533, 286] width 30 height 17
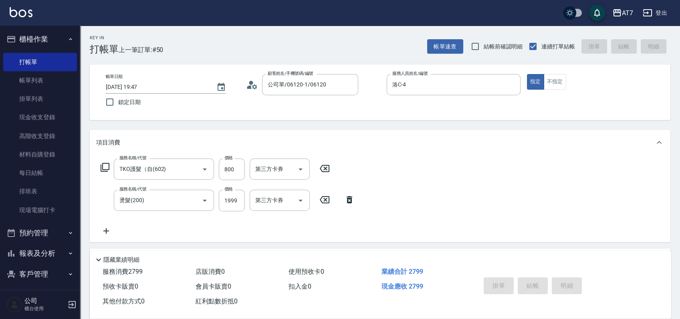
type input "2025/09/06 19:48"
type input "0"
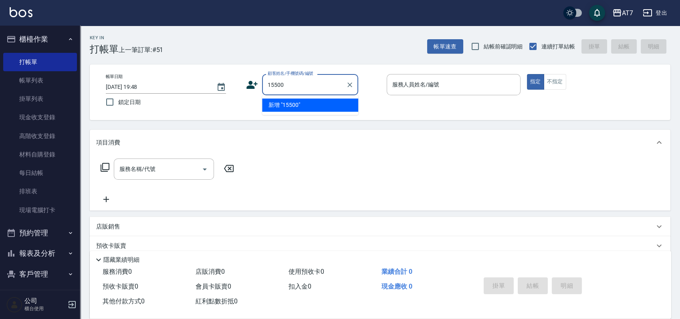
type input "15500"
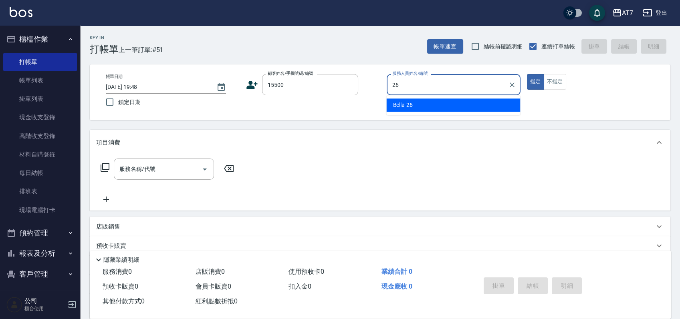
type input "Bella-26"
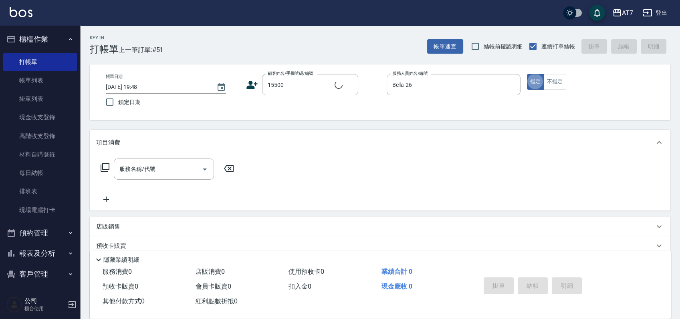
type input "公司/公司15500/15500"
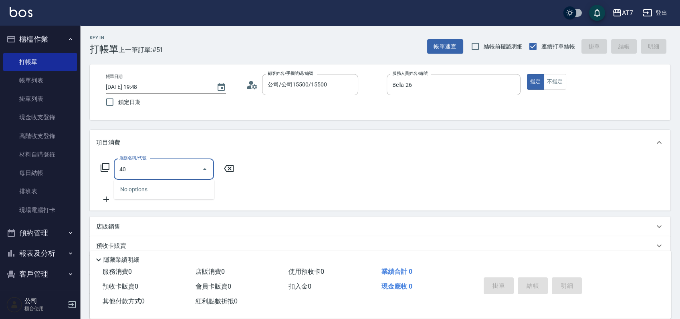
type input "400"
type input "150"
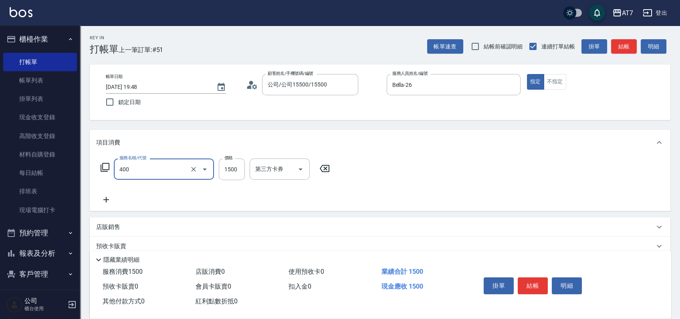
type input "染髮(400)"
type input "1"
type input "0"
type input "198"
type input "190"
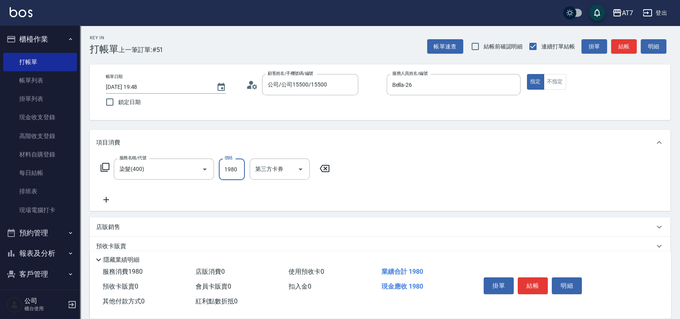
type input "1980"
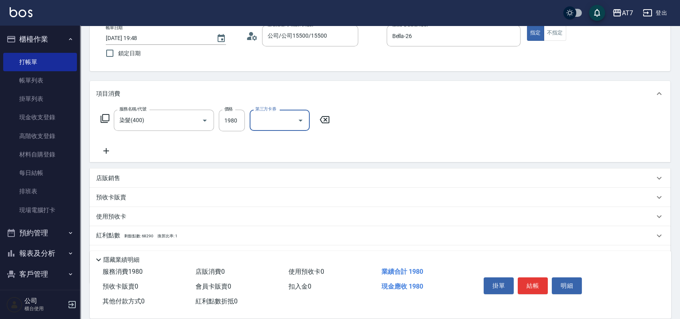
scroll to position [89, 0]
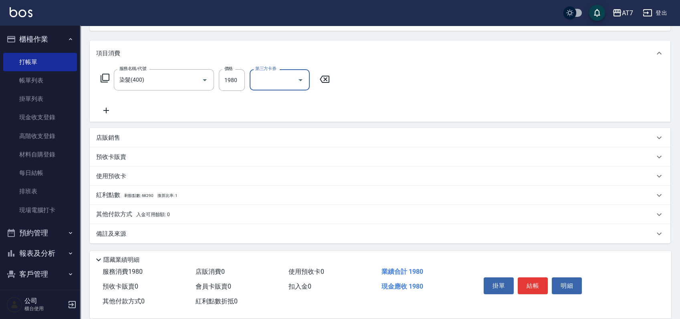
click at [278, 141] on div "店販銷售" at bounding box center [375, 138] width 558 height 8
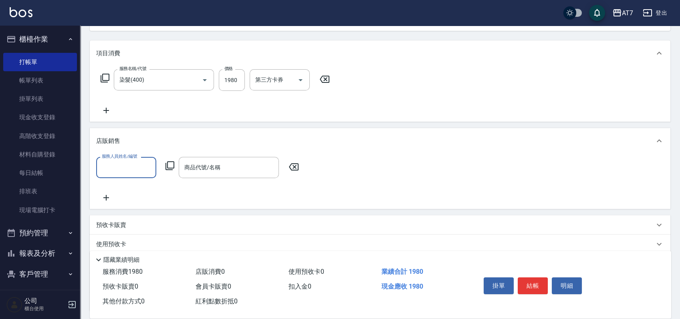
scroll to position [0, 0]
type input "Bella-26"
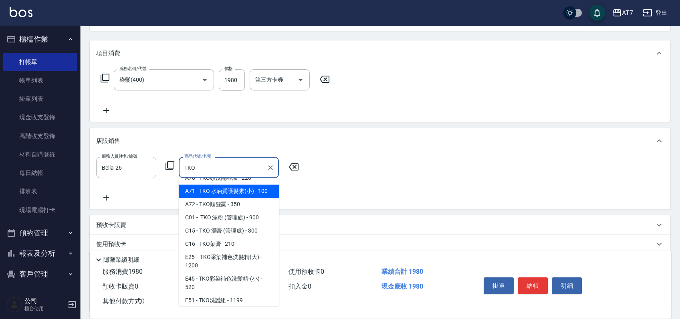
scroll to position [53, 0]
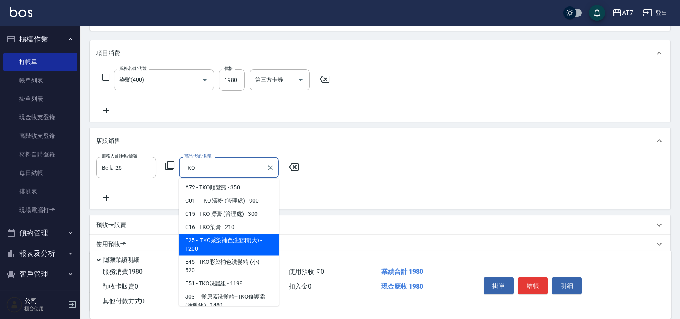
click at [248, 249] on span "E25 - TKO采染補色洗髮精(大) - 1200" at bounding box center [229, 245] width 100 height 22
type input "TKO采染補色洗髮精(大)"
type input "310"
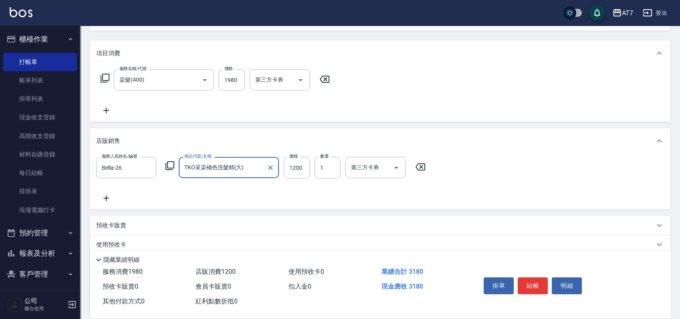
type input "TKO采染補色洗髮精(大)"
click at [105, 197] on icon at bounding box center [106, 198] width 20 height 10
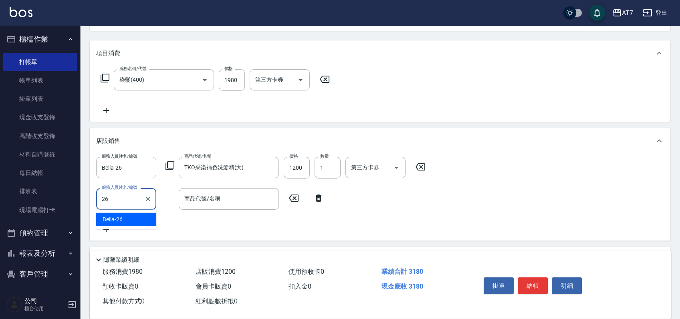
type input "Bella-26"
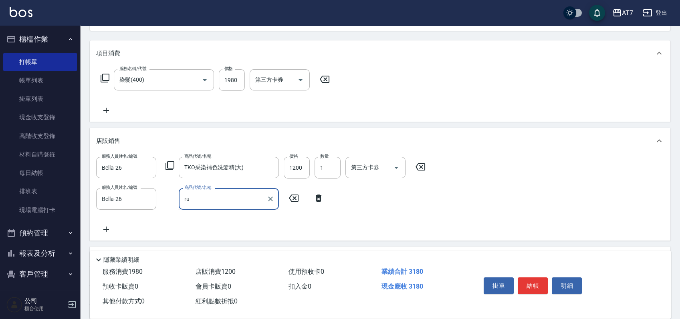
type input "r"
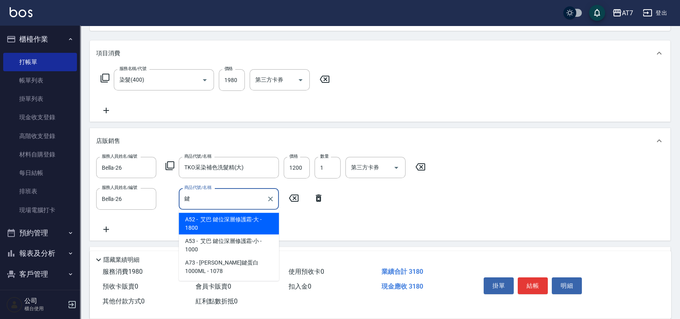
type input "艾巴 鍵位深層修護霜-大"
type input "490"
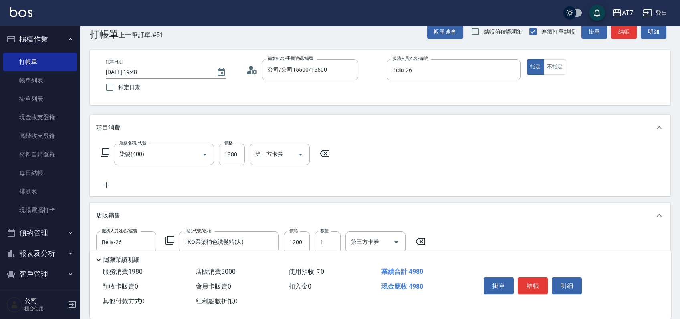
scroll to position [0, 0]
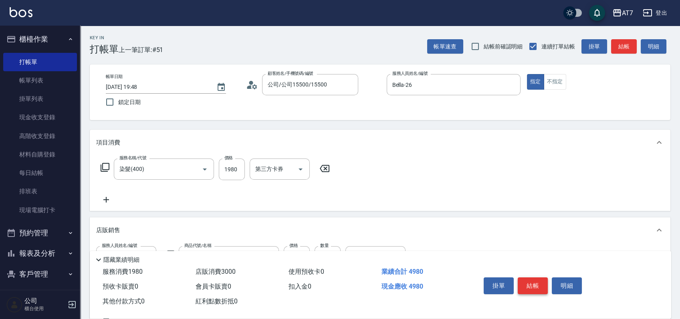
click at [538, 285] on button "結帳" at bounding box center [533, 286] width 30 height 17
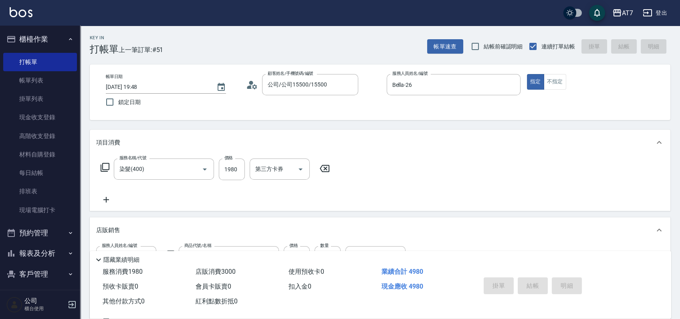
type input "2025/09/06 19:49"
type input "0"
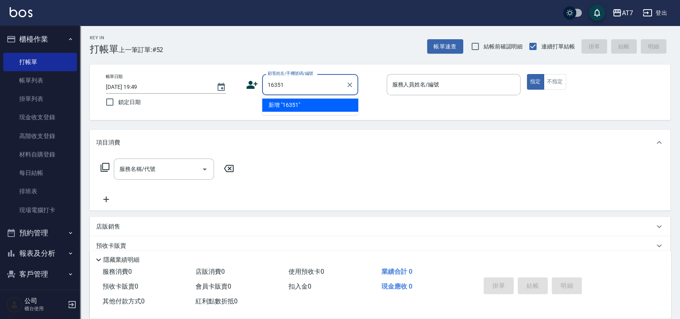
type input "16351"
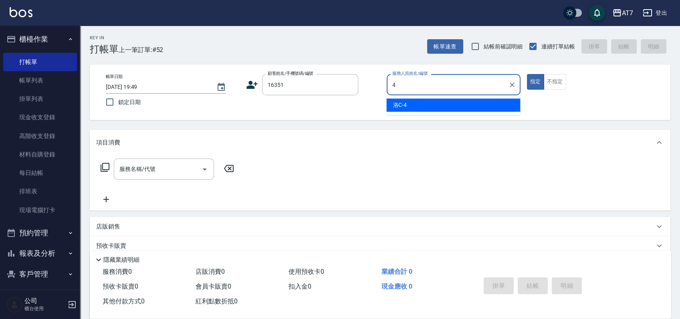
type input "洛C-4"
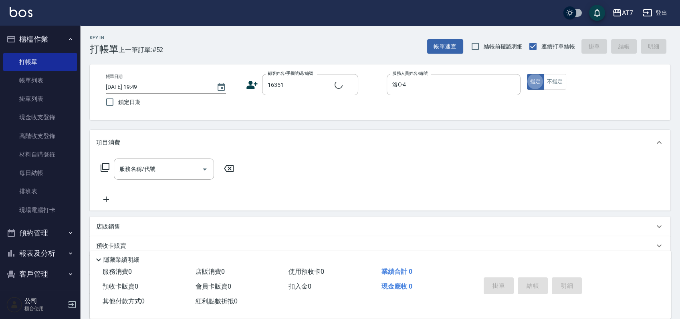
type input "公司/公司16351/16351"
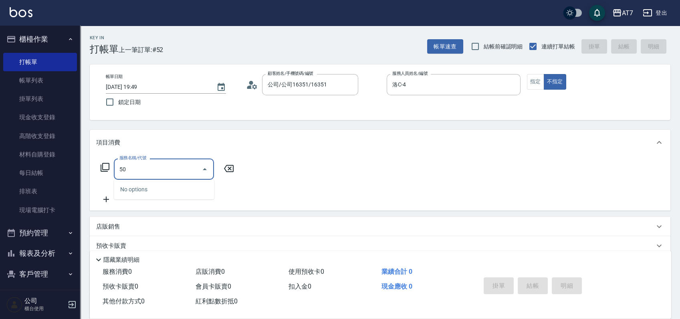
type input "501"
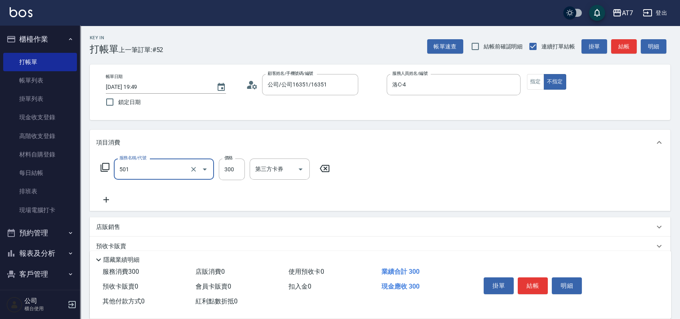
type input "30"
type input "洗髮(互助)(501)"
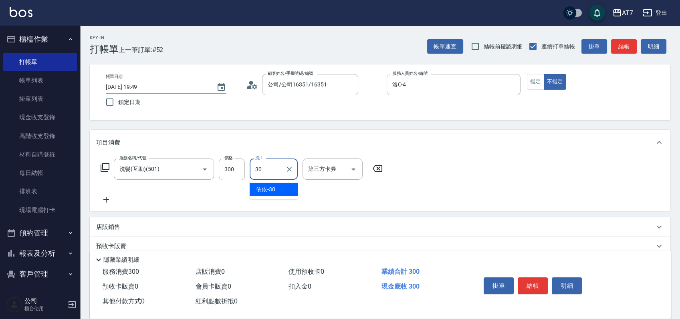
type input "依依-30"
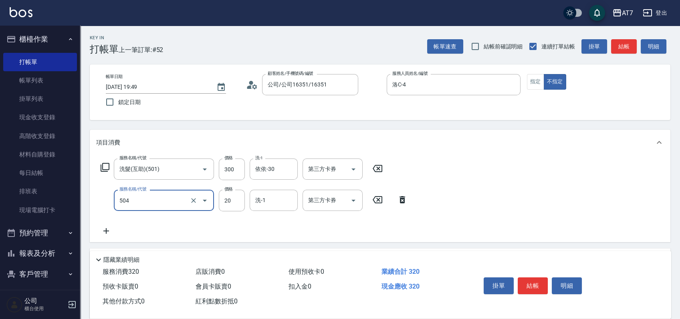
type input "潤絲(504)"
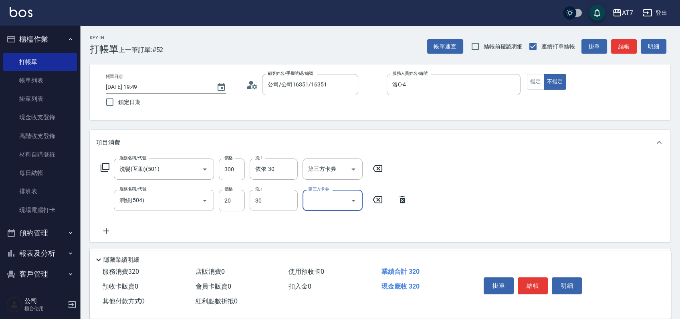
type input "依依-30"
click at [536, 288] on button "結帳" at bounding box center [533, 286] width 30 height 17
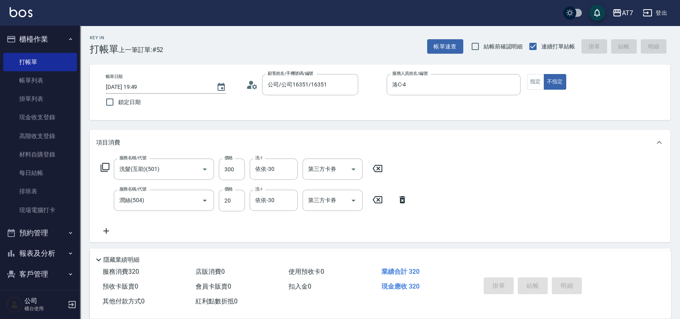
type input "2025/09/06 19:50"
type input "0"
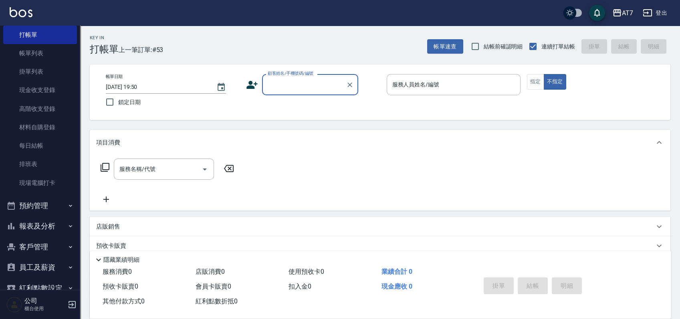
scroll to position [66, 0]
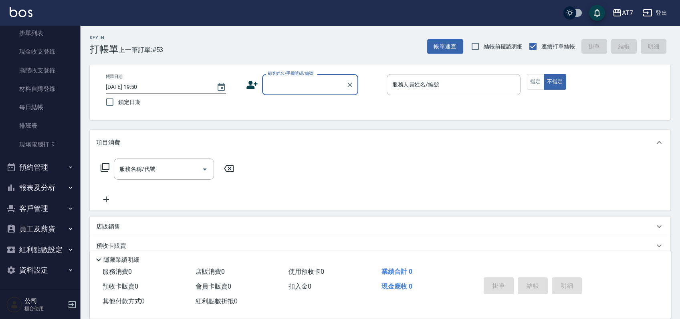
click at [48, 190] on button "報表及分析" at bounding box center [40, 187] width 74 height 21
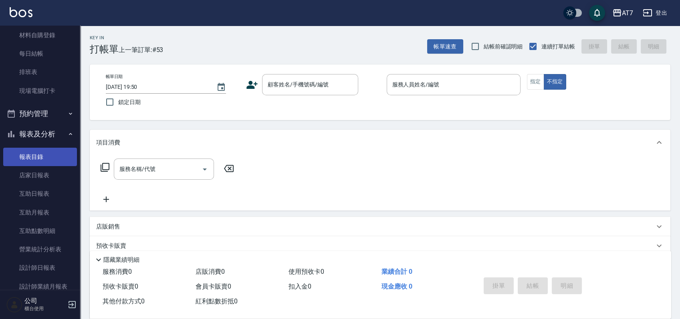
scroll to position [173, 0]
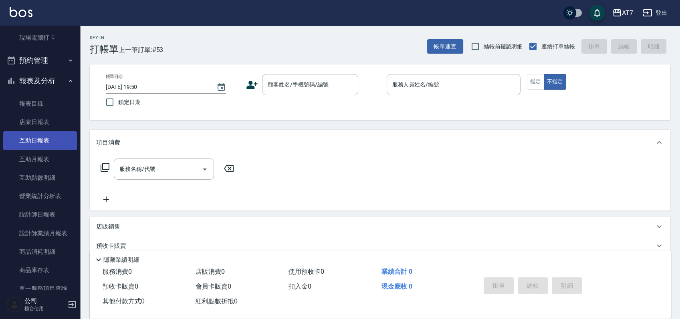
click at [47, 140] on link "互助日報表" at bounding box center [40, 140] width 74 height 18
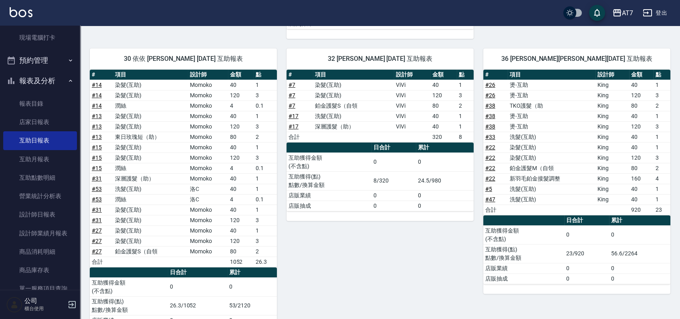
scroll to position [764, 0]
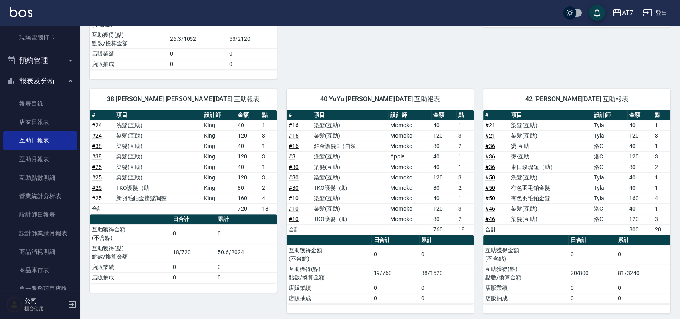
click at [100, 195] on link "# 25" at bounding box center [97, 198] width 10 height 6
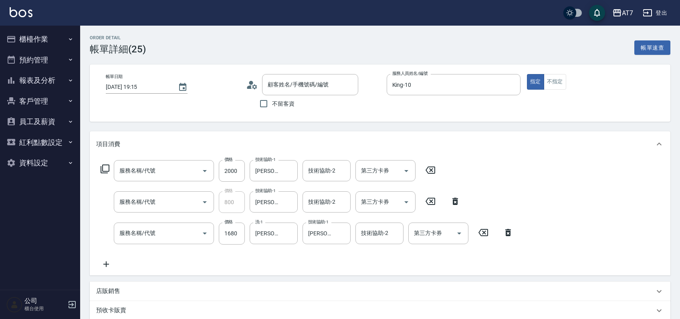
type input "新羽毛鉑金接髮調整(107)"
type input "TKO護髮（助(603)"
type input "染髮(互助)(401)"
type input "吳冠霖/0988656216/19066"
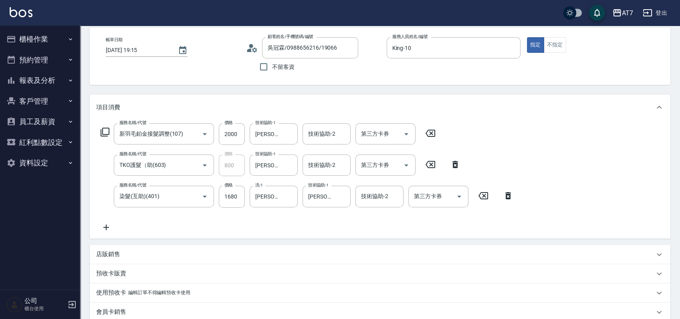
scroll to position [37, 0]
click at [287, 135] on icon "Clear" at bounding box center [289, 134] width 8 height 8
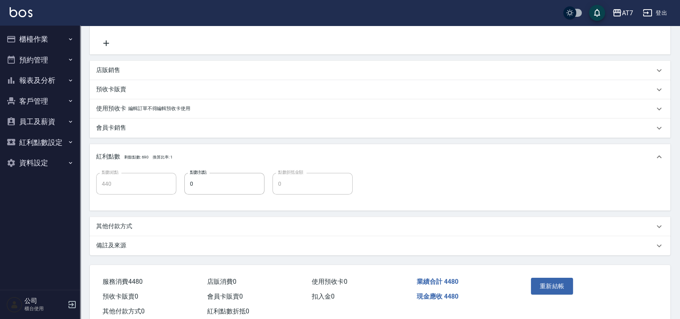
scroll to position [242, 0]
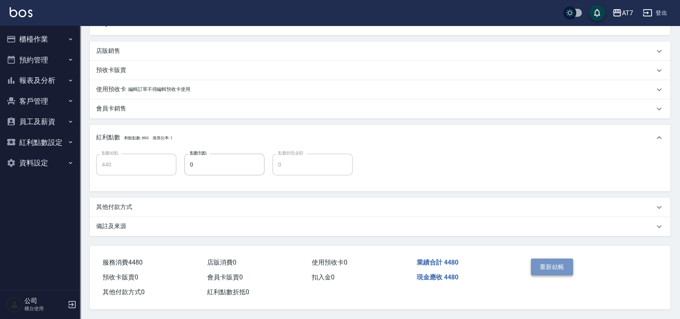
click at [541, 271] on button "重新結帳" at bounding box center [552, 267] width 42 height 17
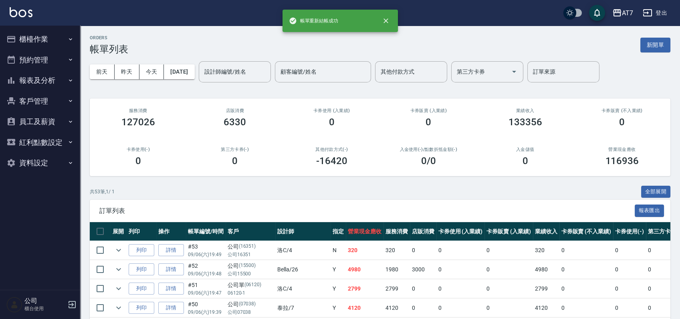
click at [42, 39] on button "櫃檯作業" at bounding box center [40, 39] width 74 height 21
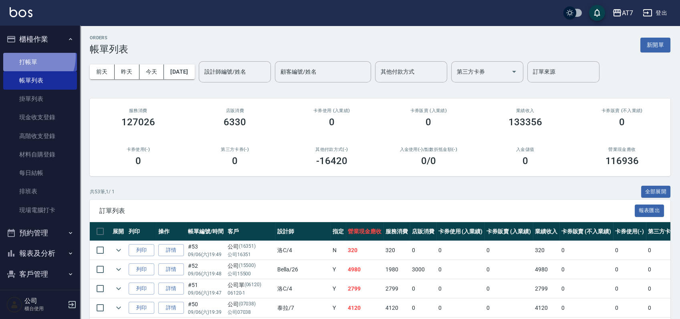
click at [30, 56] on link "打帳單" at bounding box center [40, 62] width 74 height 18
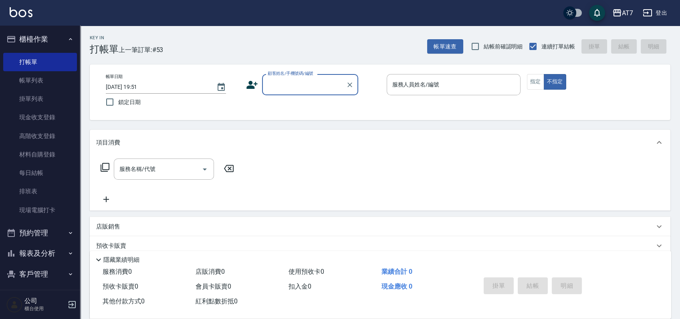
click at [312, 85] on input "顧客姓名/手機號碼/編號" at bounding box center [304, 85] width 77 height 14
type input "公司/公司16351/16351"
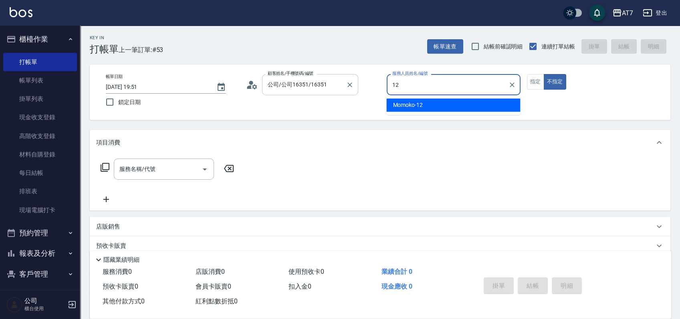
type input "Momoko-12"
type button "false"
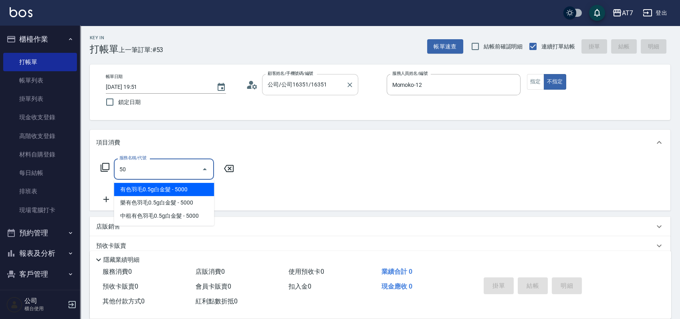
type input "501"
type input "30"
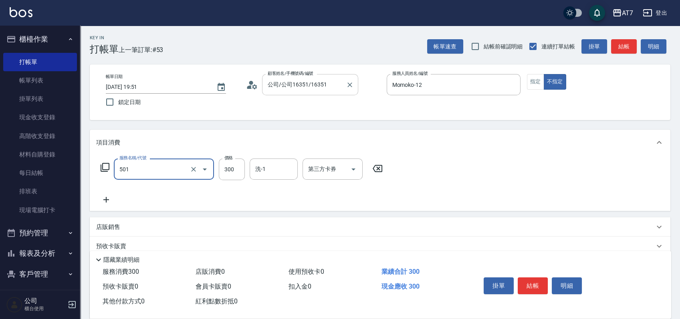
type input "洗髮(互助)(501)"
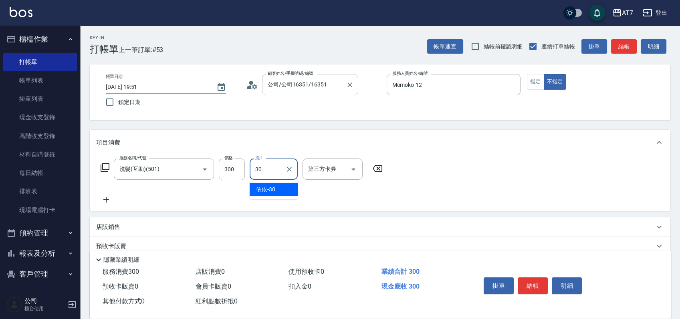
type input "依依-30"
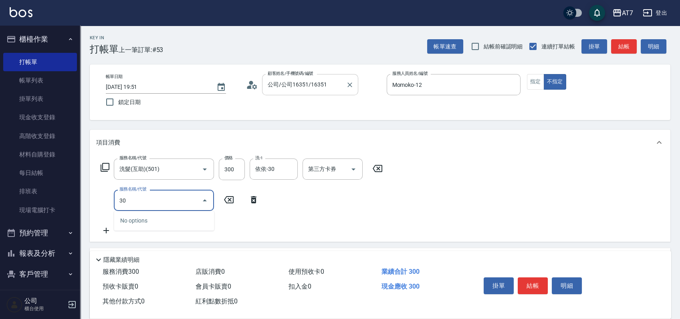
type input "304"
type input "70"
type input "A+級剪髮(304)"
click at [531, 85] on button "指定" at bounding box center [535, 82] width 17 height 16
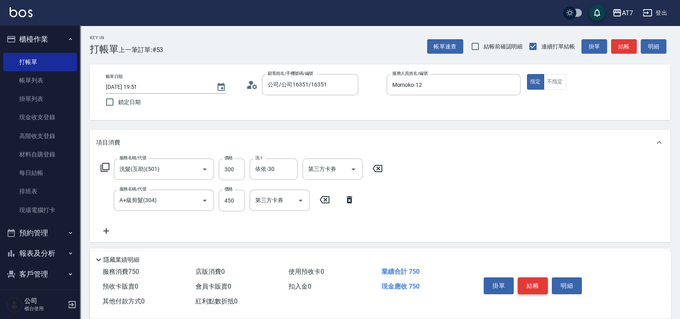
click at [529, 278] on button "結帳" at bounding box center [533, 286] width 30 height 17
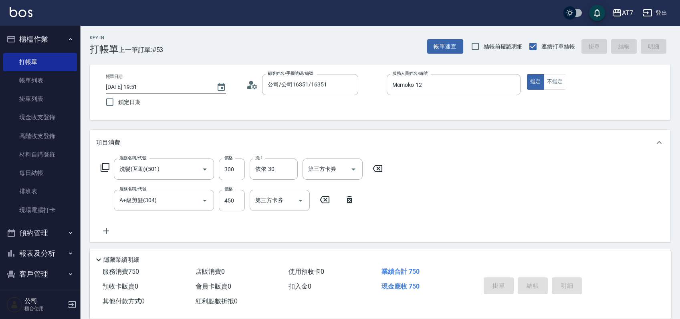
type input "[DATE] 19:55"
type input "0"
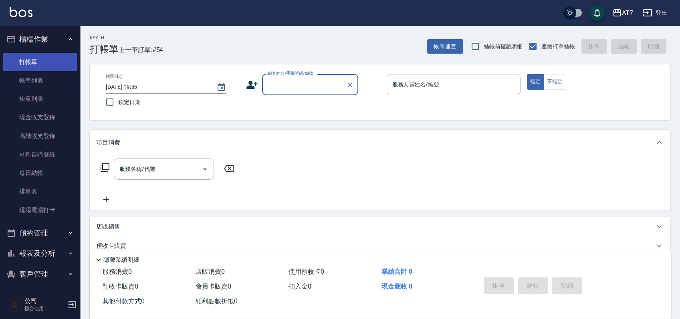
drag, startPoint x: 39, startPoint y: 85, endPoint x: 45, endPoint y: 65, distance: 20.9
click at [40, 85] on link "帳單列表" at bounding box center [40, 80] width 74 height 18
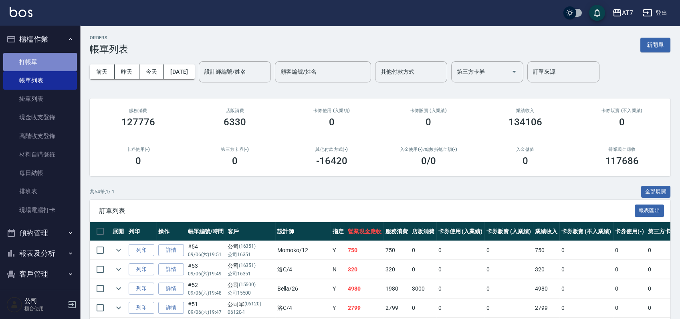
click at [45, 65] on link "打帳單" at bounding box center [40, 62] width 74 height 18
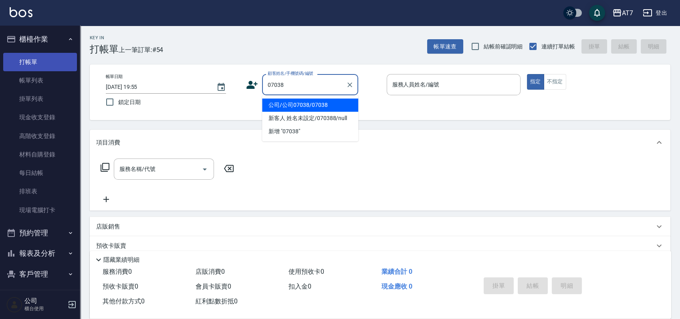
type input "公司/公司07038/07038"
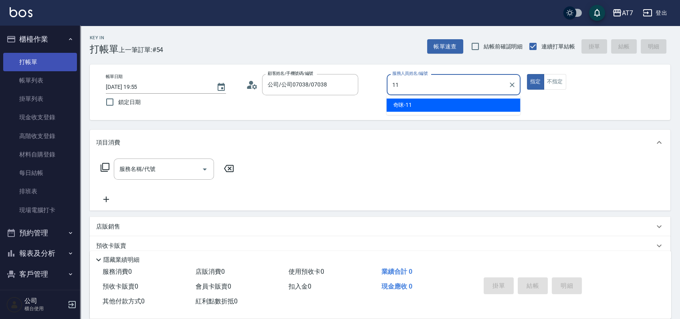
type input "奇咪-11"
type button "true"
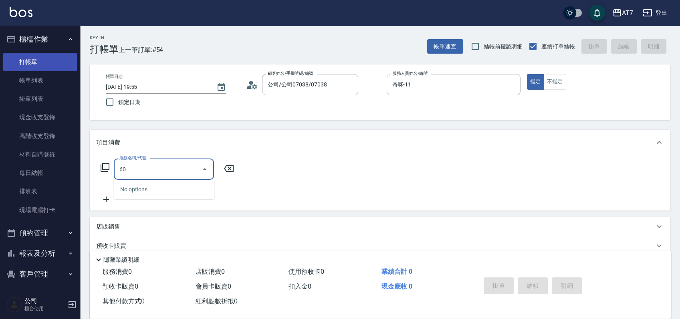
type input "605"
type input "100"
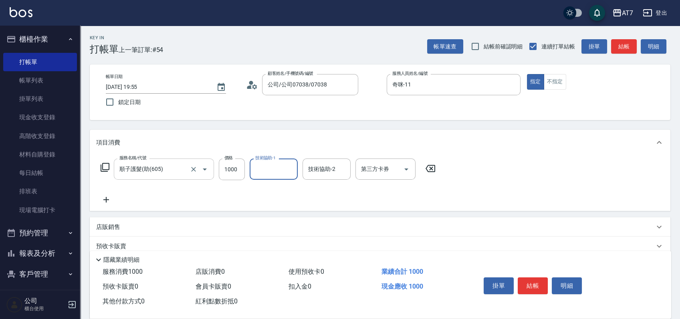
click at [208, 171] on icon "Open" at bounding box center [205, 170] width 10 height 10
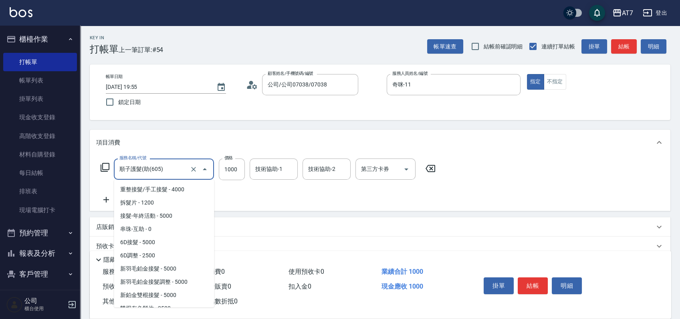
scroll to position [999, 0]
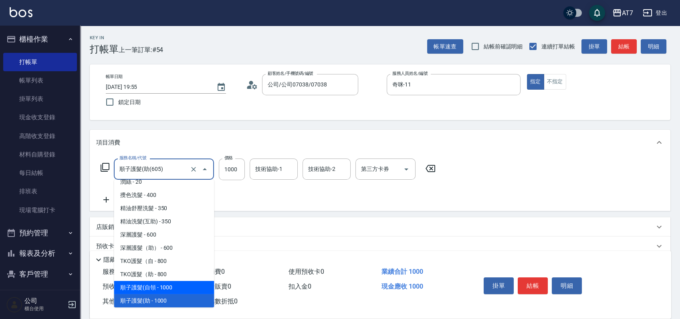
click at [177, 286] on span "順子護髮(自領 - 1000" at bounding box center [164, 287] width 100 height 13
type input "順子護髮(自領(604)"
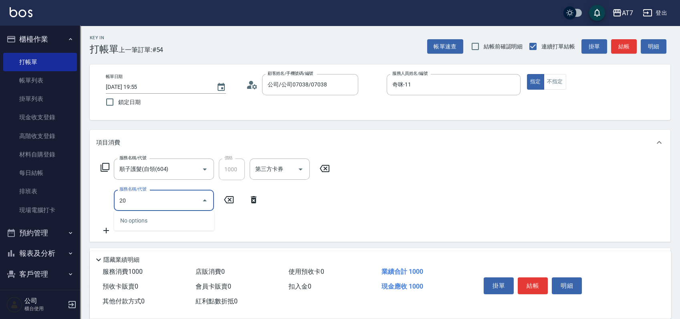
type input "200"
type input "250"
type input "燙髮(200)"
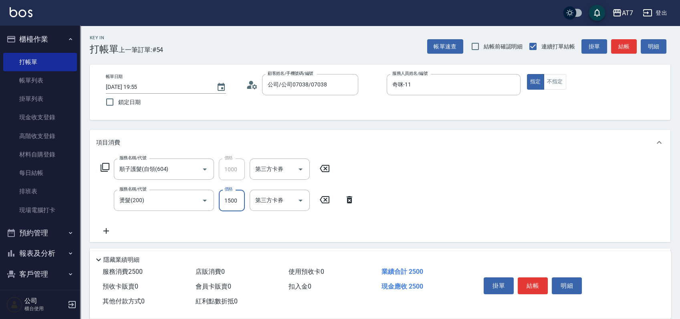
type input "100"
type input "300"
type input "130"
type input "3000"
type input "400"
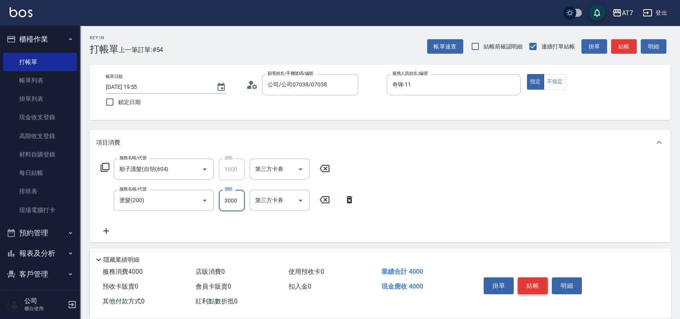
type input "3000"
click at [523, 282] on button "結帳" at bounding box center [533, 286] width 30 height 17
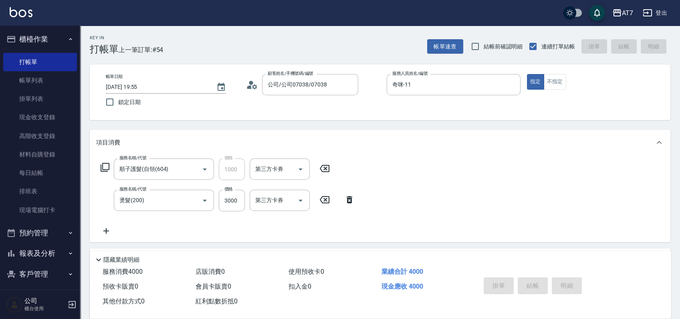
type input "[DATE] 19:56"
type input "0"
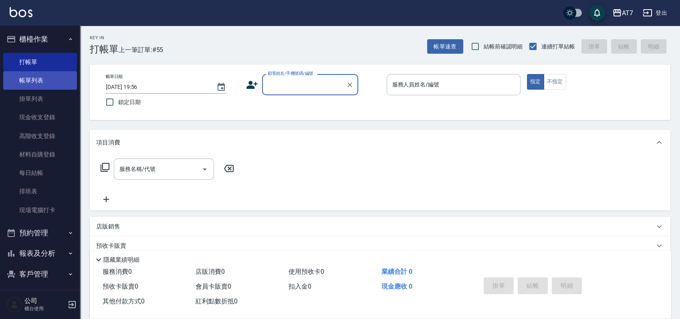
click at [50, 75] on link "帳單列表" at bounding box center [40, 80] width 74 height 18
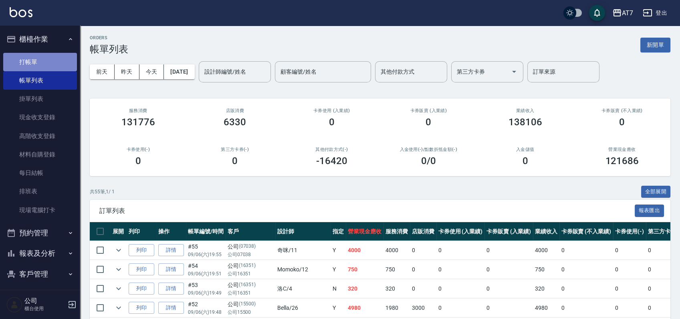
click at [44, 64] on link "打帳單" at bounding box center [40, 62] width 74 height 18
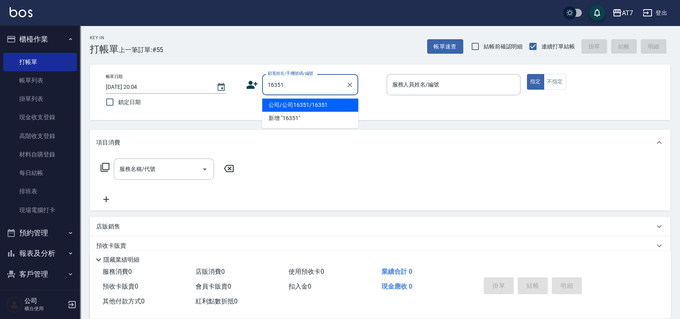
type input "公司/公司16351/16351"
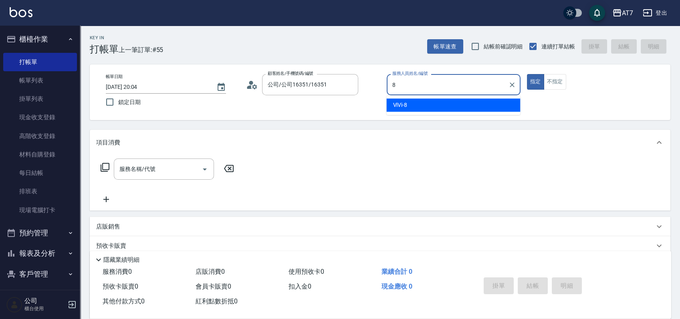
type input "ViVi-8"
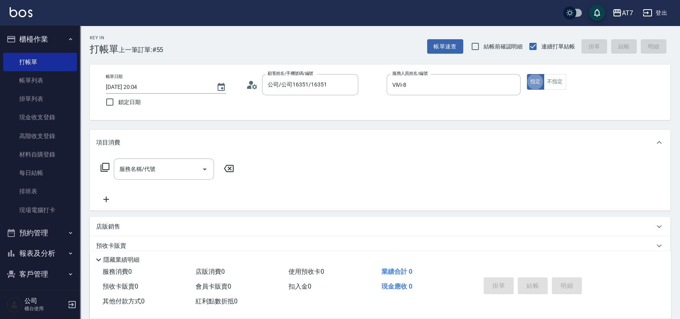
type button "true"
type input "401"
type input "150"
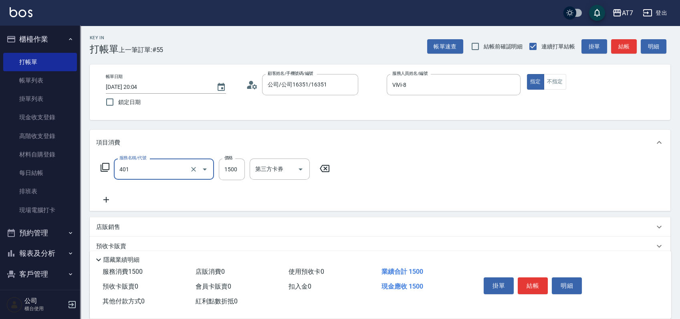
type input "染髮(互助)(401)"
type input "0"
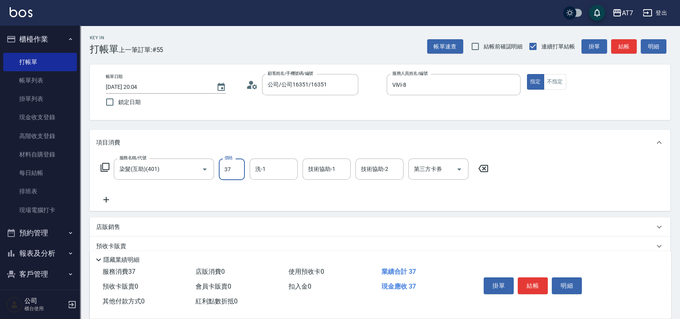
type input "378"
type input "30"
type input "3780"
type input "370"
type input "3780"
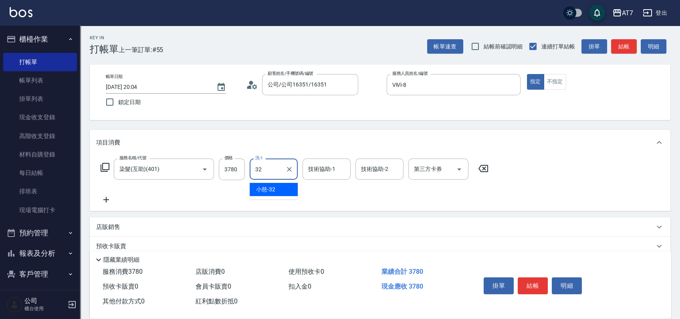
type input "小慈-32"
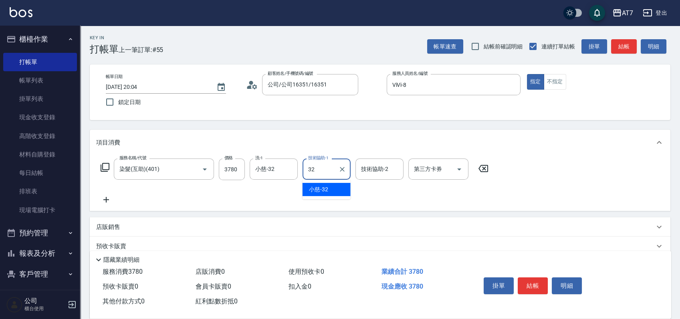
type input "小慈-32"
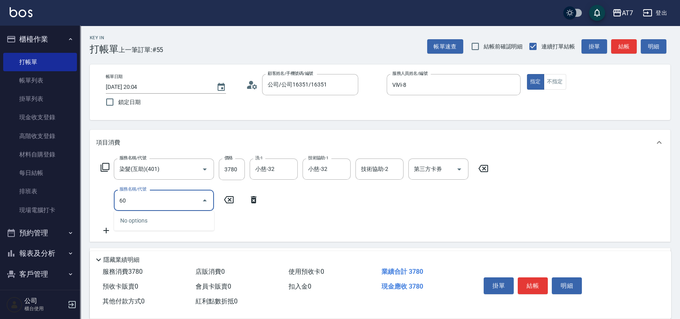
type input "608"
type input "570"
type input "鉑金護髮S（自領(608)"
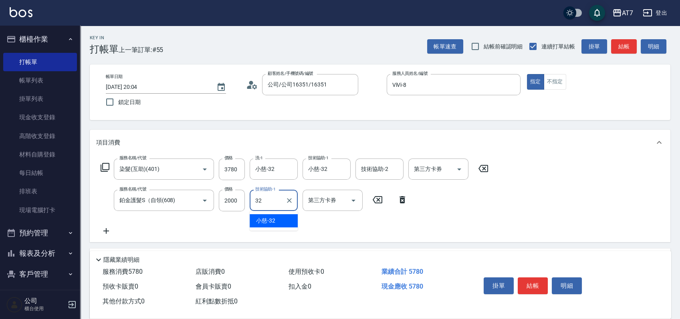
type input "小慈-32"
click at [531, 285] on button "結帳" at bounding box center [533, 286] width 30 height 17
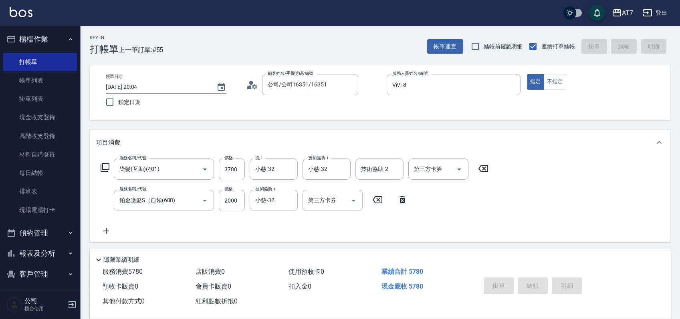
type input "2025/09/06 20:05"
type input "0"
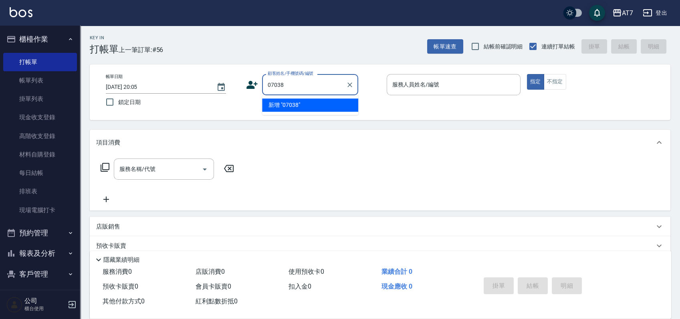
type input "07038"
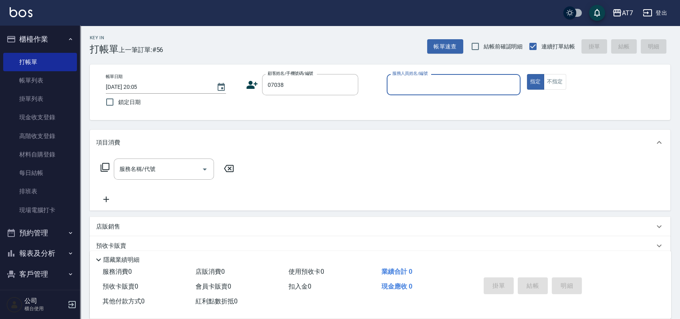
type input "8"
type input "公司/公司07038/07038"
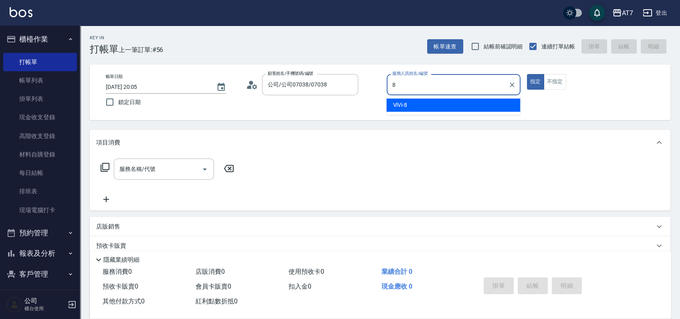
type input "ViVi-8"
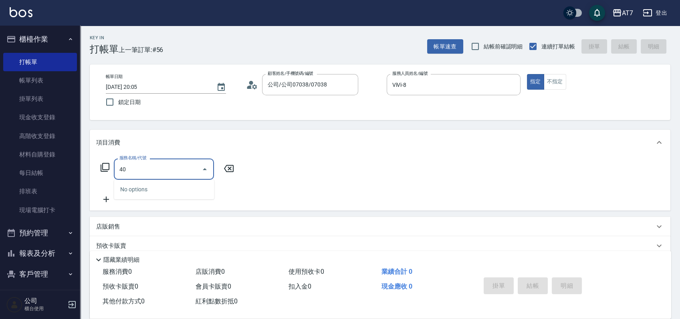
type input "401"
type input "150"
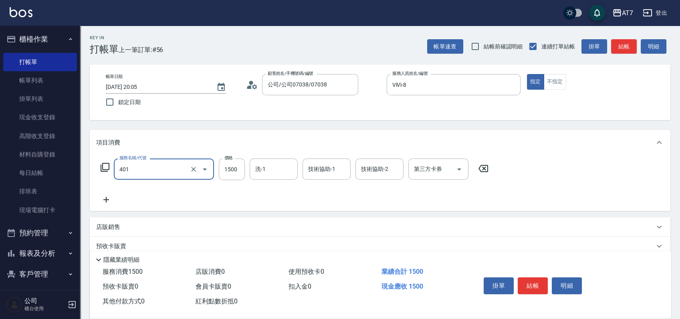
type input "染髮(互助)(401)"
type input "3"
type input "0"
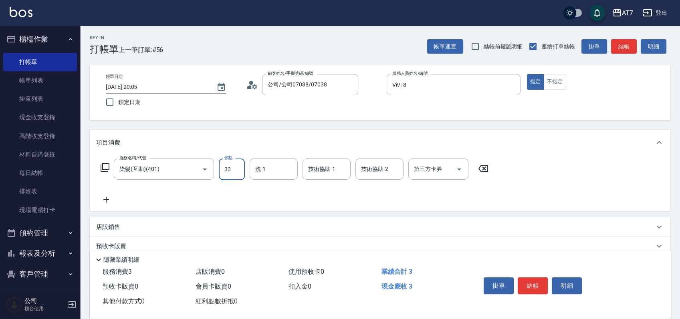
type input "332"
type input "330"
type input "33280"
type input "3320"
type input "33280"
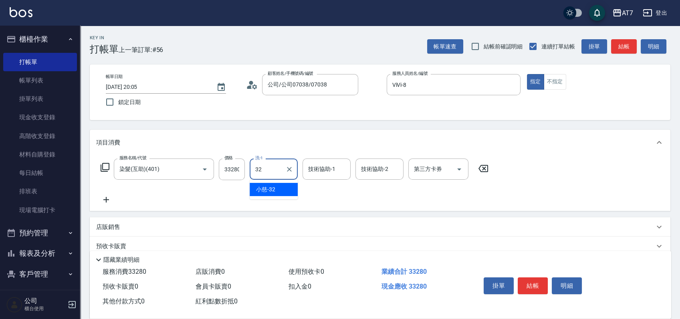
type input "小慈-32"
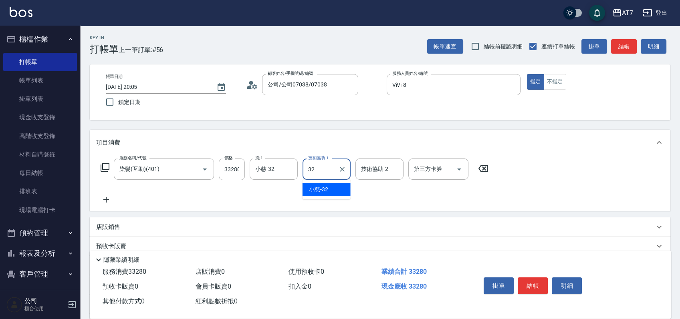
type input "小慈-32"
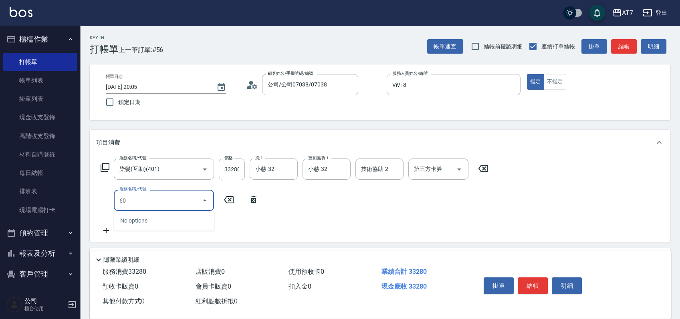
type input "608"
type input "3520"
type input "鉑金護髮S（自領(608)"
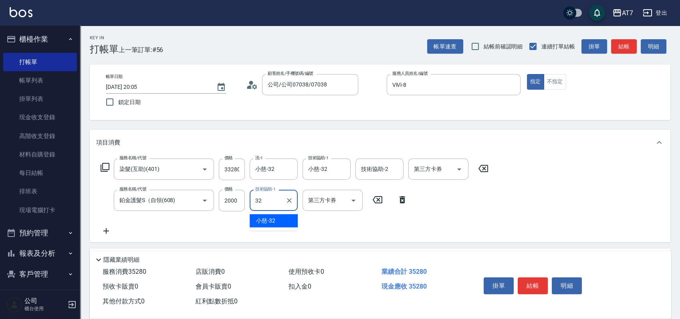
type input "小慈-32"
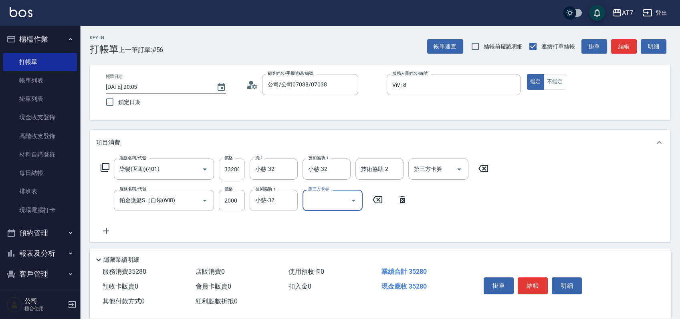
click at [228, 171] on input "33280" at bounding box center [232, 170] width 26 height 22
type input "3280"
type input "520"
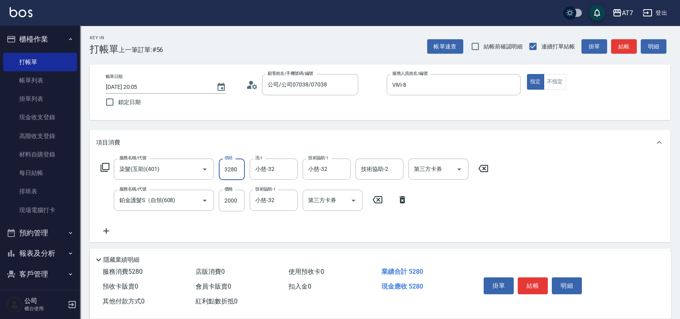
click at [229, 172] on input "3280" at bounding box center [232, 170] width 26 height 22
type input "380"
type input "230"
type input "3380"
type input "530"
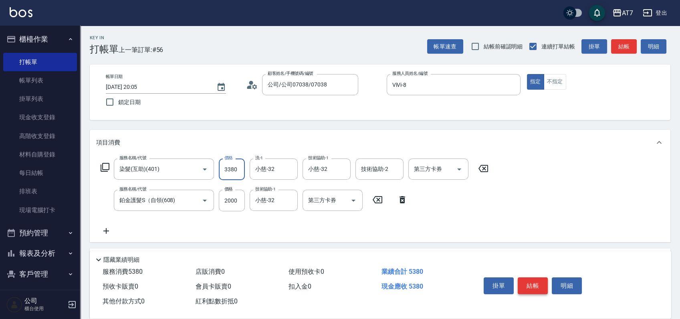
type input "3380"
click at [531, 281] on button "結帳" at bounding box center [533, 286] width 30 height 17
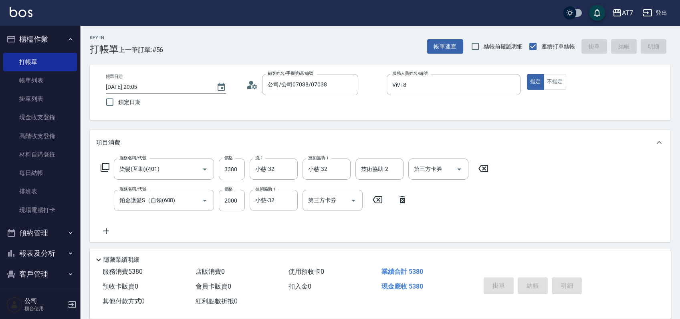
type input "2025/09/06 20:11"
type input "0"
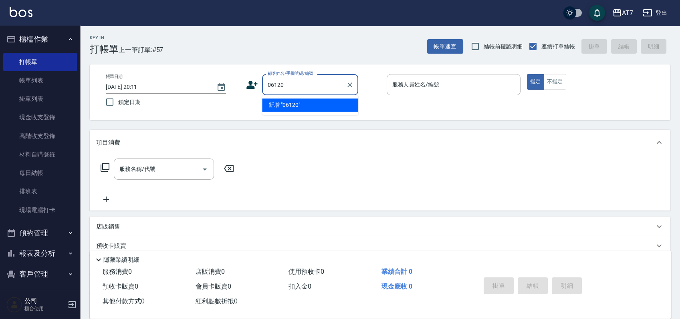
type input "06120"
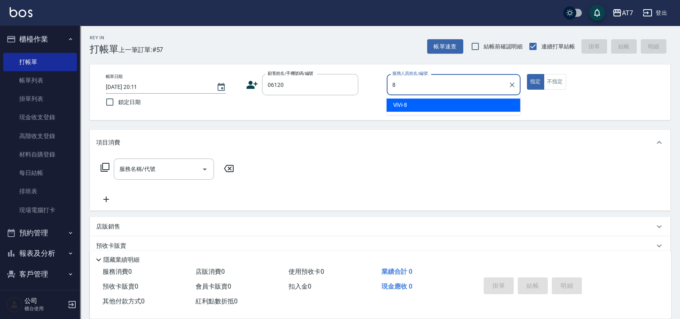
type input "ViVi-8"
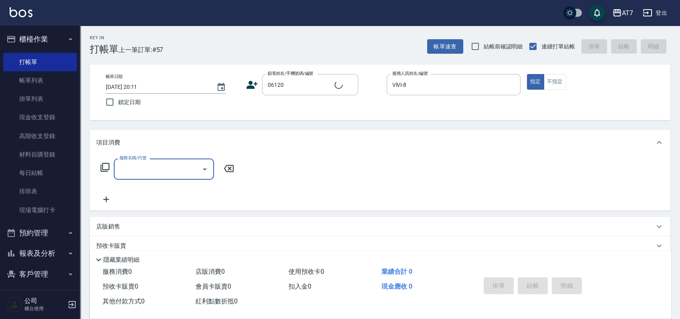
type input "4"
type input "公司單/06120-1/06120"
type input "401"
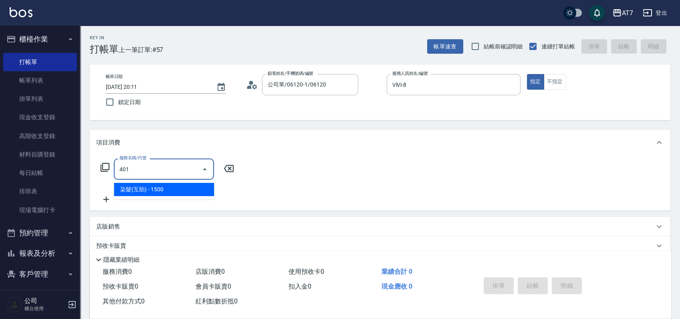
type input "150"
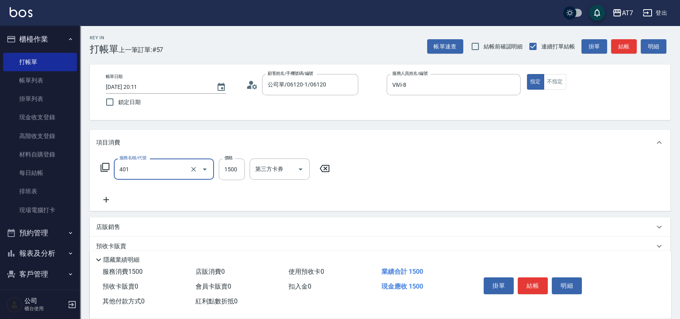
type input "染髮(互助)(401)"
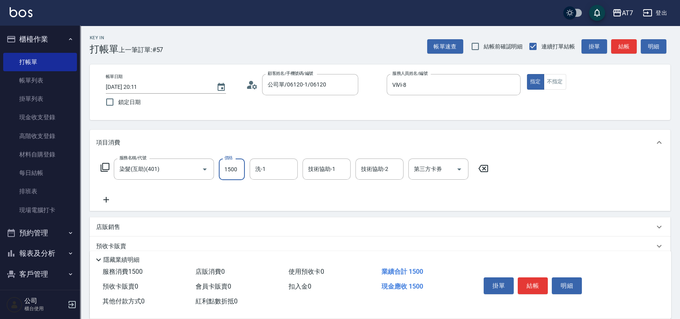
type input "0"
type input "378"
type input "30"
type input "3780"
type input "370"
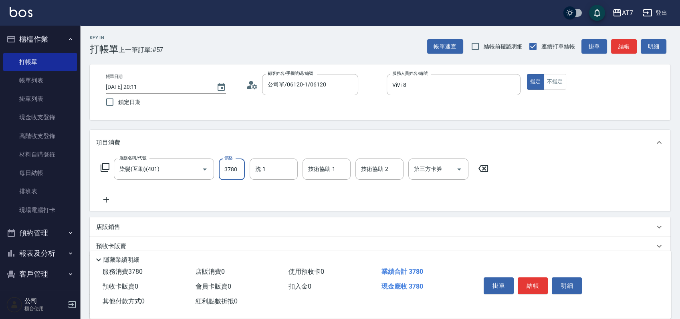
type input "3780"
type input "小慈-32"
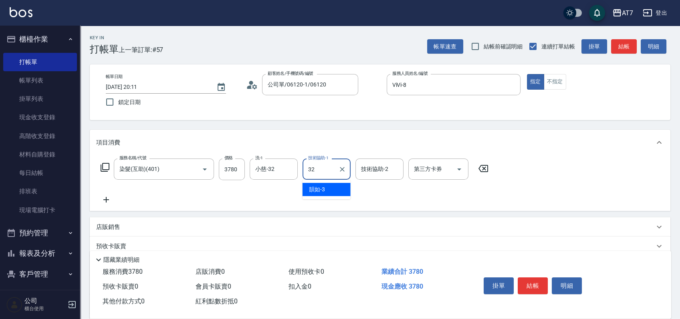
type input "小慈-32"
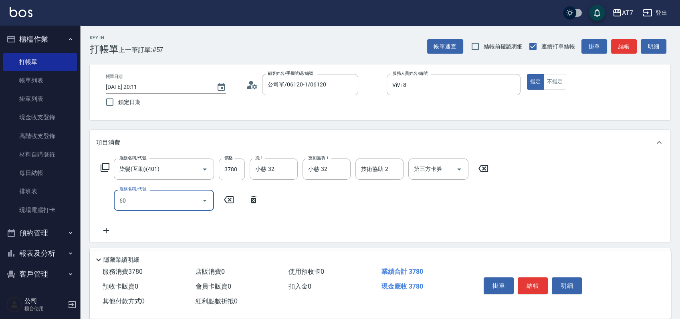
type input "608"
type input "570"
type input "鉑金護髮S（自領(608)"
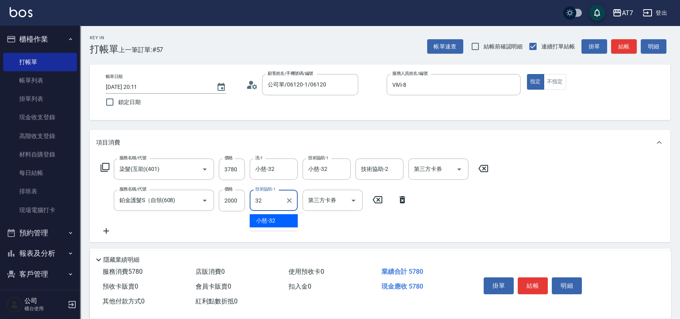
type input "小慈-32"
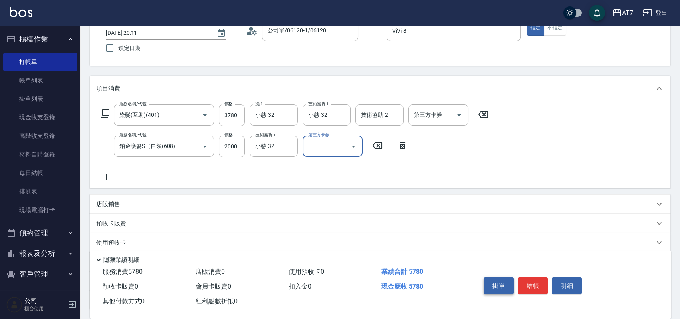
scroll to position [107, 0]
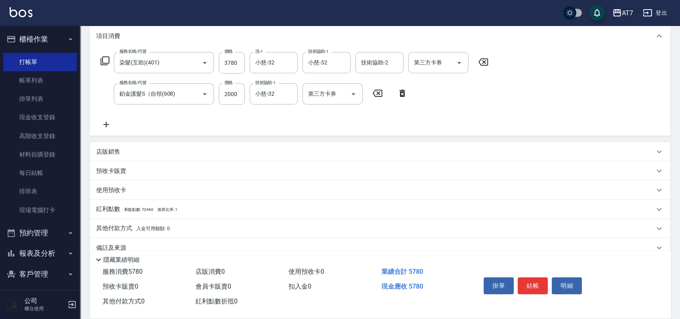
click at [397, 153] on div "店販銷售" at bounding box center [375, 152] width 558 height 8
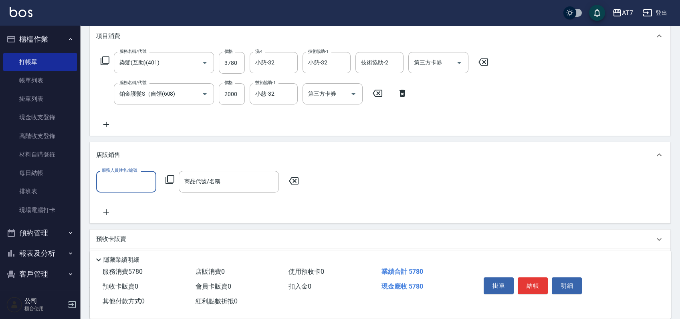
scroll to position [0, 0]
type input "ViVi-8"
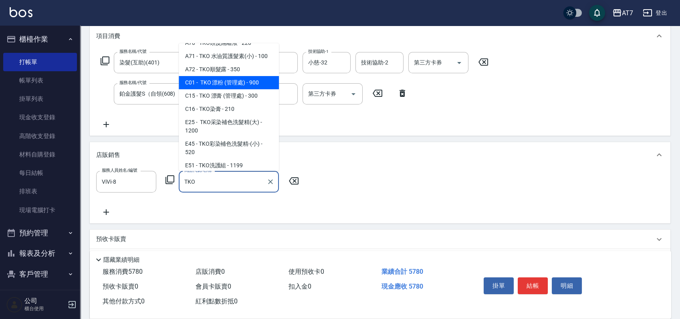
scroll to position [53, 0]
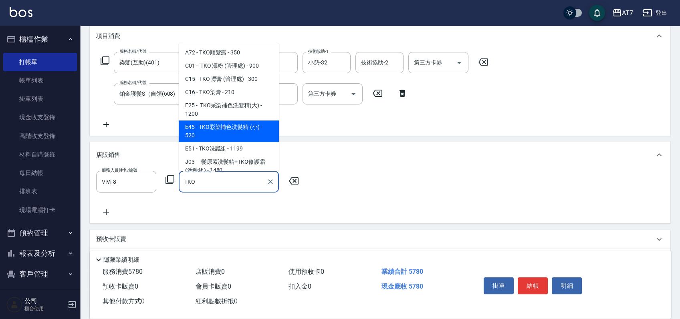
click at [258, 126] on span "E45 - TKO彩染補色洗髮精-(小) - 520" at bounding box center [229, 132] width 100 height 22
type input "TKO彩染補色洗髮精-(小)"
type input "630"
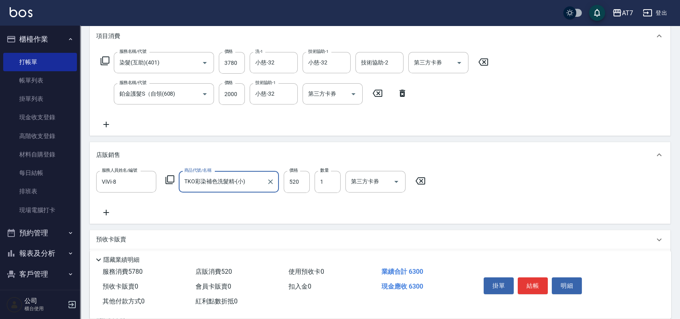
type input "TKO彩染補色洗髮精-(小)"
type input "4"
type input "570"
type input "46"
type input "580"
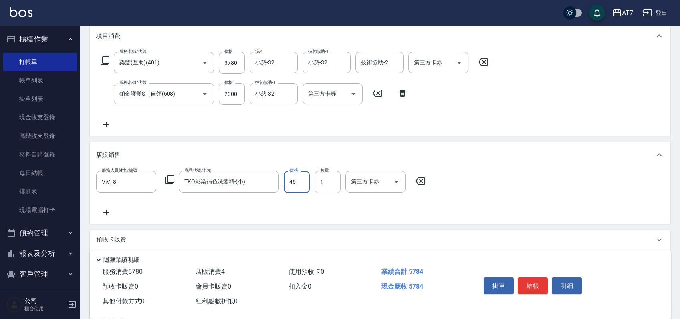
type input "468"
type input "620"
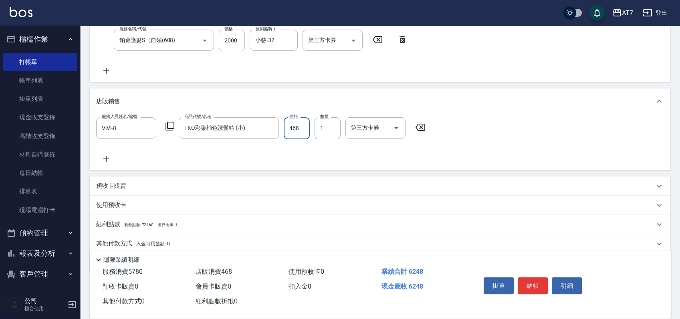
scroll to position [189, 0]
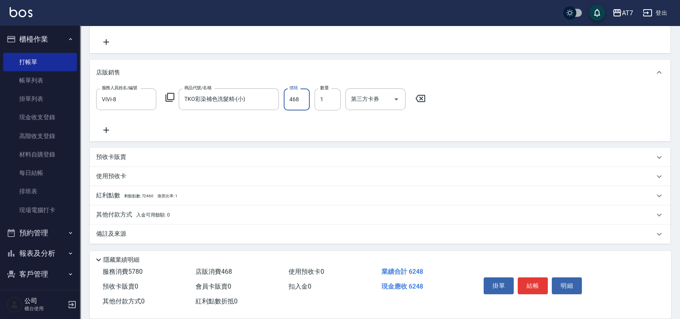
type input "468"
click at [224, 216] on div "其他付款方式 入金可用餘額: 0" at bounding box center [375, 215] width 558 height 9
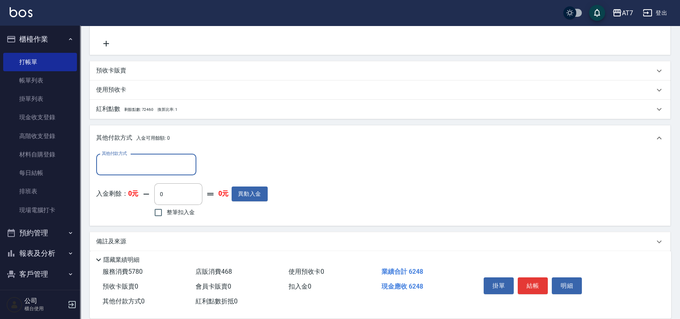
scroll to position [281, 0]
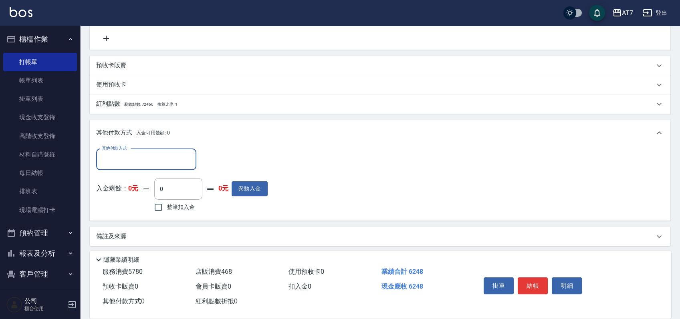
click at [139, 163] on input "其他付款方式" at bounding box center [146, 160] width 93 height 14
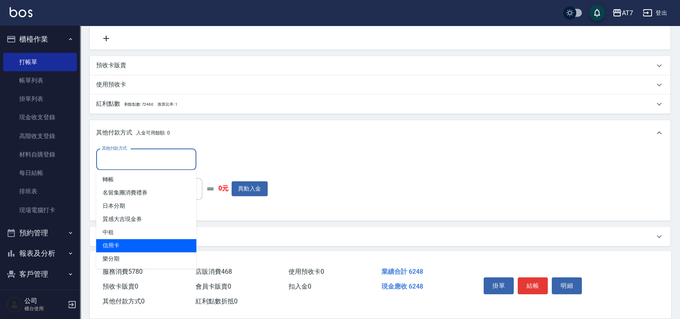
click at [121, 248] on span "信用卡" at bounding box center [146, 245] width 100 height 13
type input "信用卡"
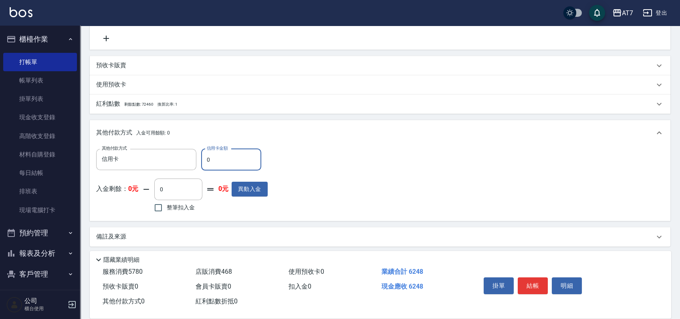
type input "60"
type input "610"
type input "620"
type input "560"
type input "6240"
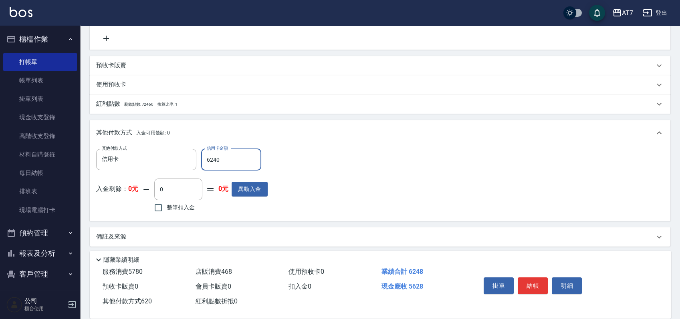
type input "0"
type input "624"
type input "560"
type input "6248"
type input "0"
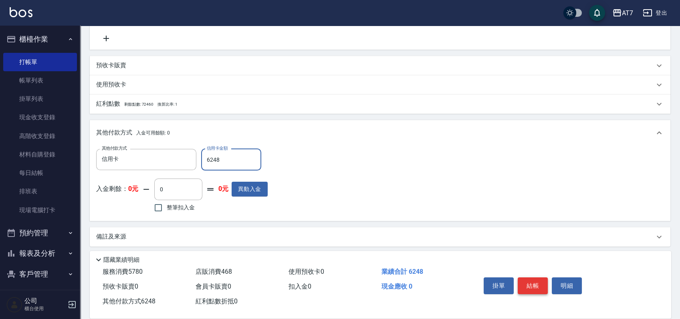
type input "6248"
click at [529, 284] on button "結帳" at bounding box center [533, 286] width 30 height 17
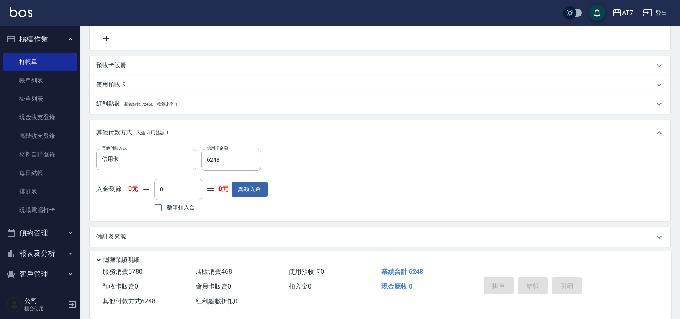
type input "2025/09/06 20:12"
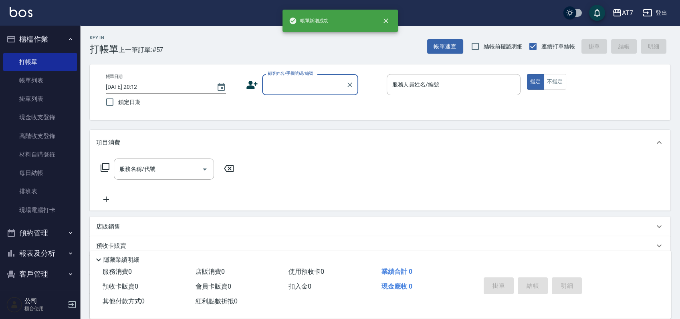
scroll to position [0, 0]
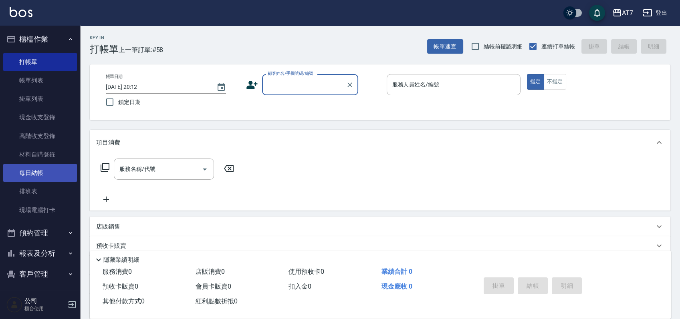
click at [46, 175] on link "每日結帳" at bounding box center [40, 173] width 74 height 18
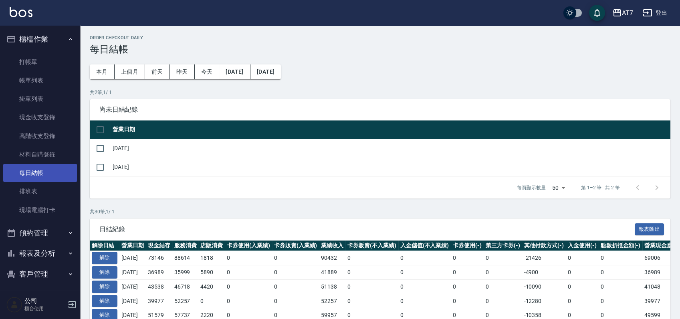
click at [46, 175] on link "每日結帳" at bounding box center [40, 173] width 74 height 18
click at [101, 168] on input "checkbox" at bounding box center [100, 167] width 17 height 17
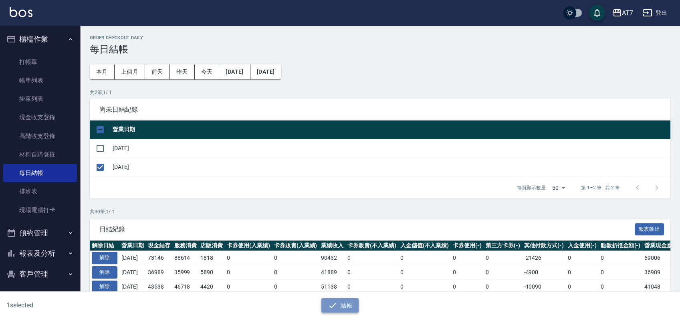
click at [345, 306] on button "結帳" at bounding box center [339, 305] width 37 height 15
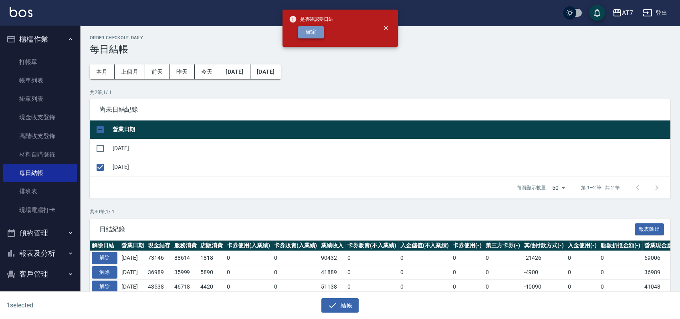
click at [314, 28] on button "確定" at bounding box center [311, 32] width 26 height 12
checkbox input "false"
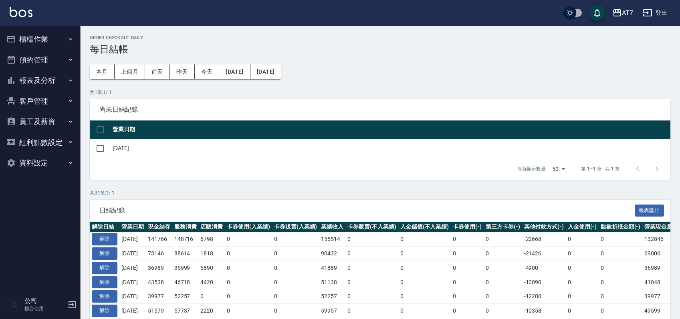
click at [53, 79] on button "報表及分析" at bounding box center [40, 80] width 74 height 21
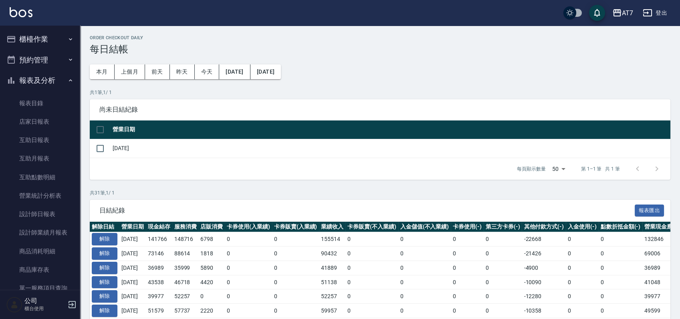
scroll to position [53, 0]
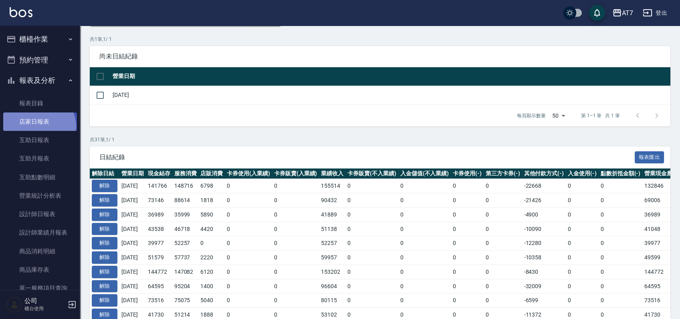
click at [38, 127] on link "店家日報表" at bounding box center [40, 122] width 74 height 18
